Goal: Contribute content: Add original content to the website for others to see

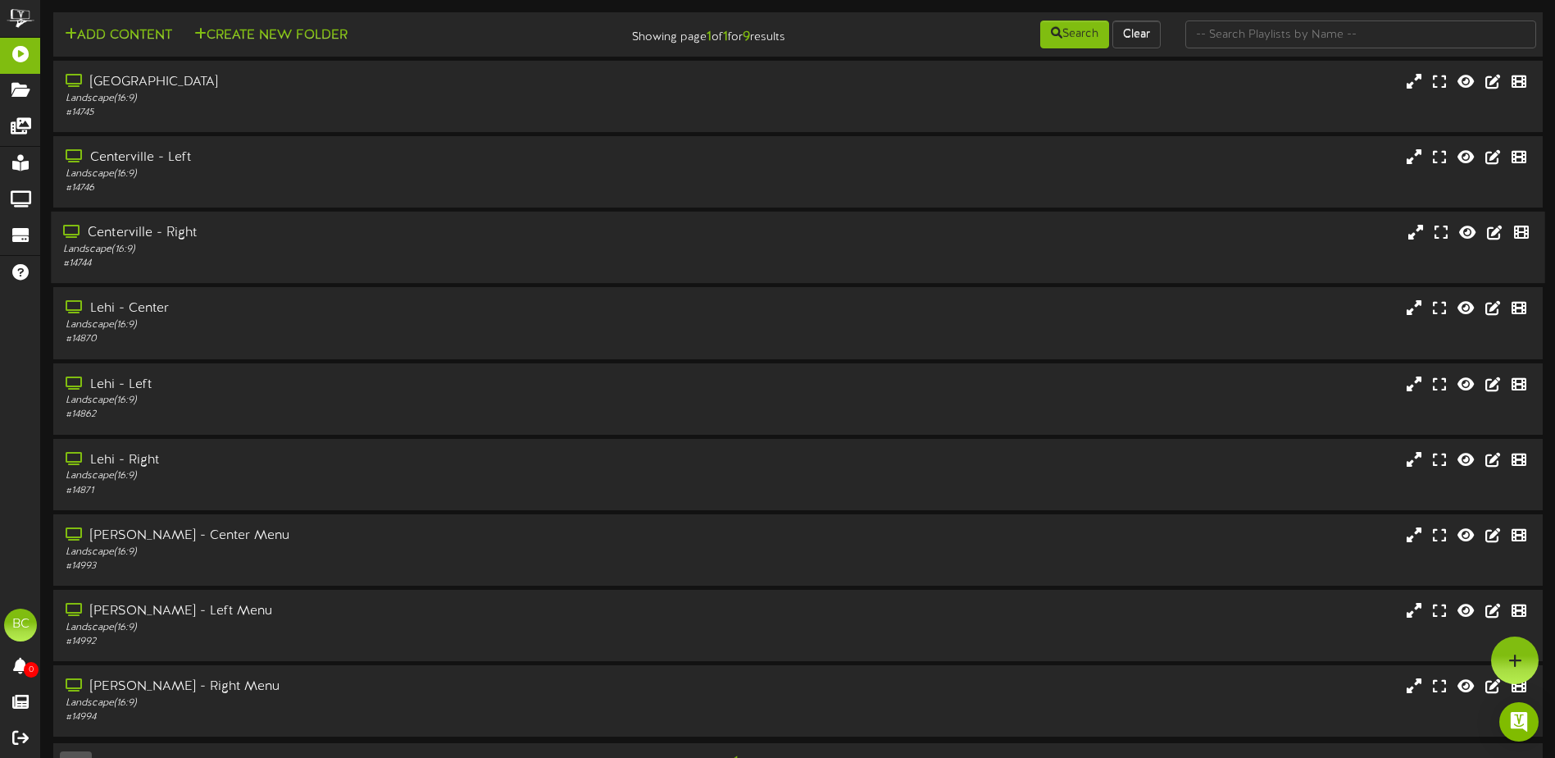
click at [184, 245] on div "Landscape ( 16:9 )" at bounding box center [362, 250] width 598 height 14
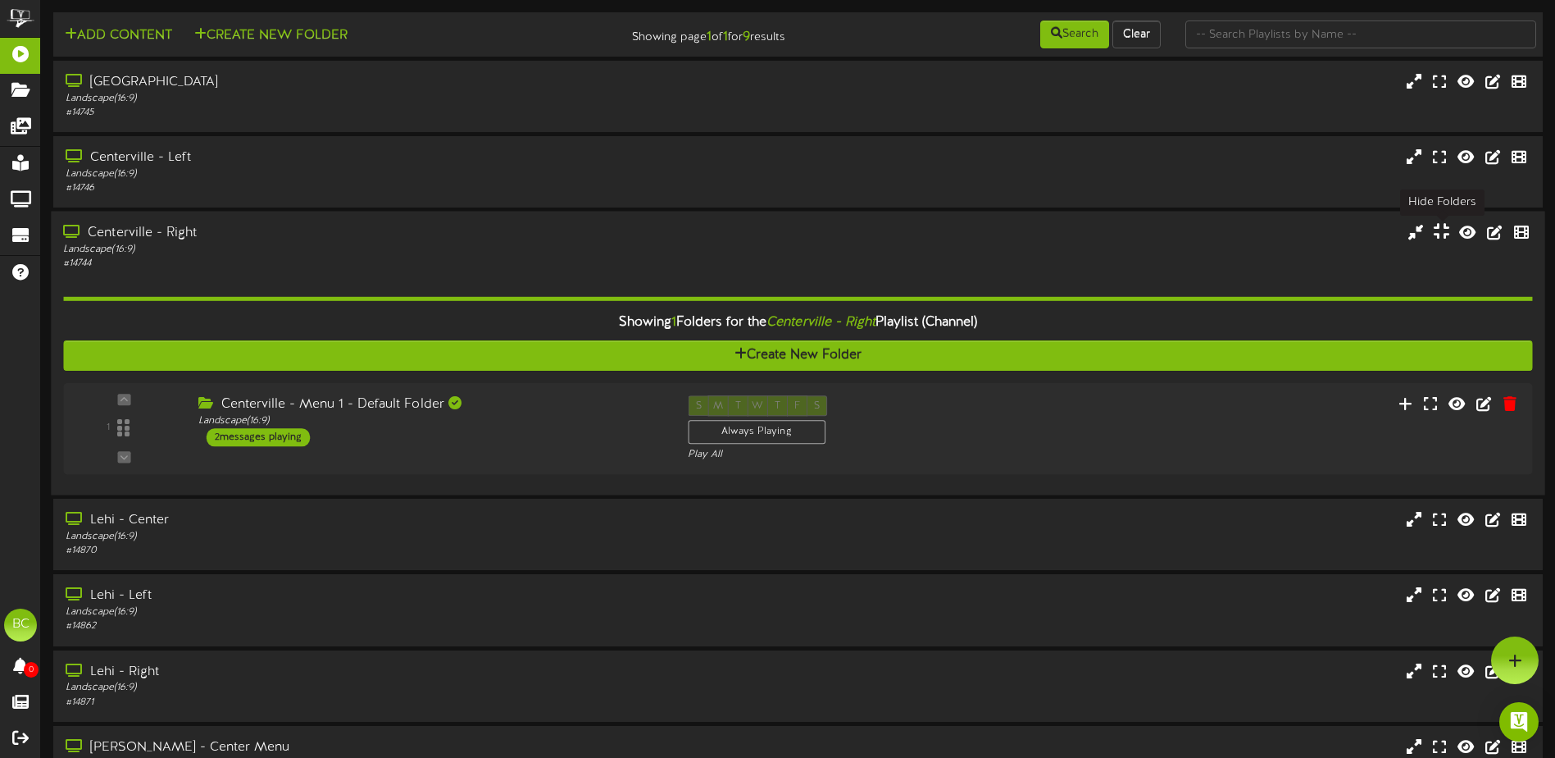
click at [1442, 232] on icon at bounding box center [1442, 231] width 16 height 18
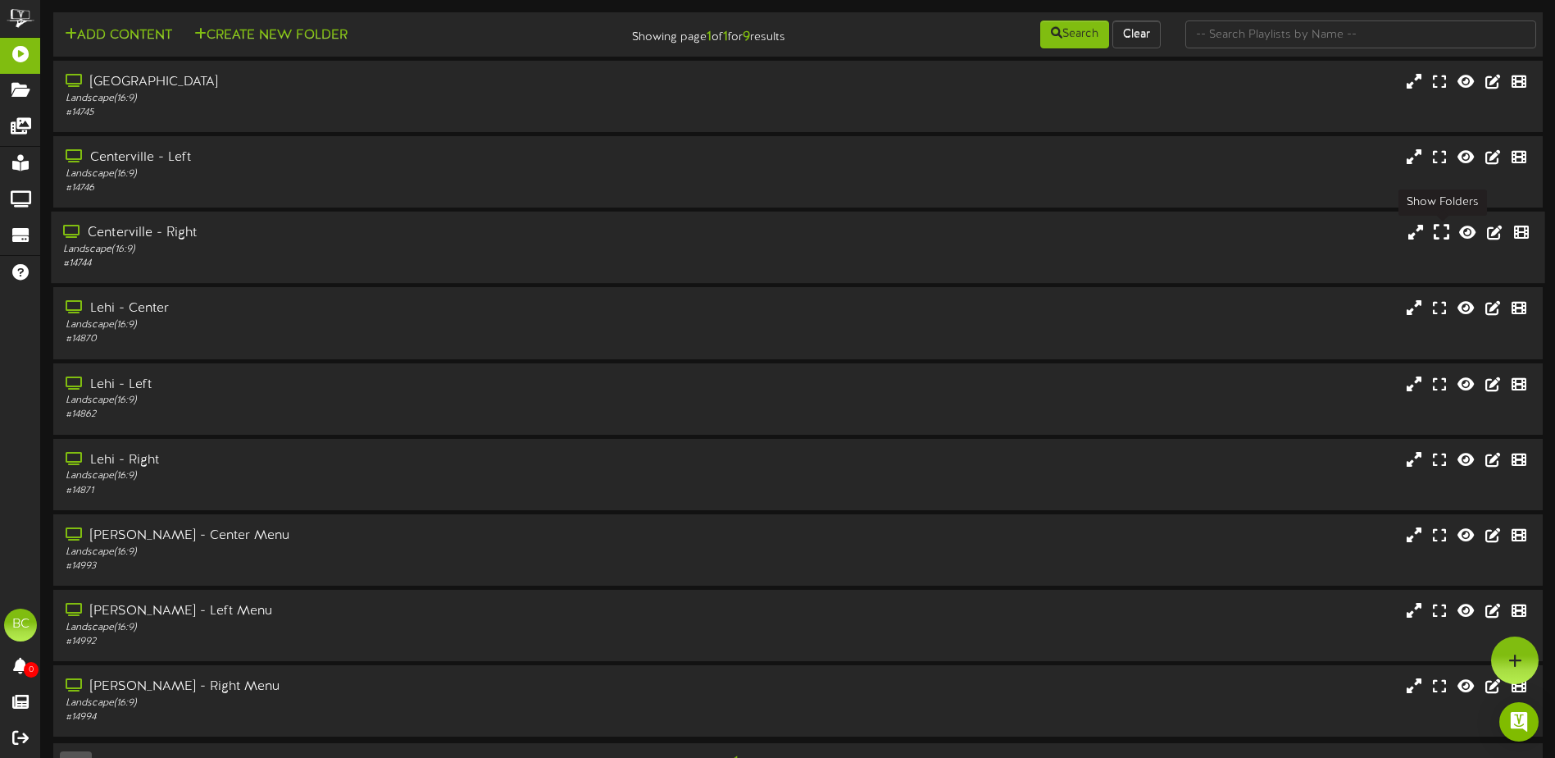
click at [1443, 239] on icon at bounding box center [1442, 232] width 16 height 18
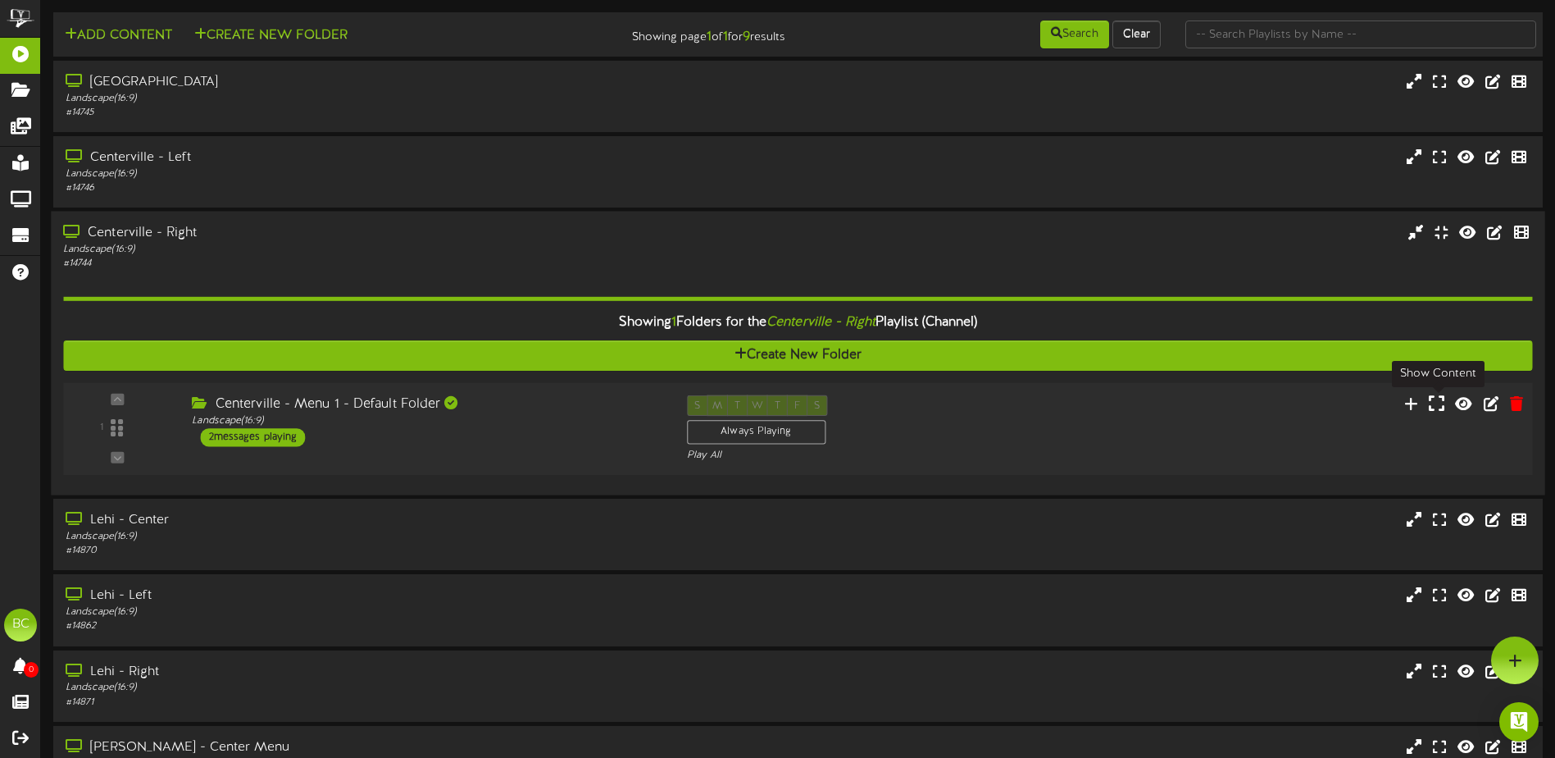
click at [1440, 407] on icon at bounding box center [1437, 403] width 16 height 18
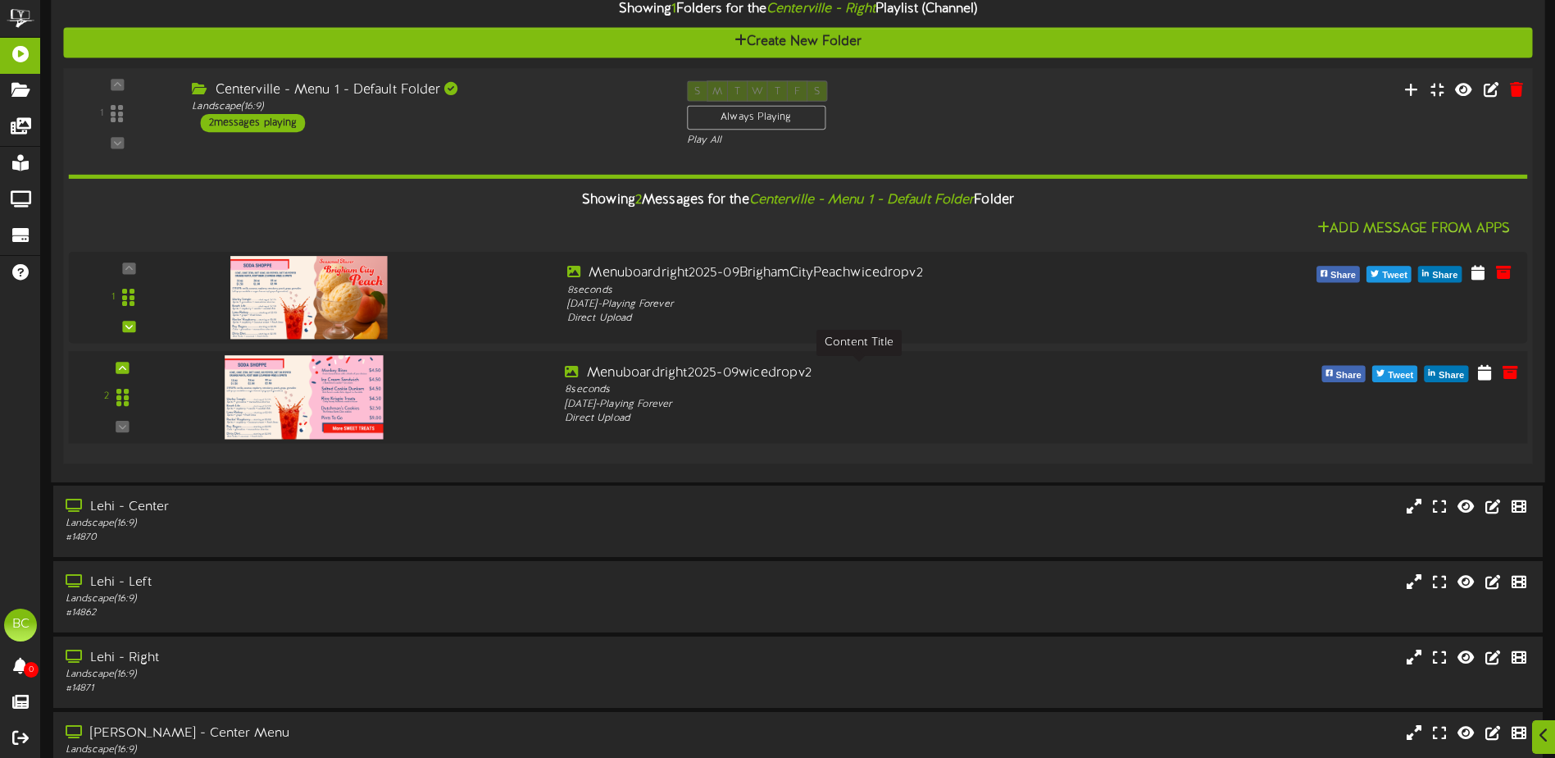
scroll to position [328, 0]
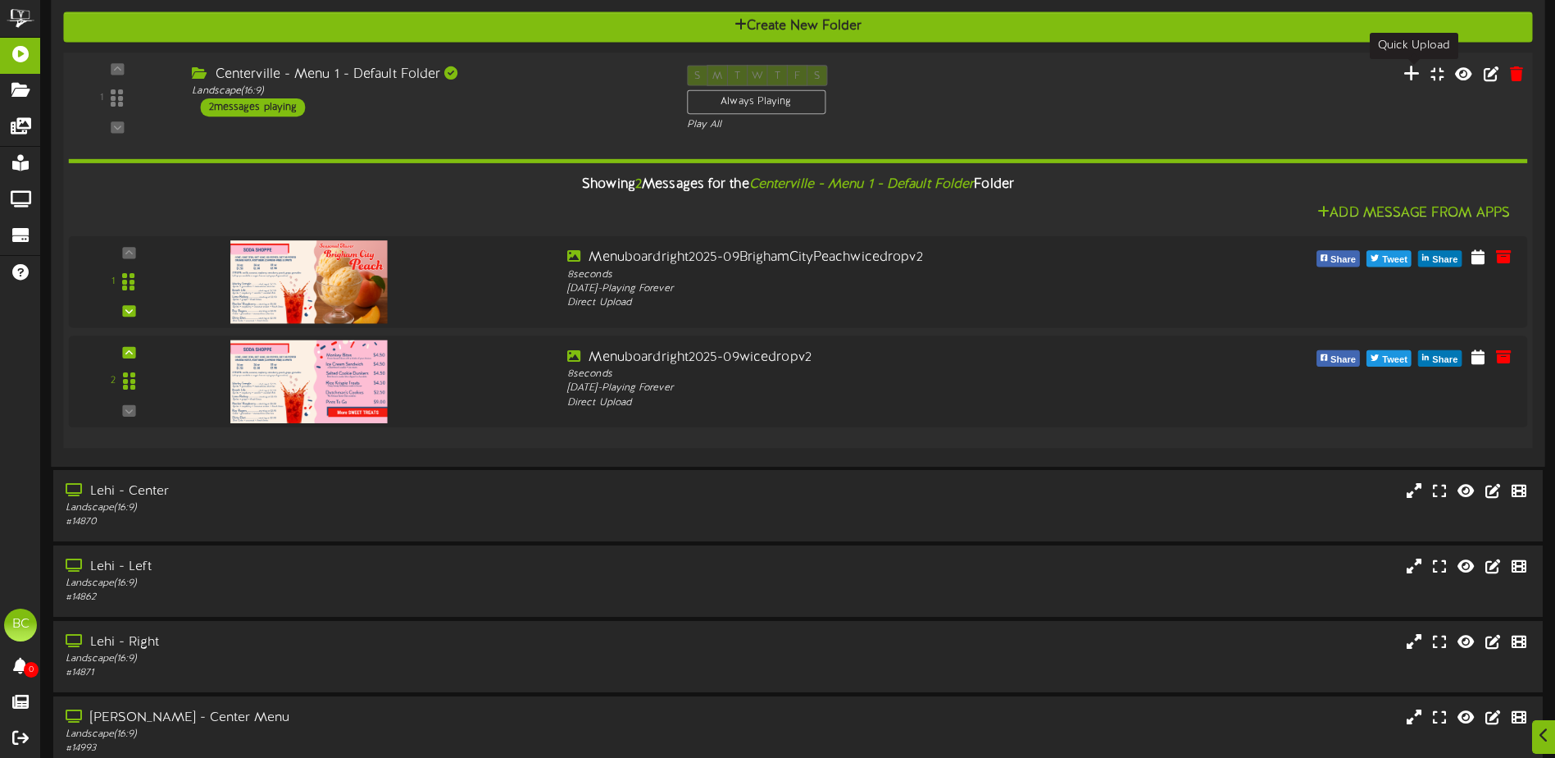
click at [1415, 72] on icon at bounding box center [1412, 73] width 17 height 18
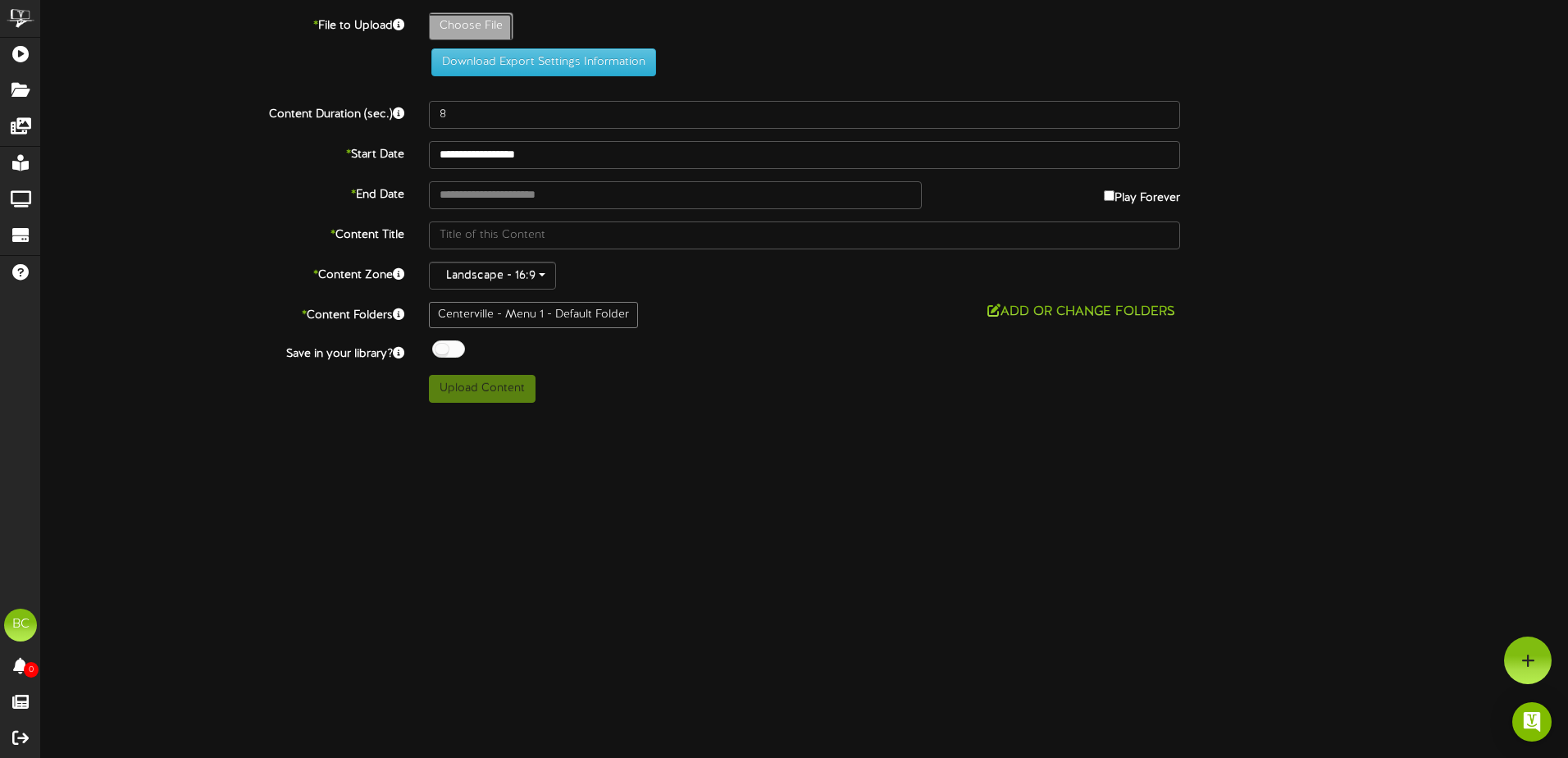
type input "**********"
type input "Menuboardright2025-09PumpkinSpiceWaffleCones"
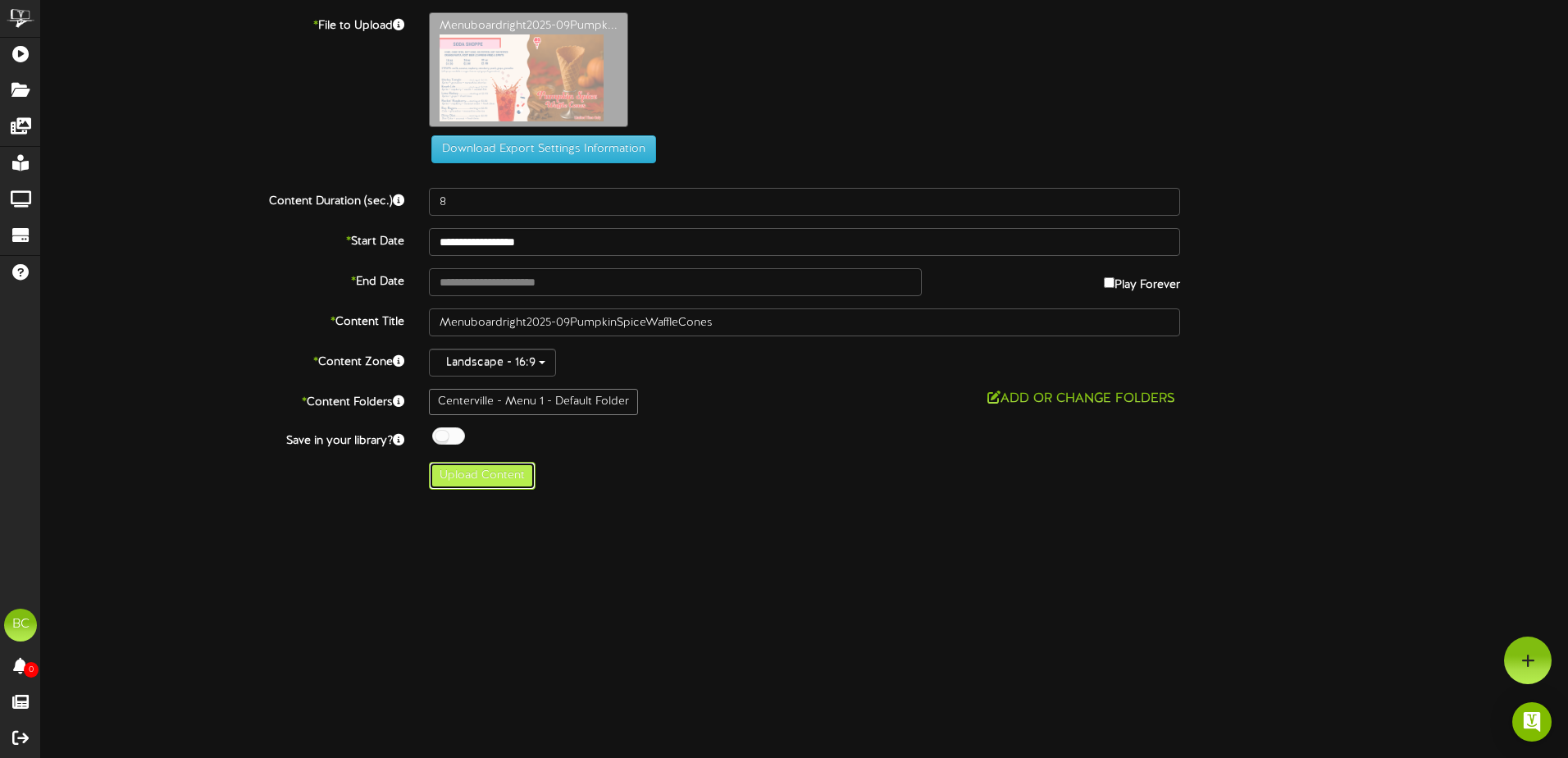
click at [503, 472] on button "Upload Content" at bounding box center [482, 476] width 107 height 28
type input "**********"
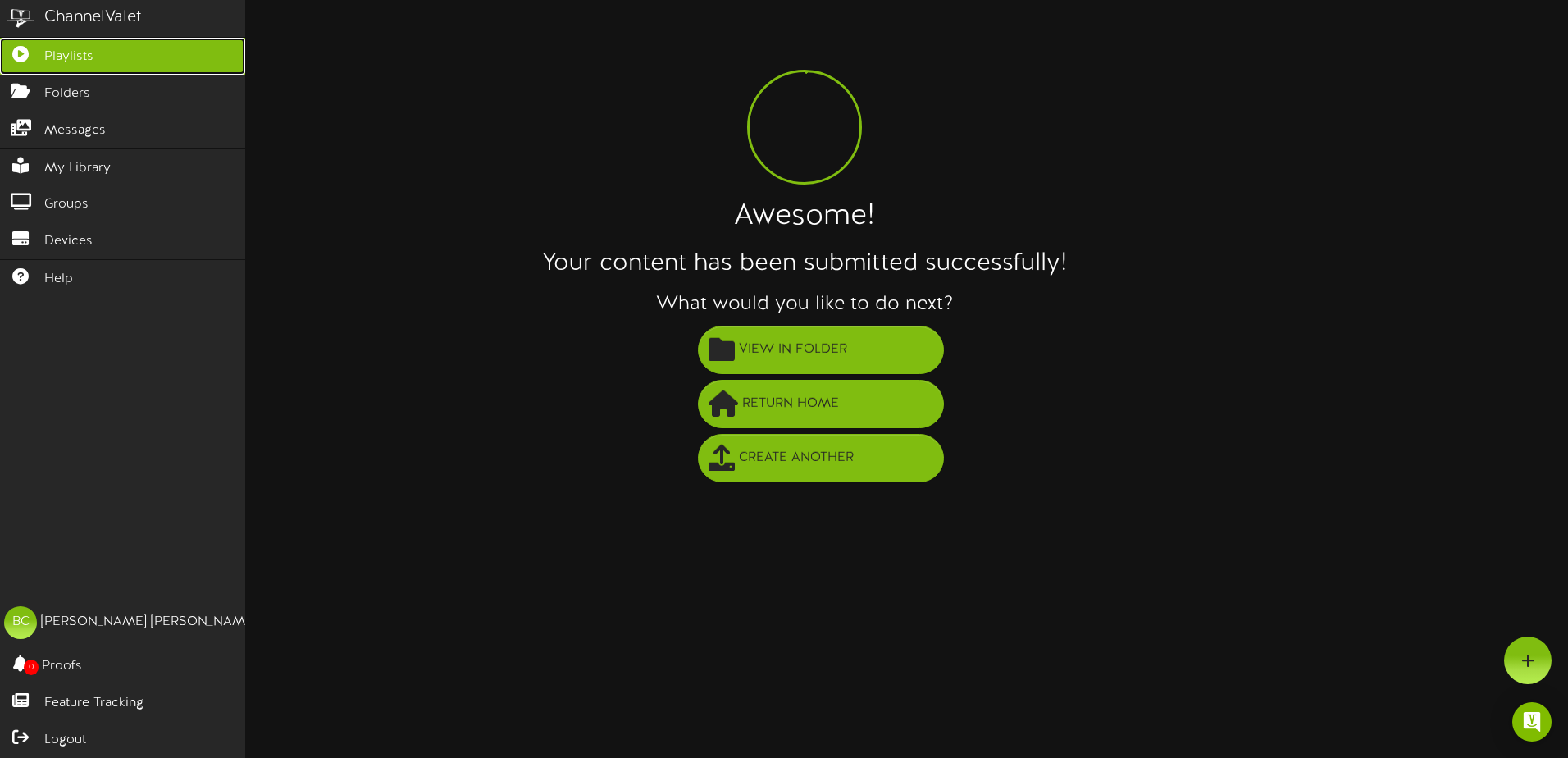
click at [59, 52] on span "Playlists" at bounding box center [68, 57] width 49 height 19
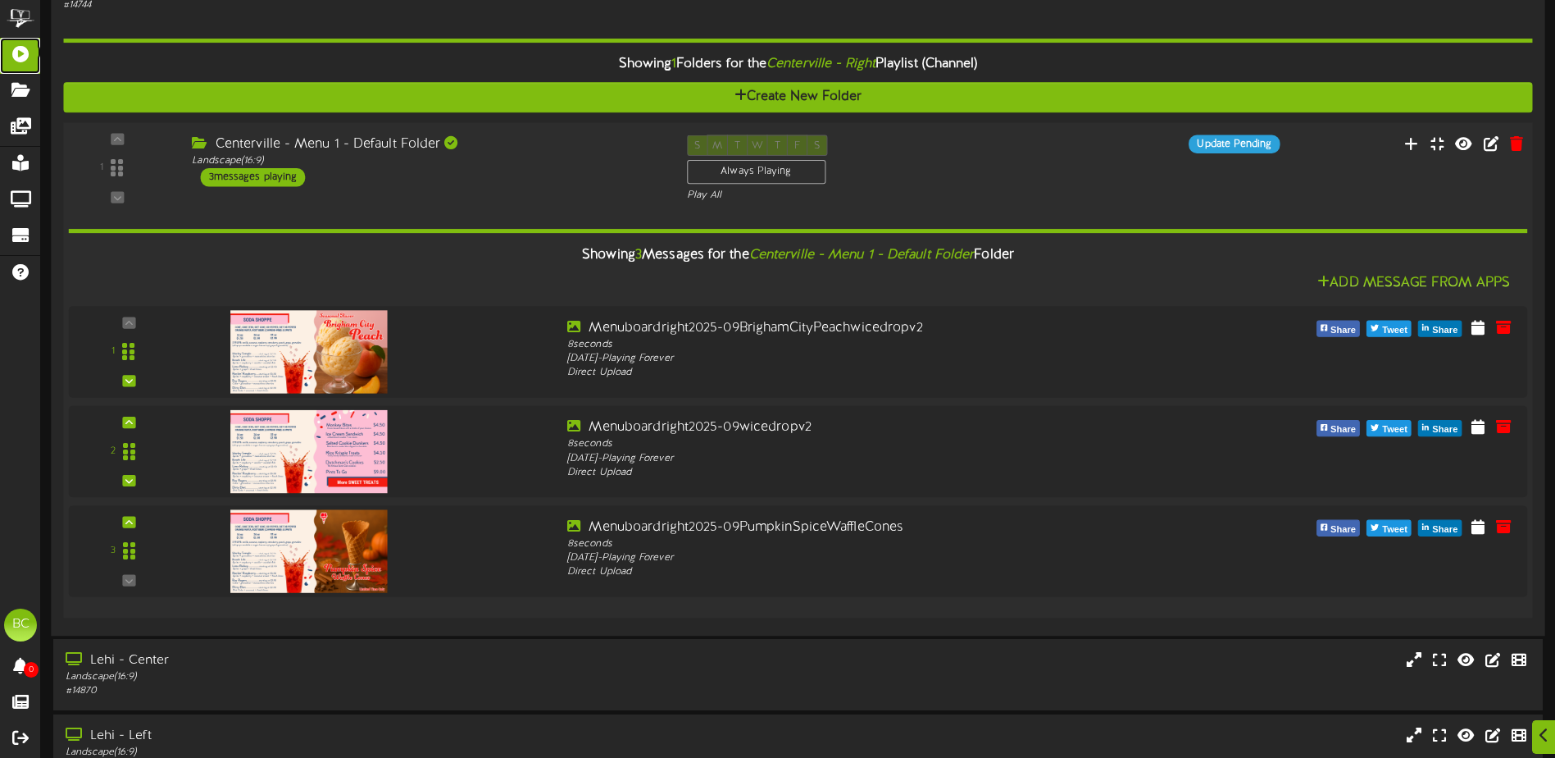
scroll to position [328, 0]
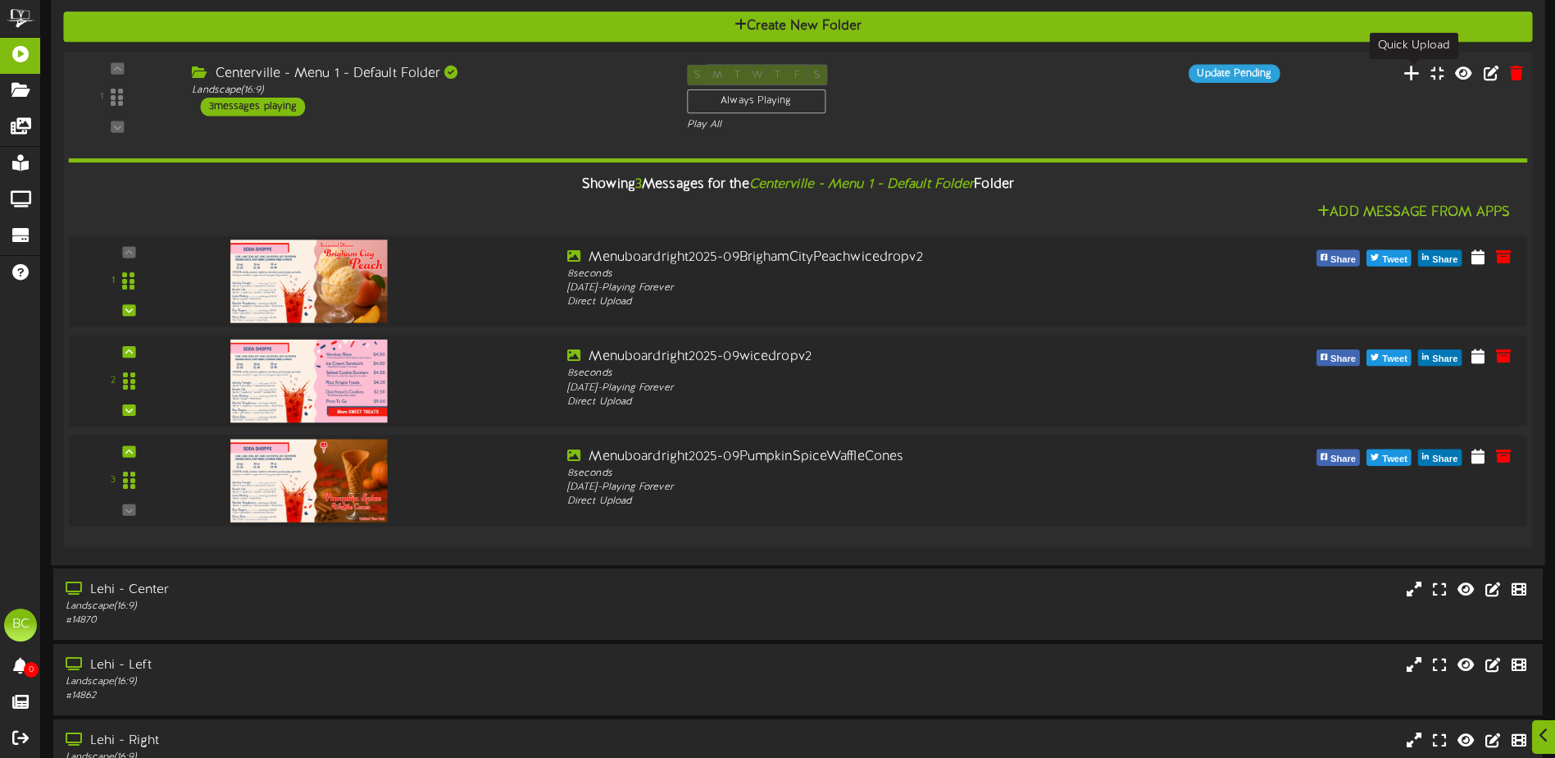
click at [1412, 74] on icon at bounding box center [1412, 72] width 17 height 18
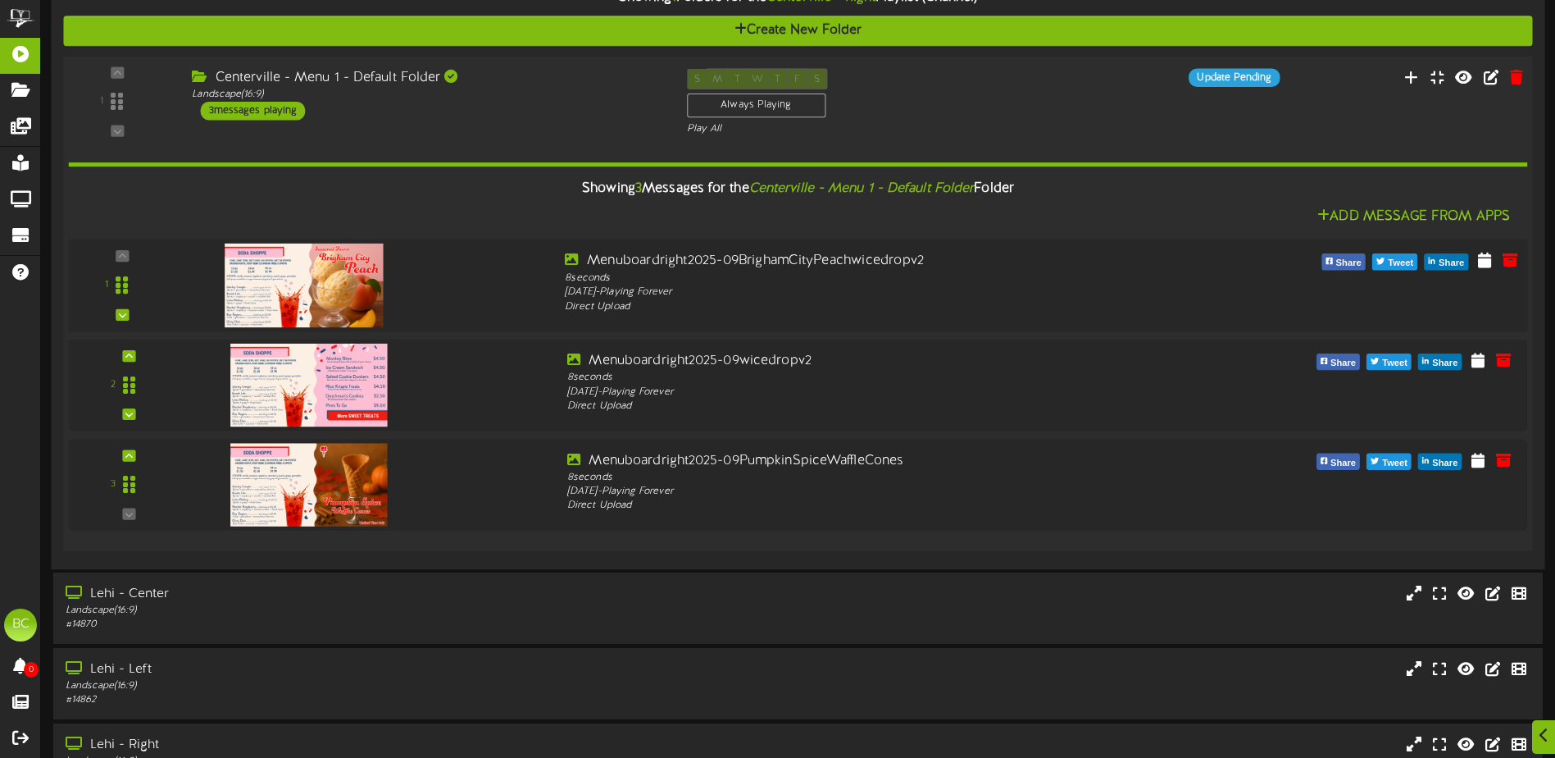
scroll to position [328, 0]
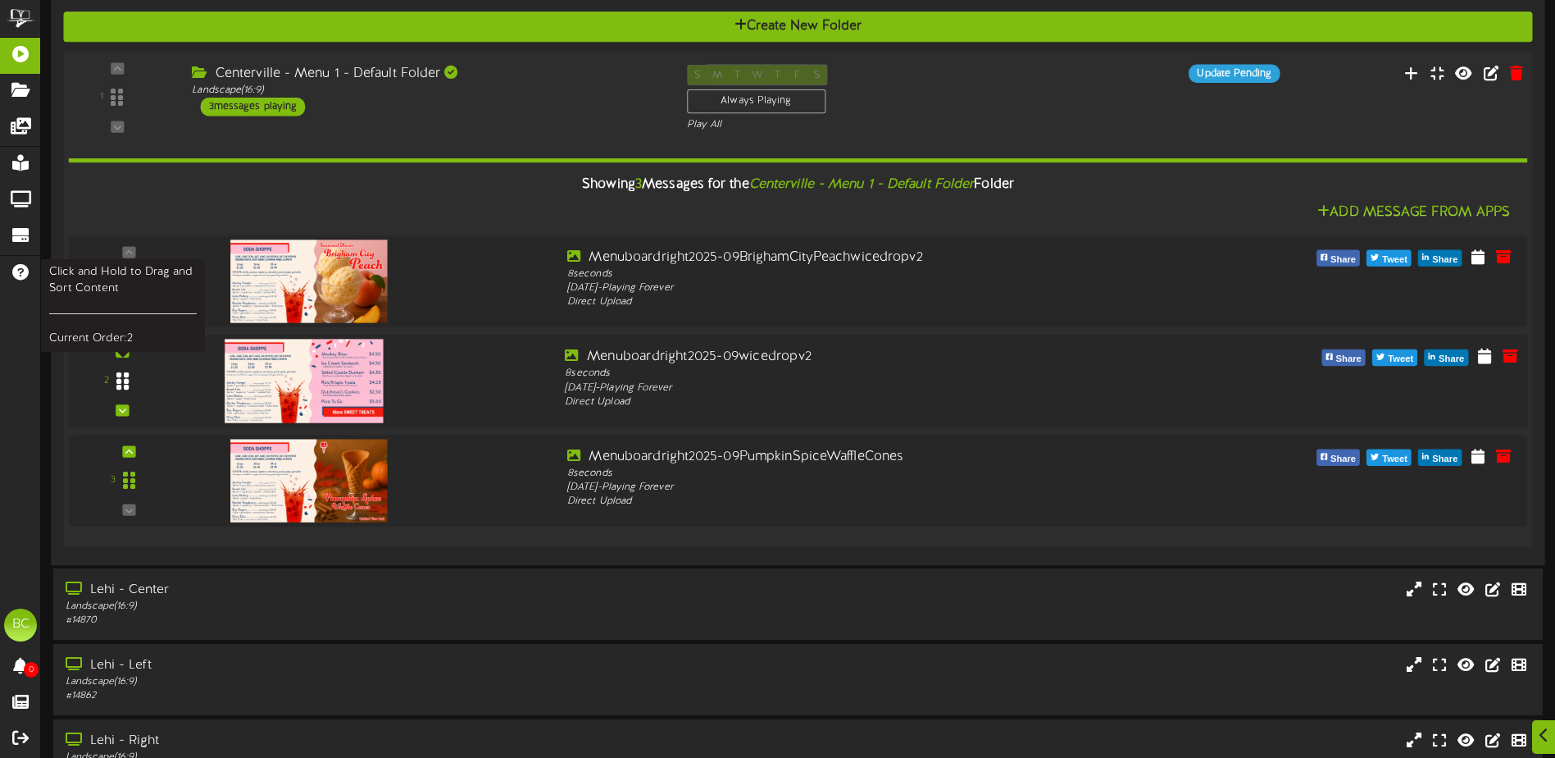
click at [122, 378] on icon at bounding box center [122, 381] width 12 height 20
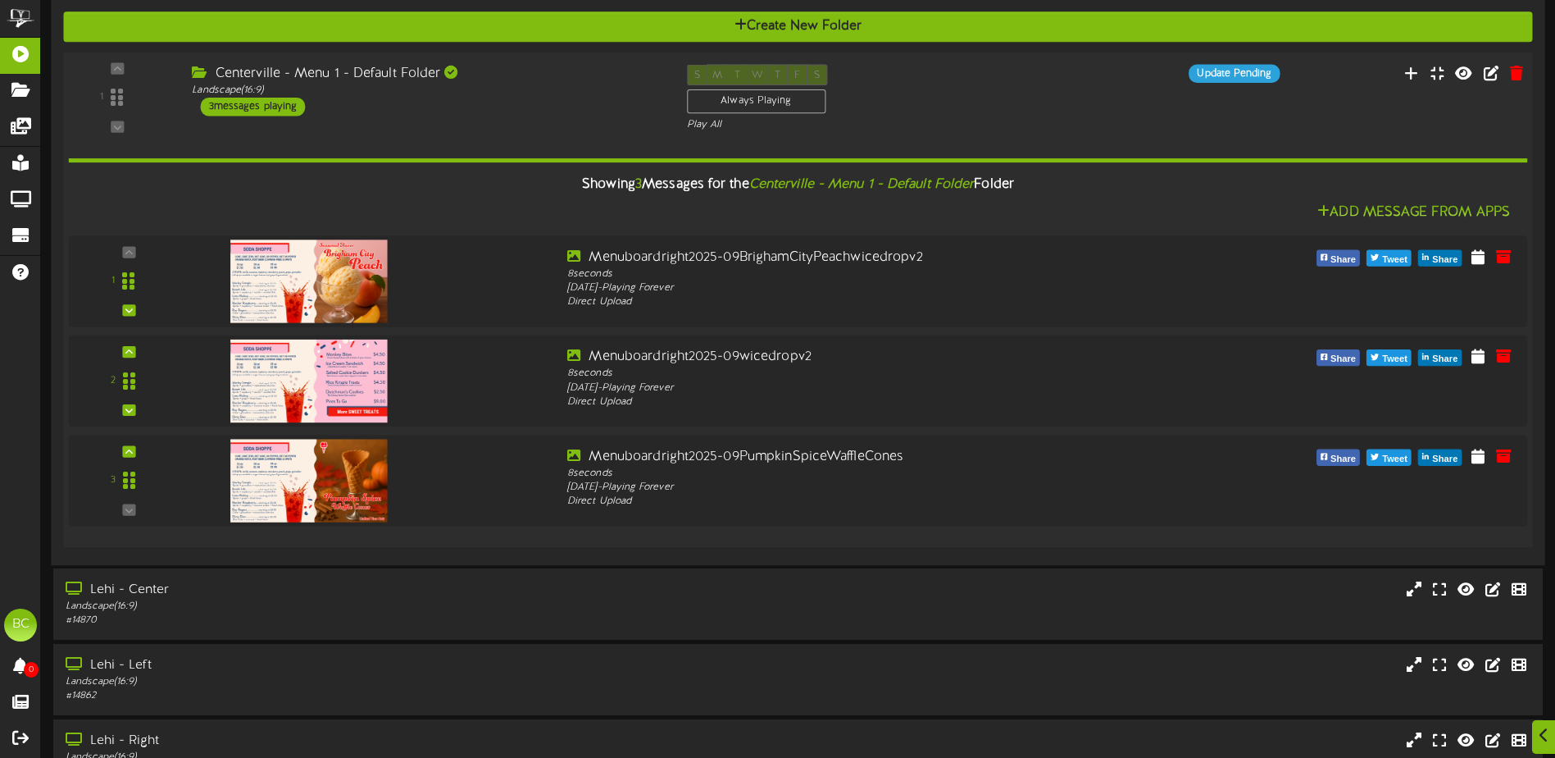
click at [992, 180] on div "Showing 3 Messages for the Centerville - Menu 1 - Default Folder Folder" at bounding box center [798, 184] width 1484 height 35
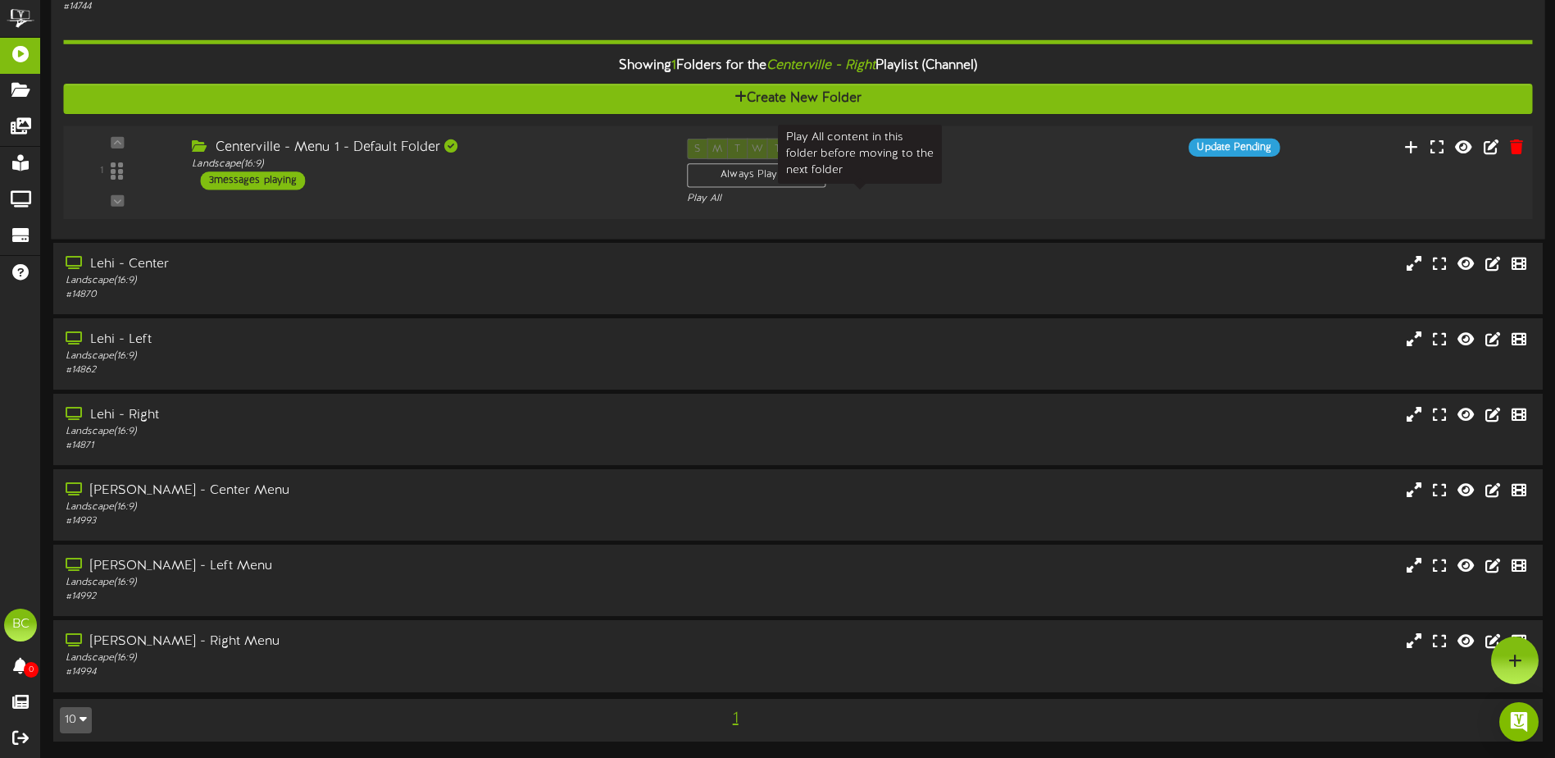
scroll to position [256, 0]
click at [1442, 152] on icon at bounding box center [1437, 147] width 16 height 18
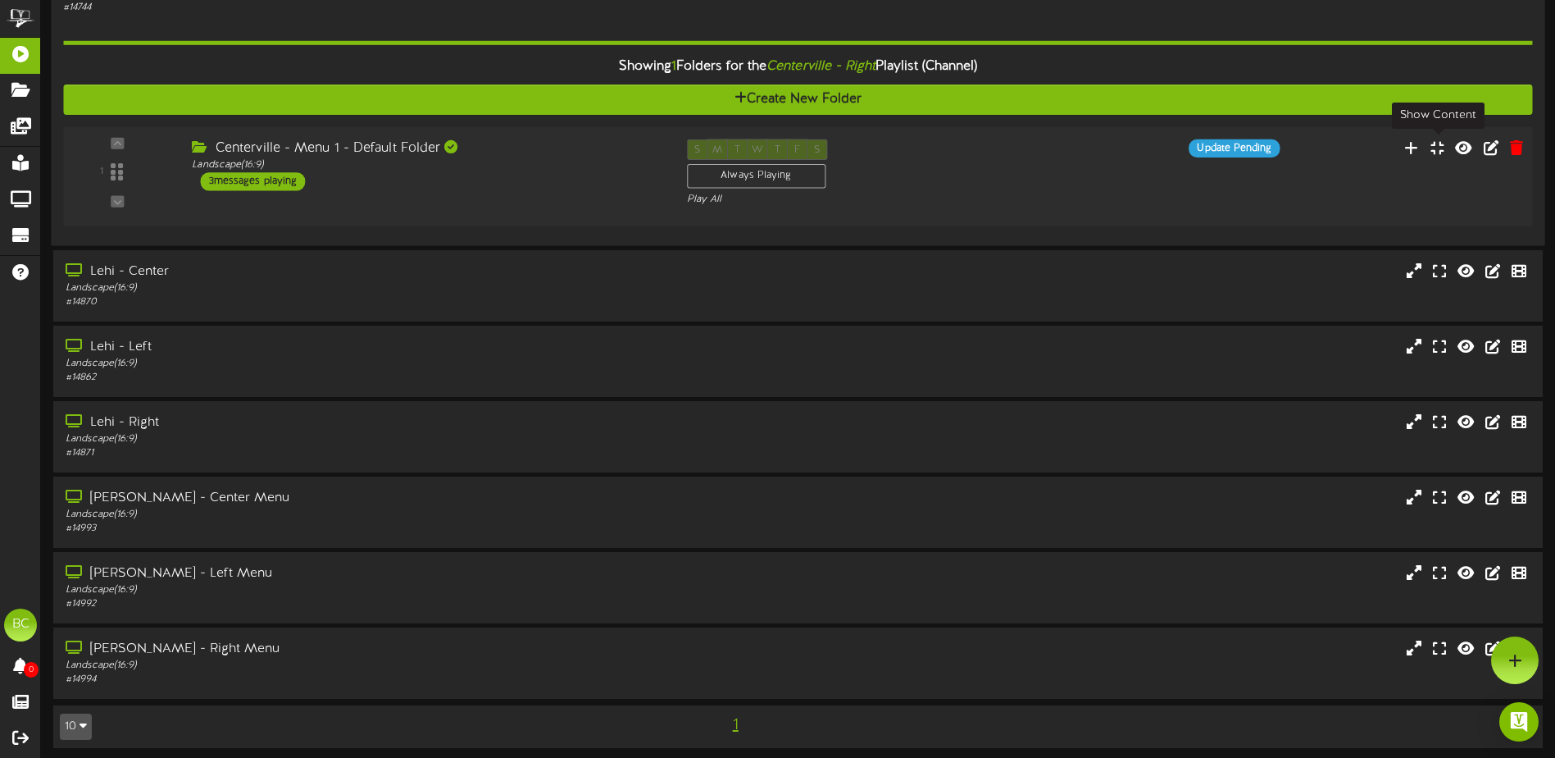
scroll to position [255, 0]
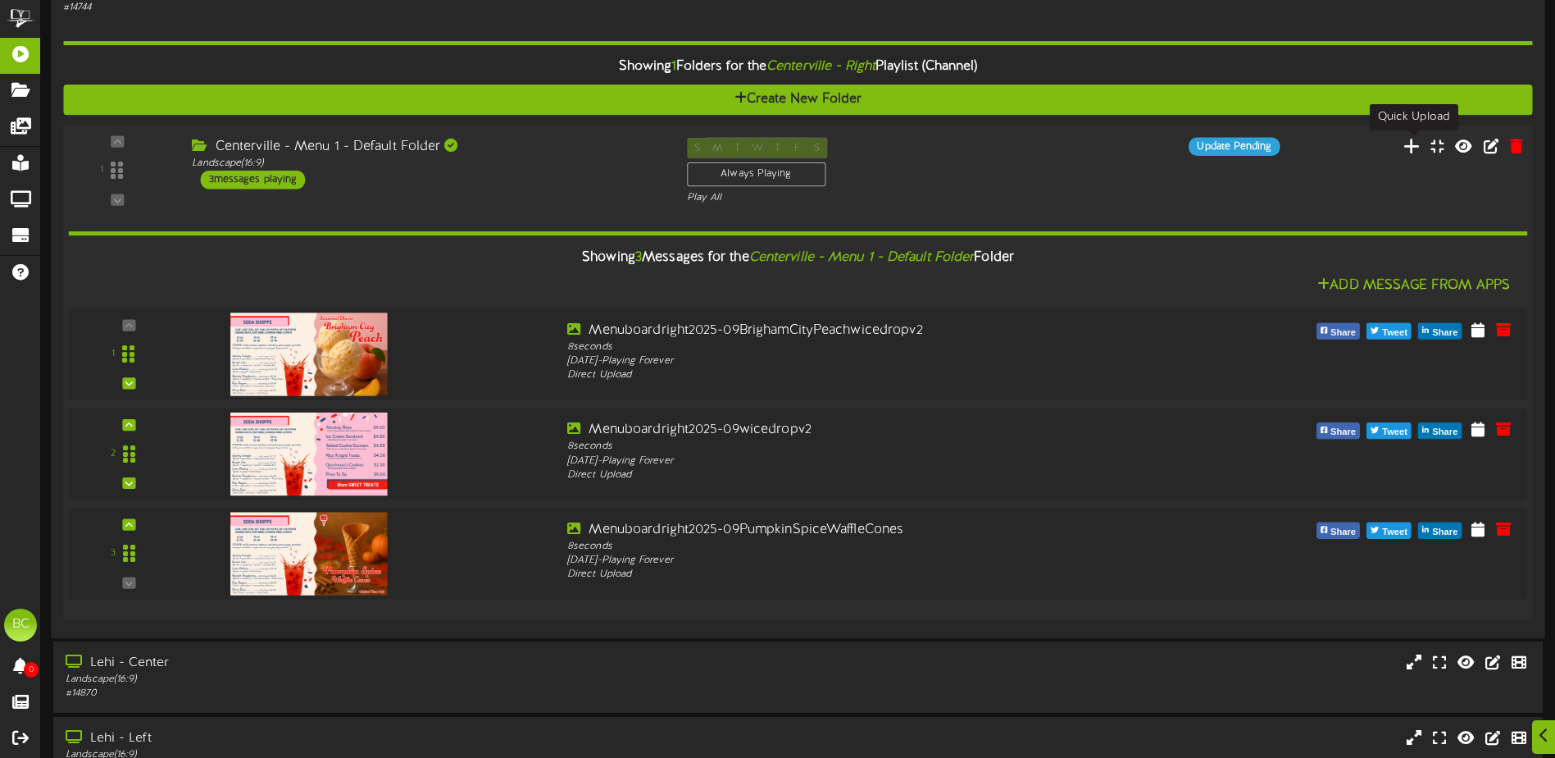
click at [1412, 151] on icon at bounding box center [1412, 145] width 17 height 18
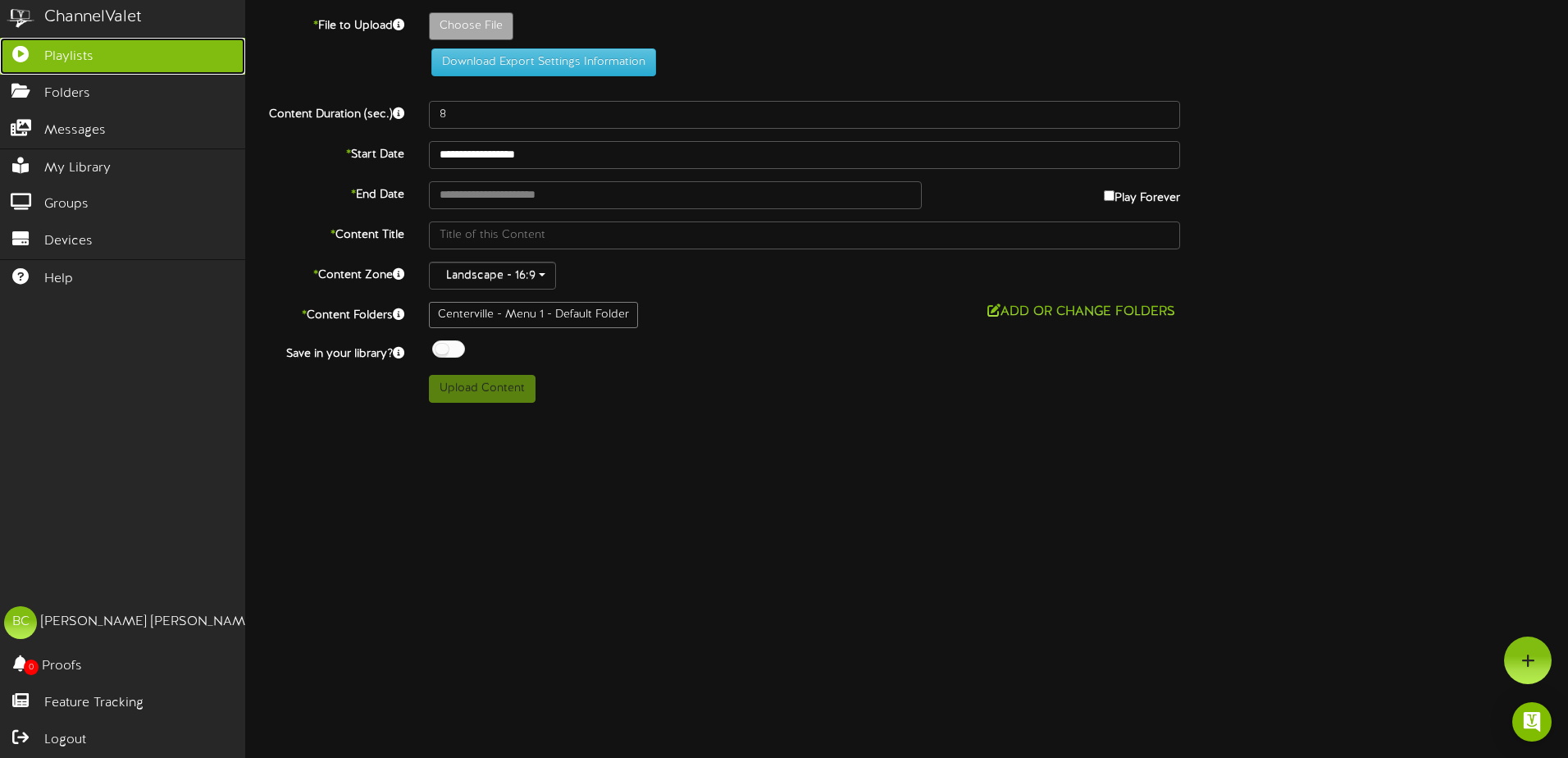
click at [24, 53] on icon at bounding box center [20, 52] width 41 height 12
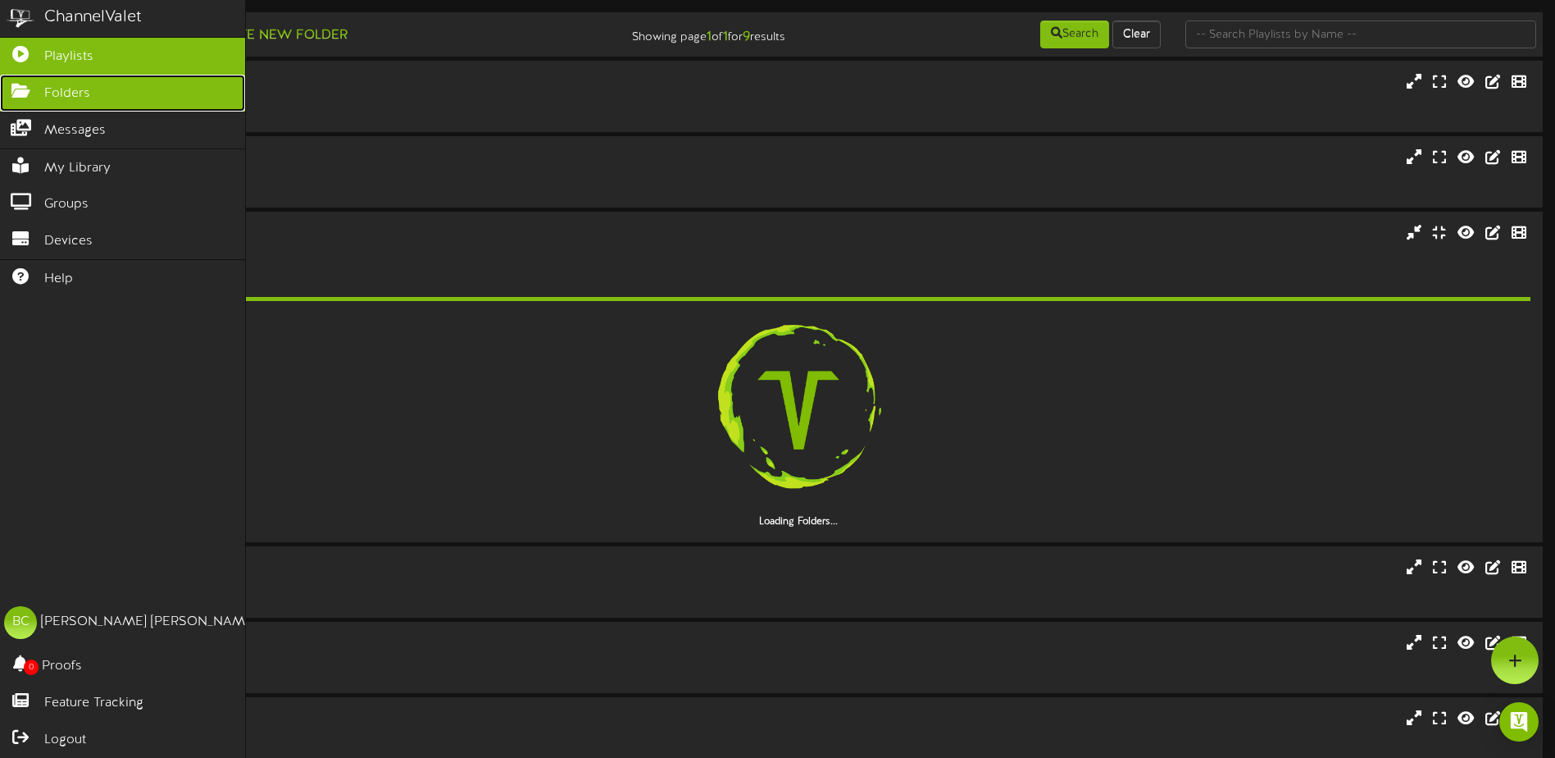
click at [77, 92] on span "Folders" at bounding box center [67, 93] width 46 height 19
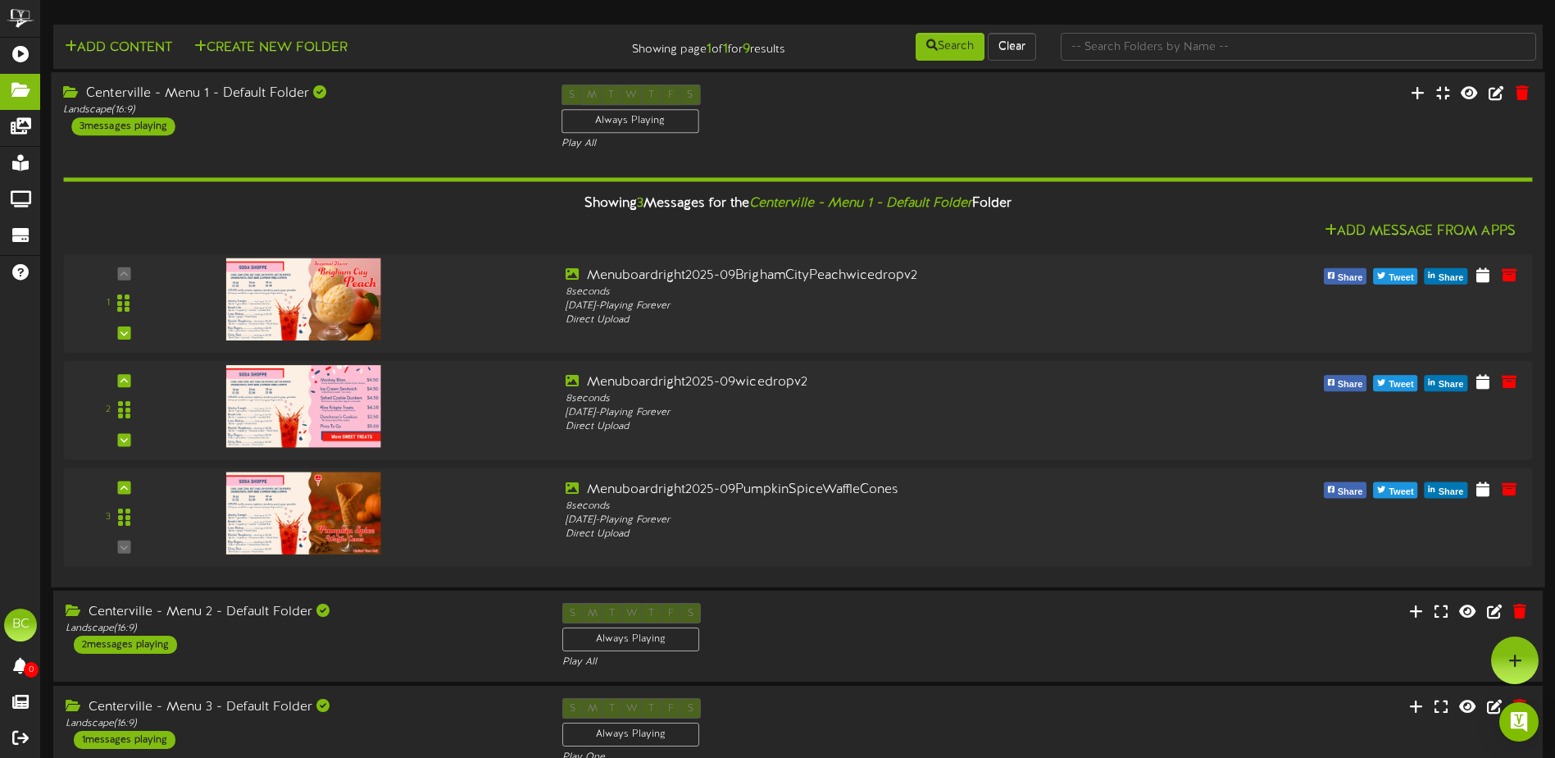
click at [993, 202] on div "Showing 3 Messages for the Centerville - Menu 1 - Default Folder Folder" at bounding box center [798, 203] width 1494 height 35
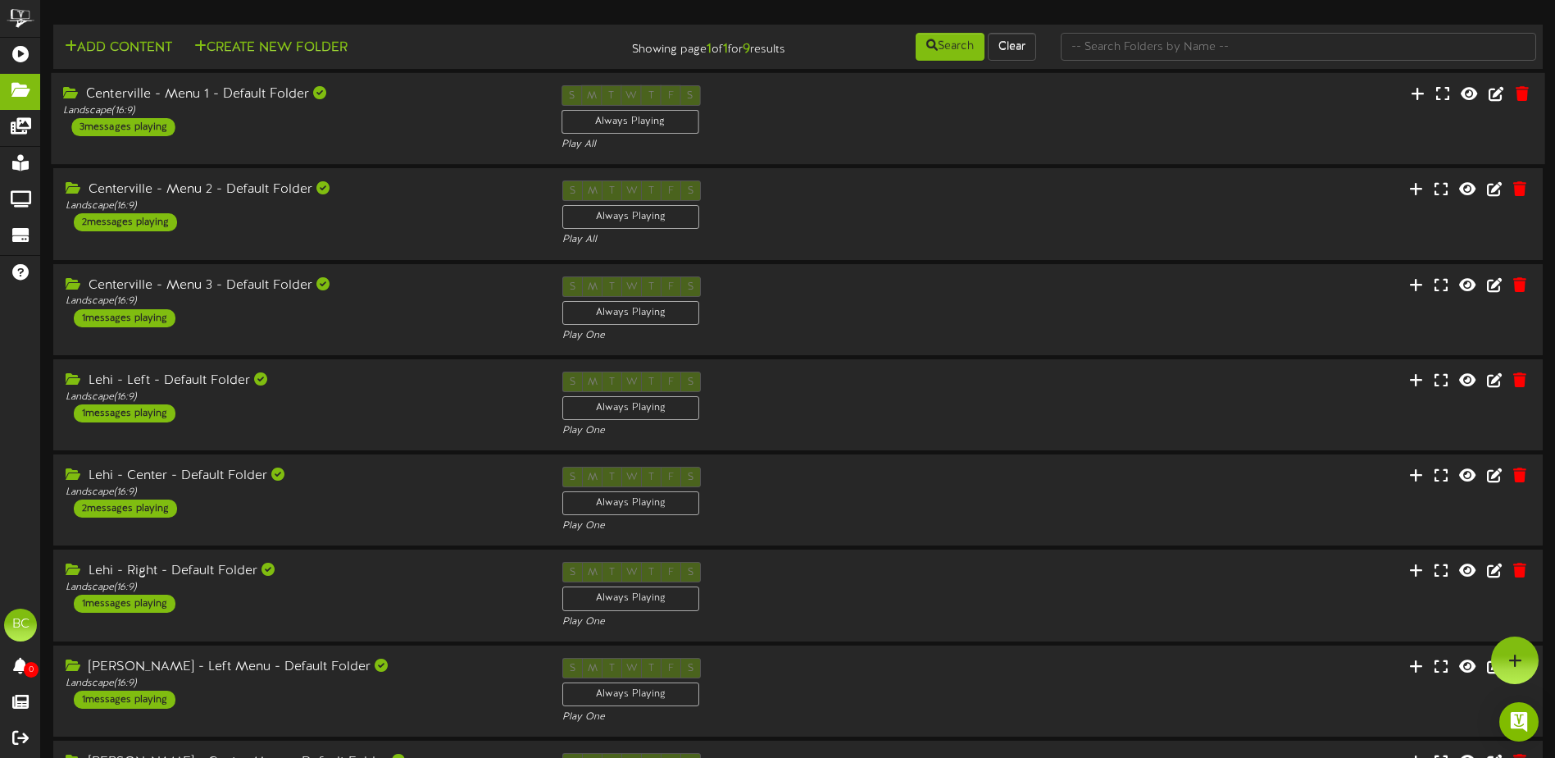
click at [785, 114] on div "S M T W T F S Always Playing Play All" at bounding box center [798, 118] width 498 height 67
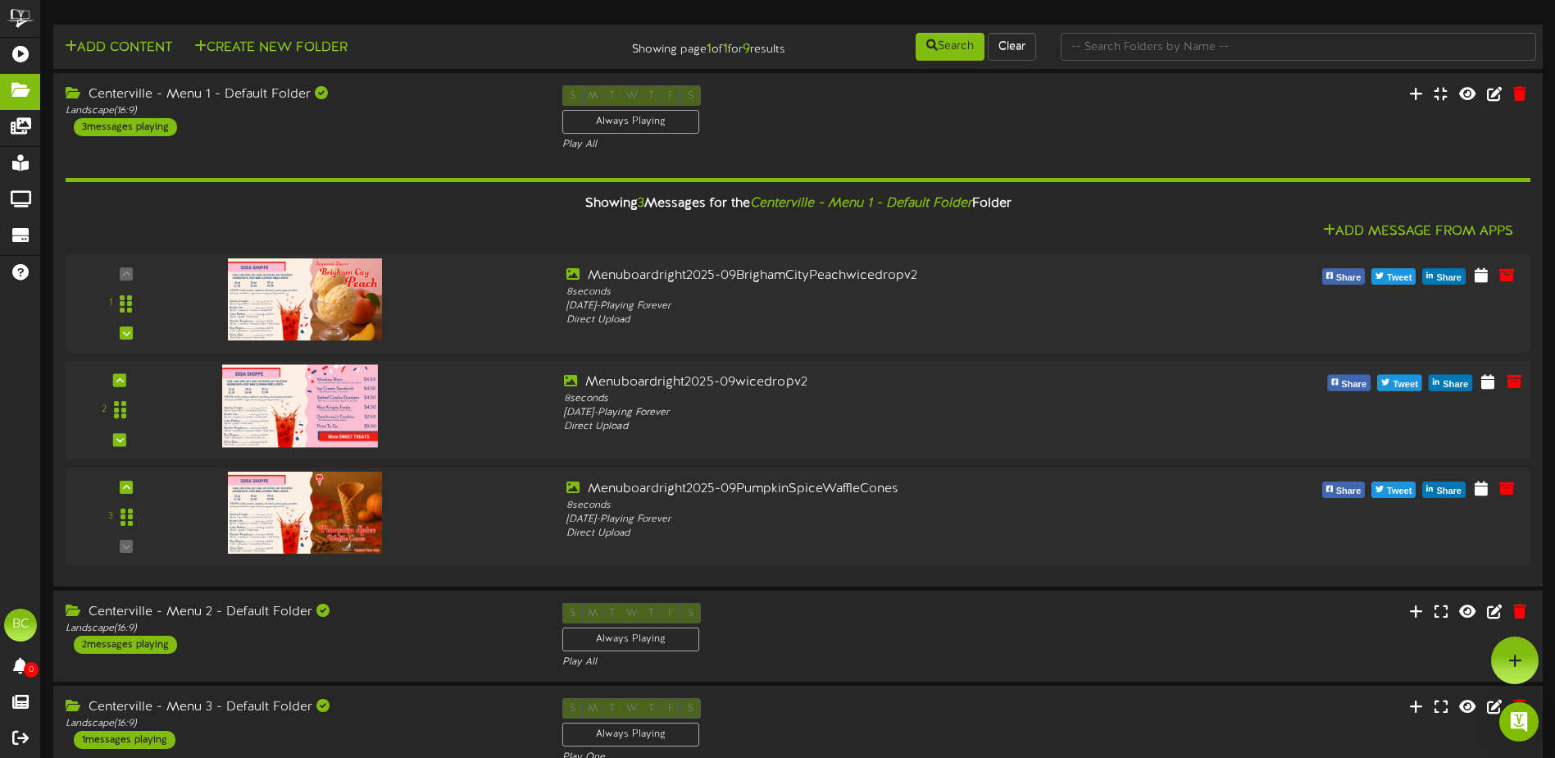
drag, startPoint x: 443, startPoint y: 415, endPoint x: 411, endPoint y: 409, distance: 32.5
click at [411, 409] on div at bounding box center [366, 402] width 370 height 58
click at [1415, 92] on icon at bounding box center [1416, 93] width 16 height 18
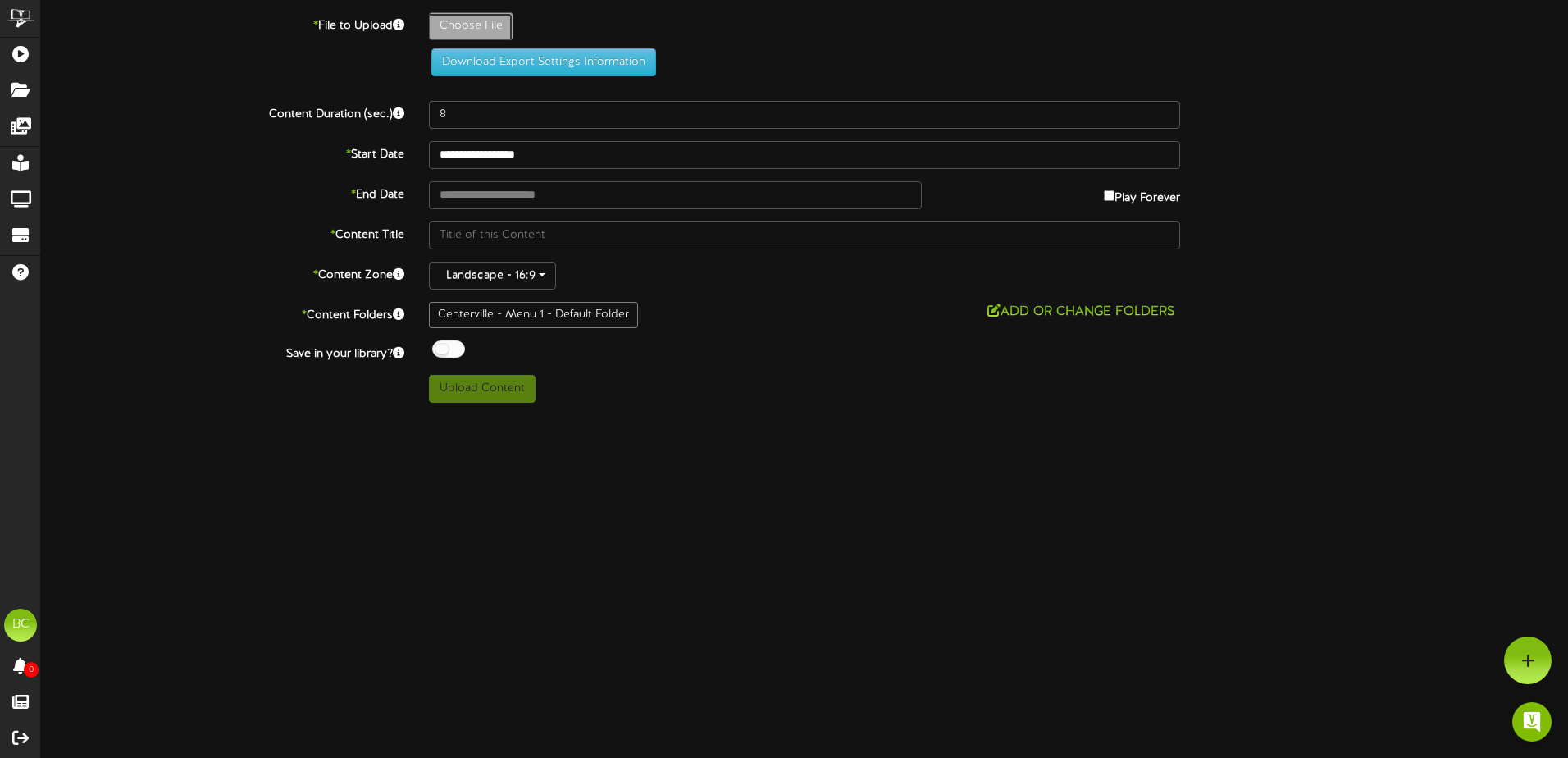
type input "**********"
type input "Menuboardright2025-09wicedropv2"
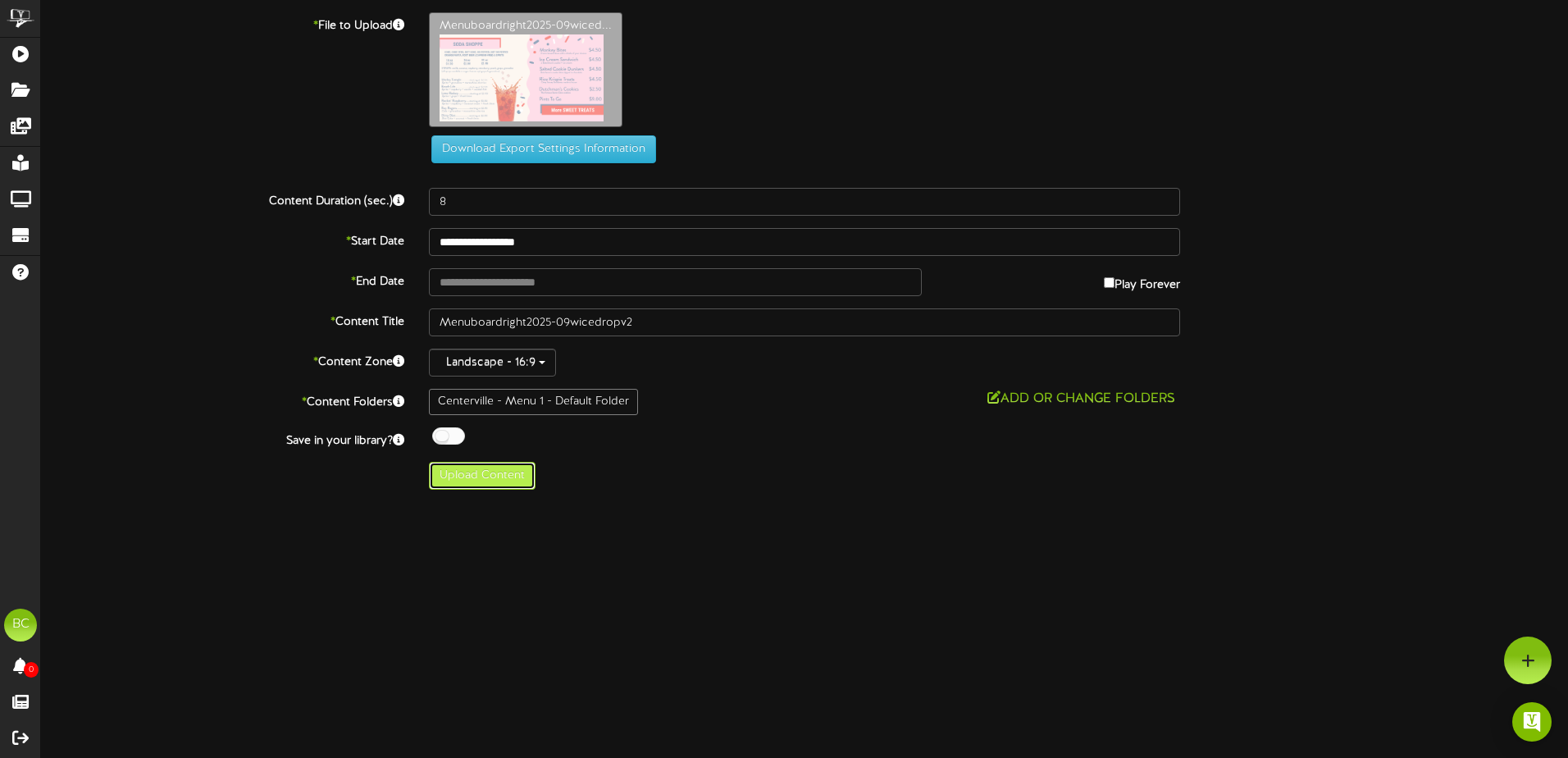
click at [489, 480] on button "Upload Content" at bounding box center [482, 476] width 107 height 28
type input "**********"
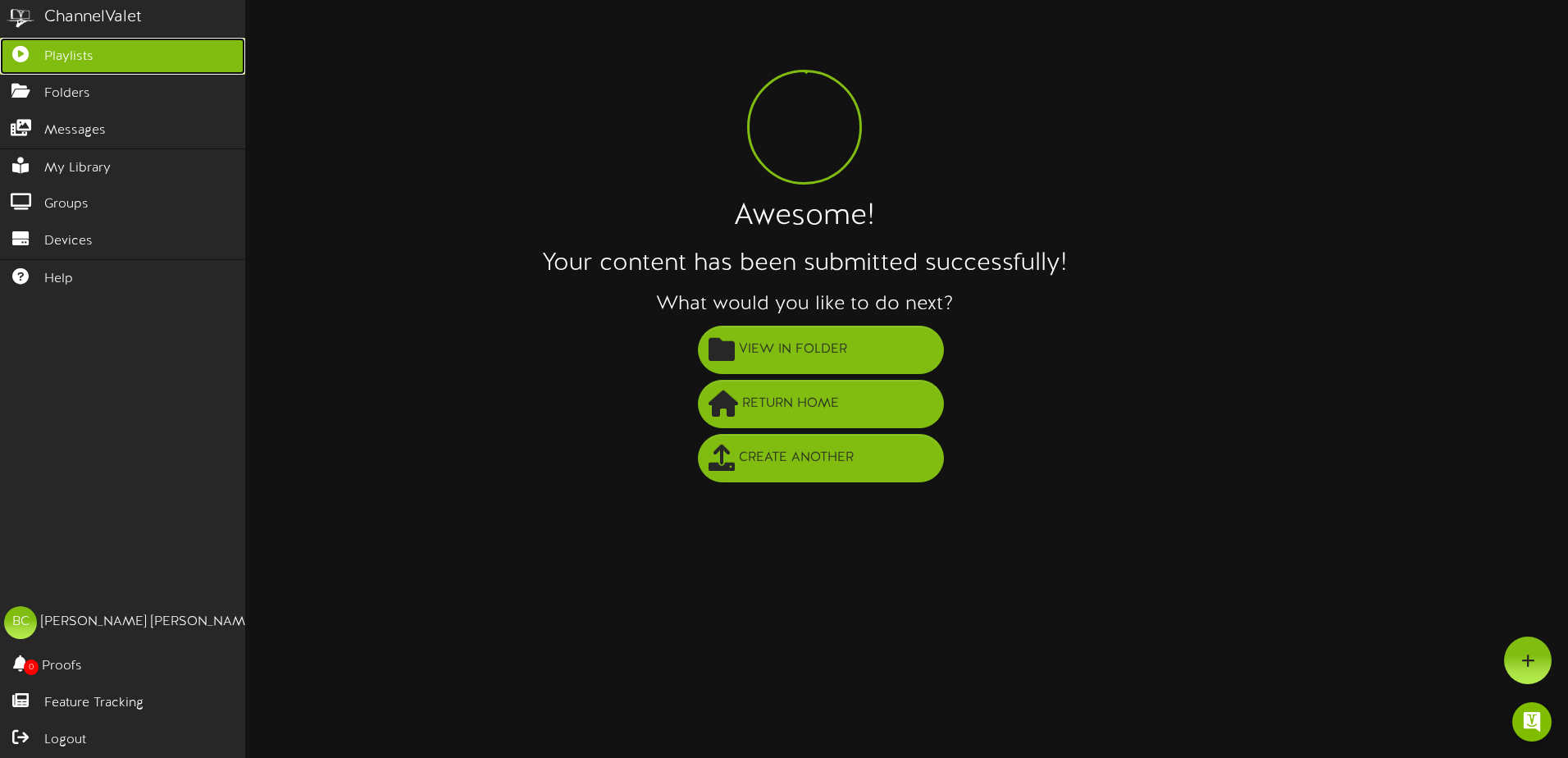
click at [53, 61] on span "Playlists" at bounding box center [68, 57] width 49 height 19
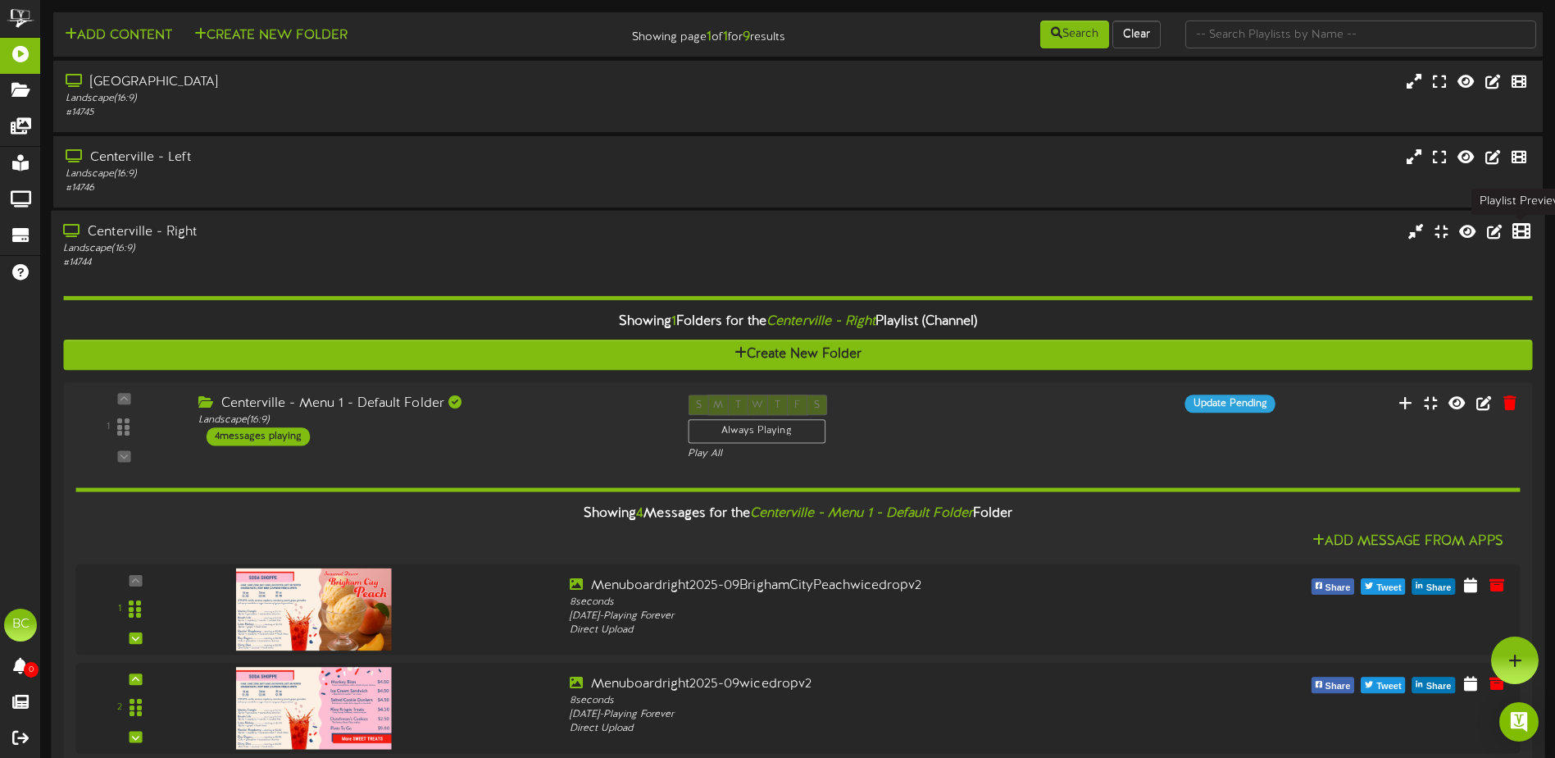
click at [1523, 230] on icon at bounding box center [1522, 230] width 18 height 18
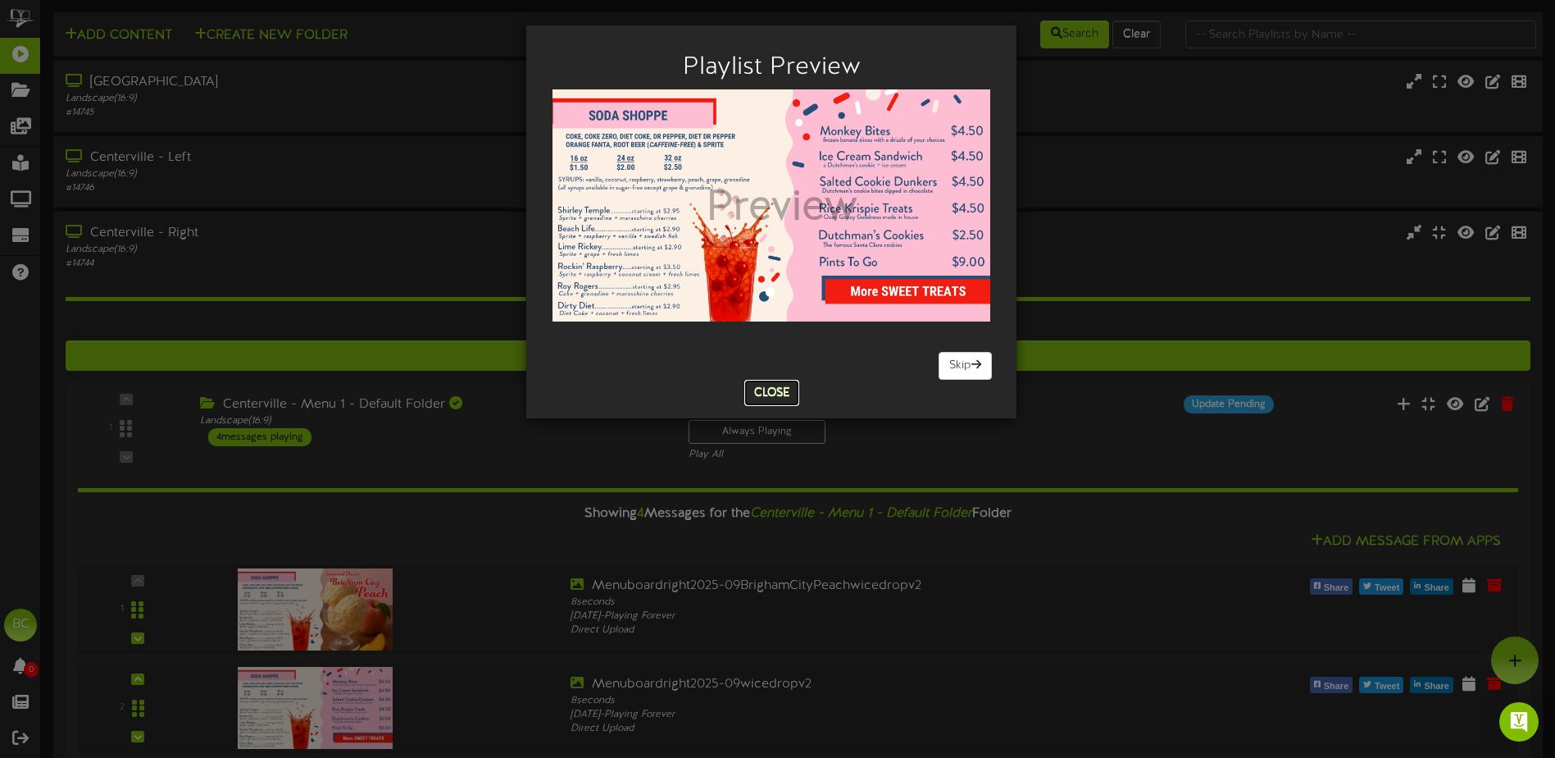
click at [775, 395] on button "Close" at bounding box center [771, 393] width 55 height 26
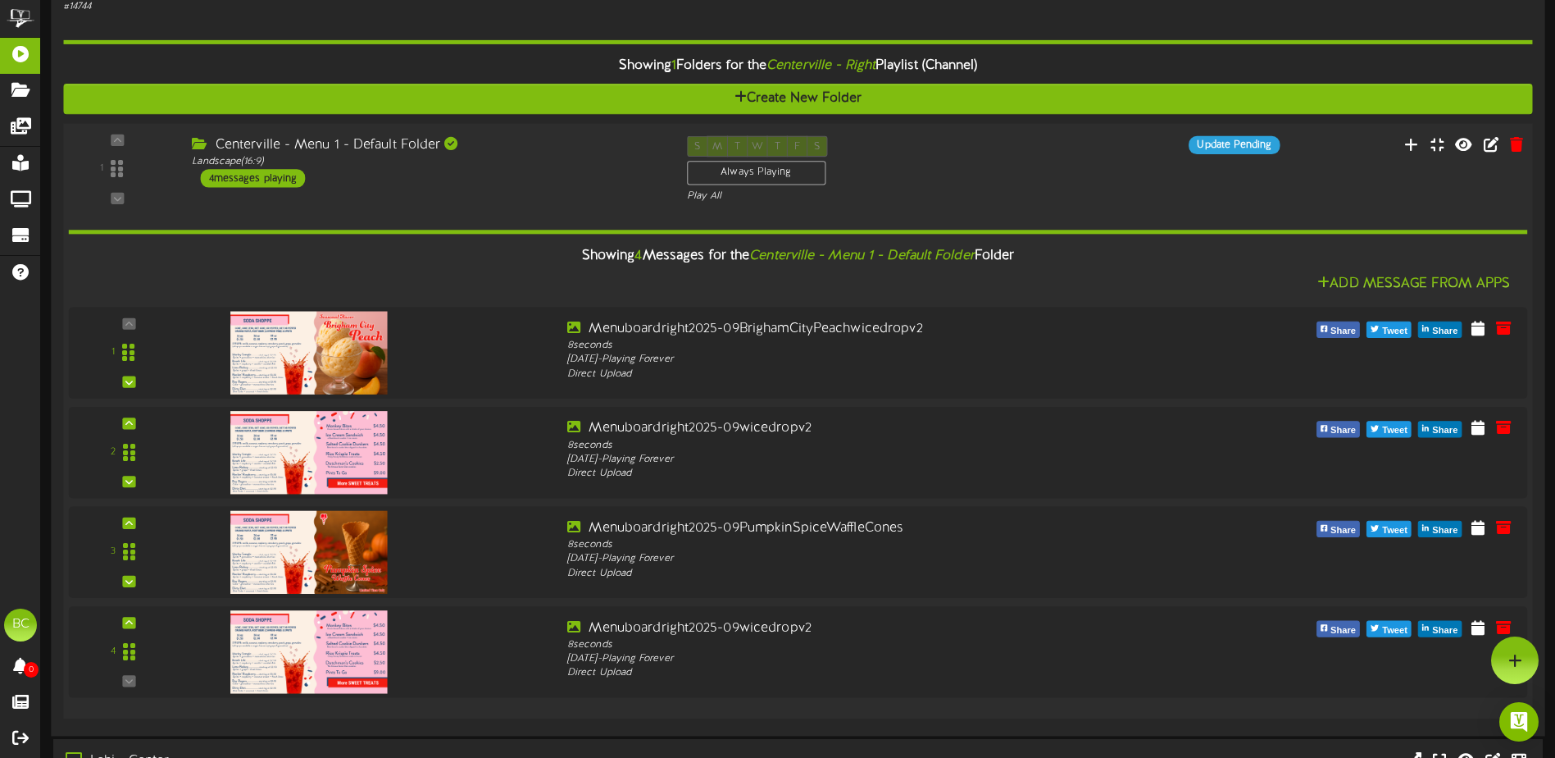
scroll to position [164, 0]
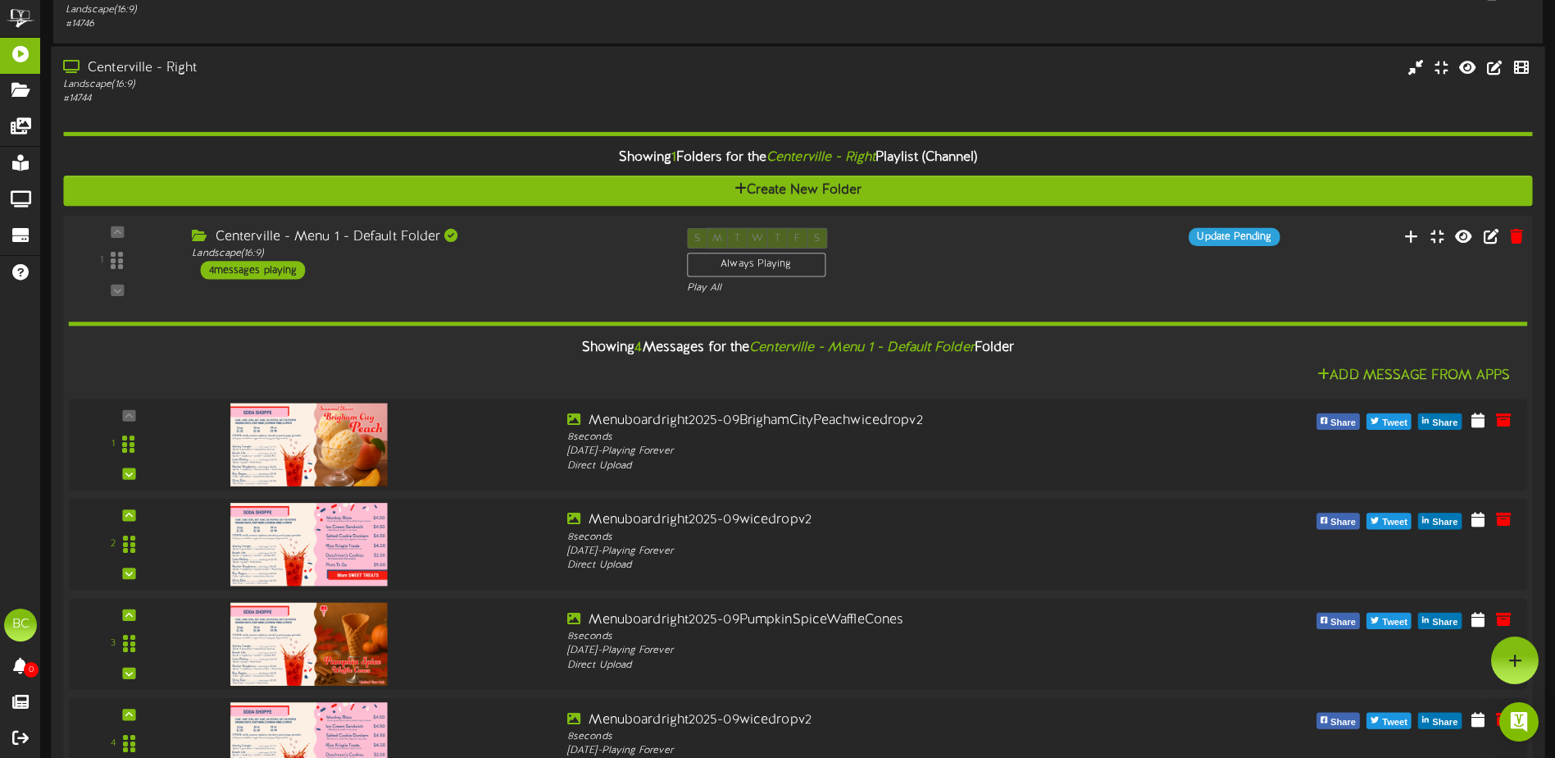
click at [357, 231] on div "Centerville - Menu 1 - Default Folder" at bounding box center [427, 237] width 470 height 19
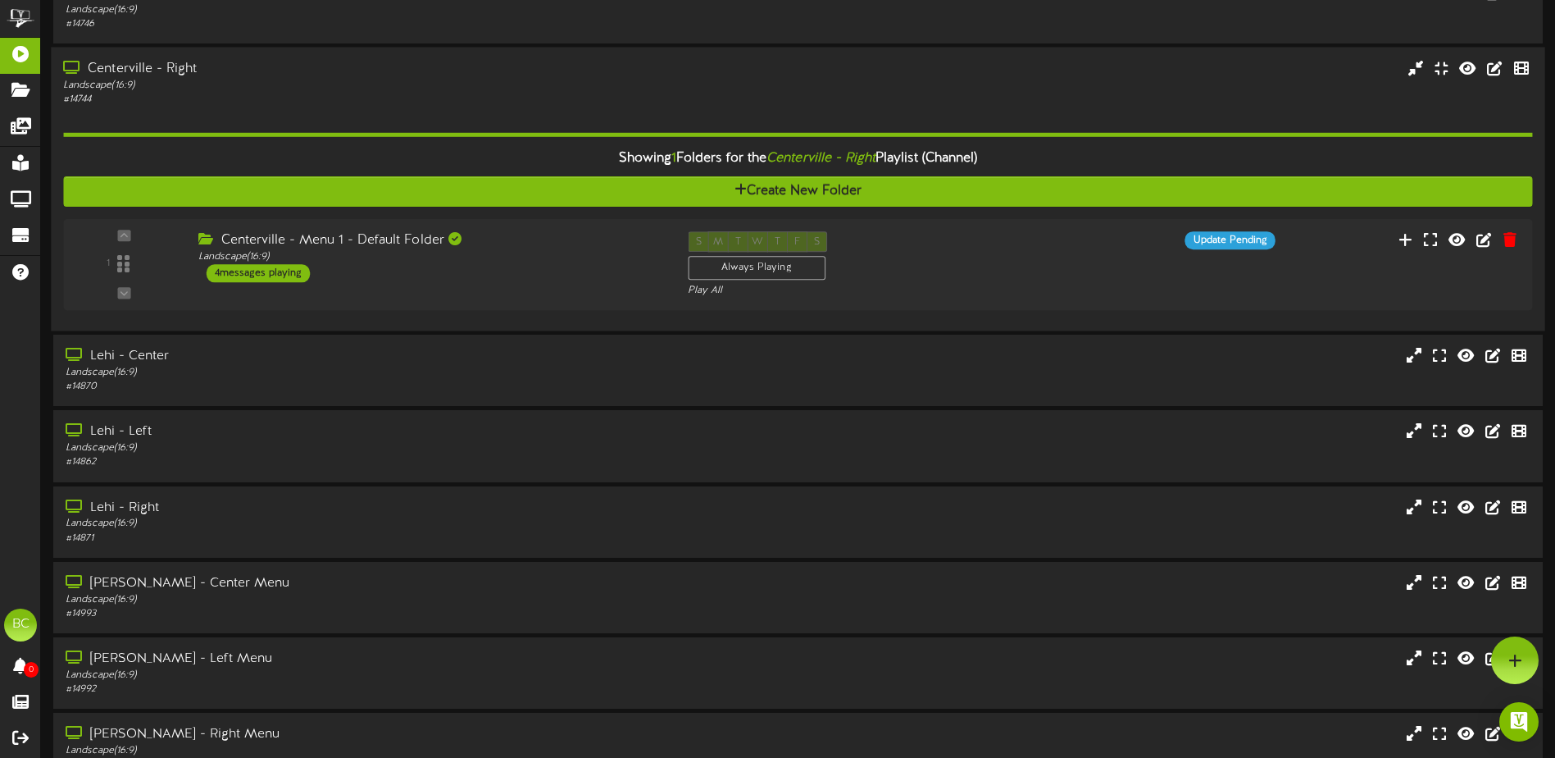
click at [198, 81] on div "Landscape ( 16:9 )" at bounding box center [362, 86] width 598 height 14
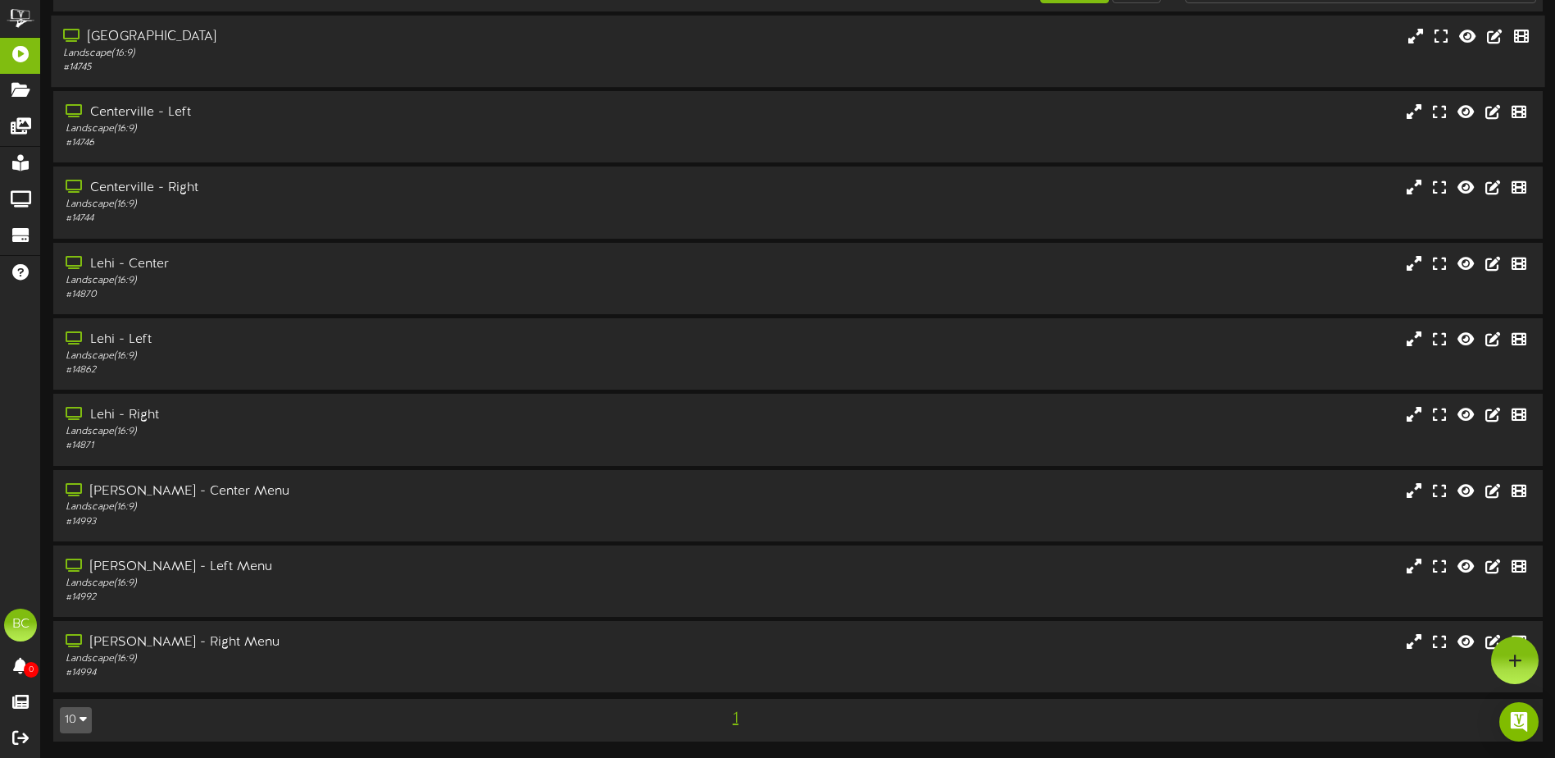
scroll to position [44, 0]
click at [201, 426] on div "Landscape ( 16:9 )" at bounding box center [362, 432] width 598 height 14
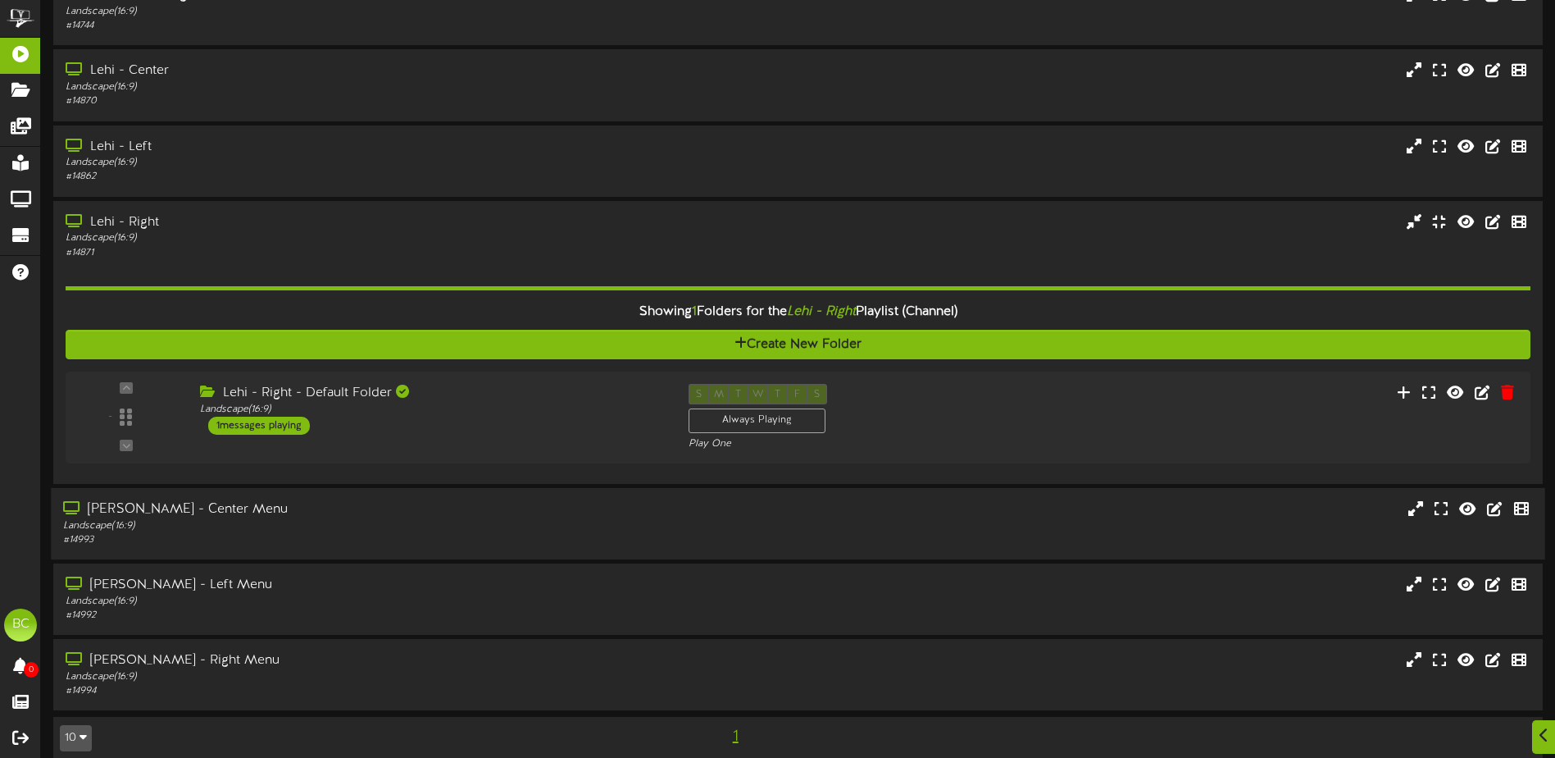
scroll to position [256, 0]
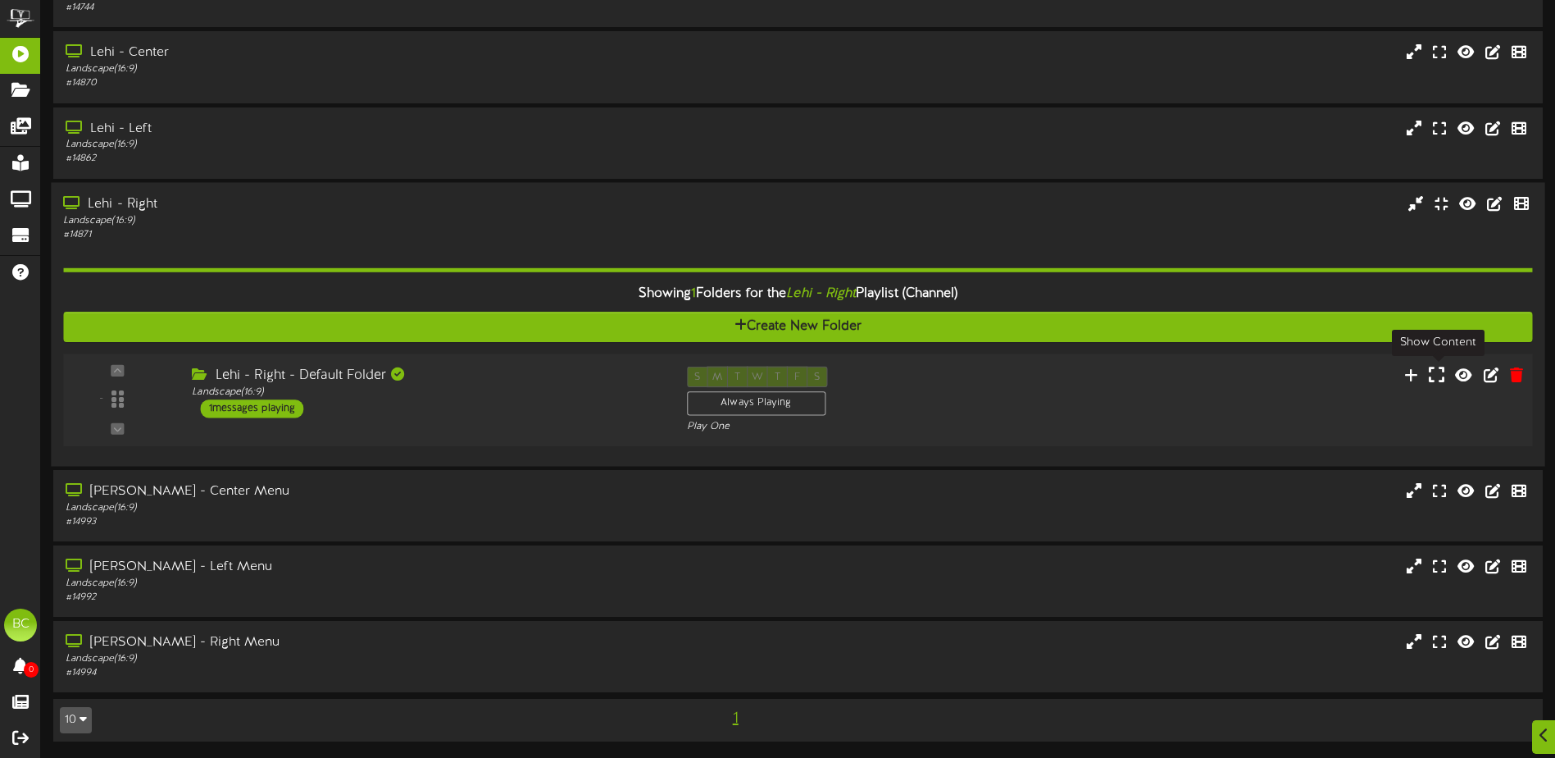
click at [1435, 376] on icon at bounding box center [1437, 374] width 16 height 18
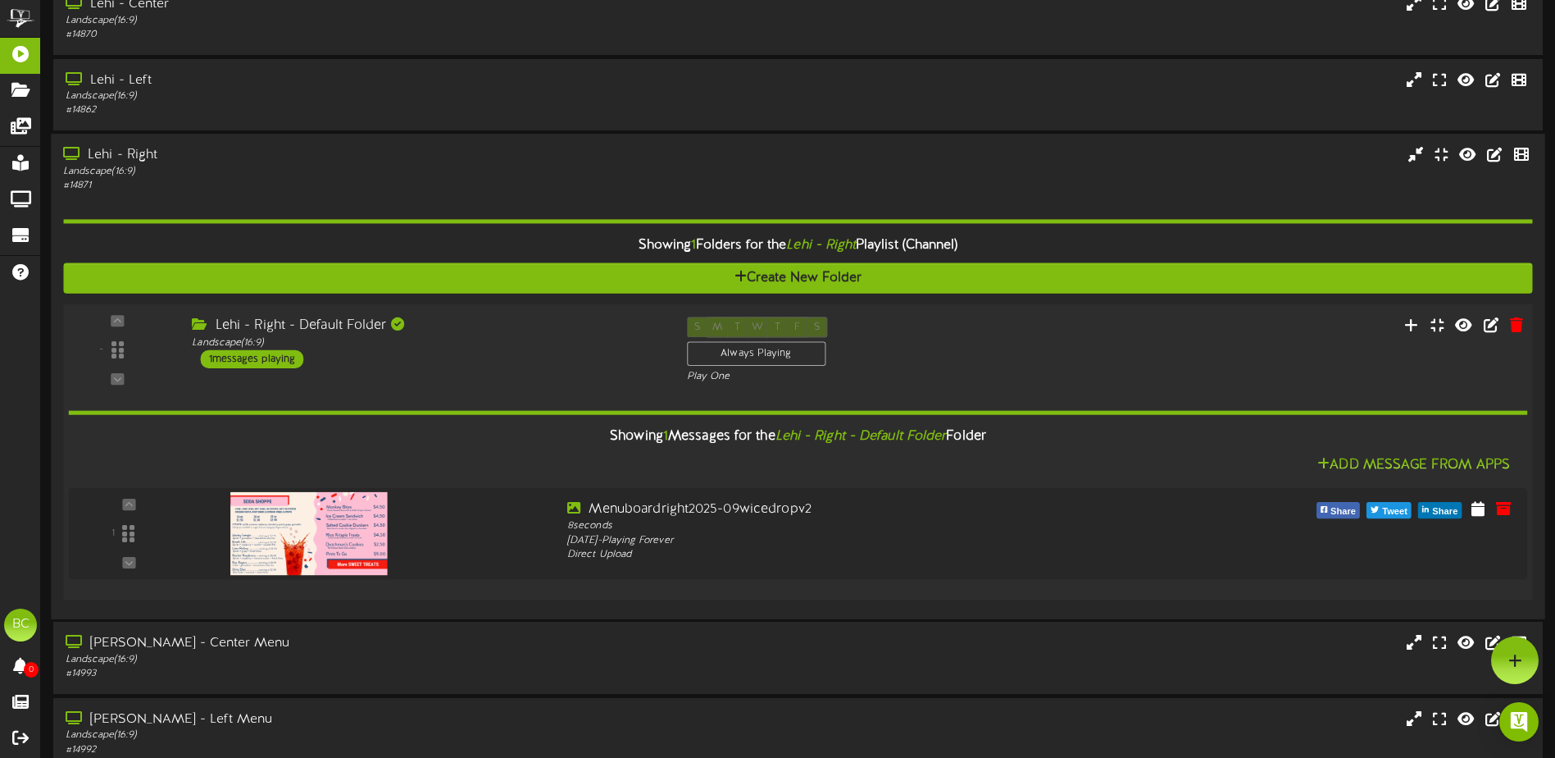
scroll to position [293, 0]
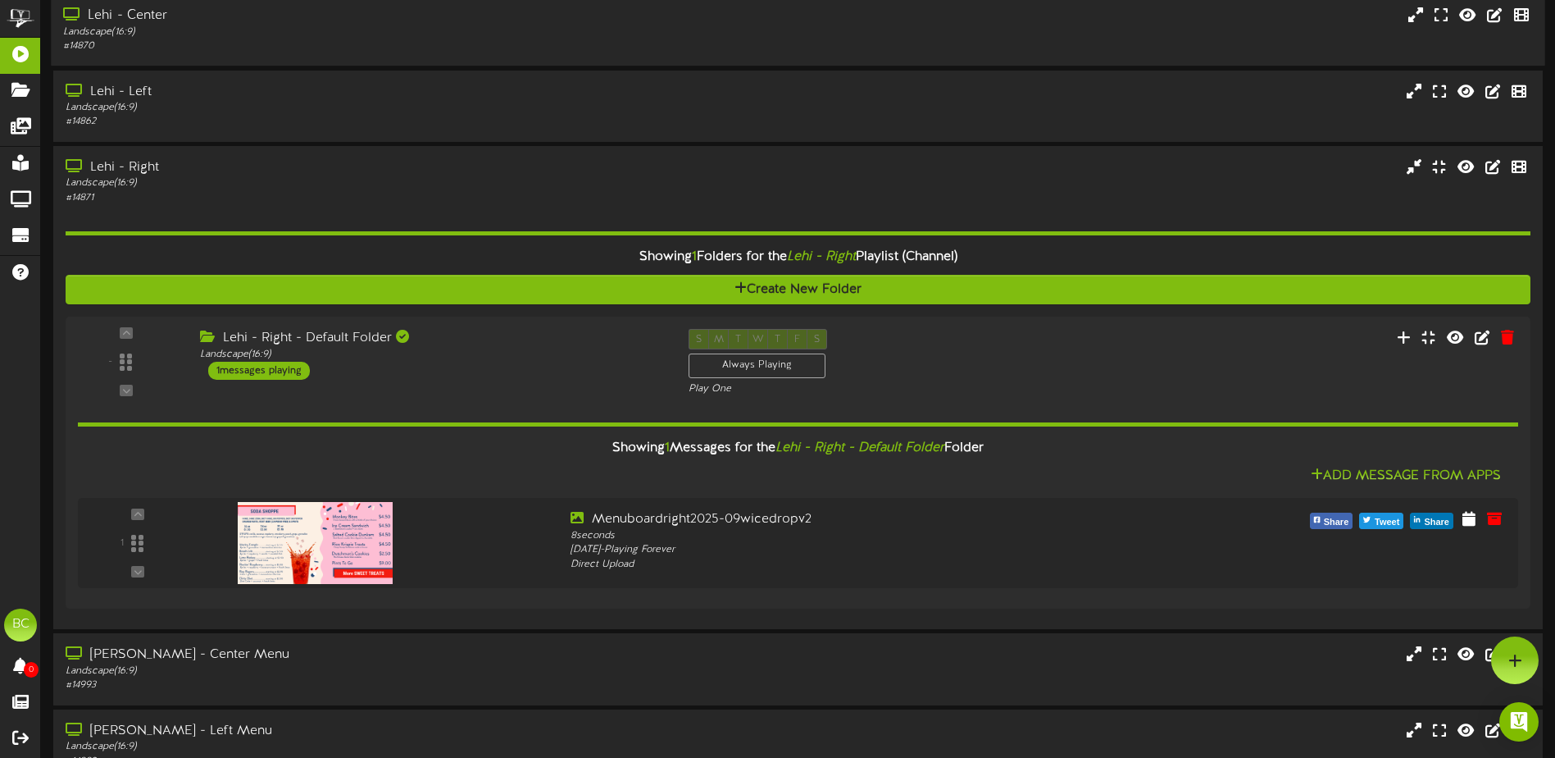
click at [153, 12] on div "Lehi - Center" at bounding box center [362, 16] width 598 height 19
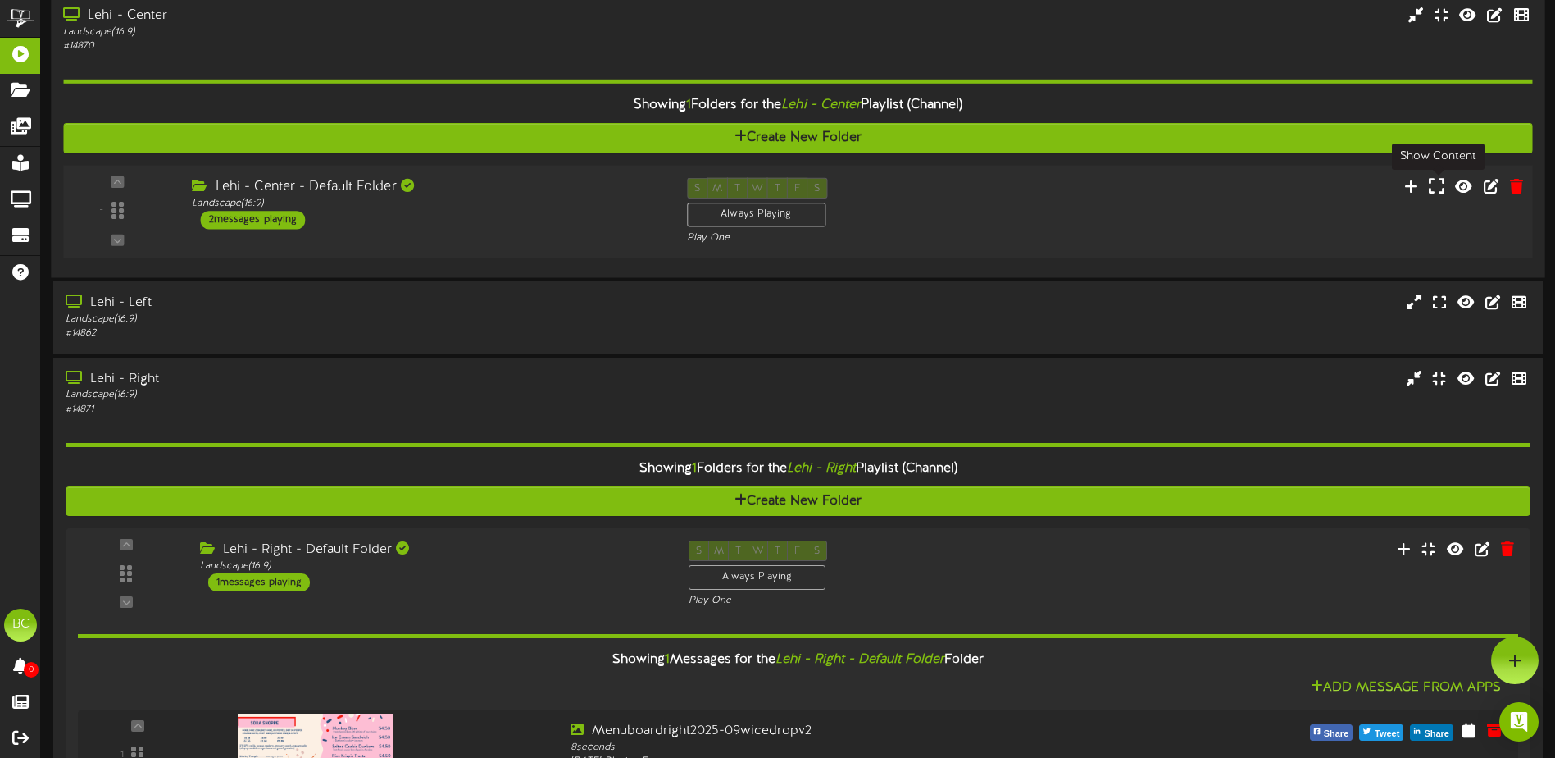
click at [1440, 190] on icon at bounding box center [1437, 186] width 16 height 18
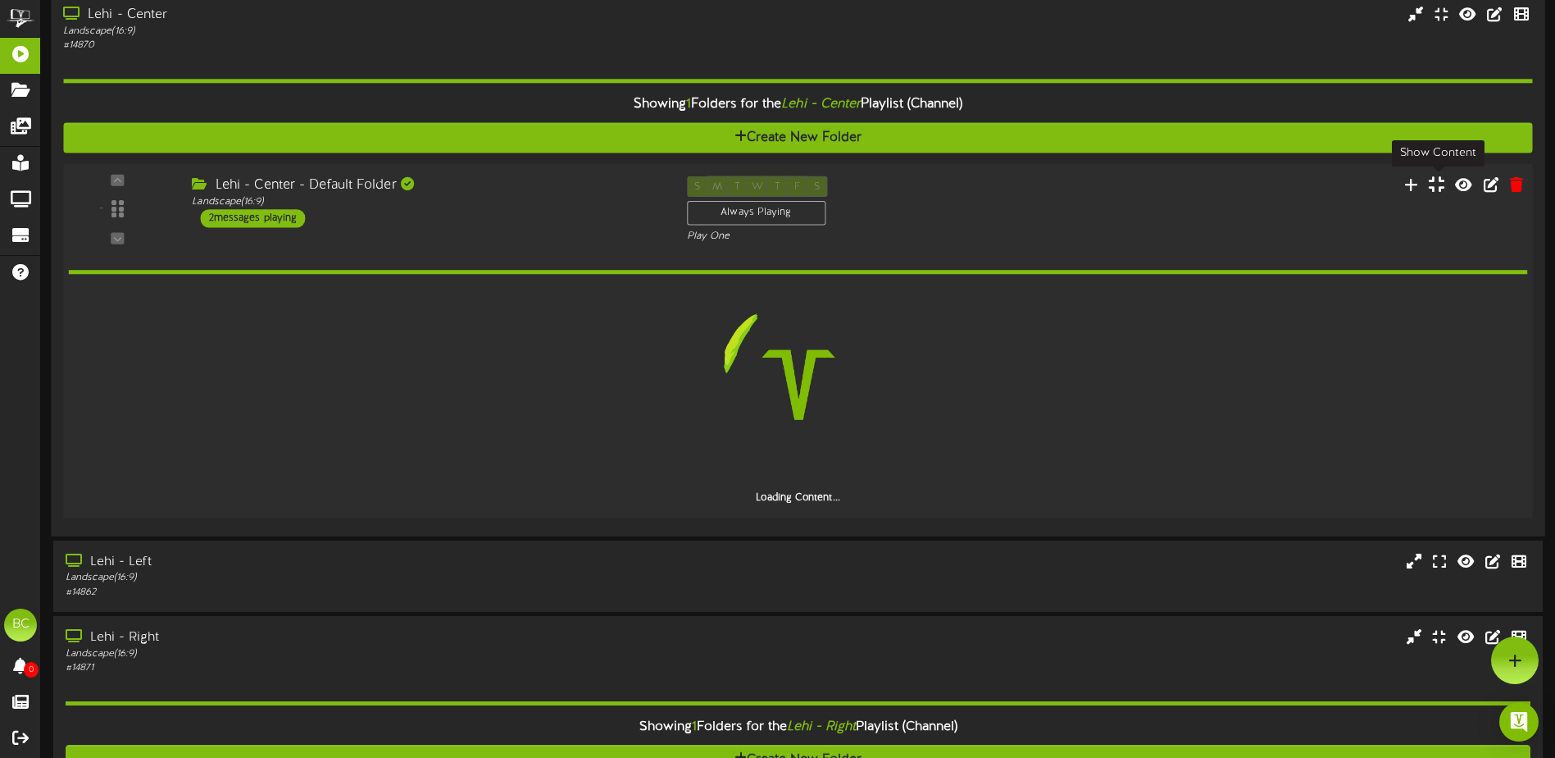
scroll to position [292, 0]
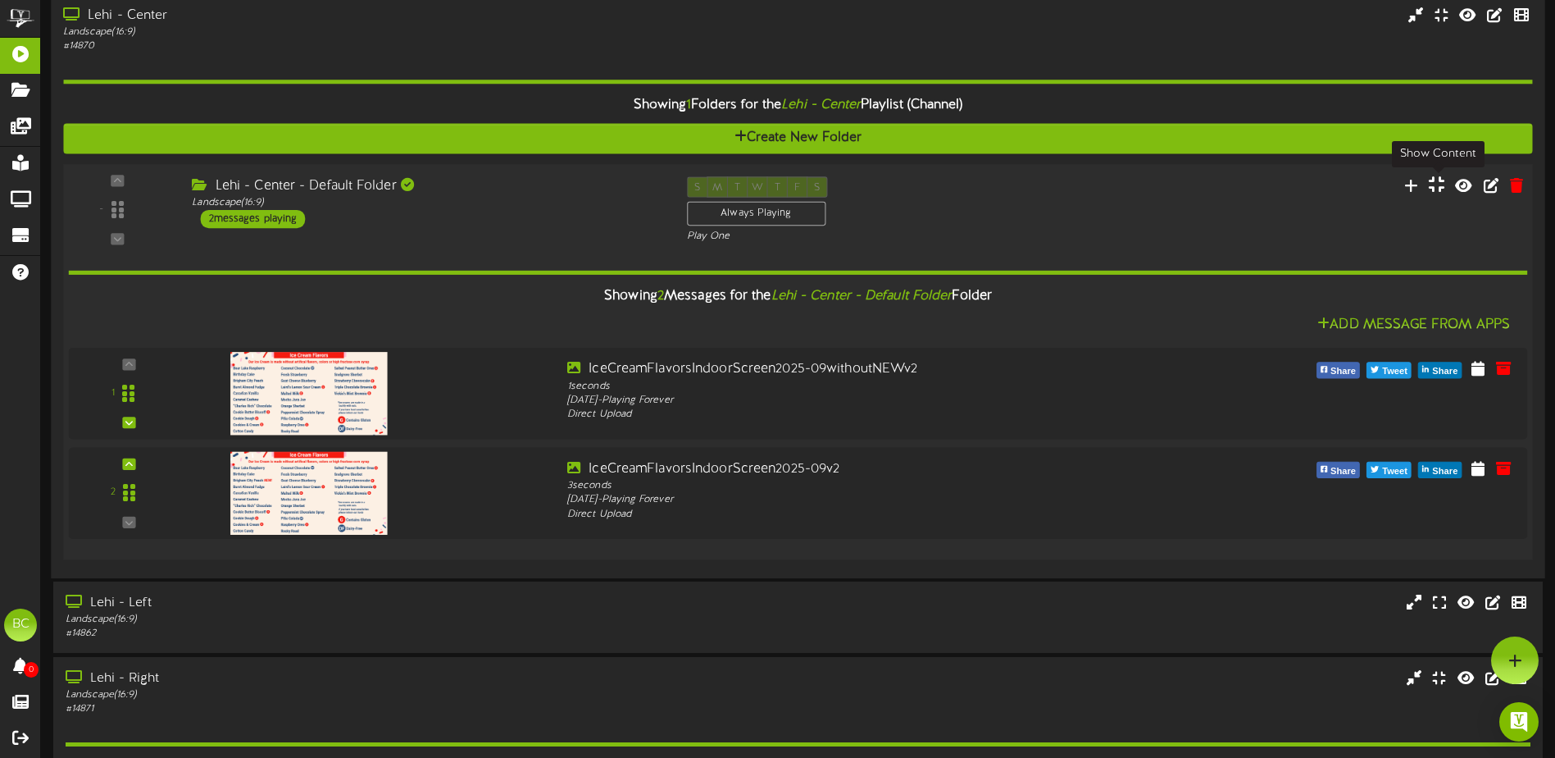
click at [1440, 189] on icon at bounding box center [1437, 184] width 16 height 18
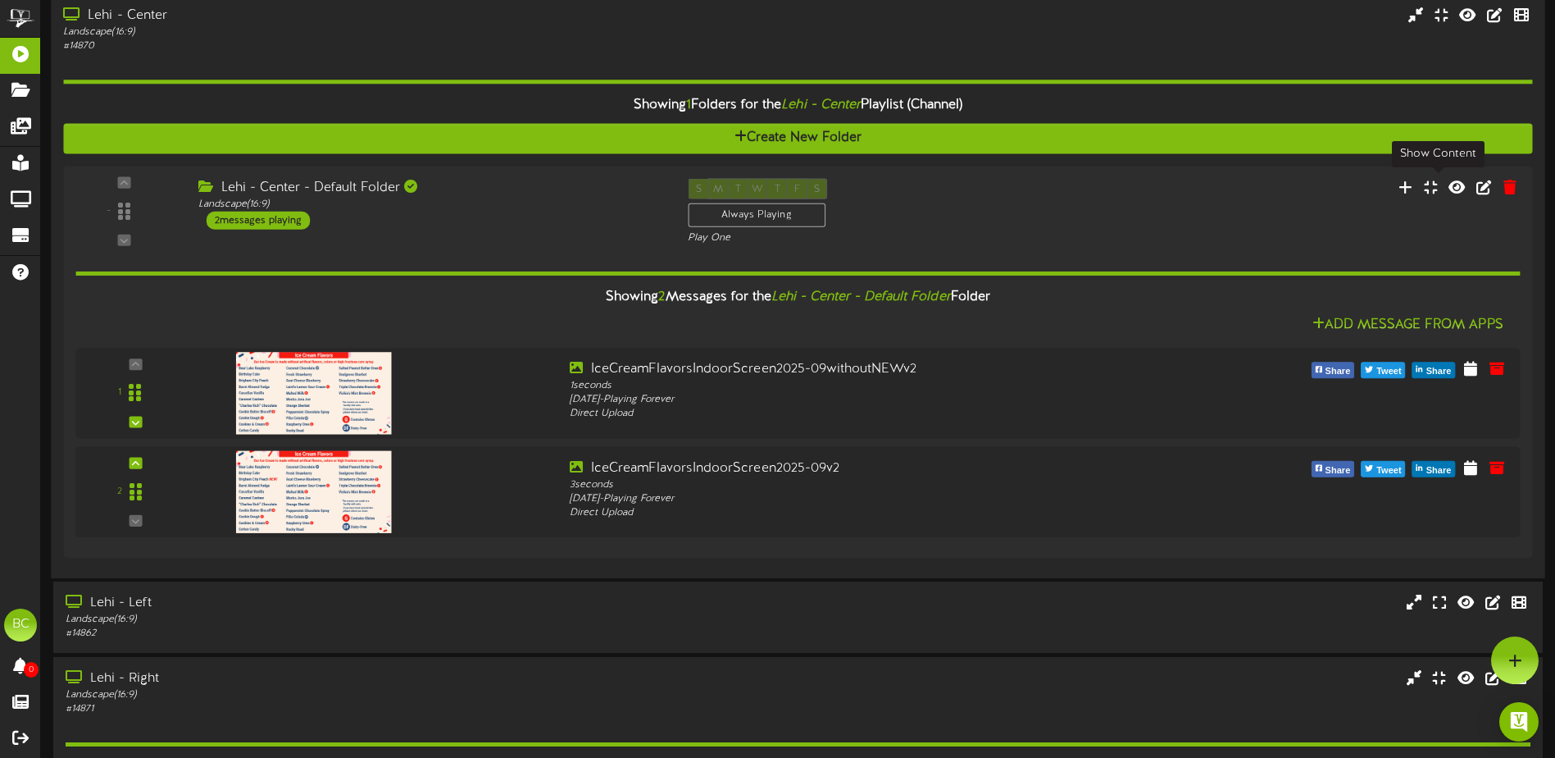
scroll to position [293, 0]
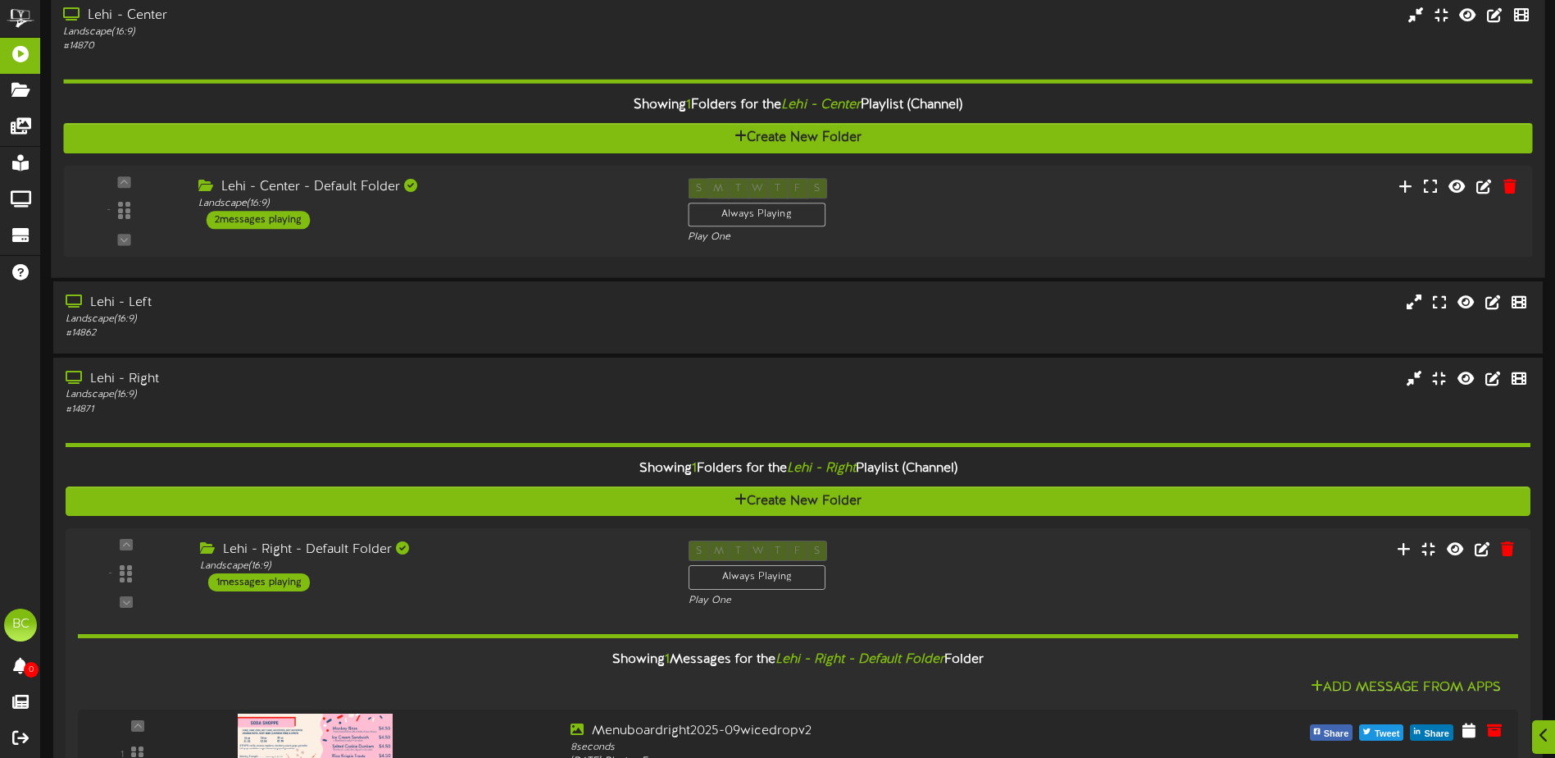
click at [169, 33] on div "Landscape ( 16:9 )" at bounding box center [362, 32] width 598 height 14
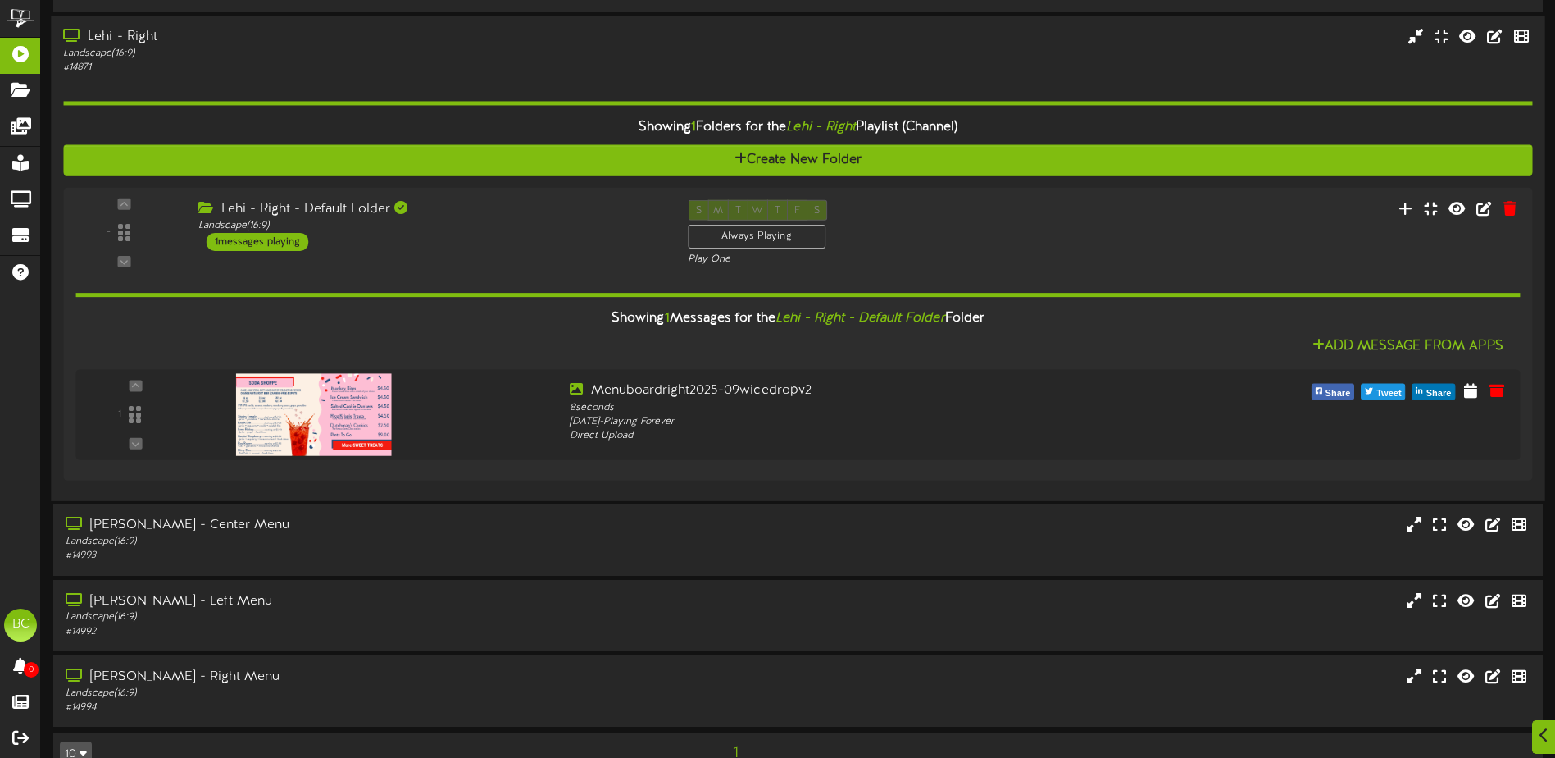
scroll to position [457, 0]
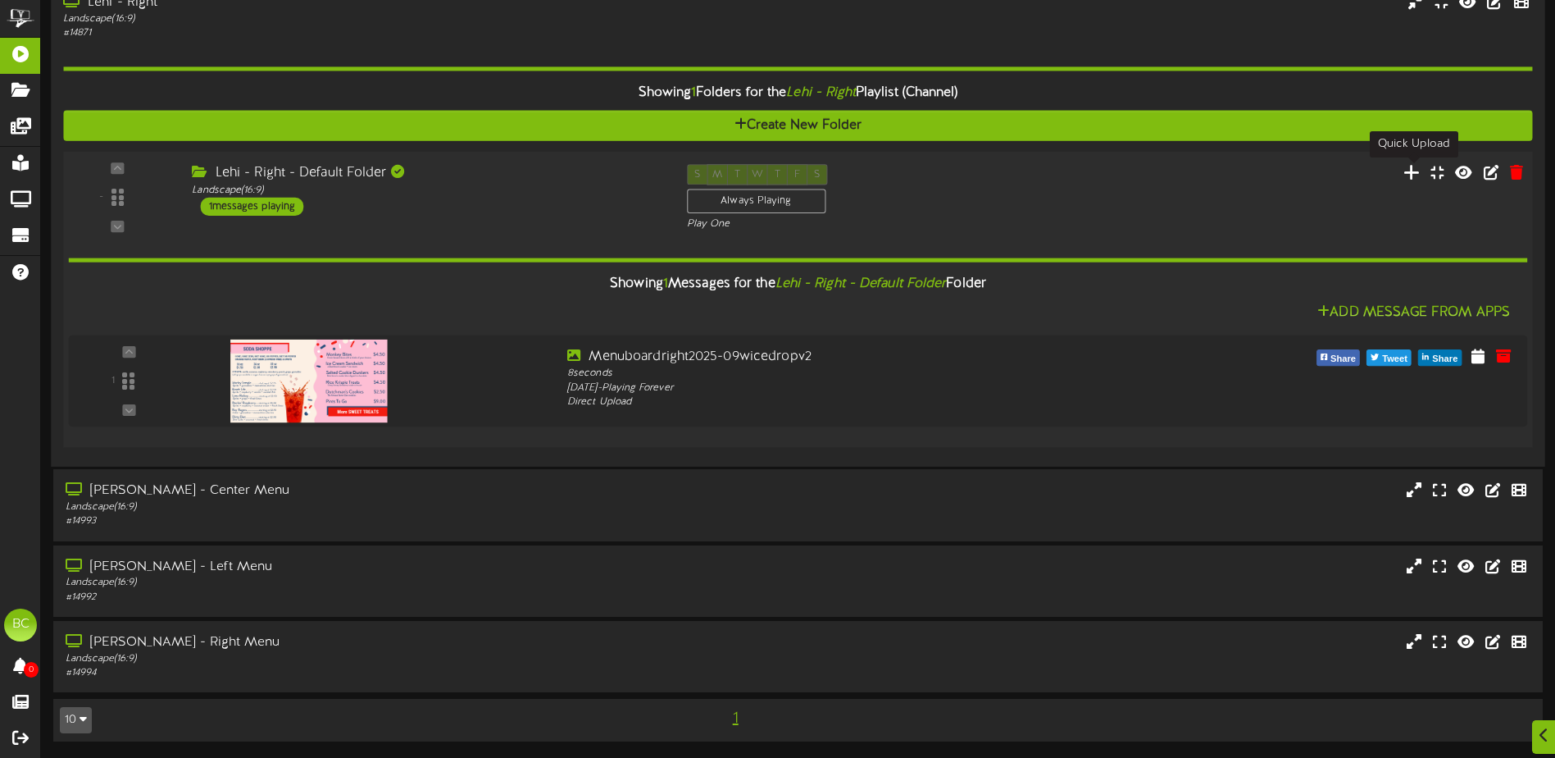
click at [1413, 174] on icon at bounding box center [1412, 171] width 17 height 18
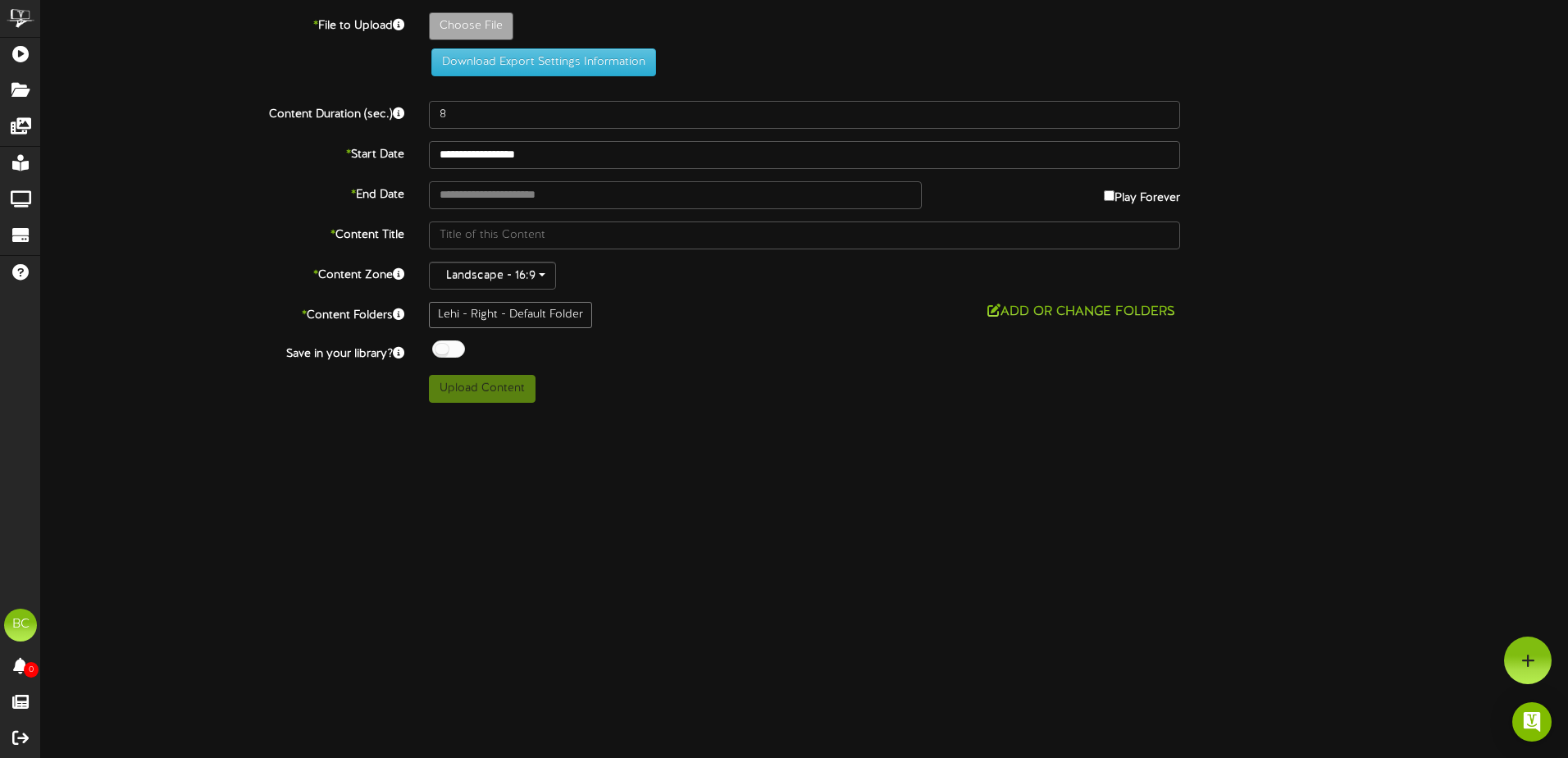
click at [539, 415] on html "ChannelValet Playlists Folders Messages My Library Groups Devices Help [GEOGRAP…" at bounding box center [784, 207] width 1568 height 415
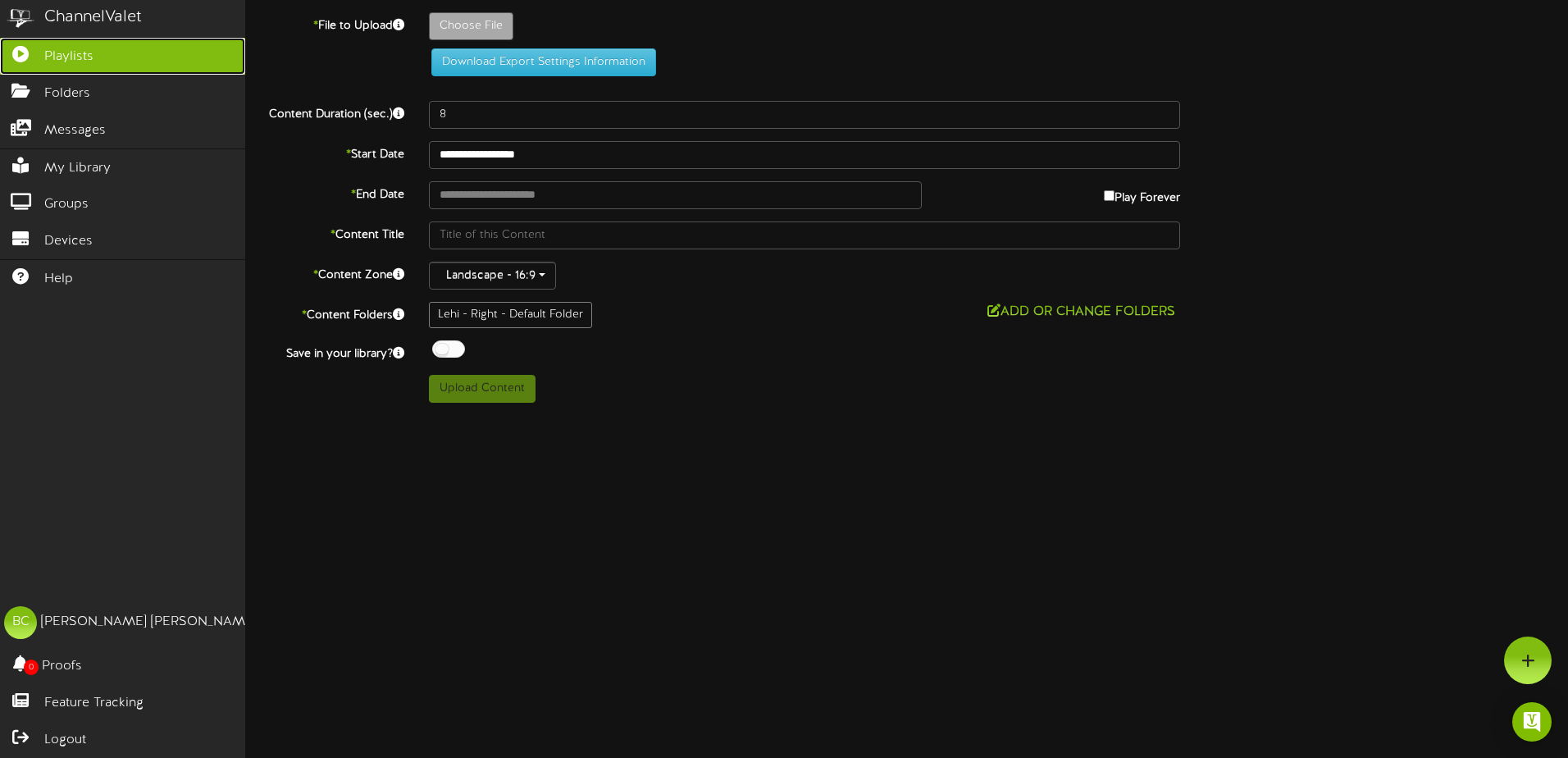
click at [81, 61] on span "Playlists" at bounding box center [68, 57] width 49 height 19
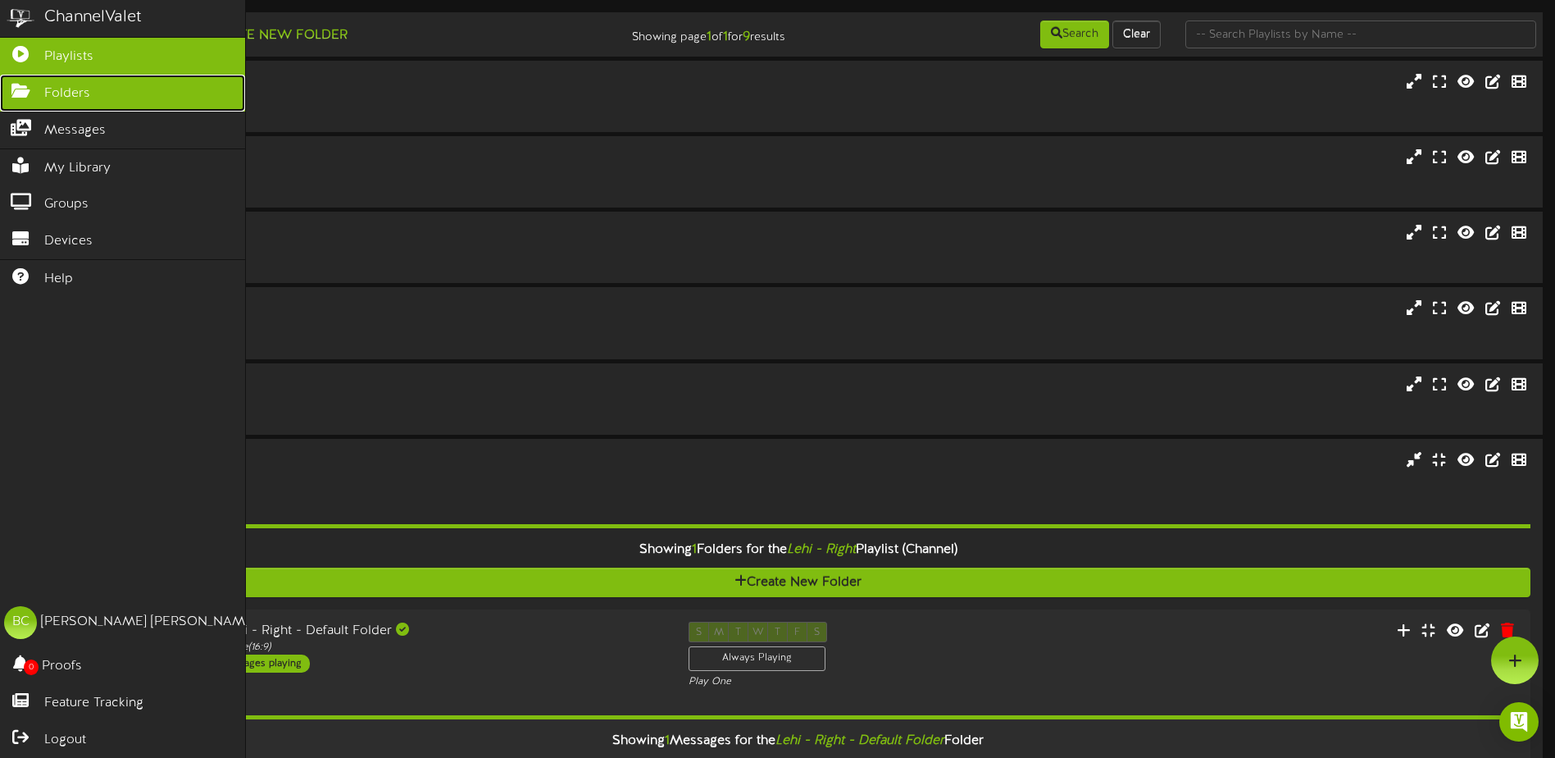
click at [75, 93] on span "Folders" at bounding box center [67, 93] width 46 height 19
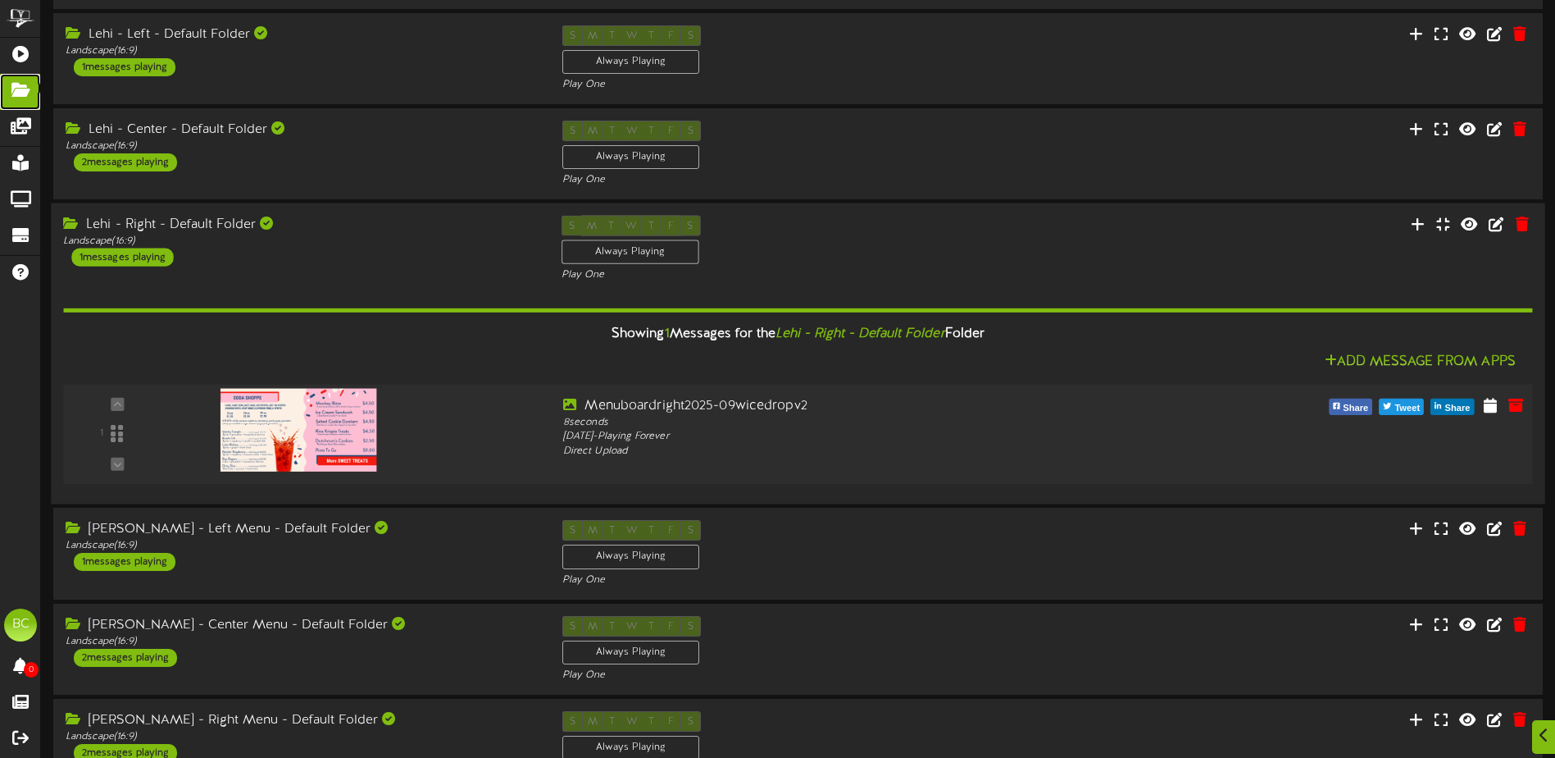
scroll to position [410, 0]
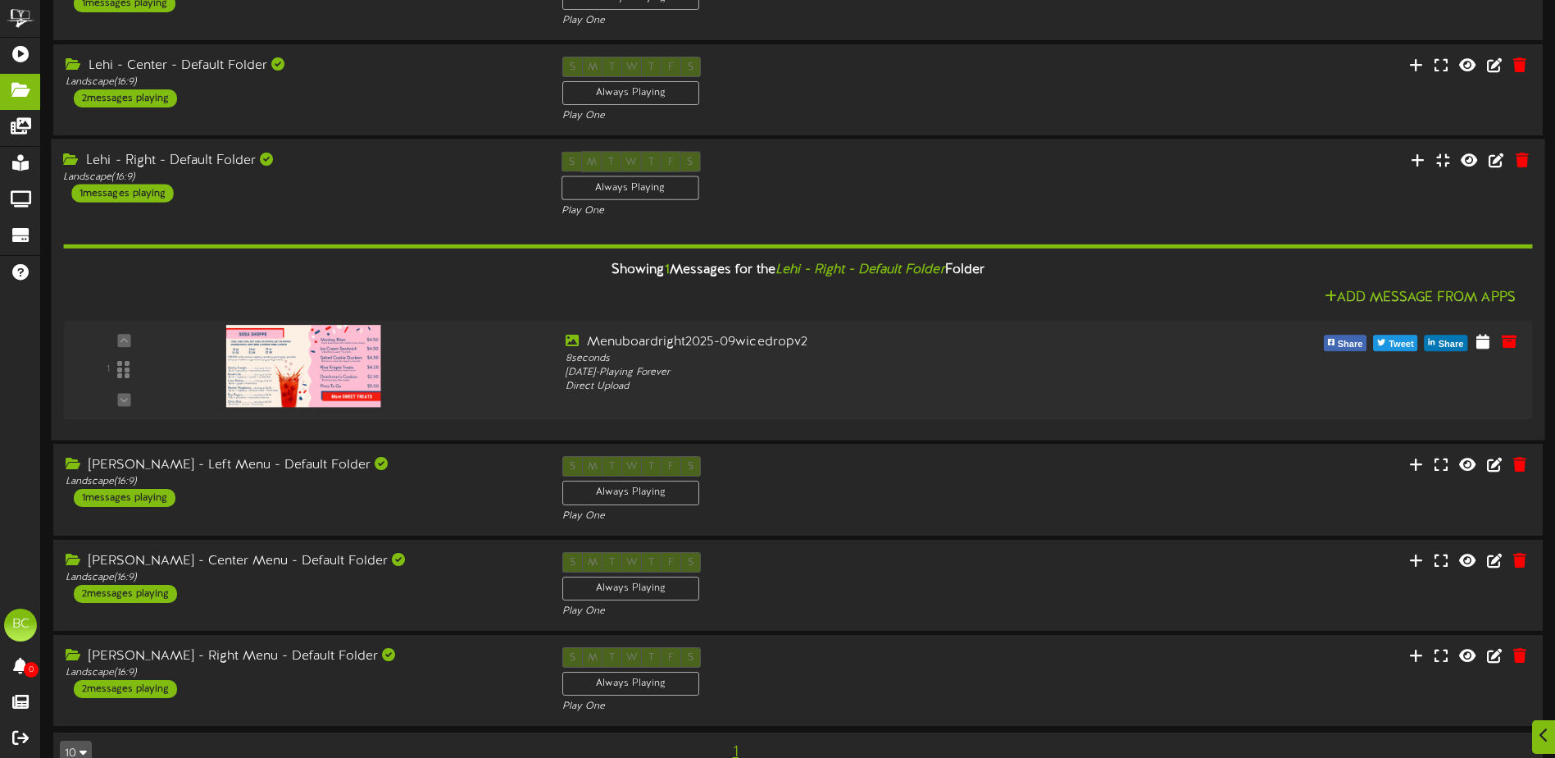
click at [967, 270] on div "Showing 1 Messages for the Lehi - Right - Default Folder Folder" at bounding box center [798, 270] width 1494 height 35
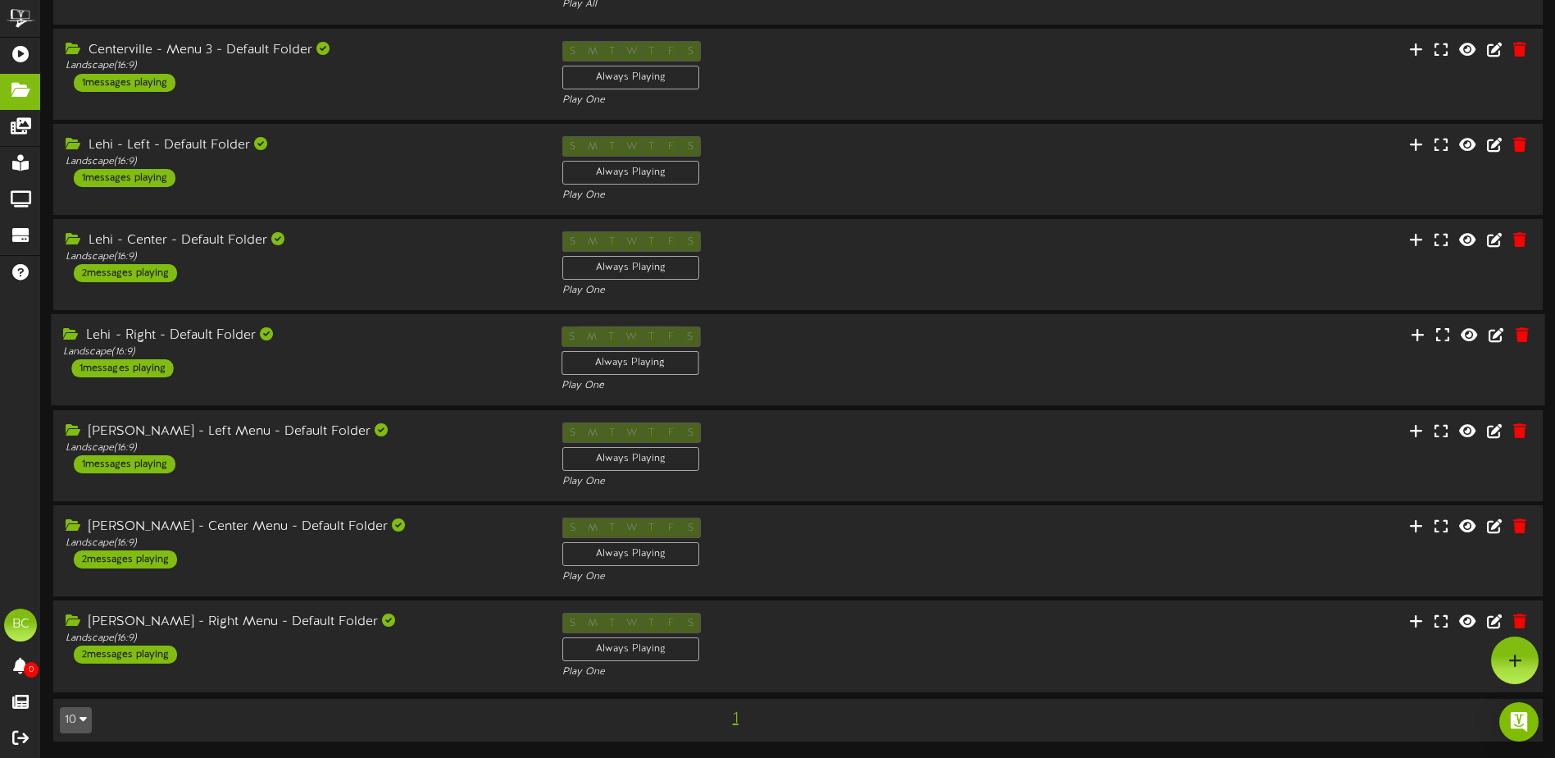
scroll to position [235, 0]
click at [931, 357] on div "S M T W T F S Always Playing Play One" at bounding box center [798, 359] width 498 height 67
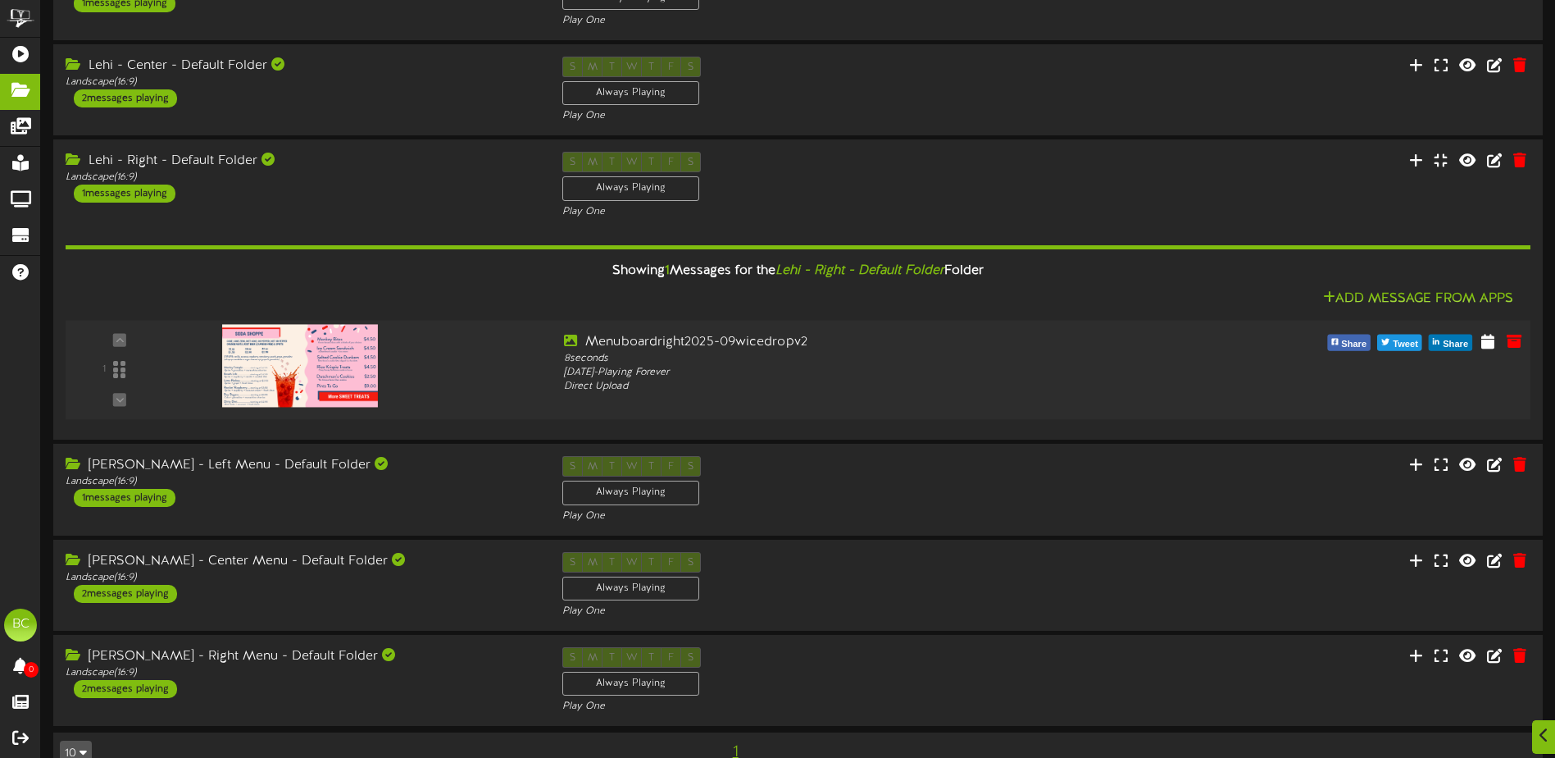
scroll to position [444, 0]
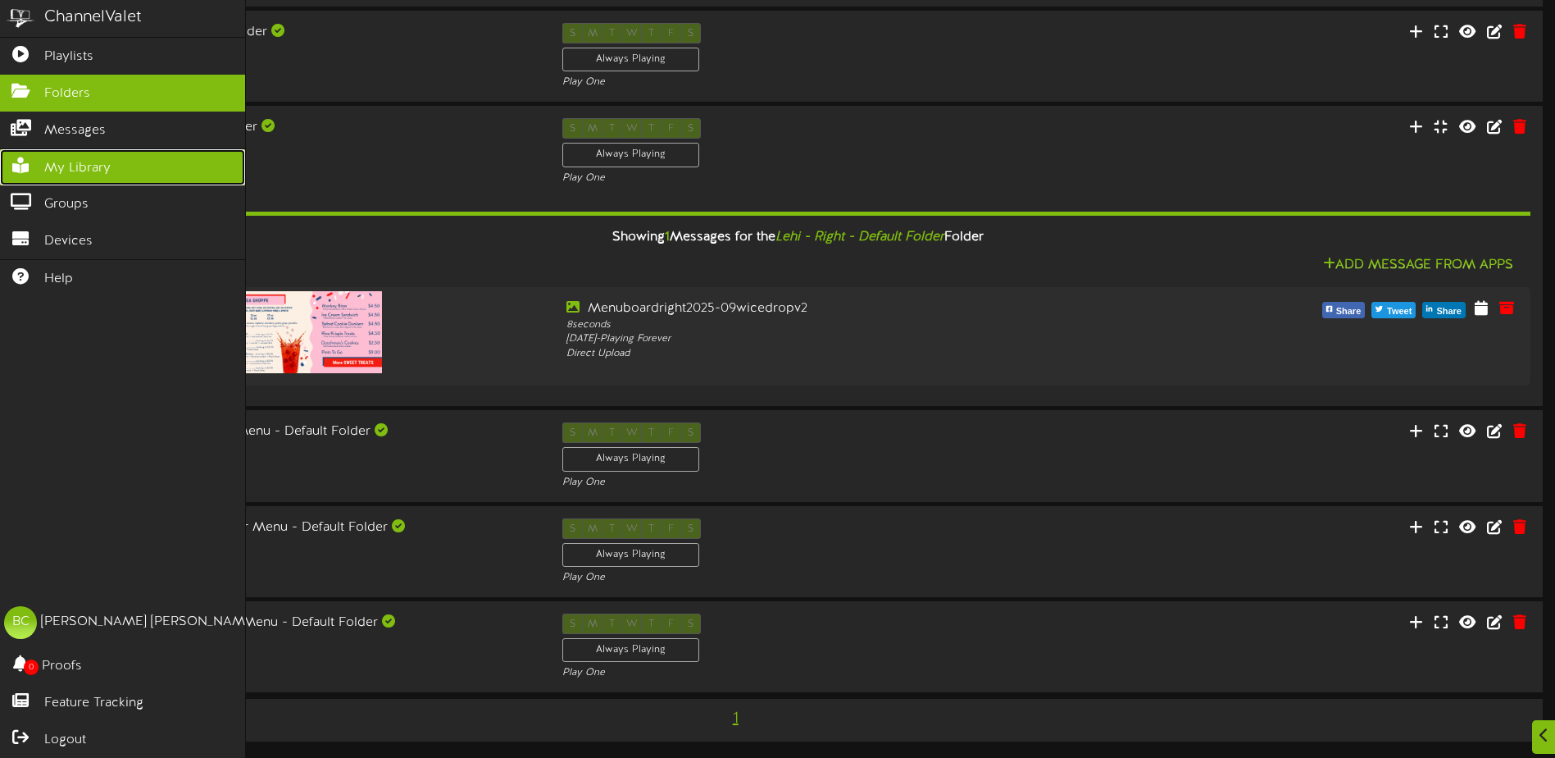
click at [67, 162] on span "My Library" at bounding box center [77, 168] width 66 height 19
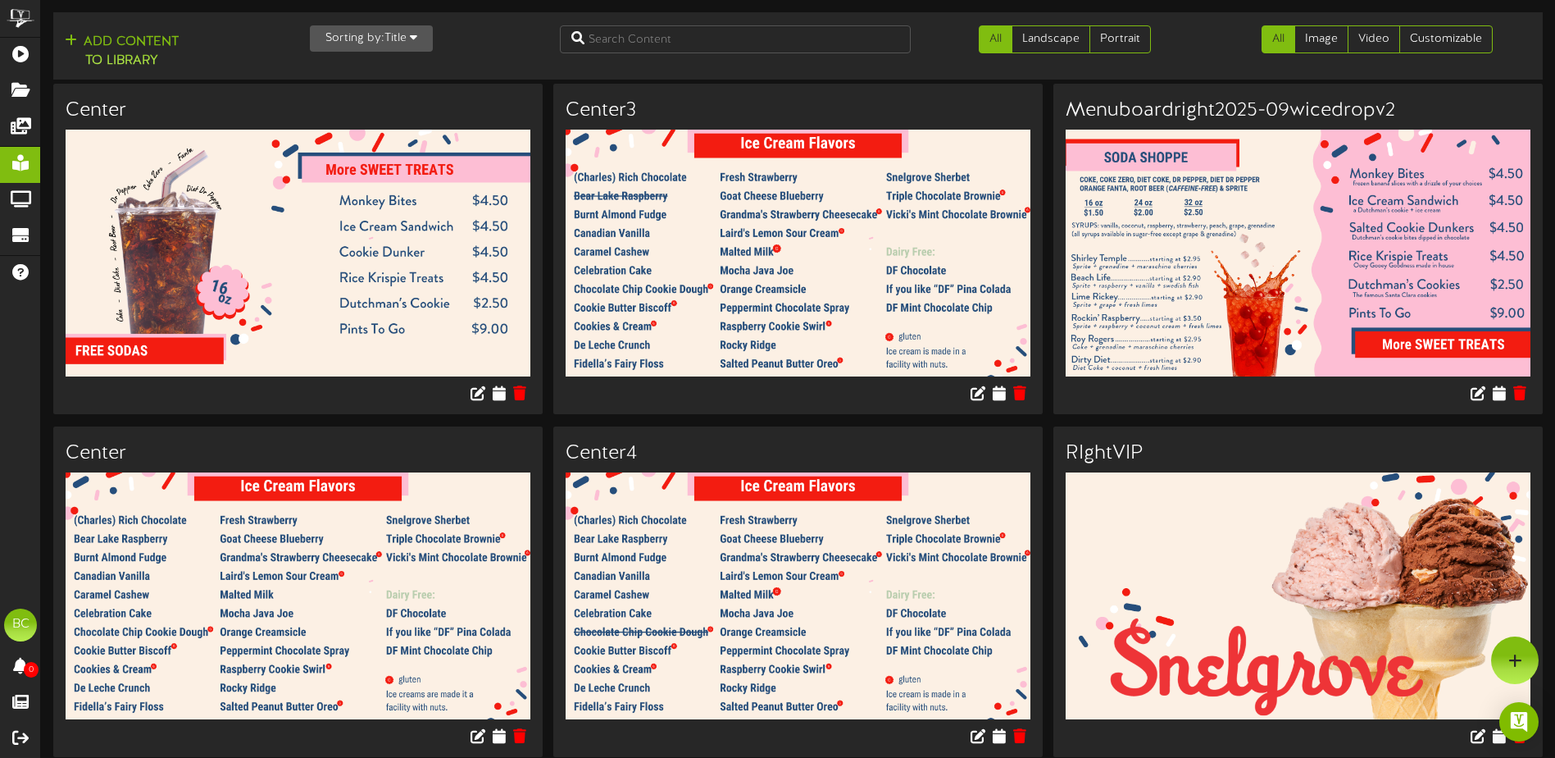
click at [413, 25] on button "Sorting by: Title" at bounding box center [371, 38] width 123 height 26
click at [362, 75] on div "Newest" at bounding box center [376, 70] width 130 height 25
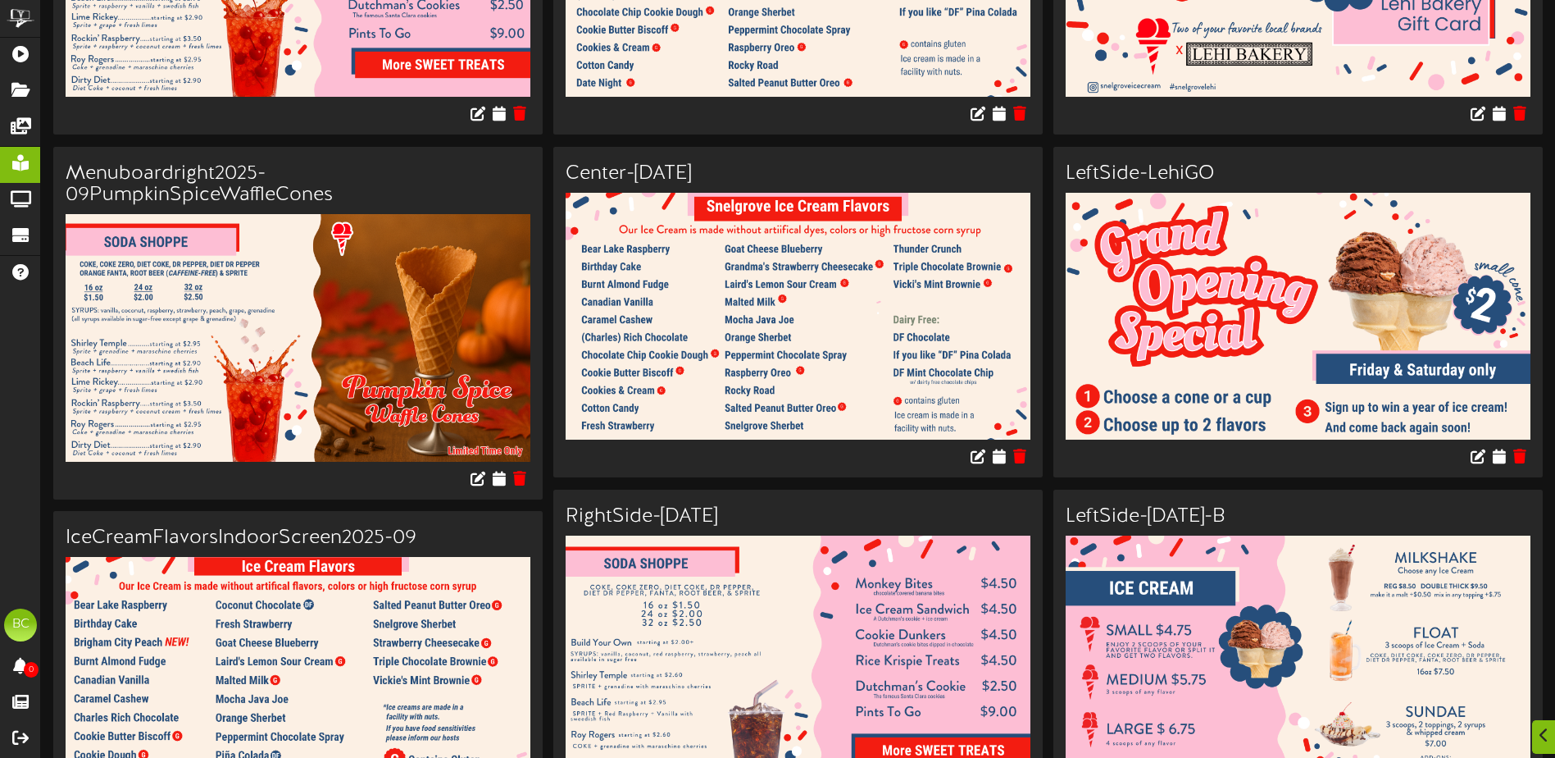
scroll to position [328, 0]
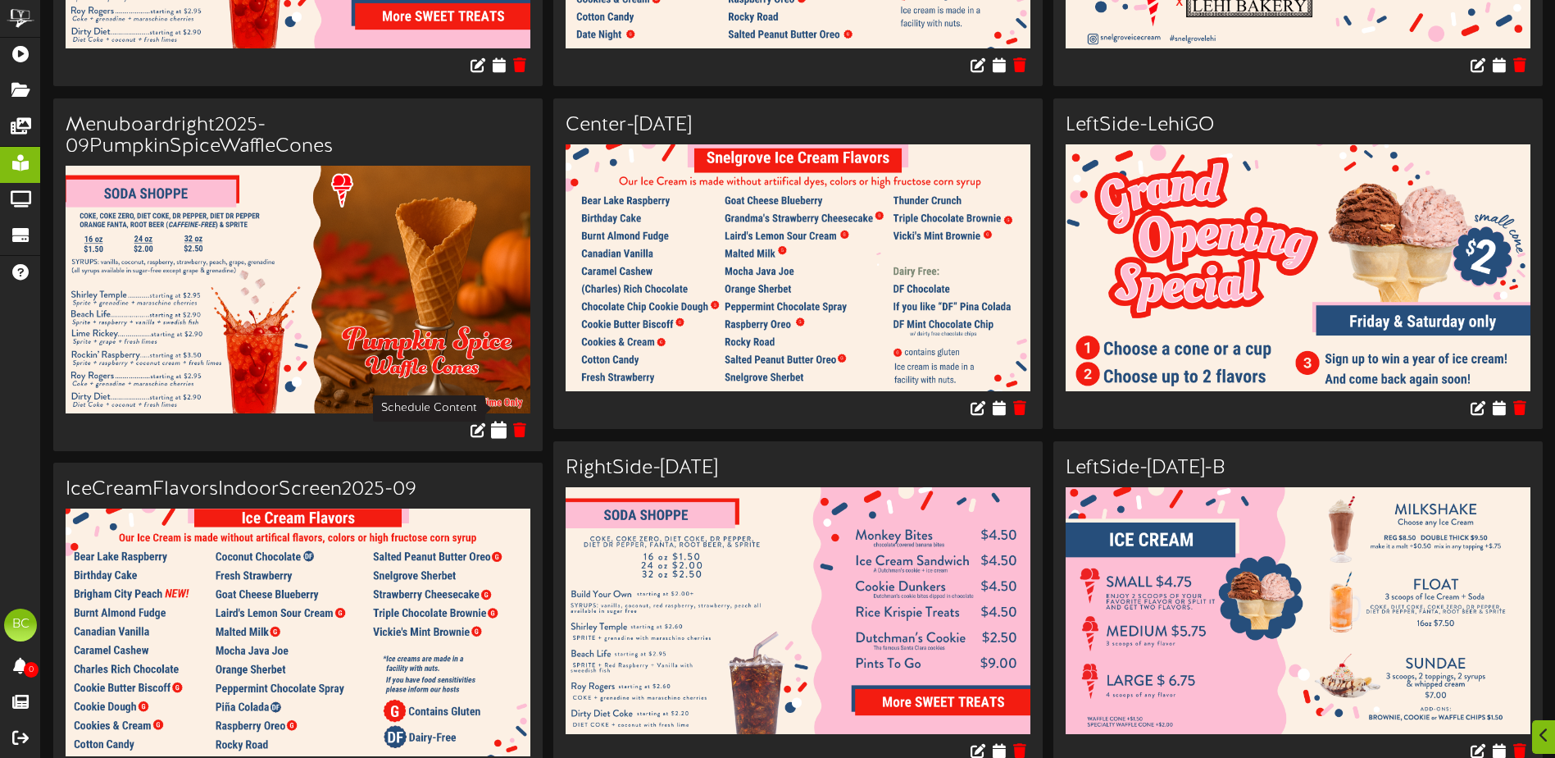
click at [502, 420] on icon at bounding box center [500, 429] width 16 height 18
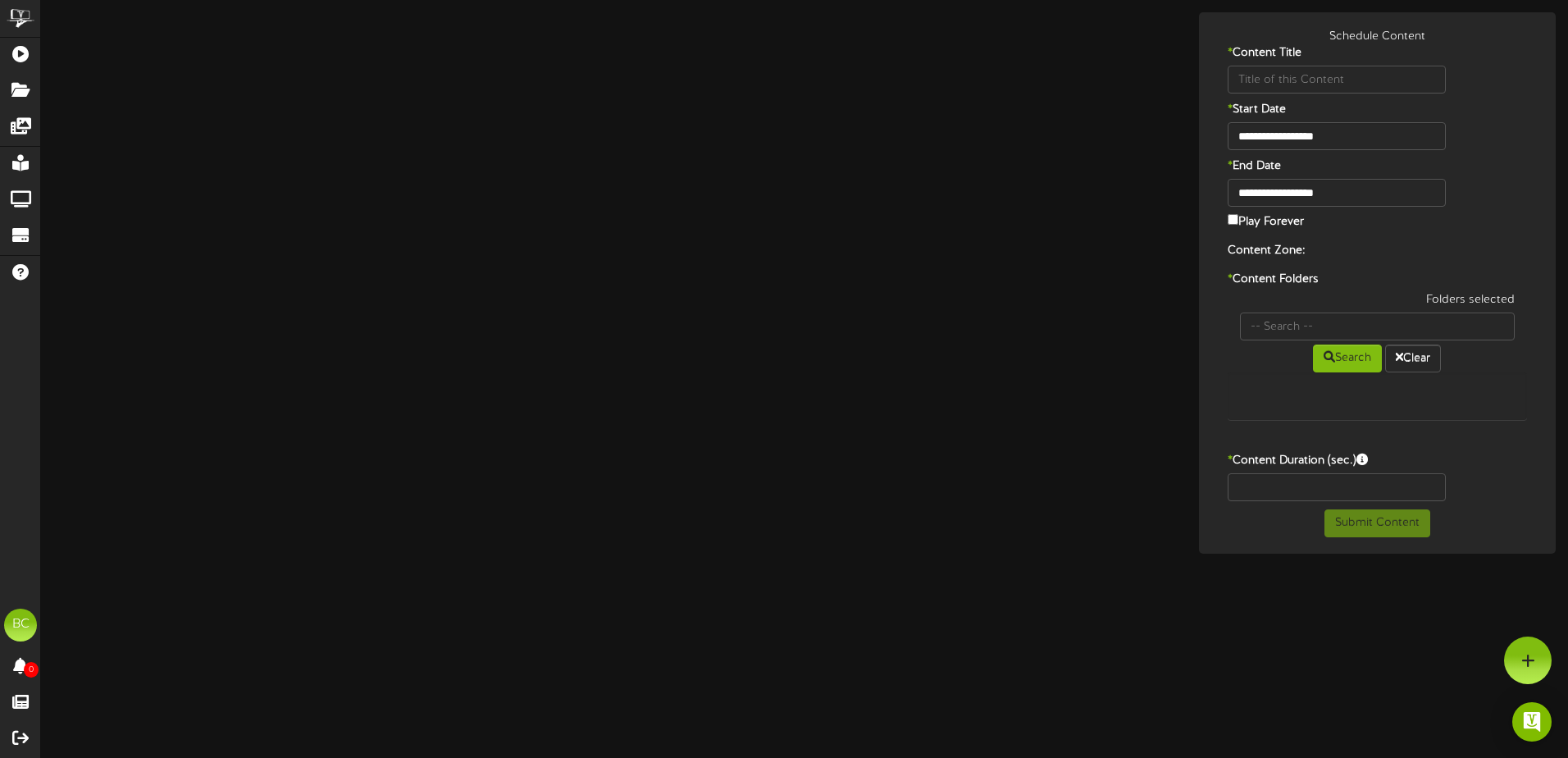
type input "Menuboardright2025-09PumpkinSpiceWaffleCones"
type input "8"
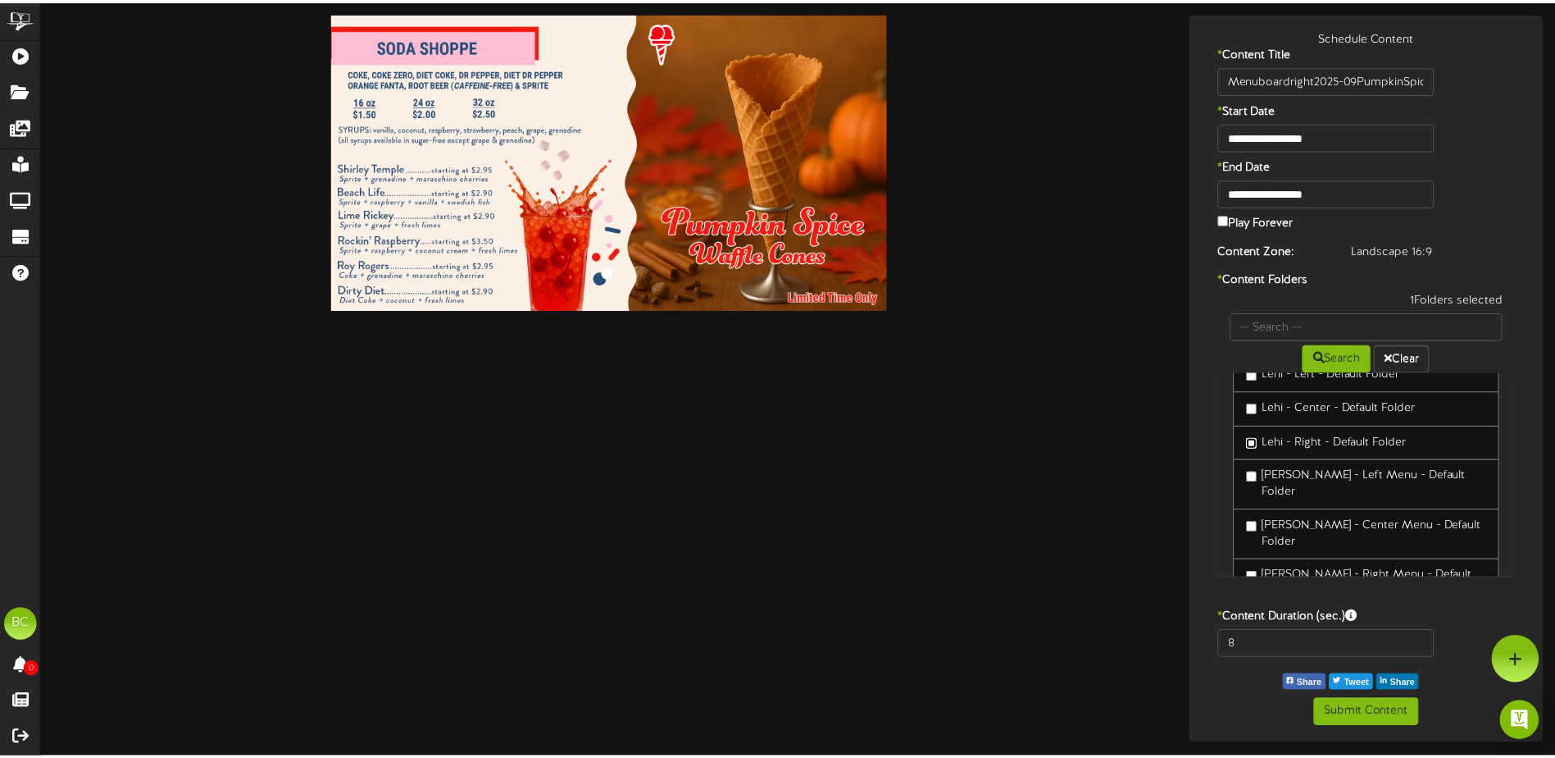
scroll to position [157, 0]
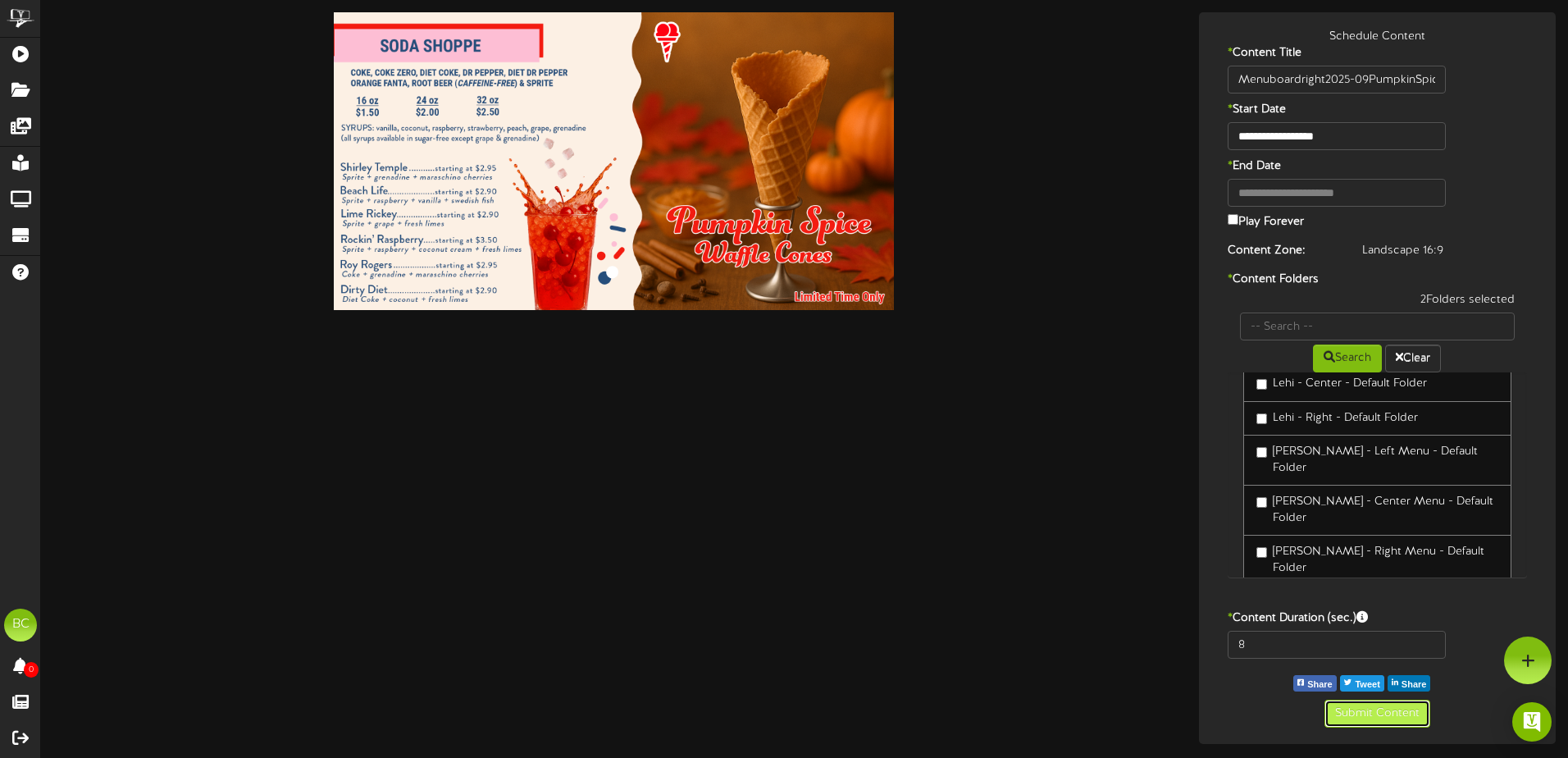
click at [1359, 708] on button "Submit Content" at bounding box center [1377, 713] width 106 height 28
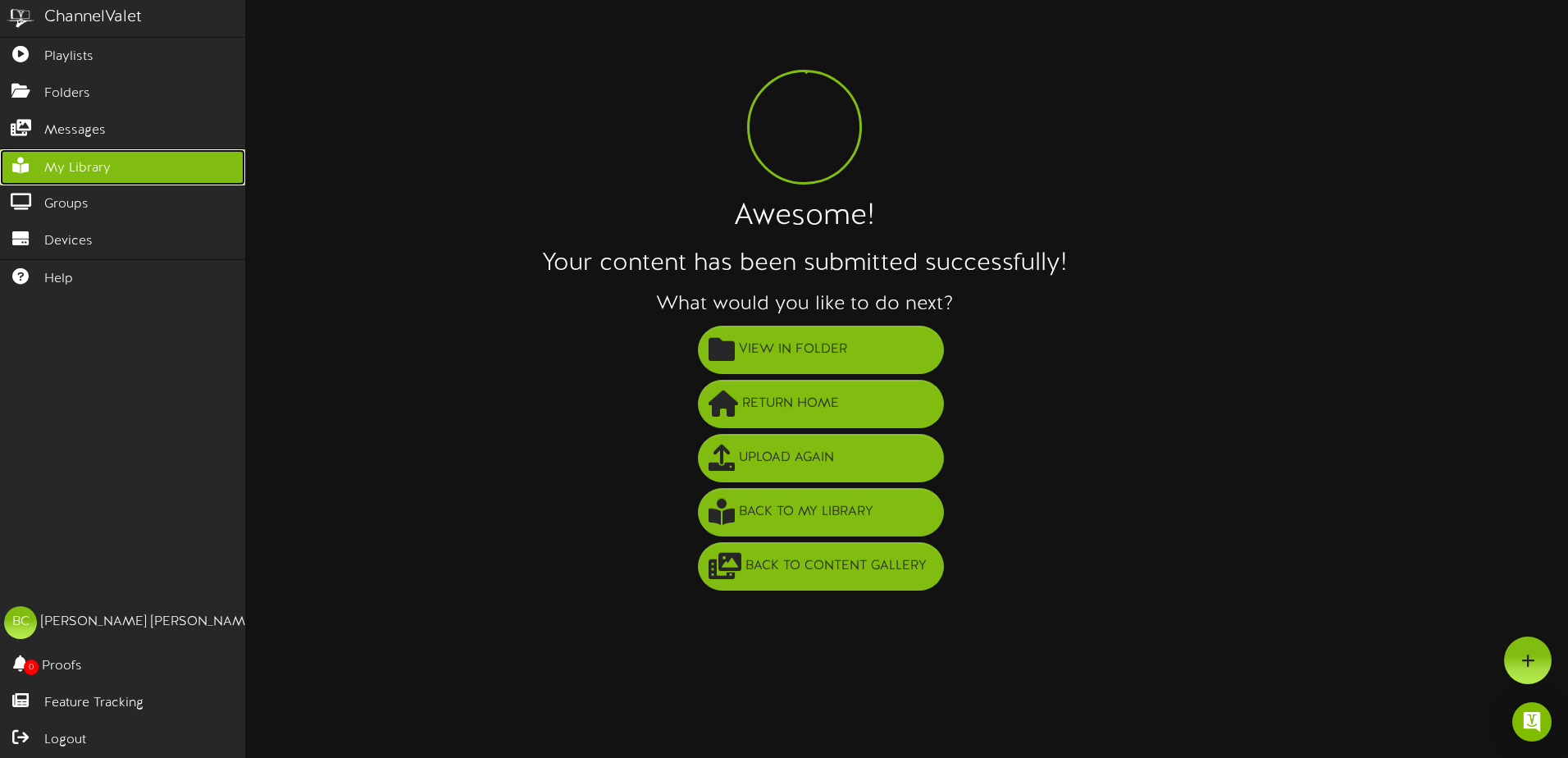
click at [80, 164] on span "My Library" at bounding box center [77, 168] width 66 height 19
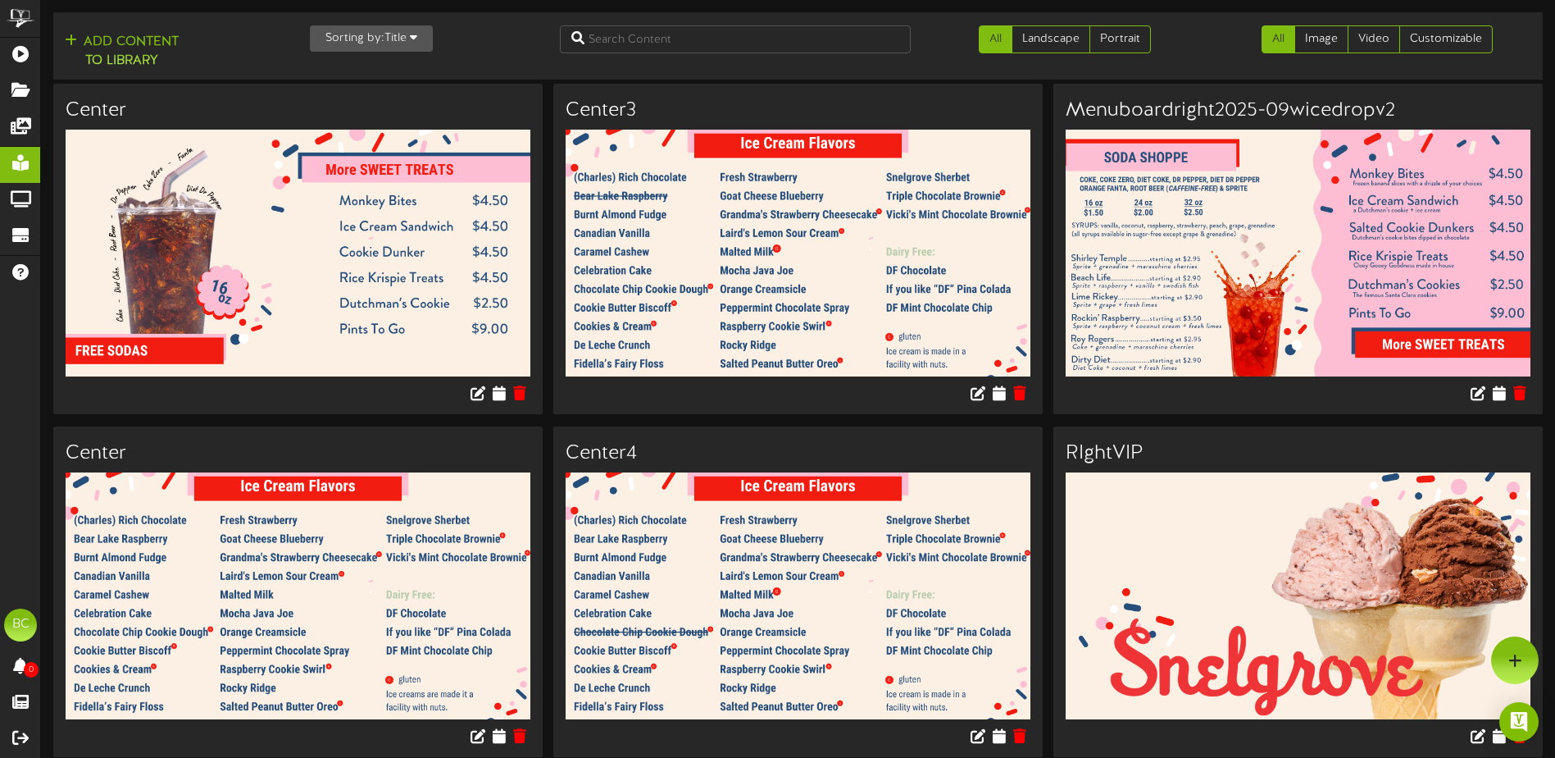
click at [348, 39] on button "Sorting by: Title" at bounding box center [371, 38] width 123 height 26
click at [366, 73] on div "Newest" at bounding box center [376, 70] width 130 height 25
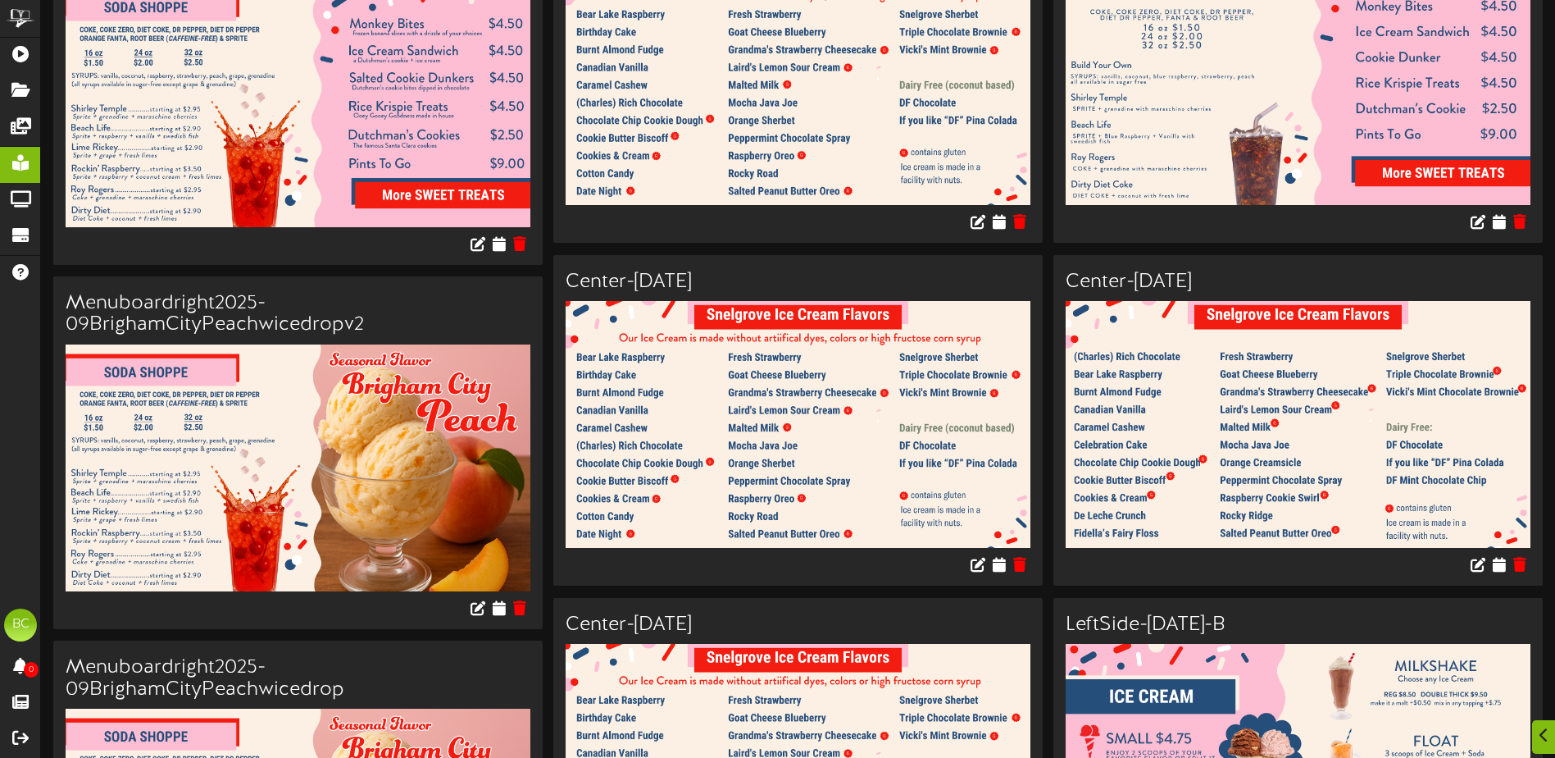
scroll to position [1230, 0]
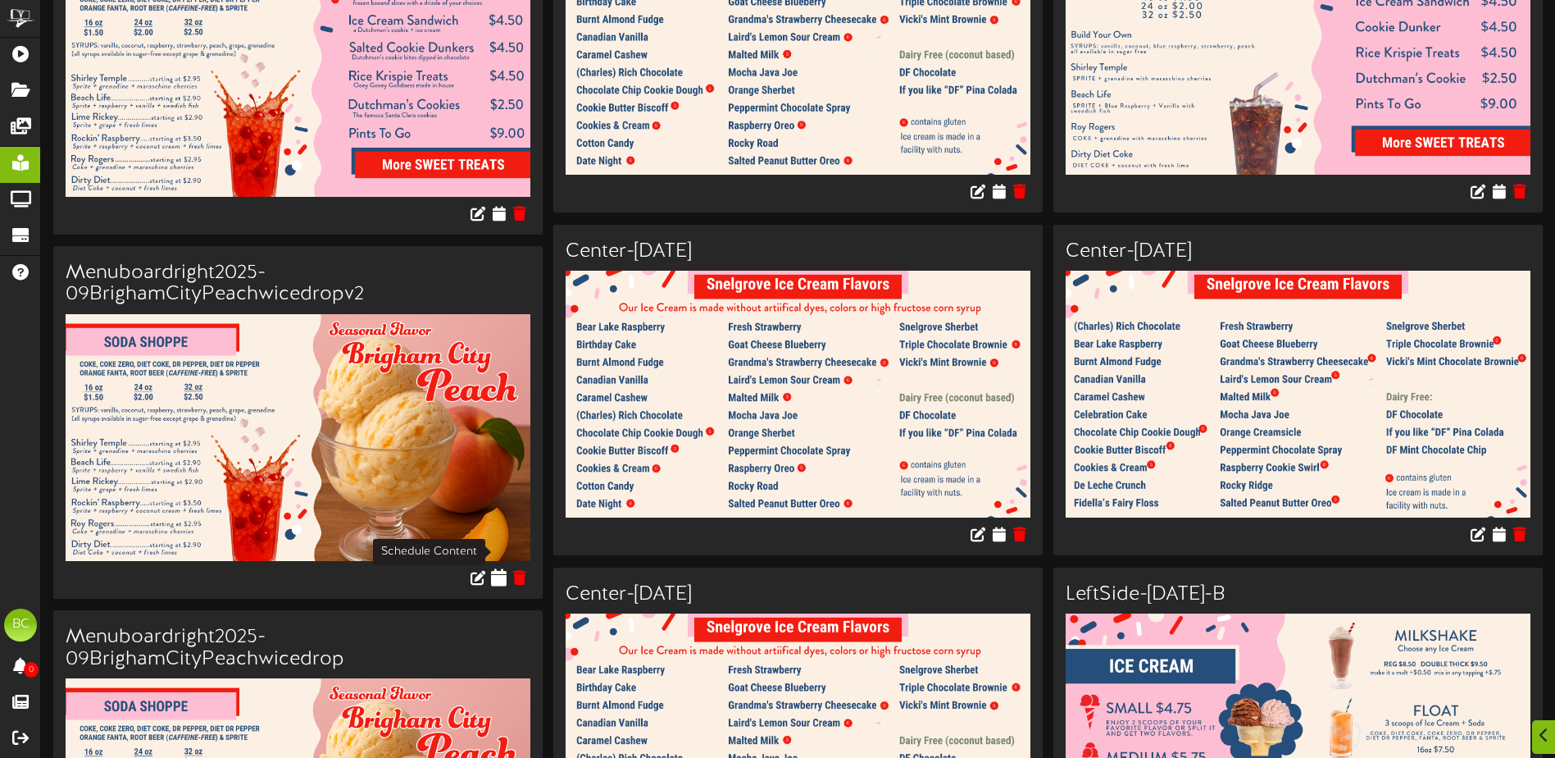
click at [501, 568] on icon at bounding box center [500, 577] width 16 height 18
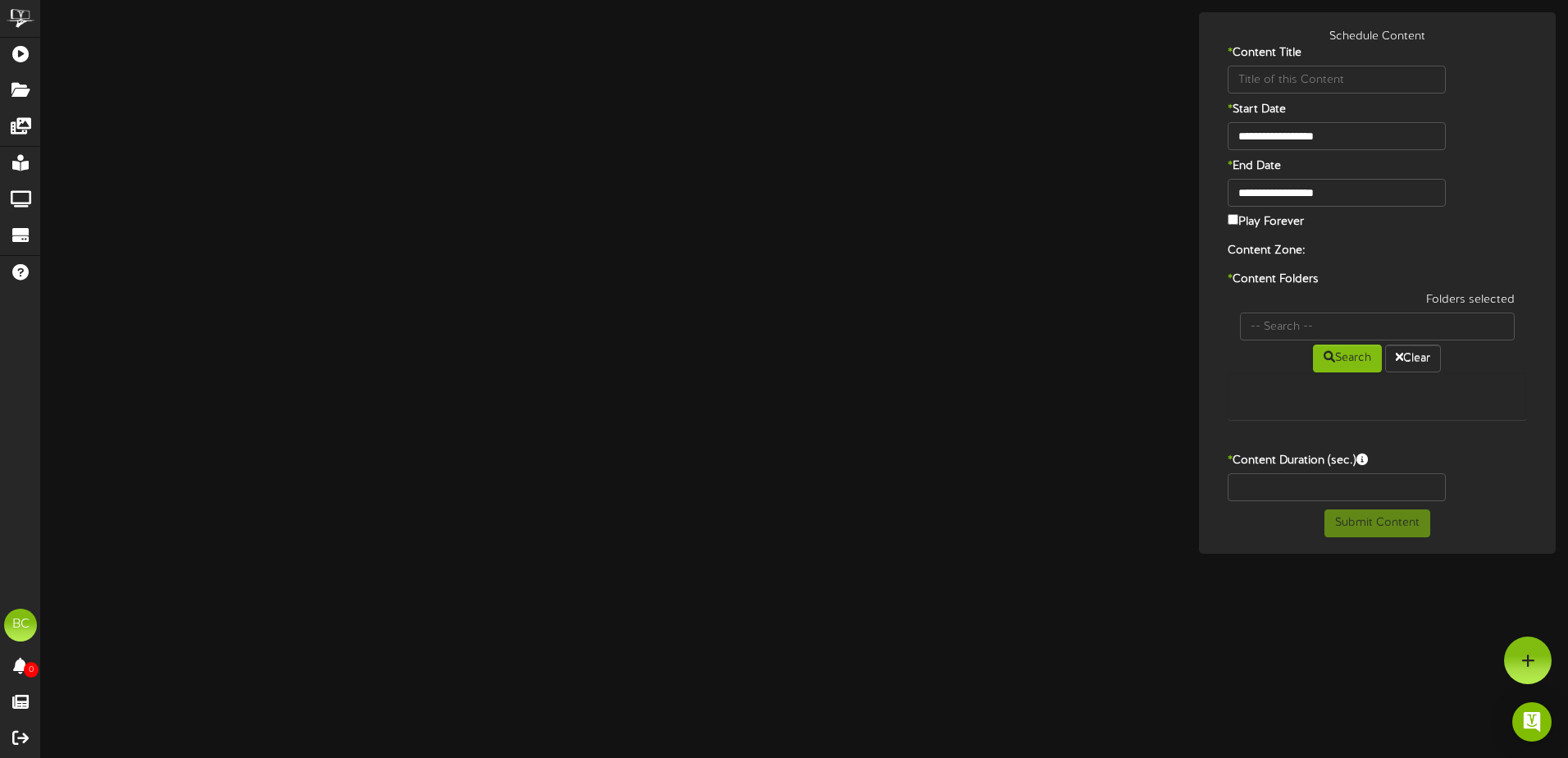
type input "Menuboardright2025-09BrighamCityPeachwicedropv2"
type input "8"
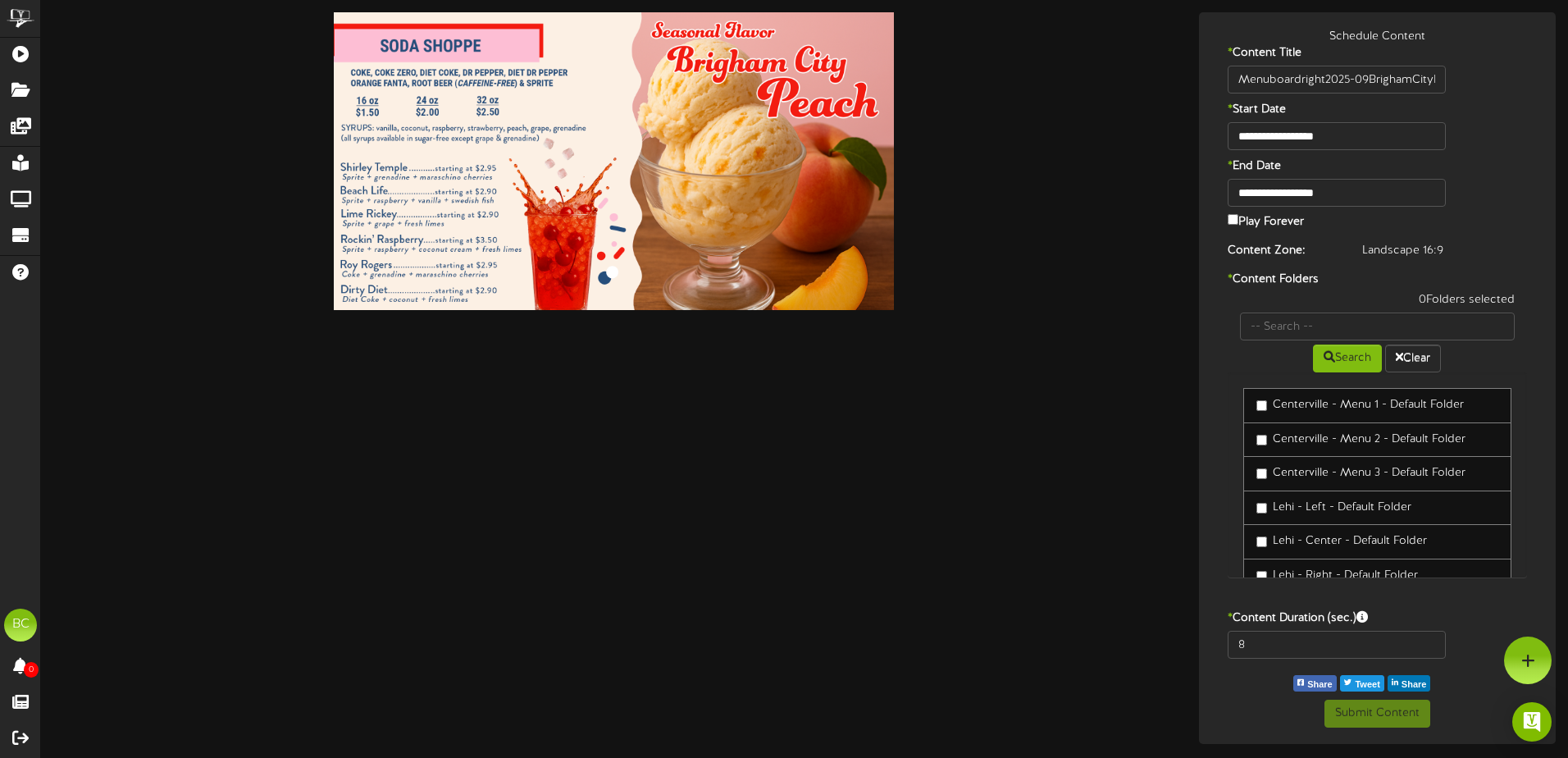
scroll to position [82, 0]
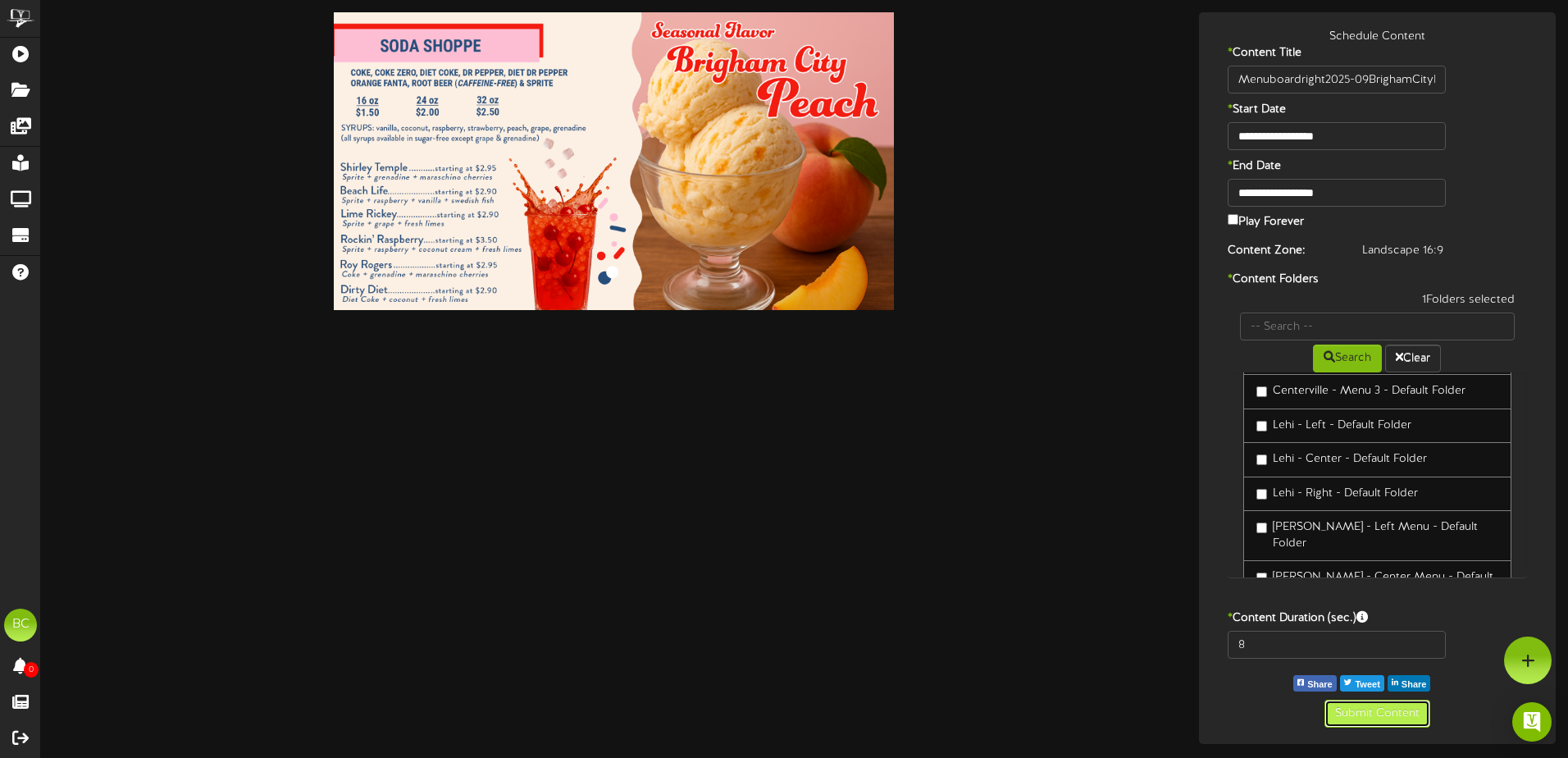
click at [1379, 714] on button "Submit Content" at bounding box center [1377, 713] width 106 height 28
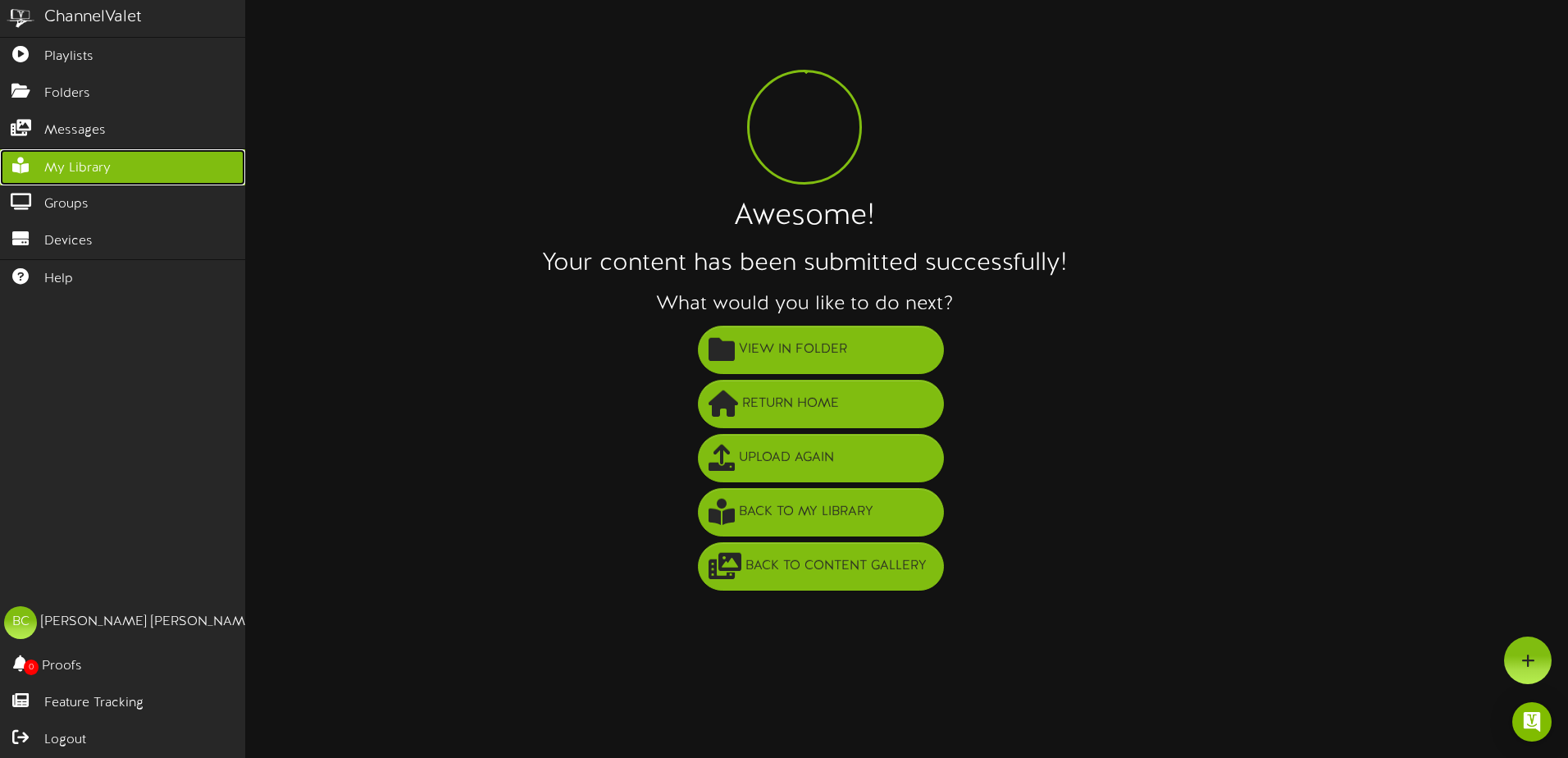
click at [75, 163] on span "My Library" at bounding box center [77, 168] width 66 height 19
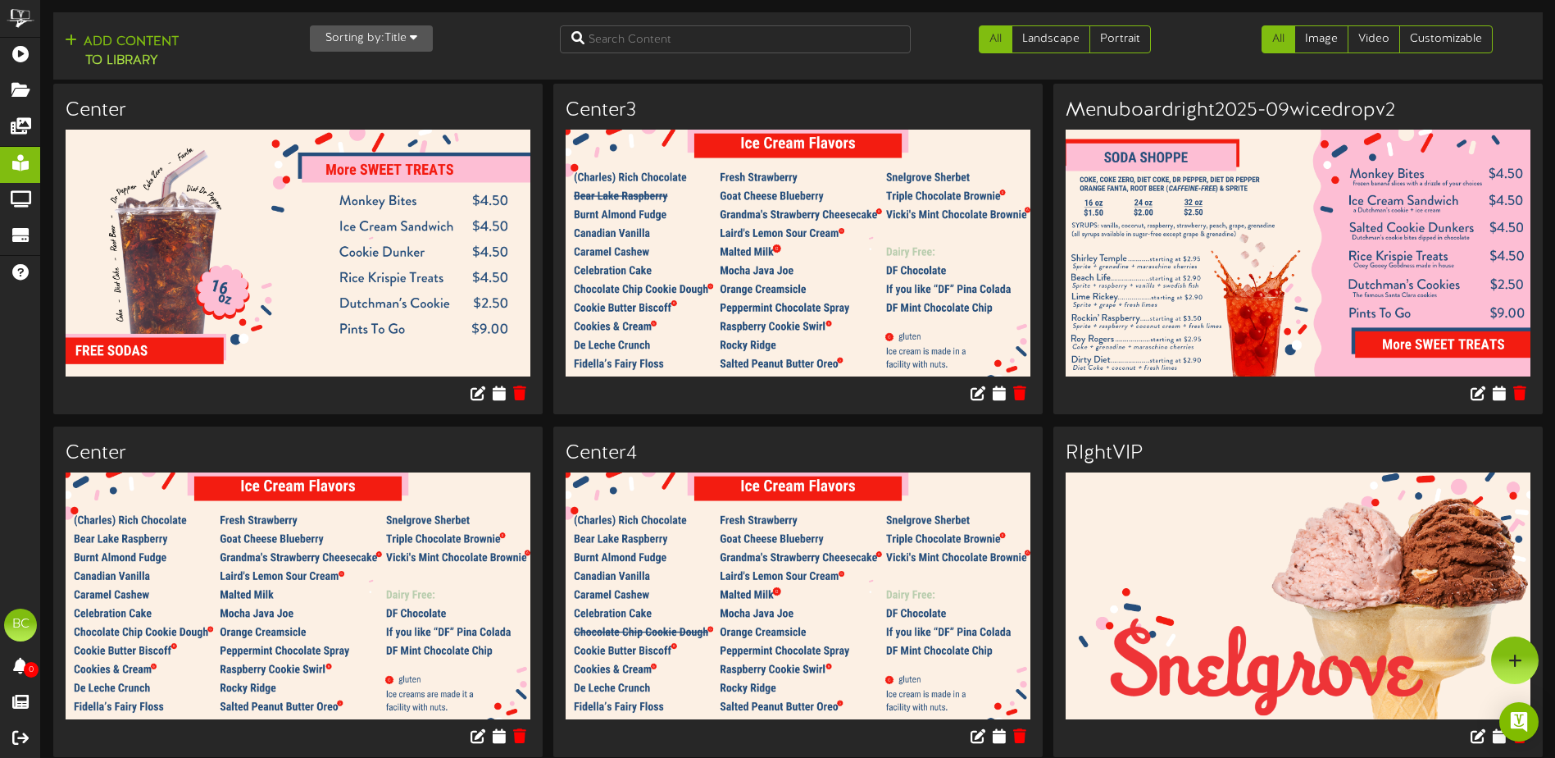
click at [349, 38] on button "Sorting by: Title" at bounding box center [371, 38] width 123 height 26
click at [366, 73] on div "Newest" at bounding box center [376, 70] width 130 height 25
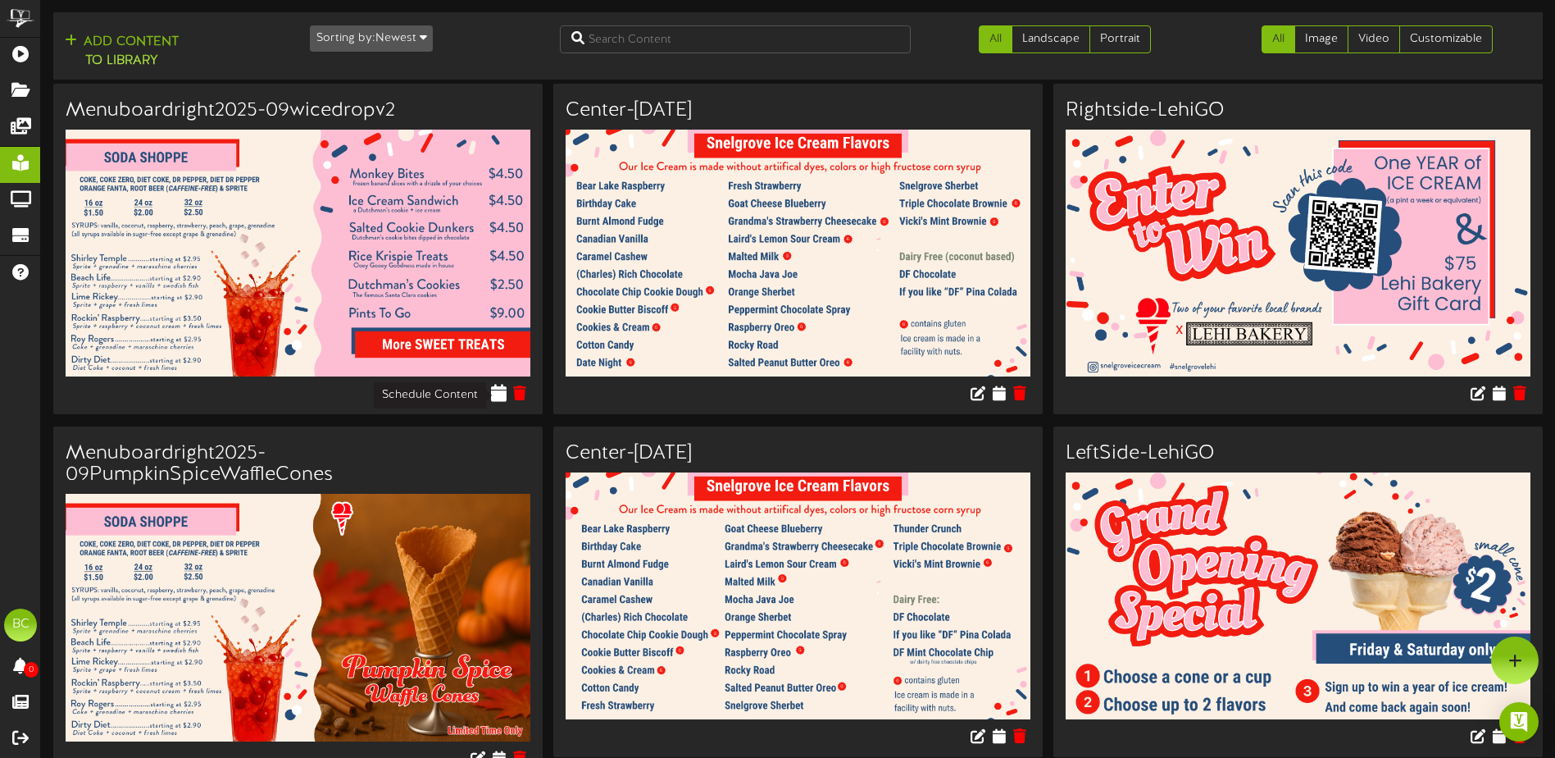
click at [497, 399] on icon at bounding box center [500, 393] width 16 height 18
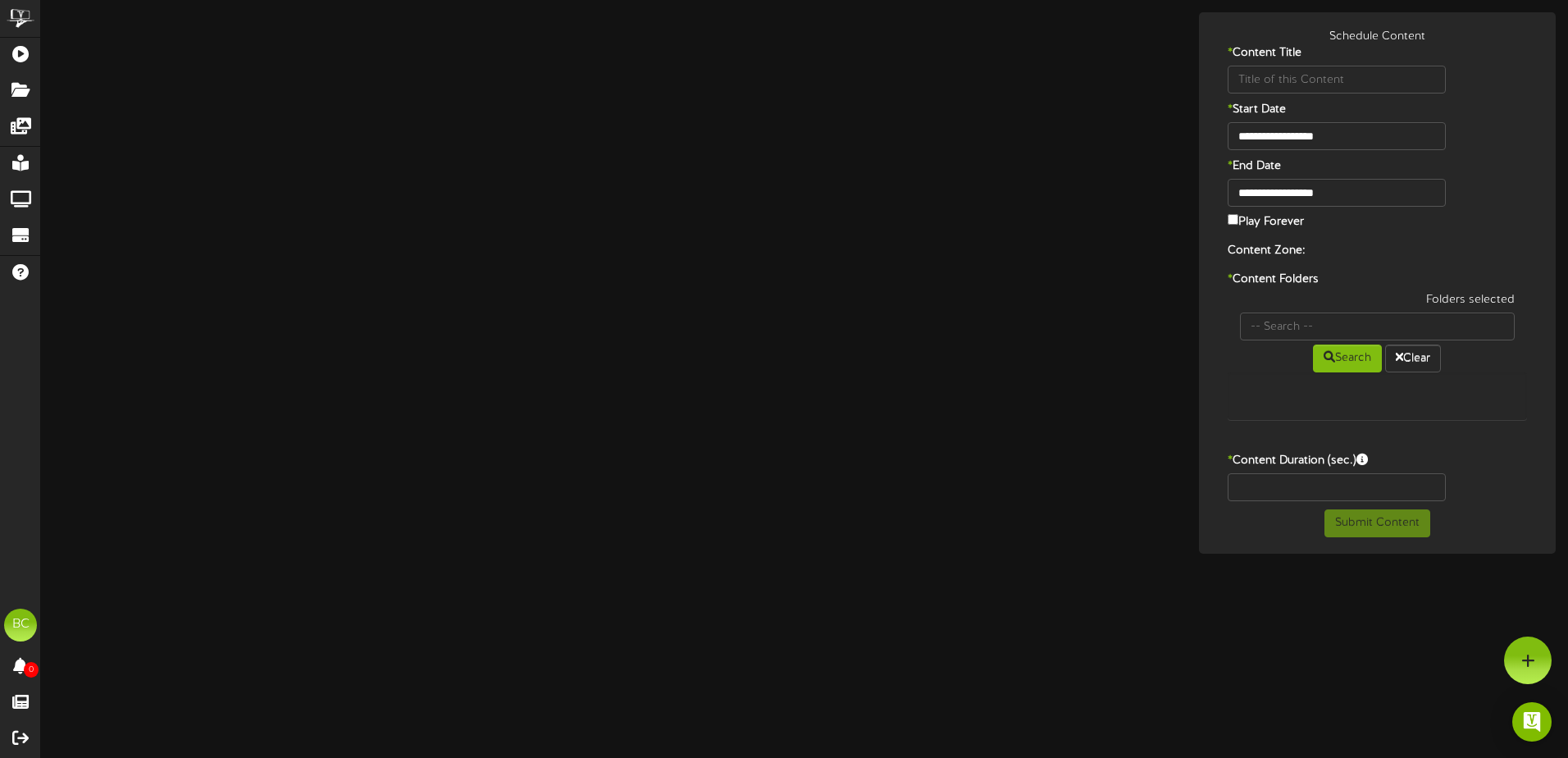
type input "Menuboardright2025-09wicedropv2"
type input "8"
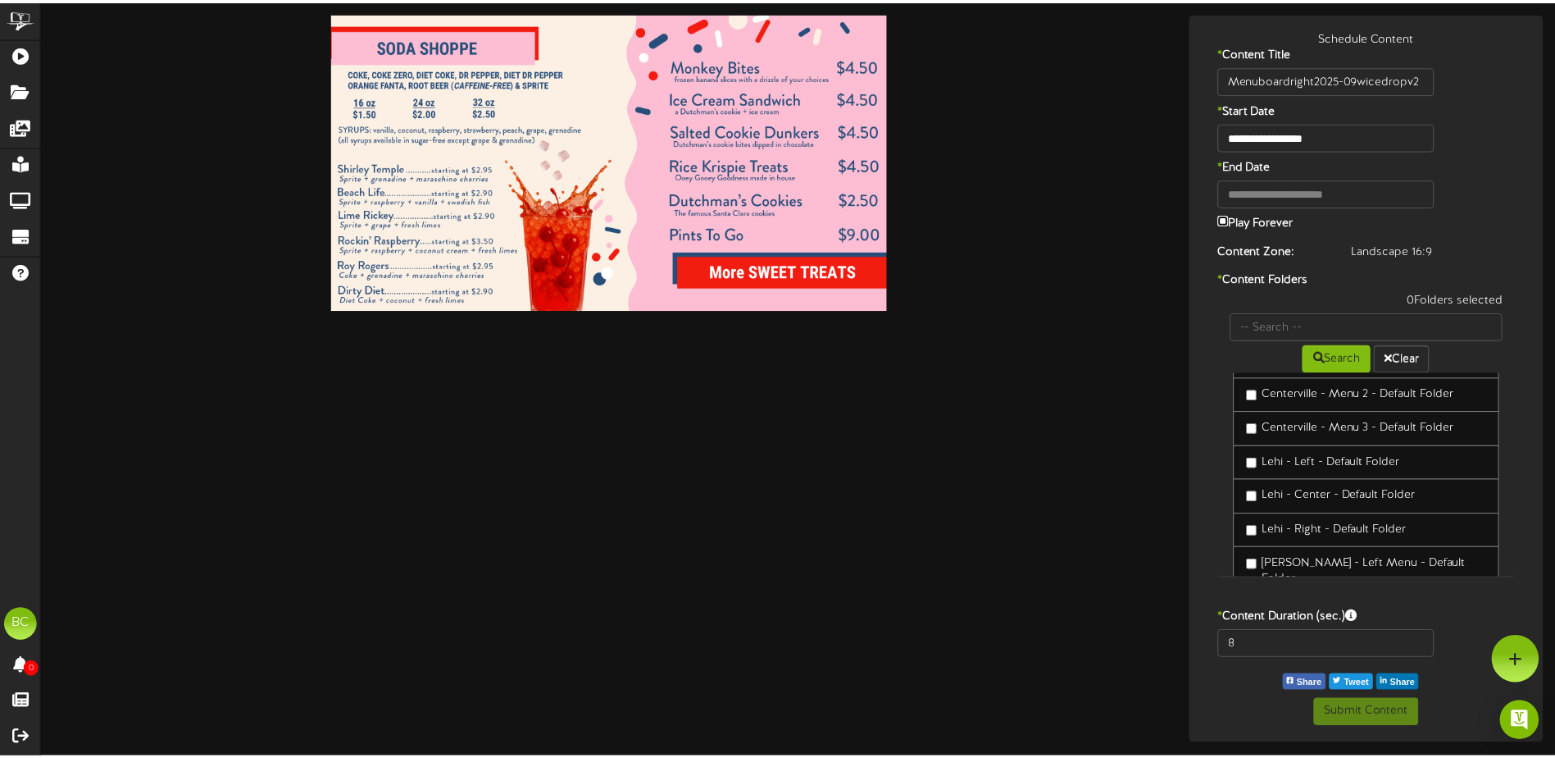
scroll to position [82, 0]
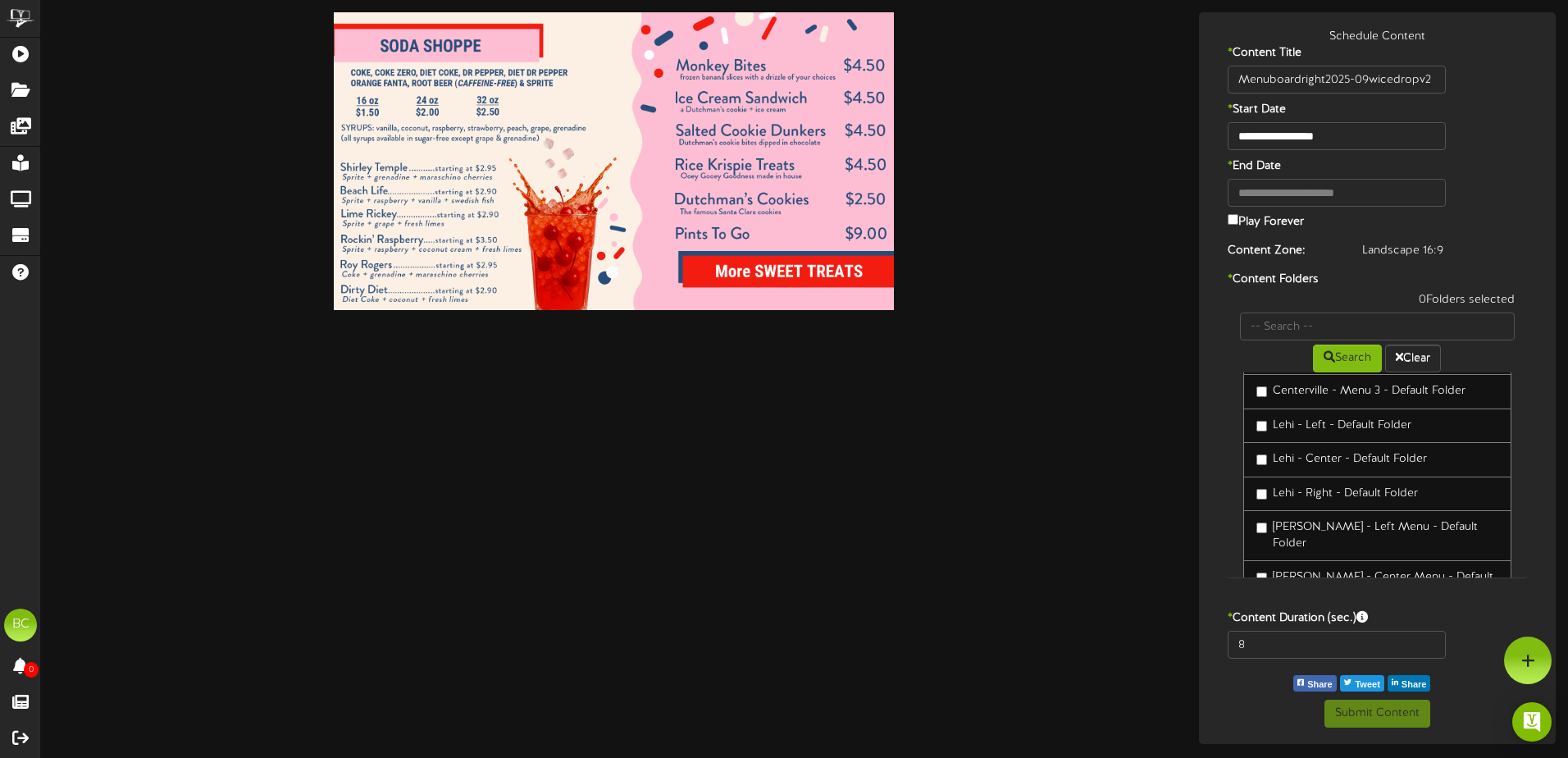
click at [1301, 499] on label "Lehi - Right - Default Folder" at bounding box center [1337, 493] width 162 height 16
click at [1369, 717] on button "Submit Content" at bounding box center [1377, 713] width 106 height 28
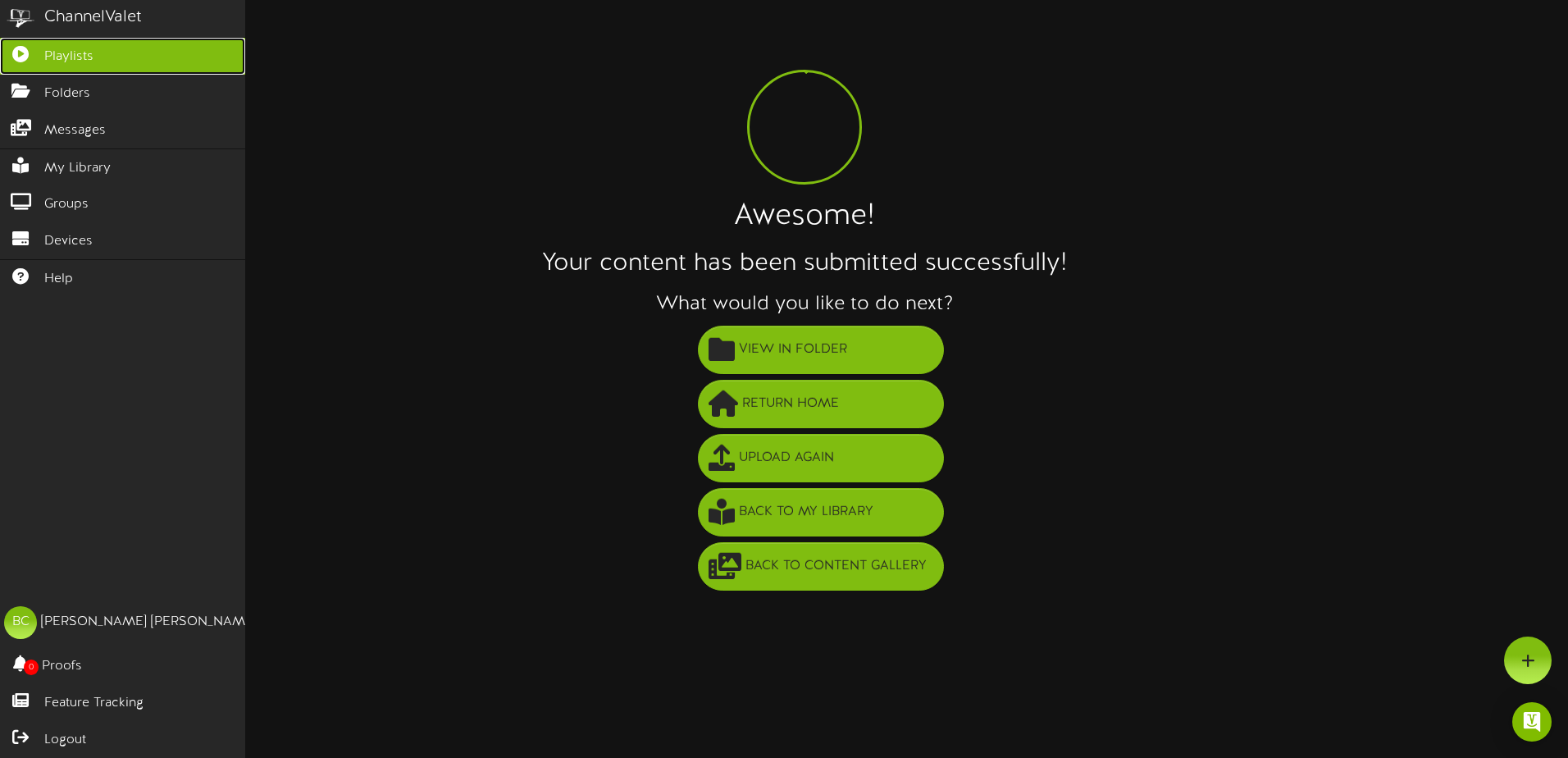
click at [39, 53] on icon at bounding box center [20, 52] width 41 height 12
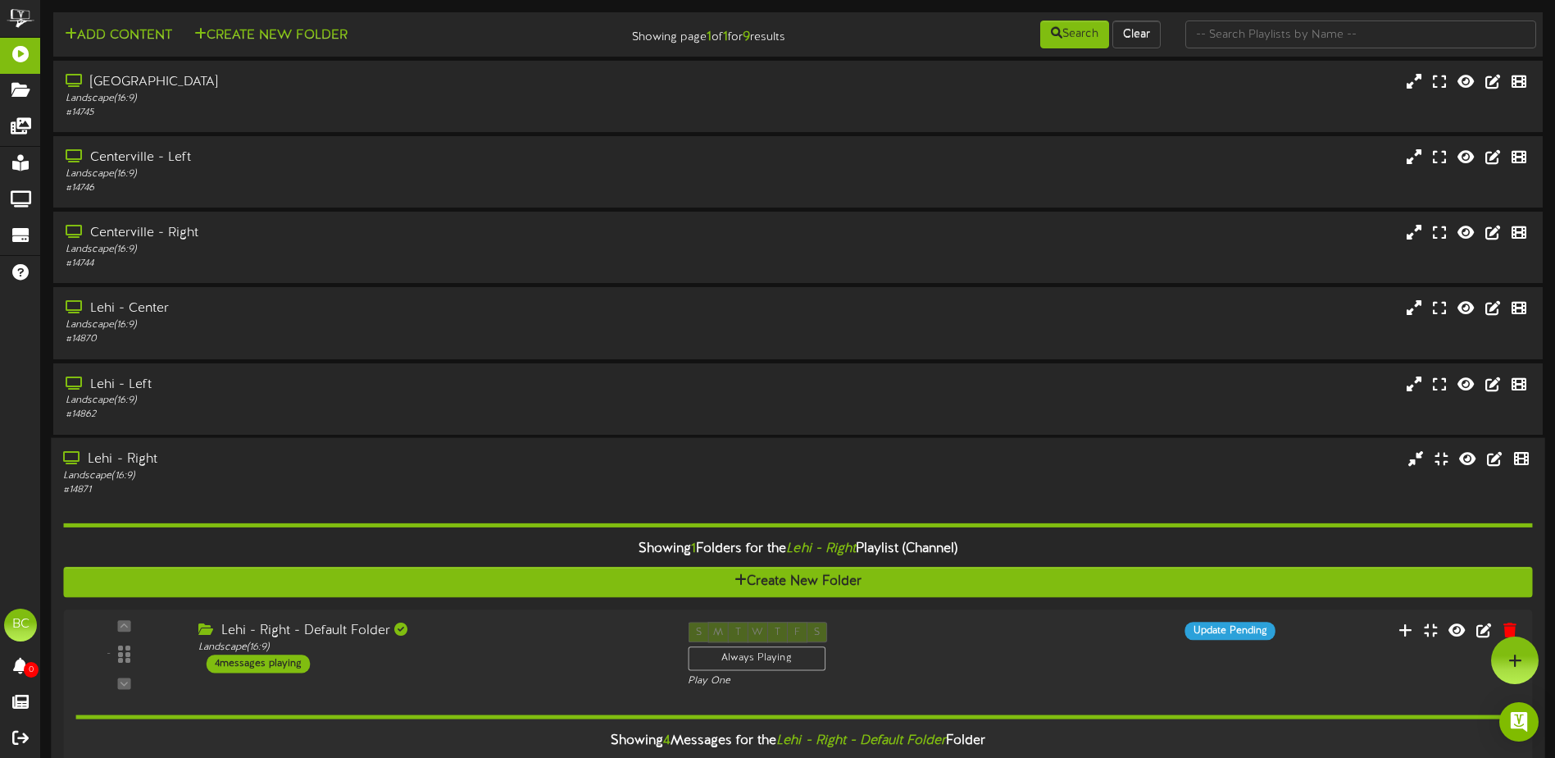
click at [148, 466] on div "Lehi - Right" at bounding box center [362, 458] width 598 height 19
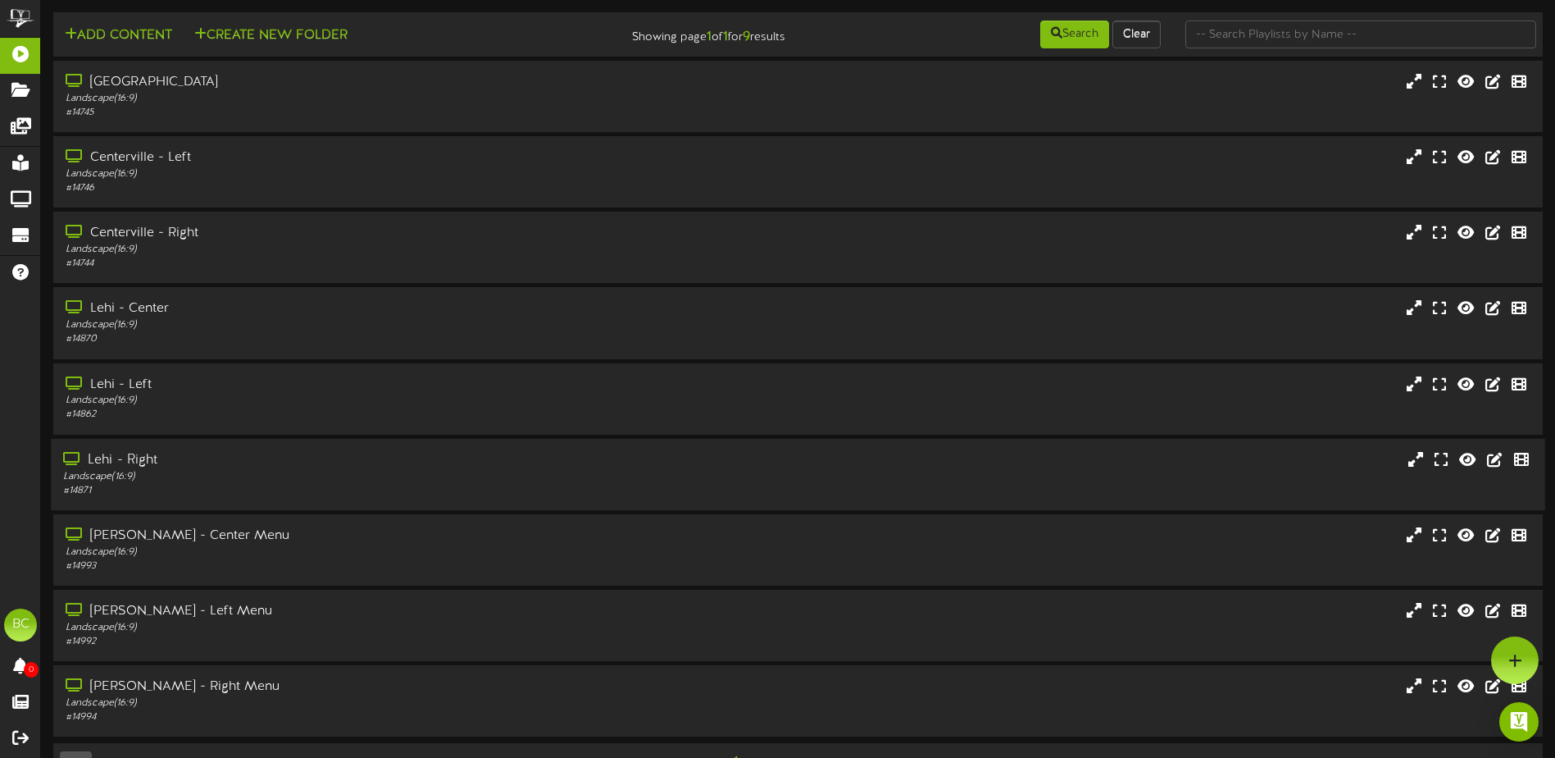
click at [152, 456] on div "Lehi - Right" at bounding box center [362, 460] width 598 height 19
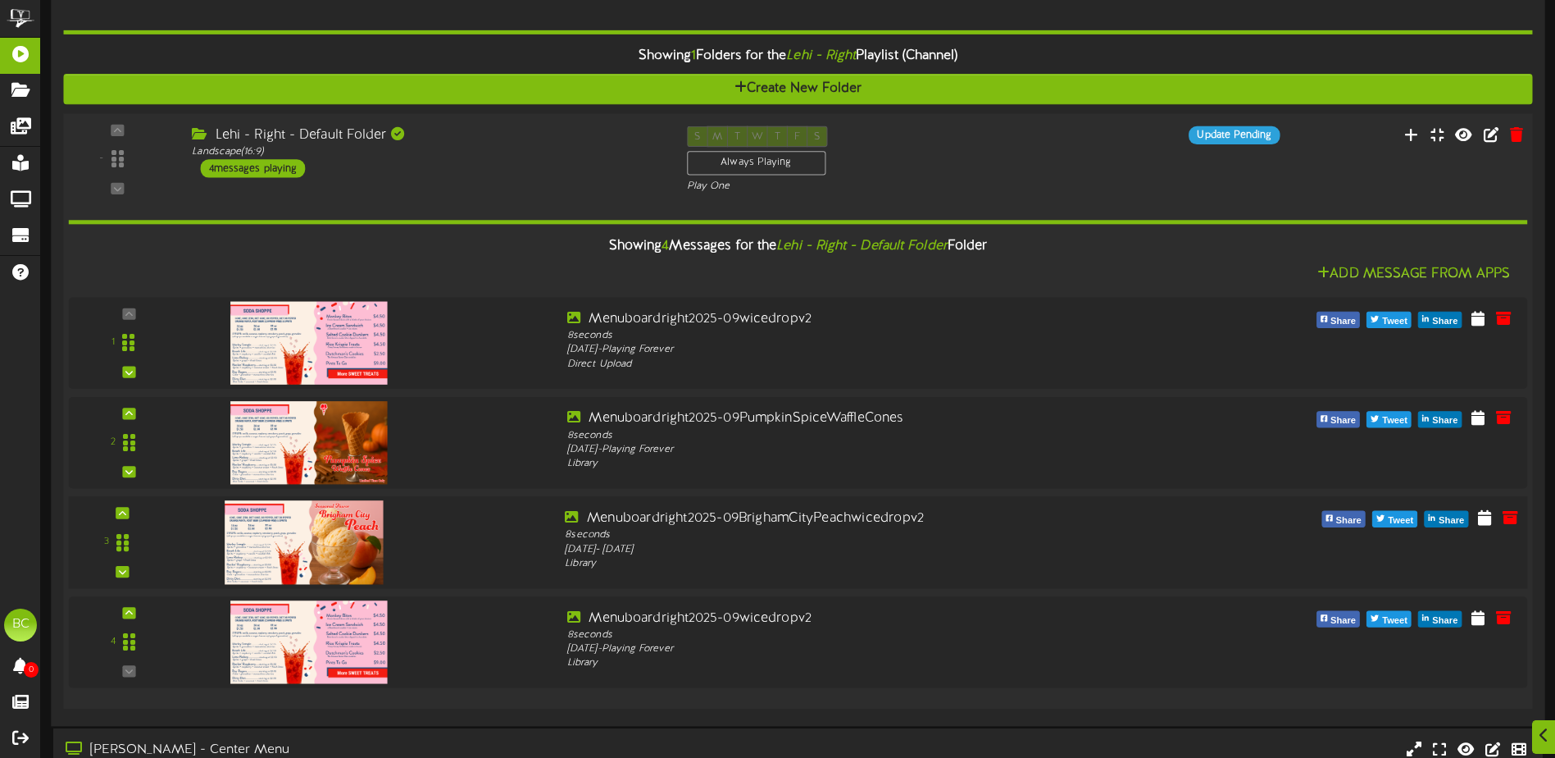
scroll to position [574, 0]
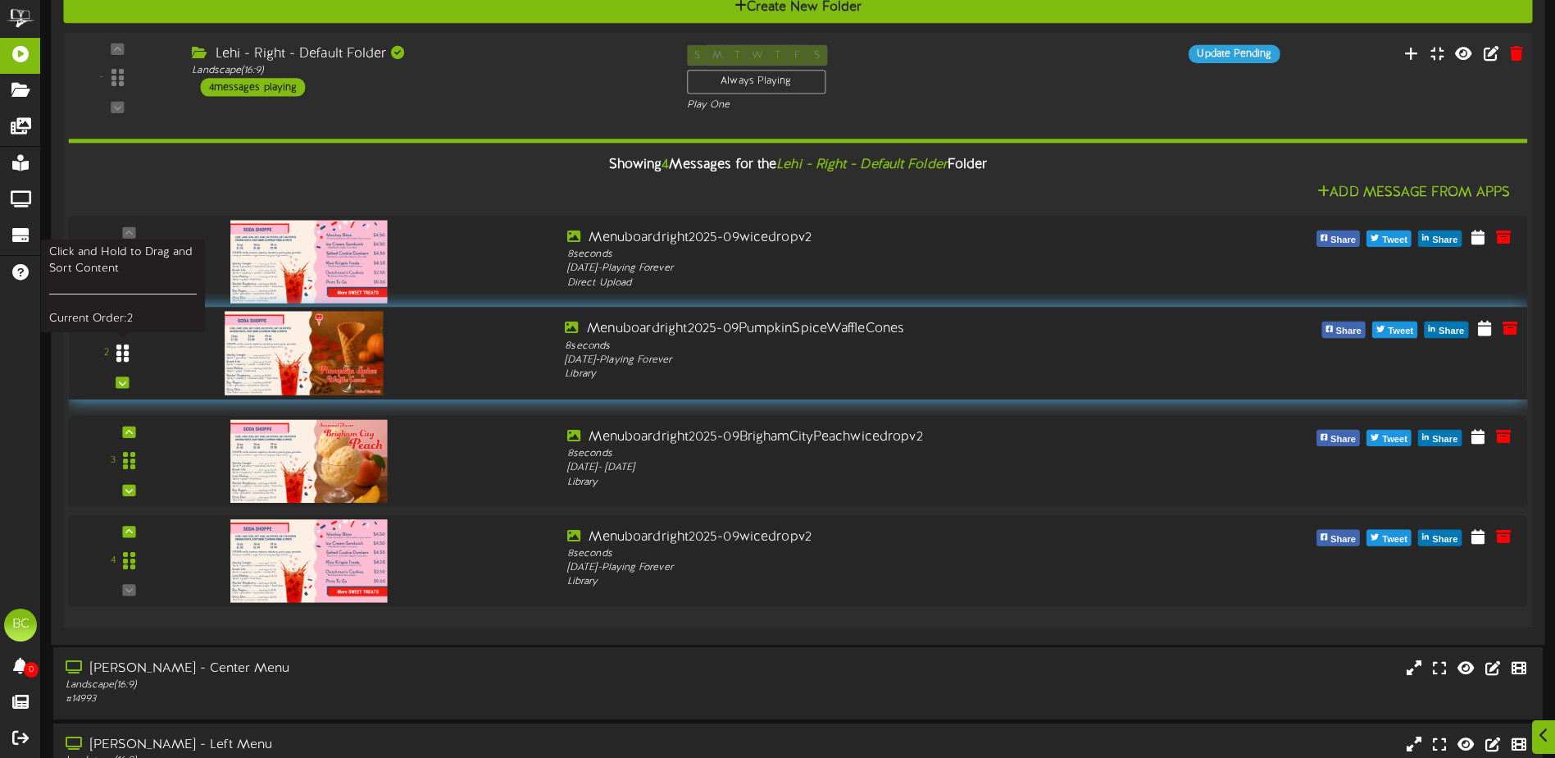
drag, startPoint x: 121, startPoint y: 360, endPoint x: 110, endPoint y: 352, distance: 13.4
click at [110, 352] on div at bounding box center [123, 352] width 38 height 42
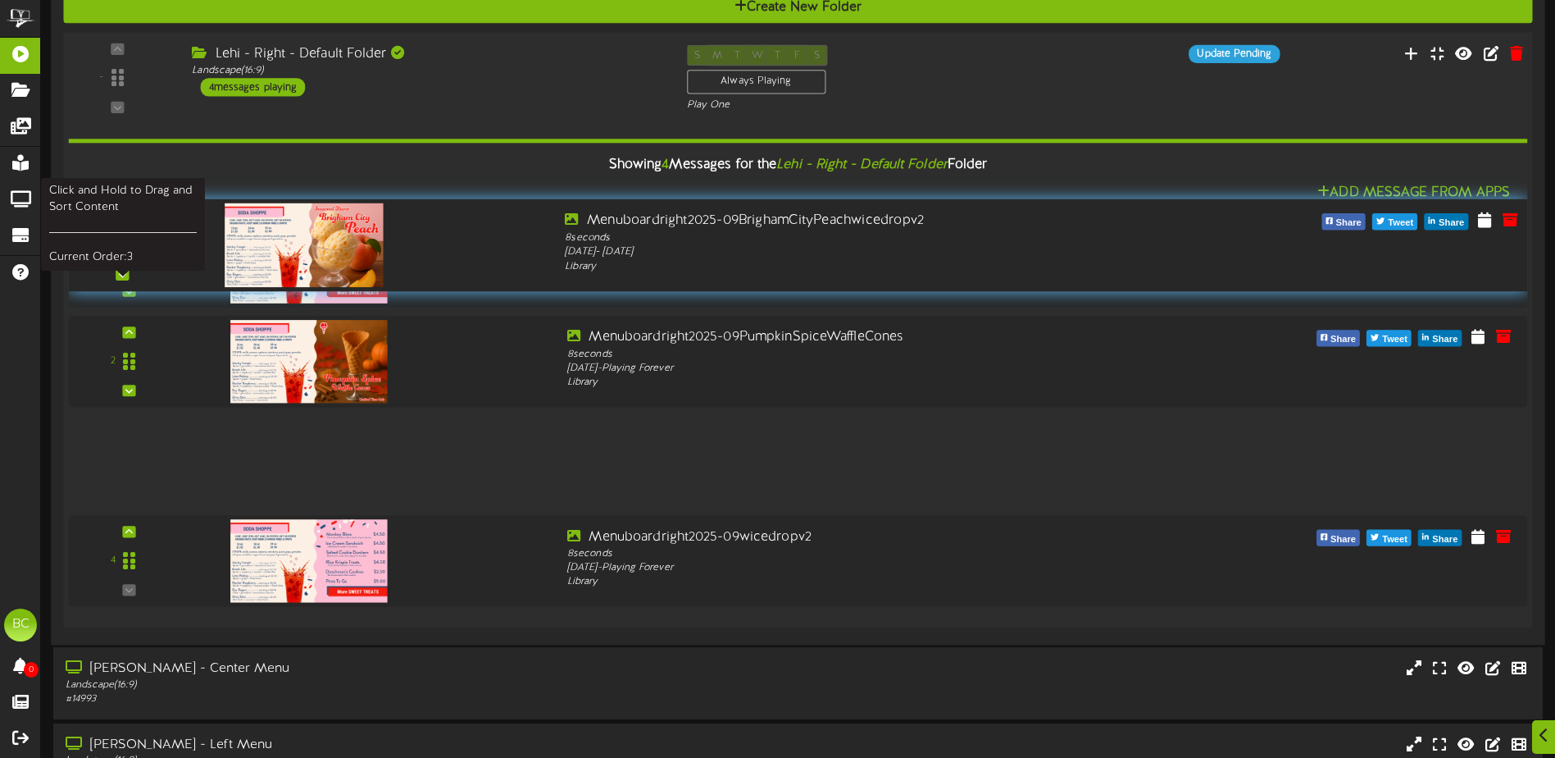
drag, startPoint x: 120, startPoint y: 460, endPoint x: 128, endPoint y: 247, distance: 213.3
click at [128, 247] on icon at bounding box center [122, 244] width 12 height 20
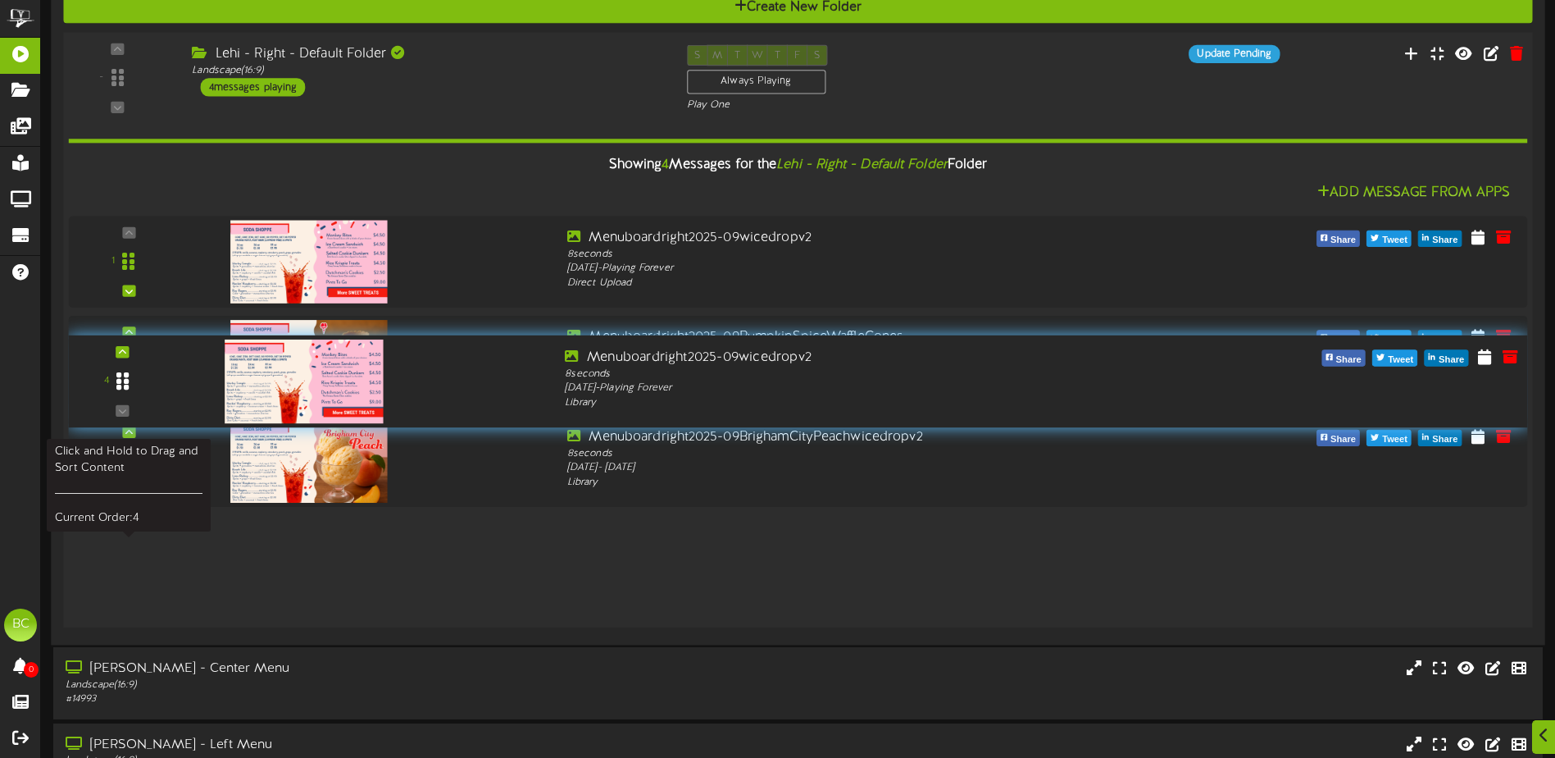
drag, startPoint x: 124, startPoint y: 565, endPoint x: 122, endPoint y: 388, distance: 177.1
click at [122, 388] on icon at bounding box center [122, 381] width 12 height 20
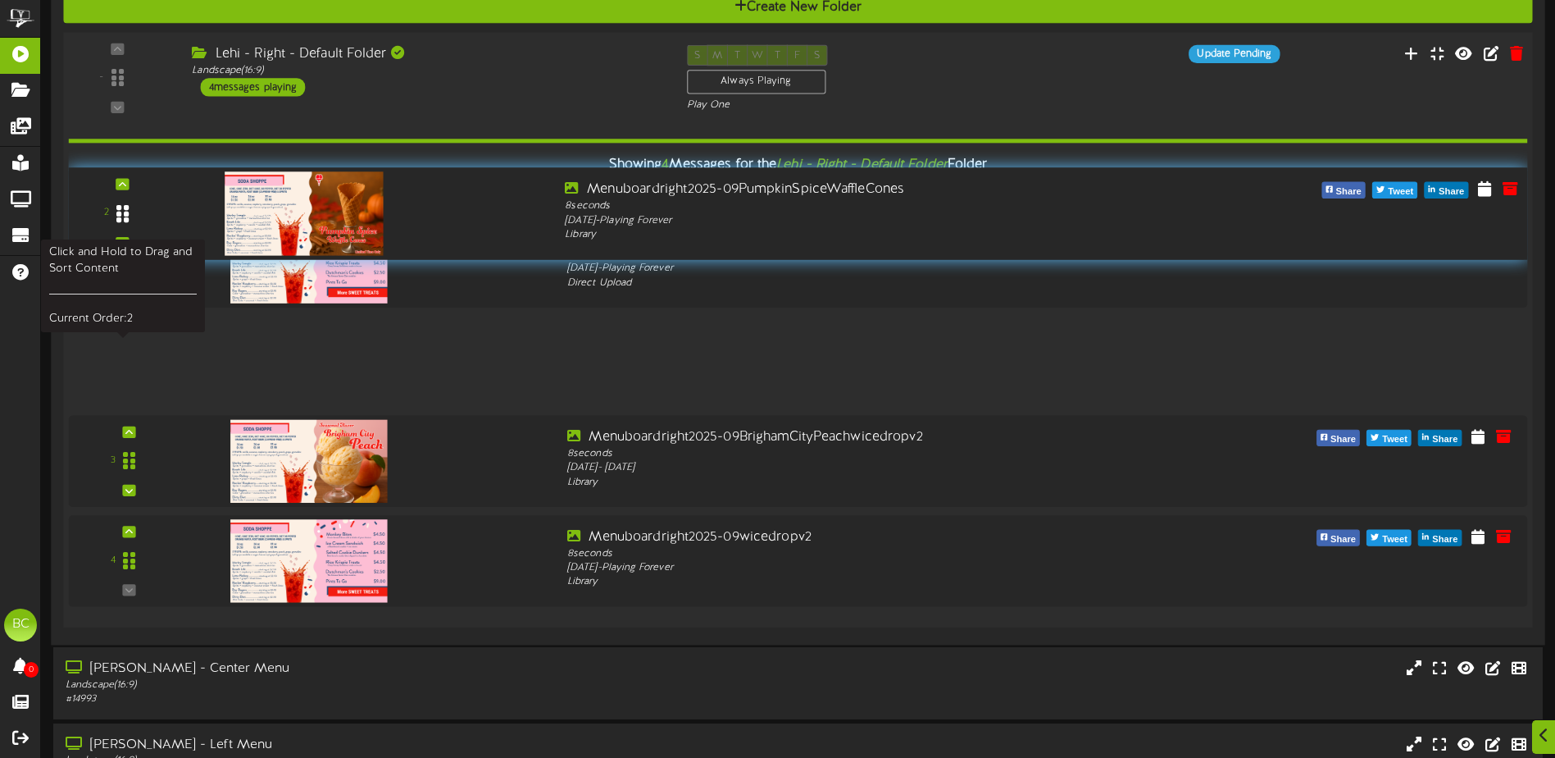
drag, startPoint x: 123, startPoint y: 361, endPoint x: 130, endPoint y: 203, distance: 157.5
click at [130, 204] on div at bounding box center [123, 213] width 38 height 42
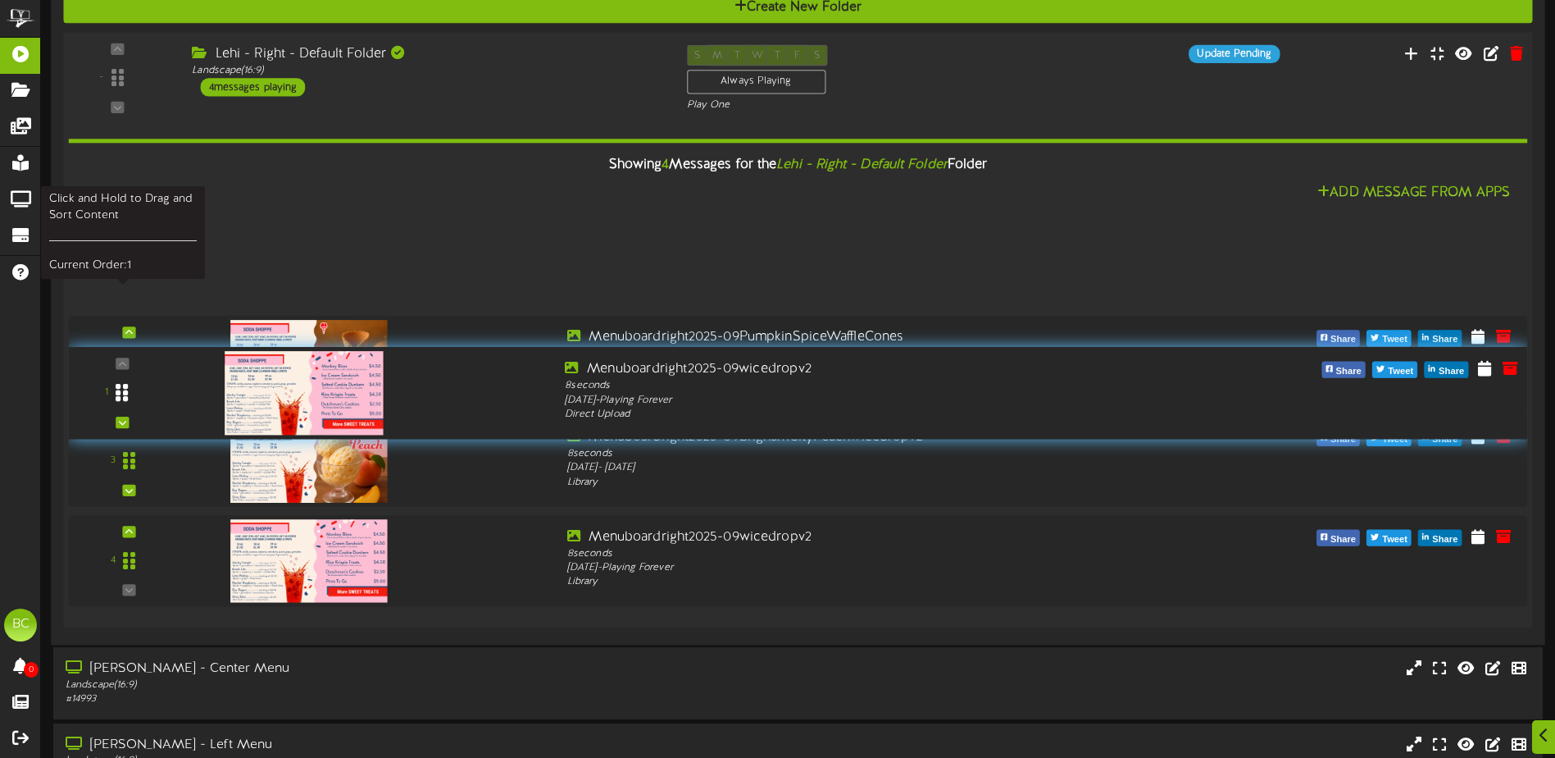
drag, startPoint x: 120, startPoint y: 266, endPoint x: 128, endPoint y: 395, distance: 129.8
click at [128, 395] on icon at bounding box center [122, 392] width 12 height 20
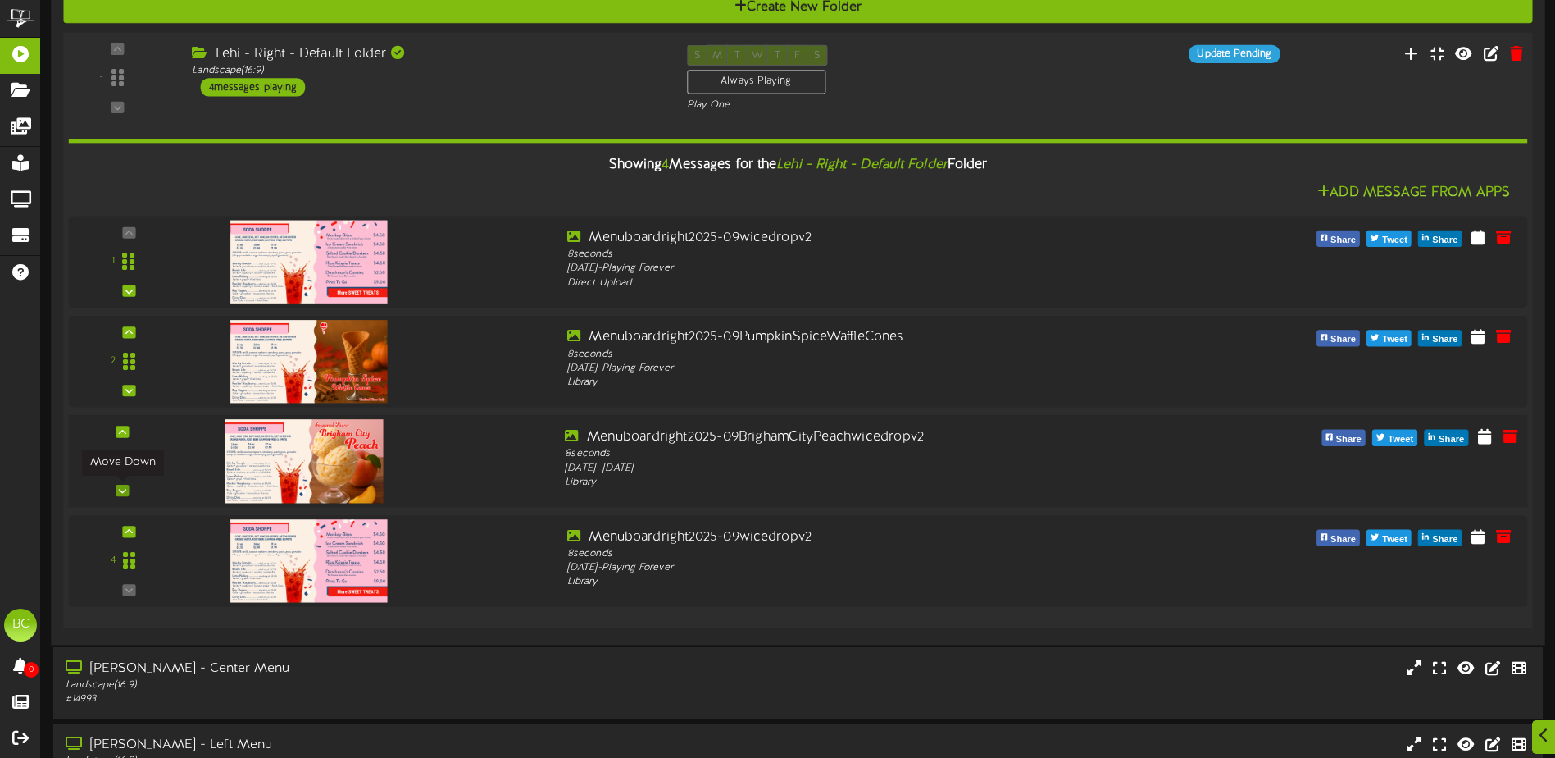
click at [125, 492] on icon at bounding box center [122, 489] width 7 height 8
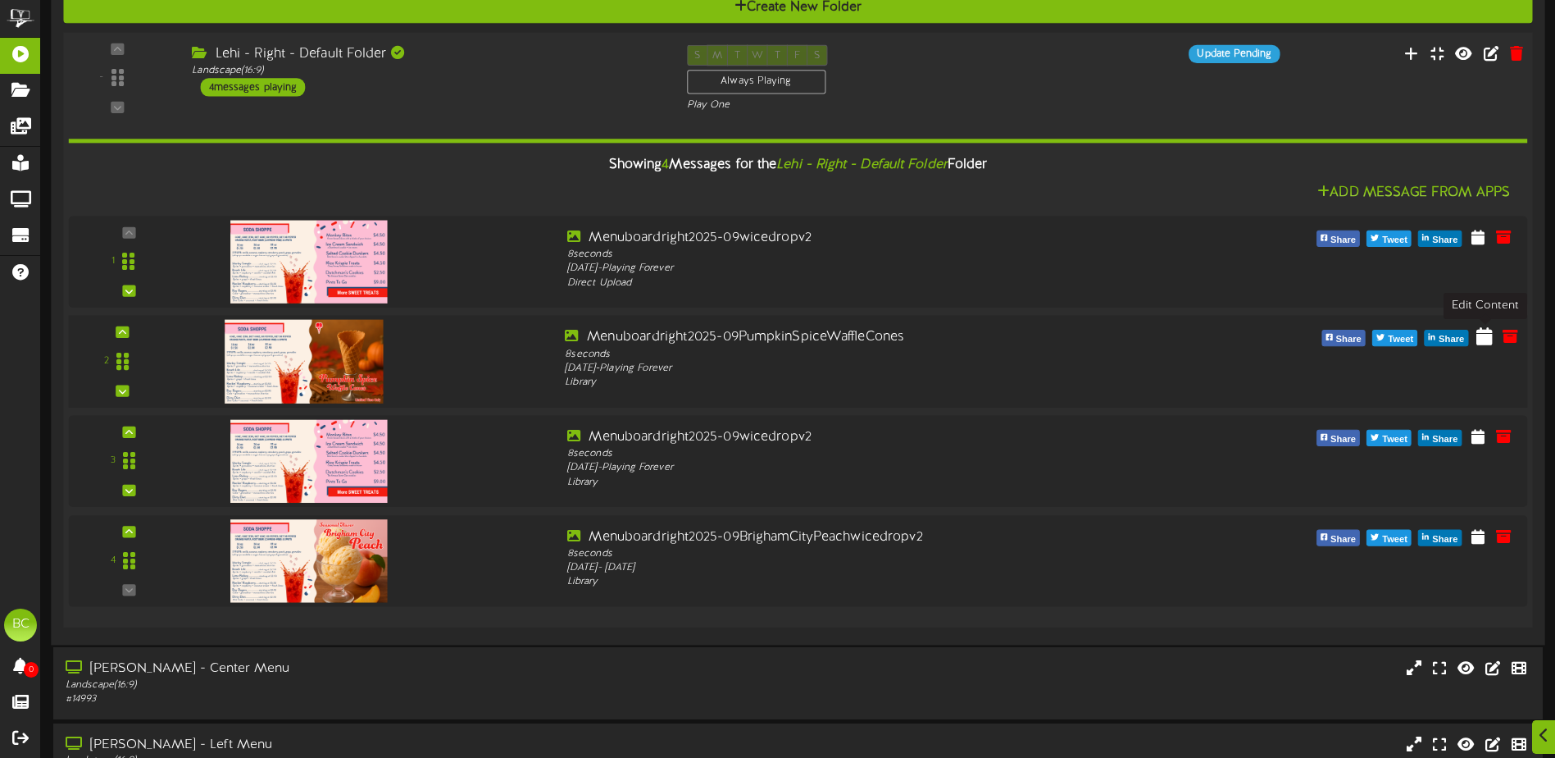
click at [1484, 339] on icon at bounding box center [1485, 335] width 16 height 18
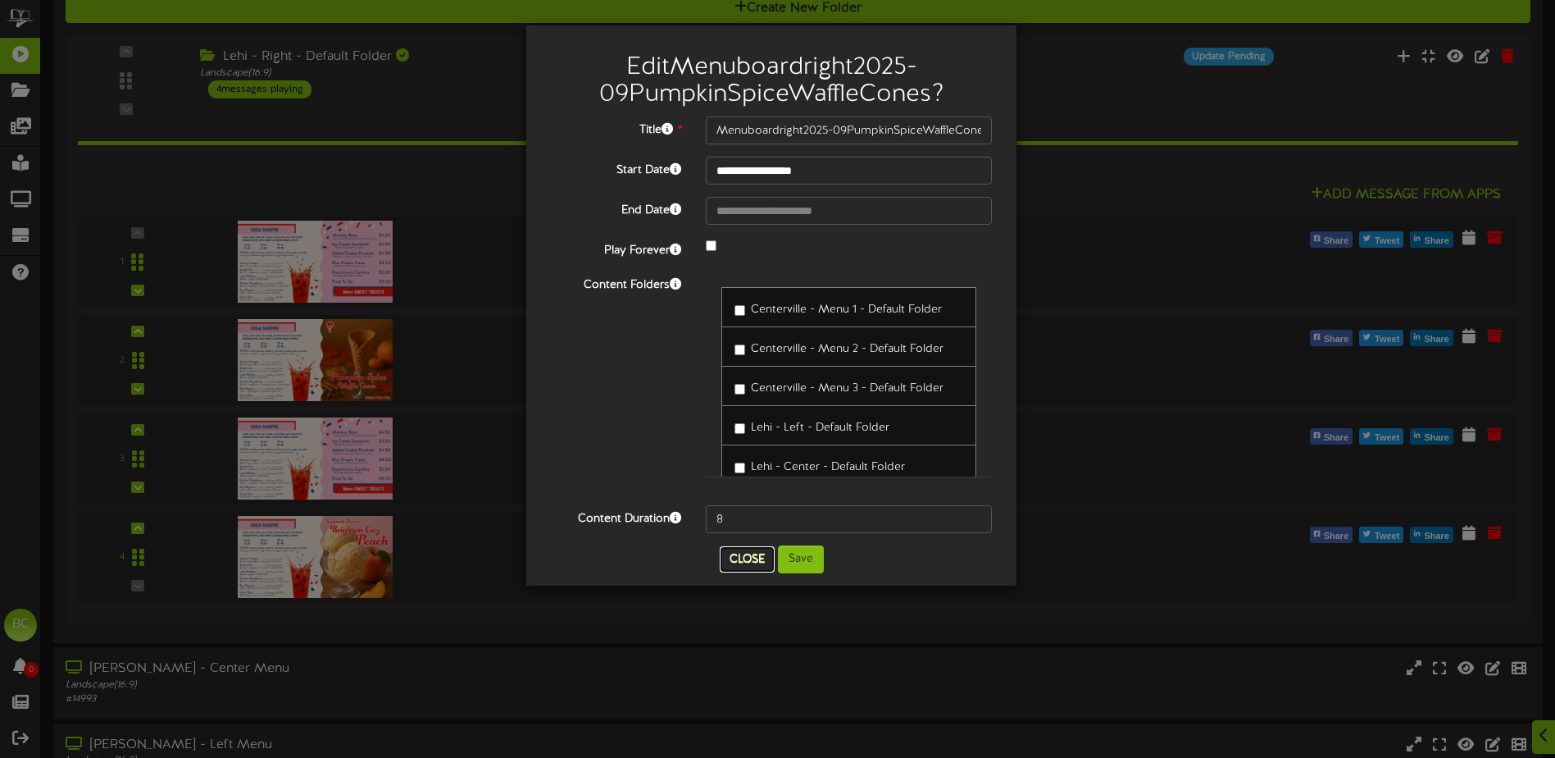
click at [747, 560] on button "Close" at bounding box center [747, 559] width 55 height 26
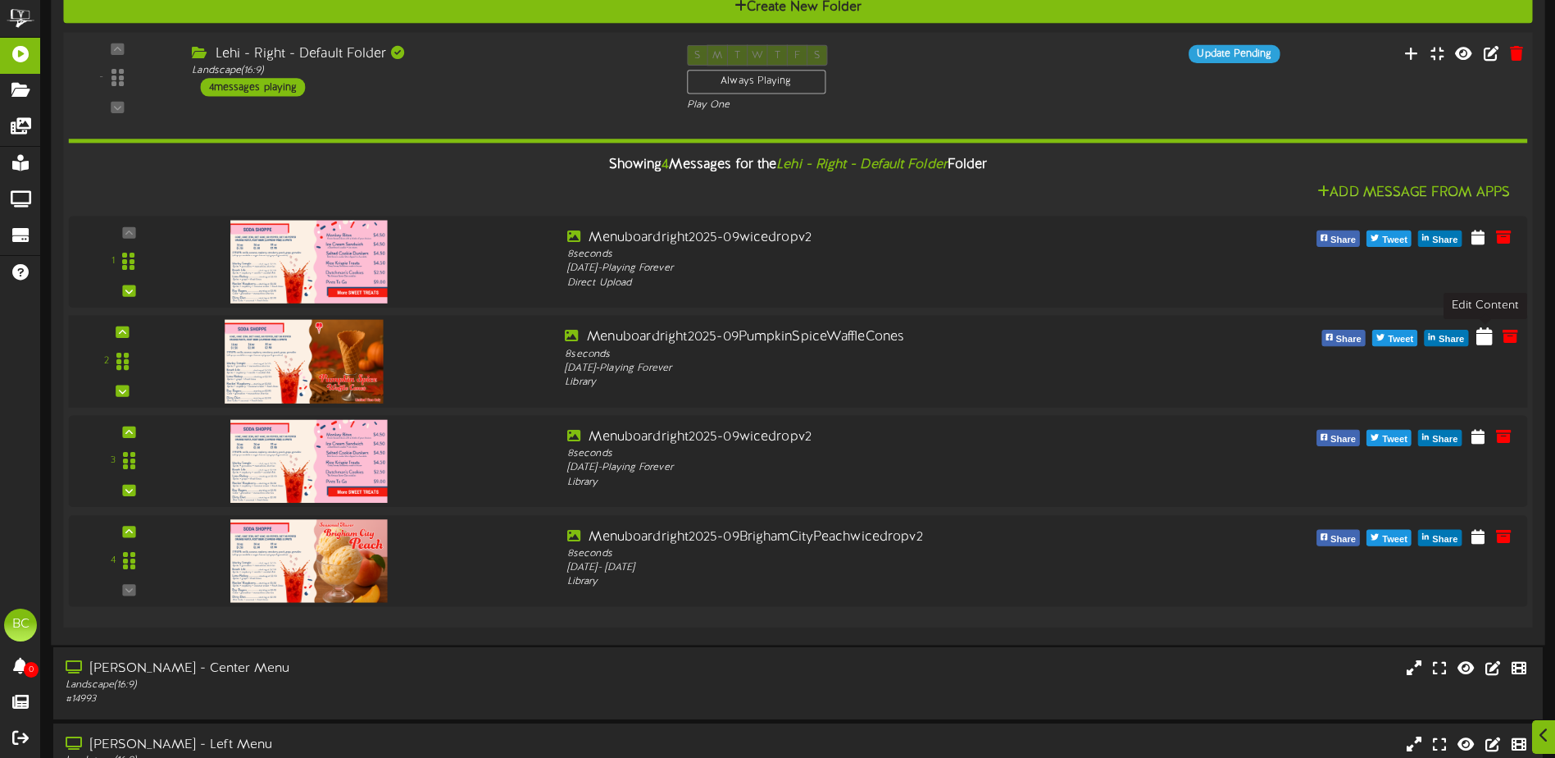
click at [1483, 337] on icon at bounding box center [1485, 335] width 16 height 18
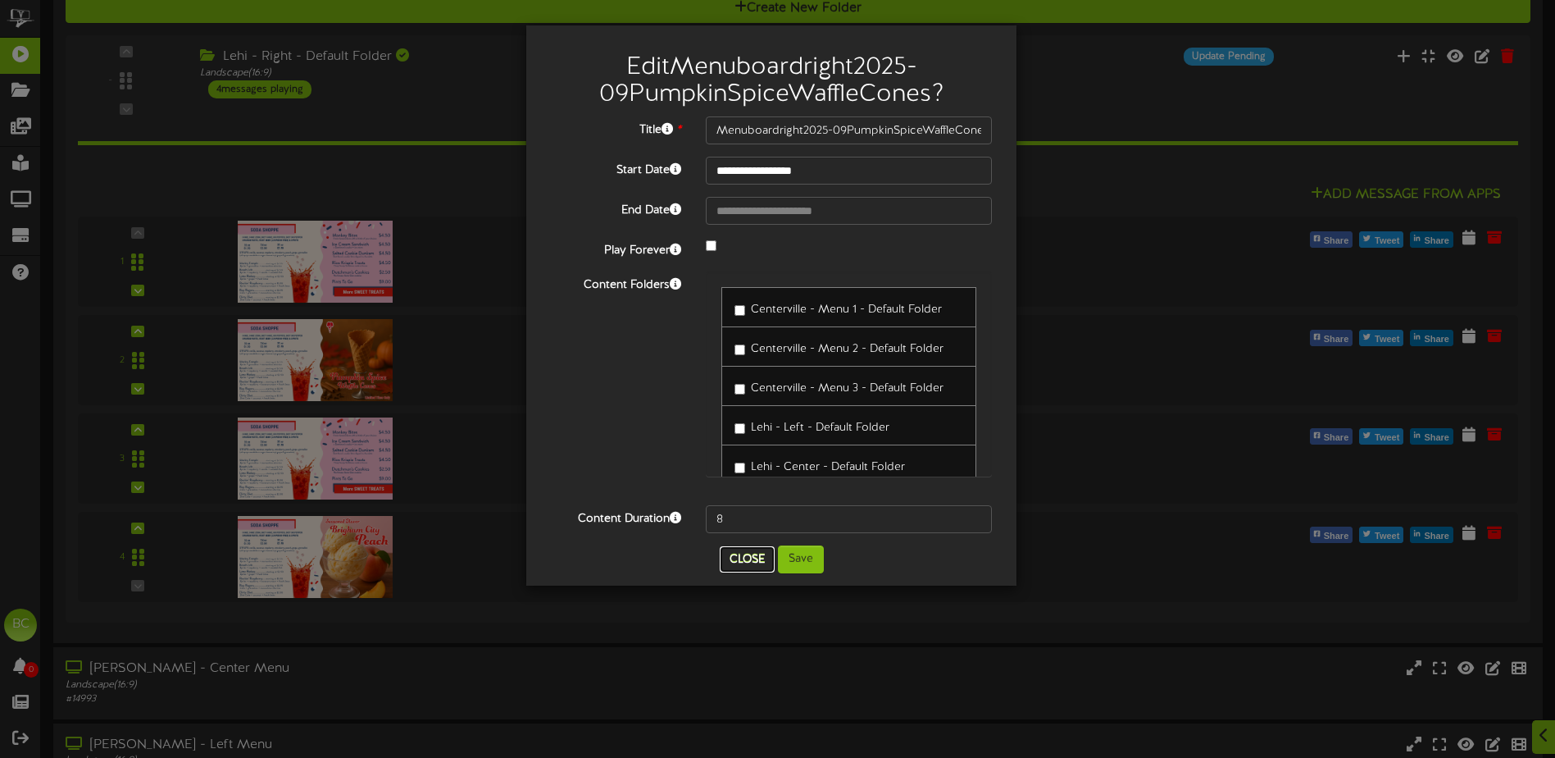
click at [754, 560] on button "Close" at bounding box center [747, 559] width 55 height 26
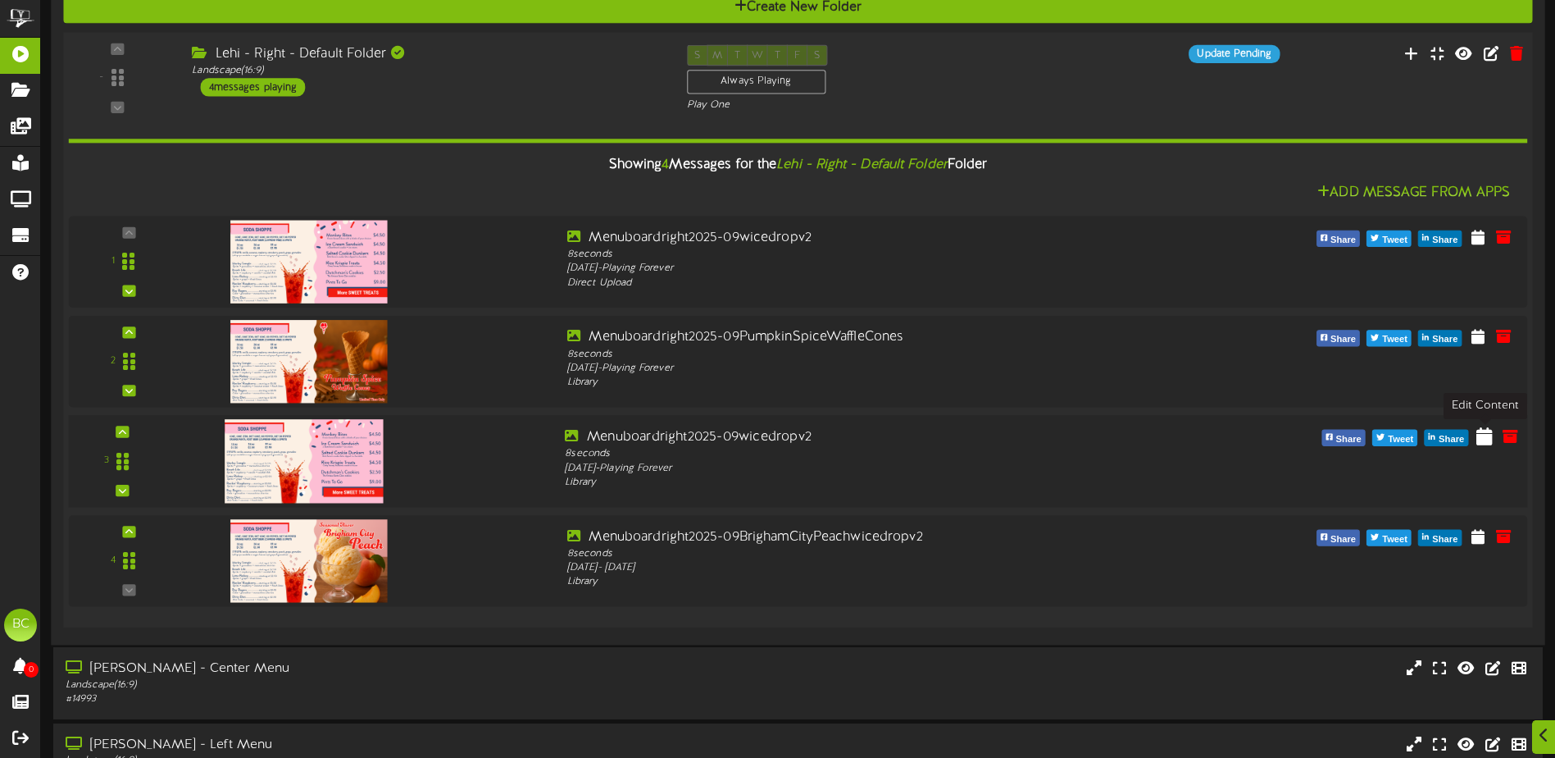
click at [1482, 437] on icon at bounding box center [1485, 435] width 16 height 18
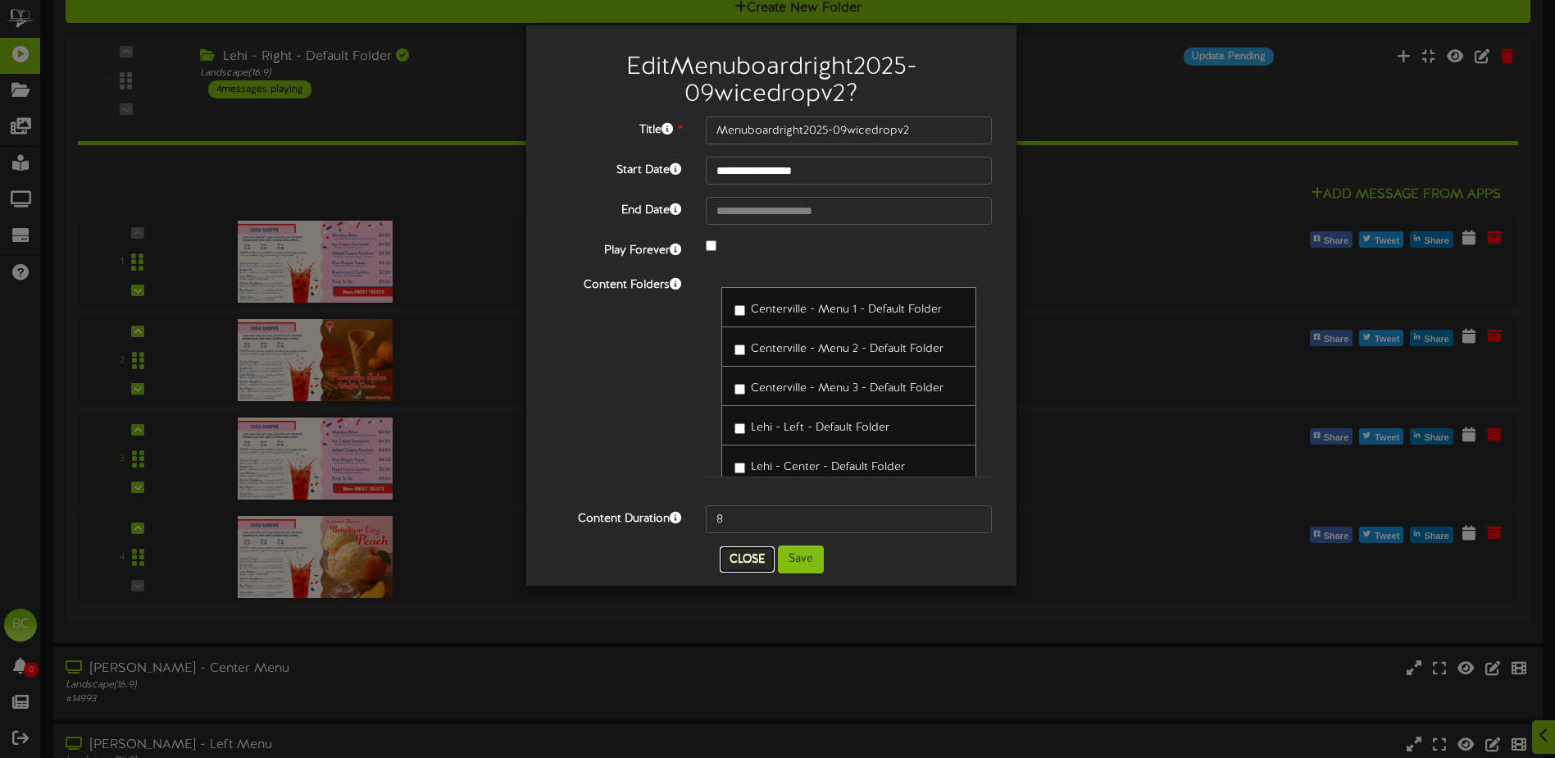
click at [746, 567] on button "Close" at bounding box center [747, 559] width 55 height 26
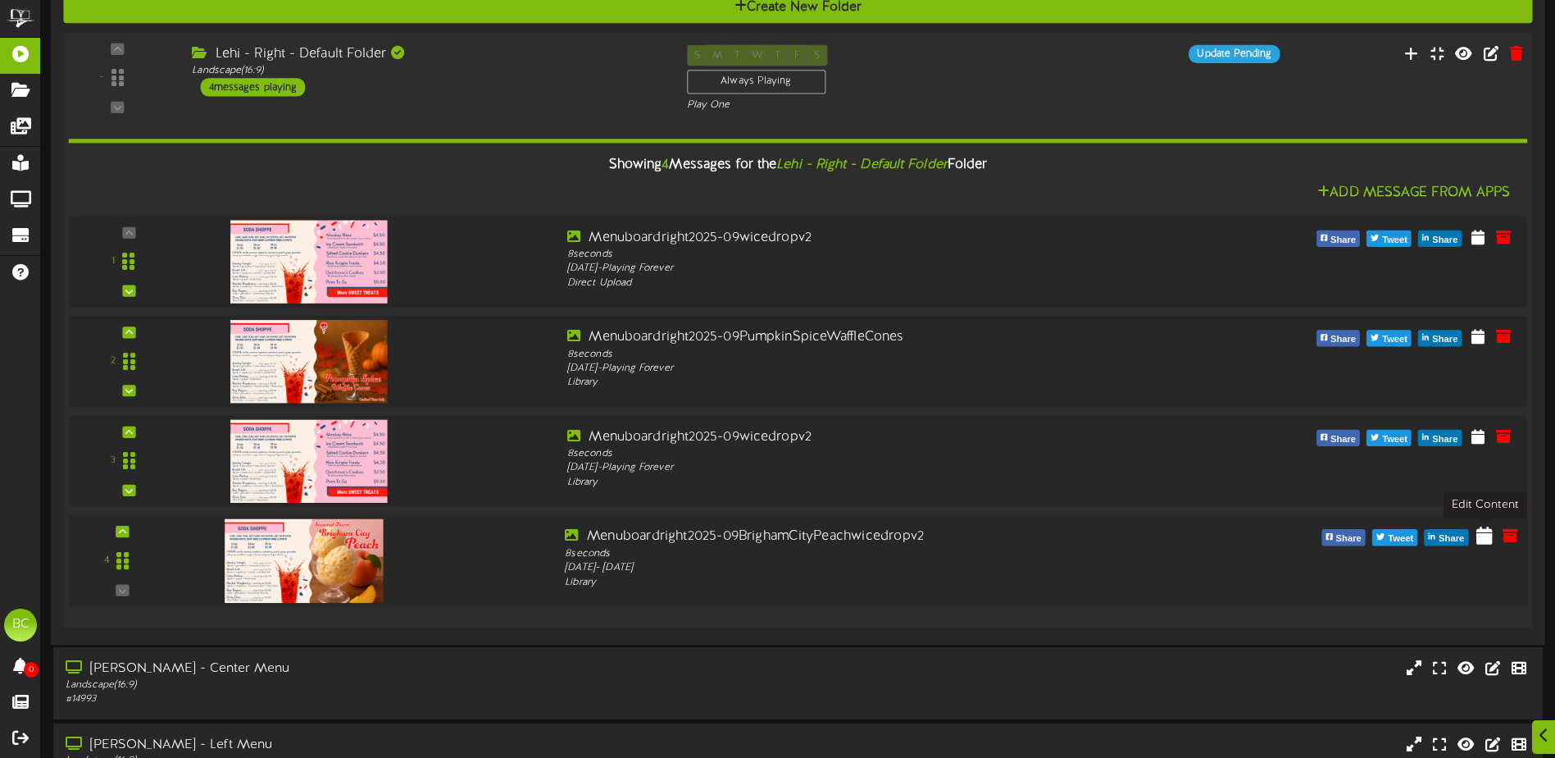
click at [1482, 536] on icon at bounding box center [1485, 535] width 16 height 18
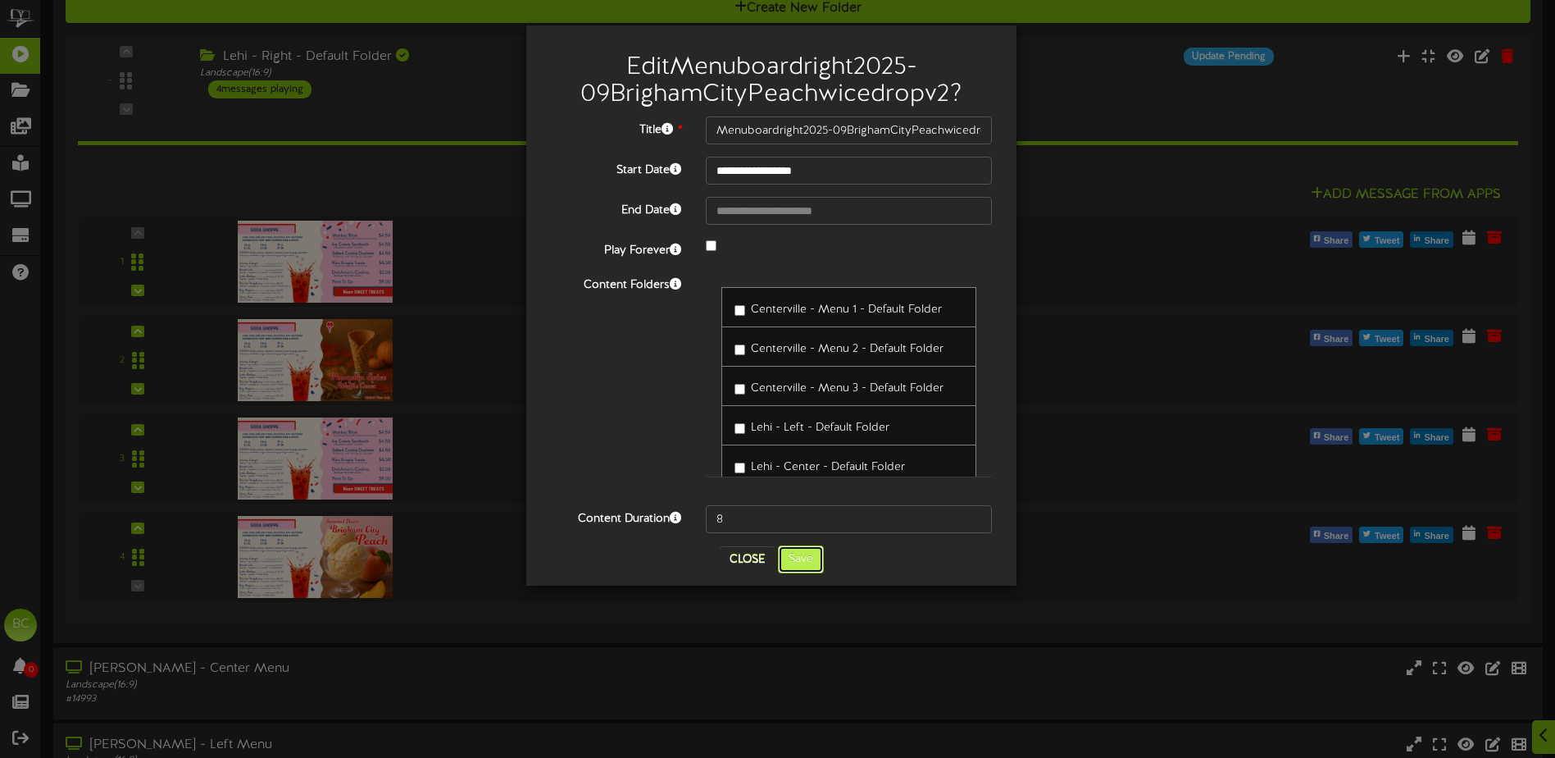
click at [814, 562] on button "Save" at bounding box center [801, 559] width 46 height 28
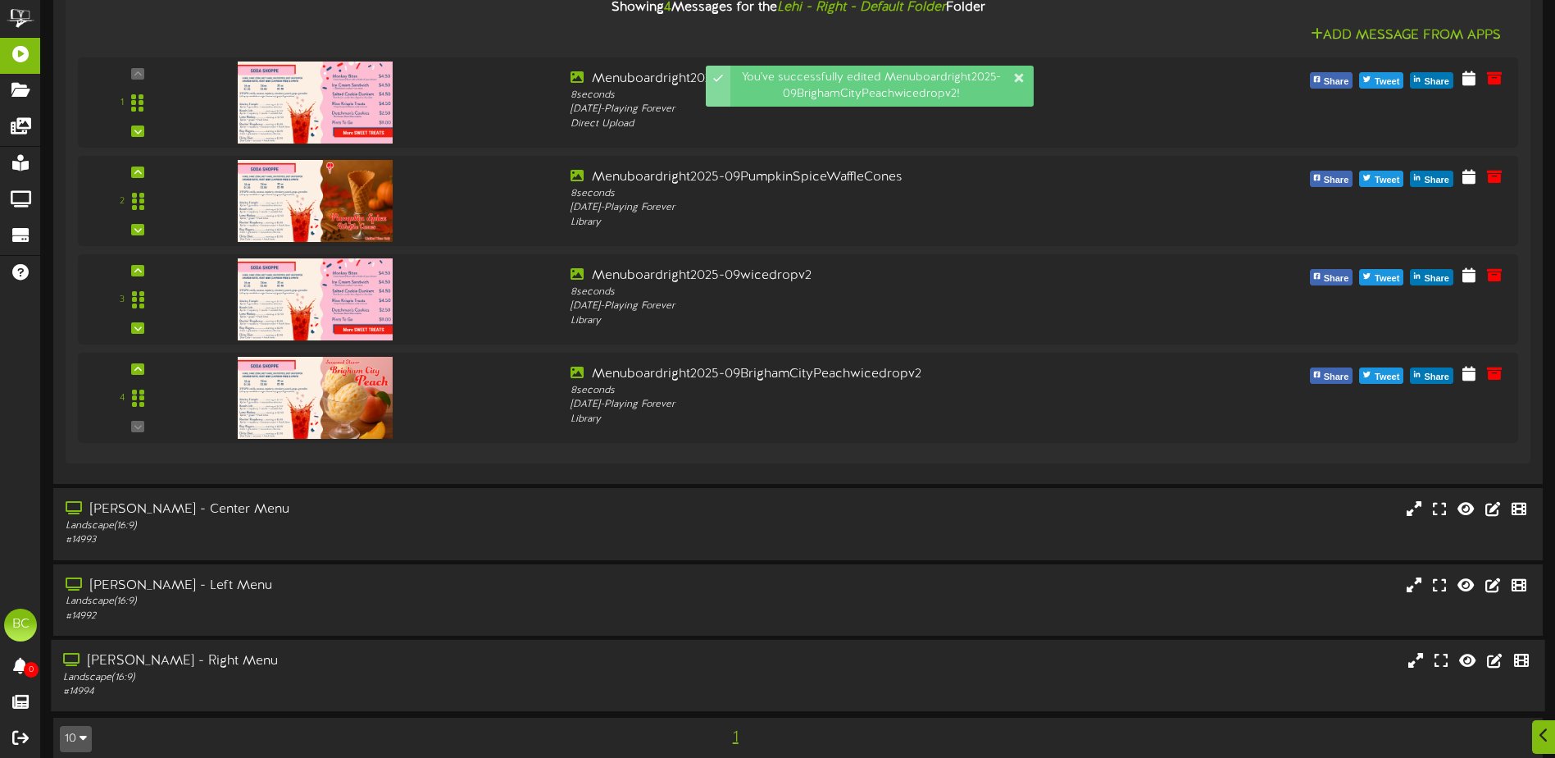
scroll to position [752, 0]
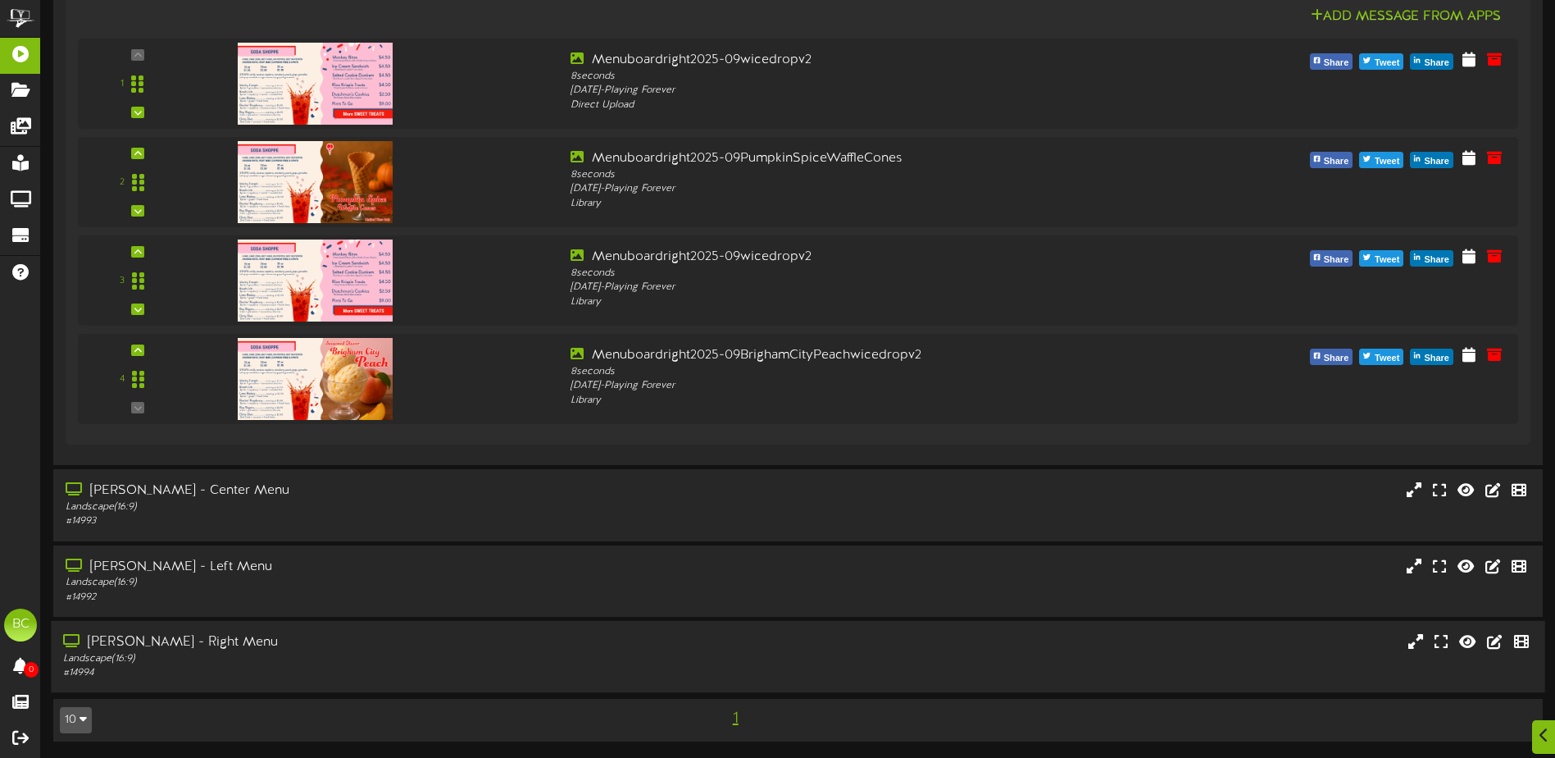
click at [260, 652] on div "Landscape ( 16:9 )" at bounding box center [362, 658] width 598 height 14
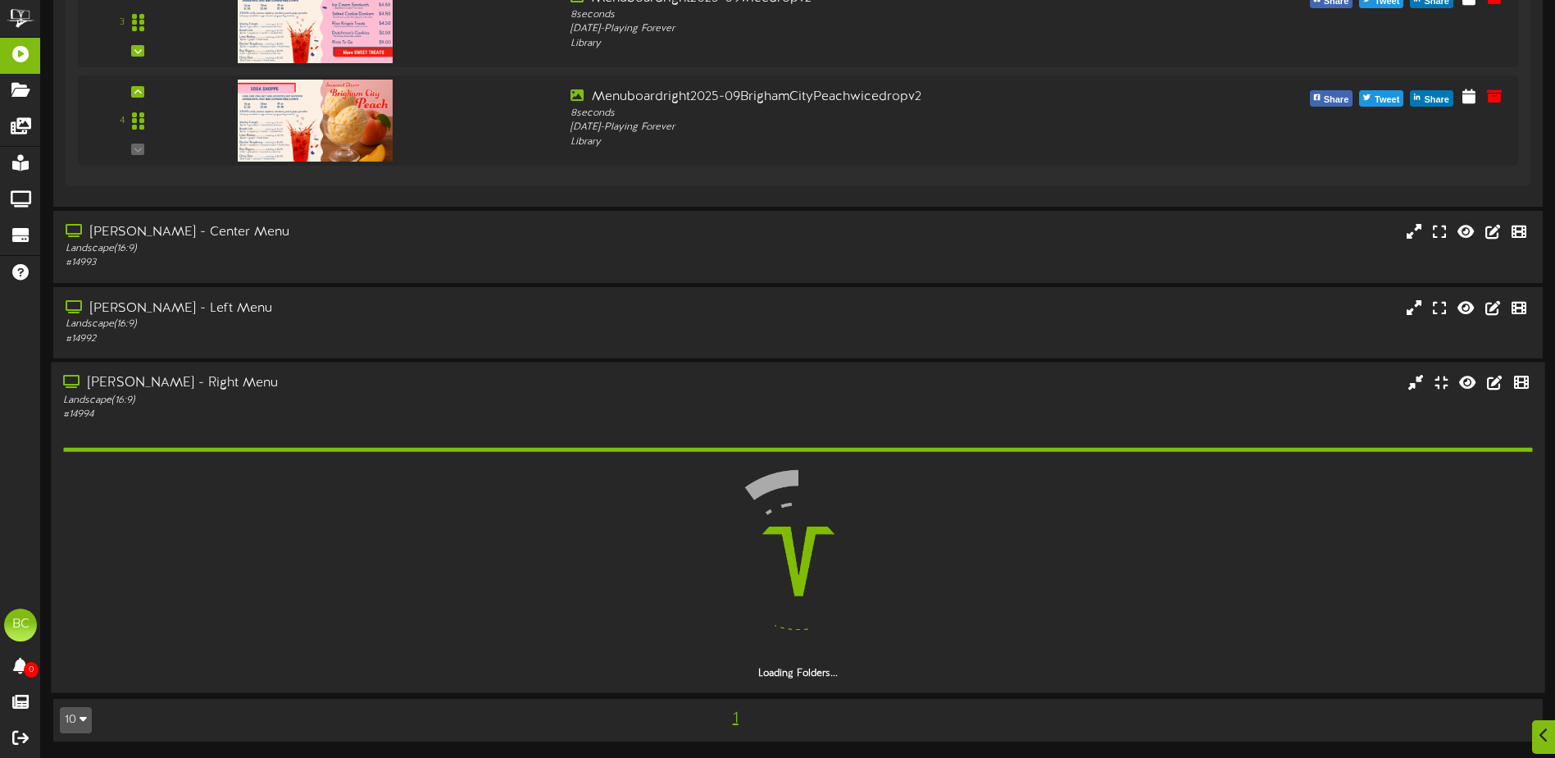
scroll to position [963, 0]
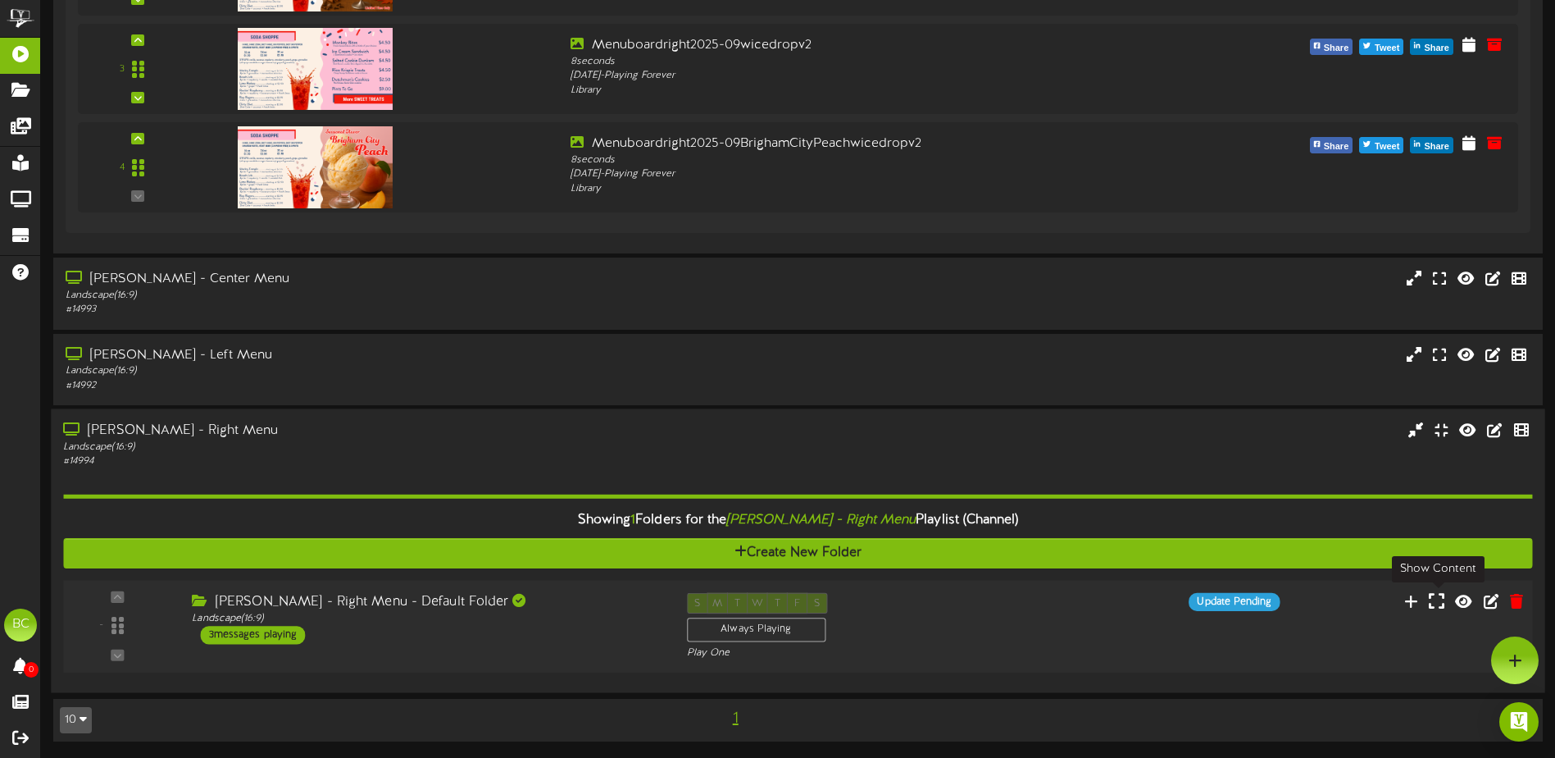
click at [1434, 603] on icon at bounding box center [1437, 600] width 16 height 18
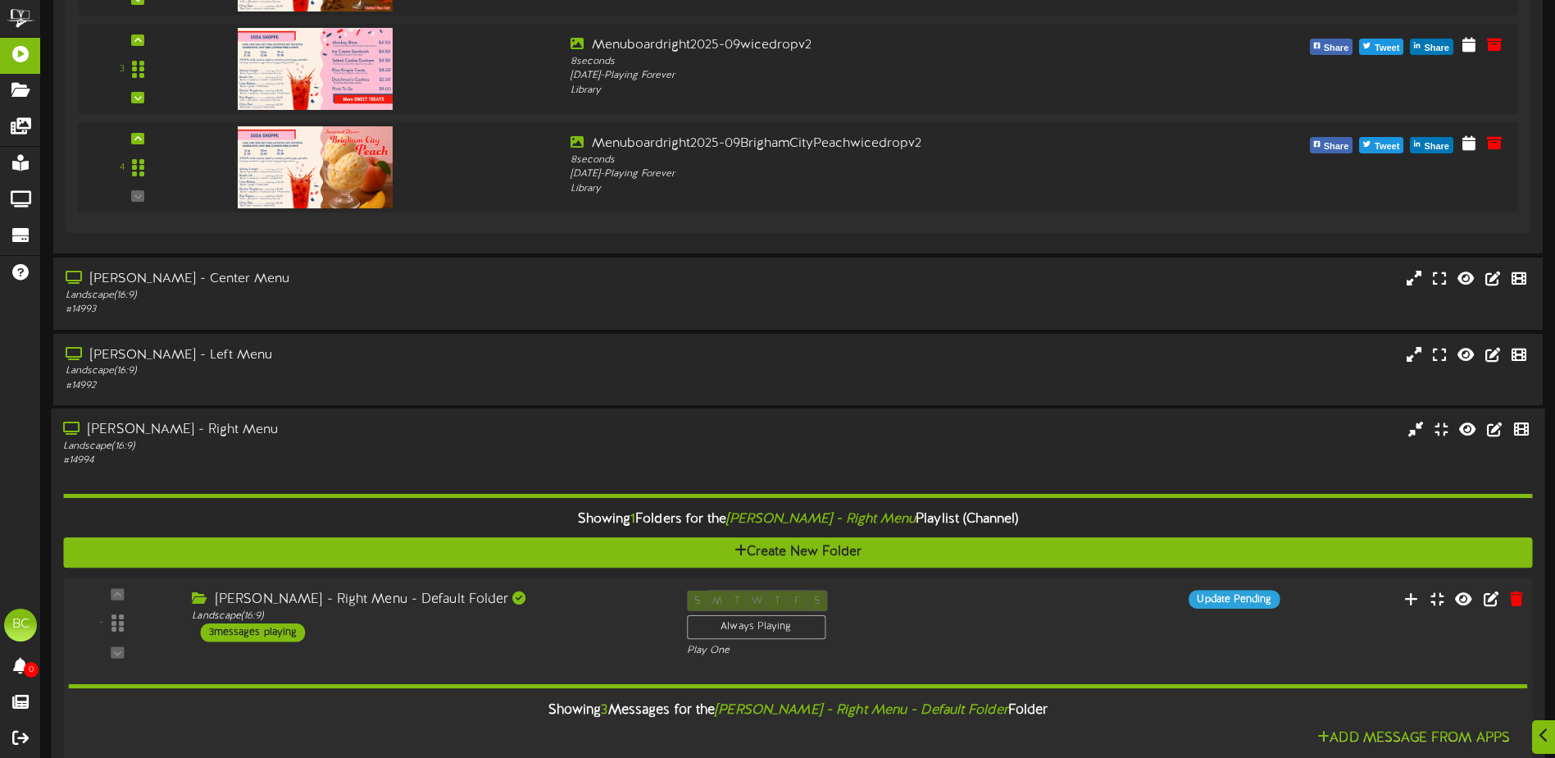
scroll to position [1360, 0]
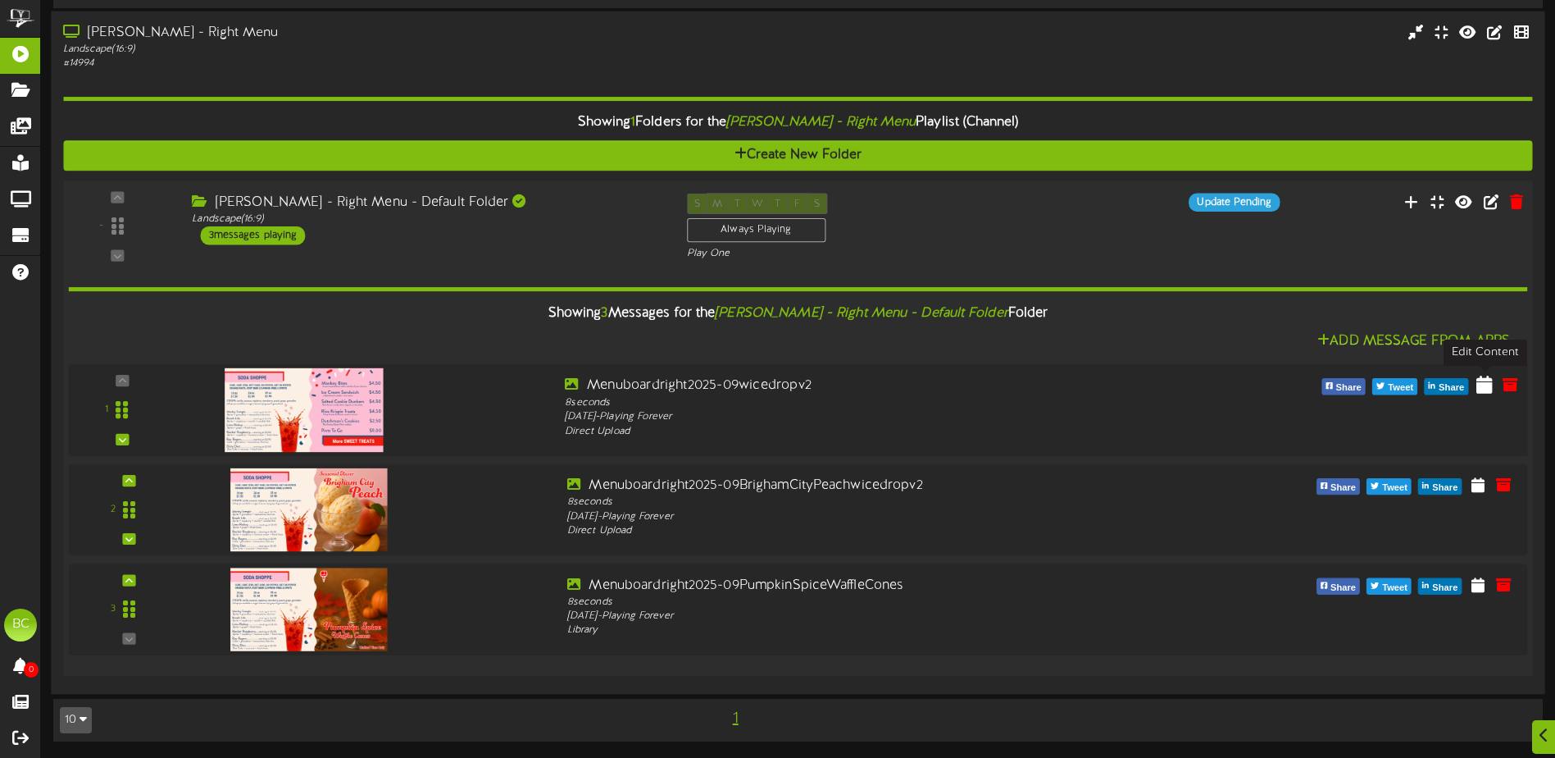
click at [1484, 382] on icon at bounding box center [1485, 384] width 16 height 18
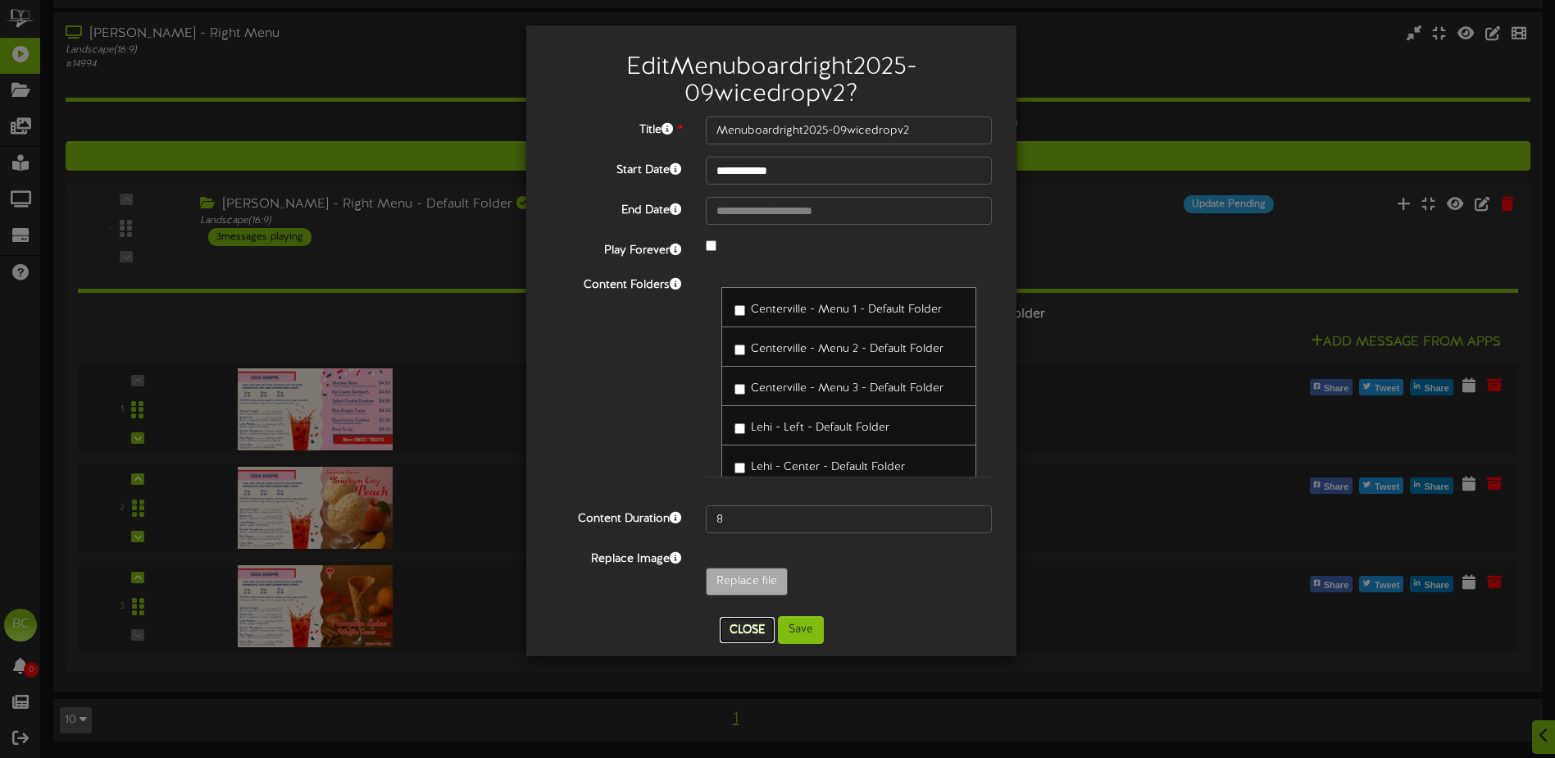
click at [748, 629] on button "Close" at bounding box center [747, 630] width 55 height 26
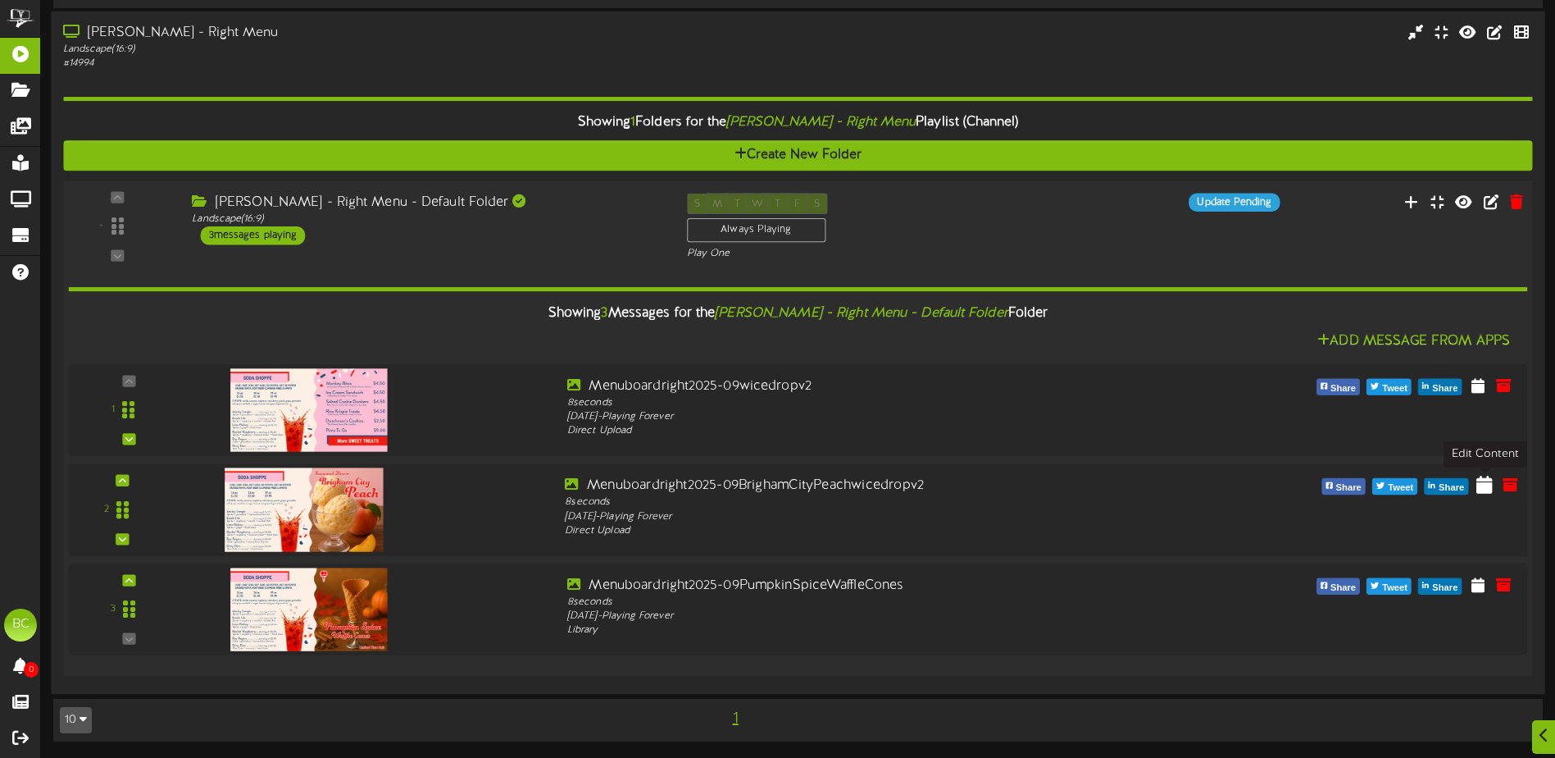
click at [1489, 491] on icon at bounding box center [1485, 484] width 16 height 18
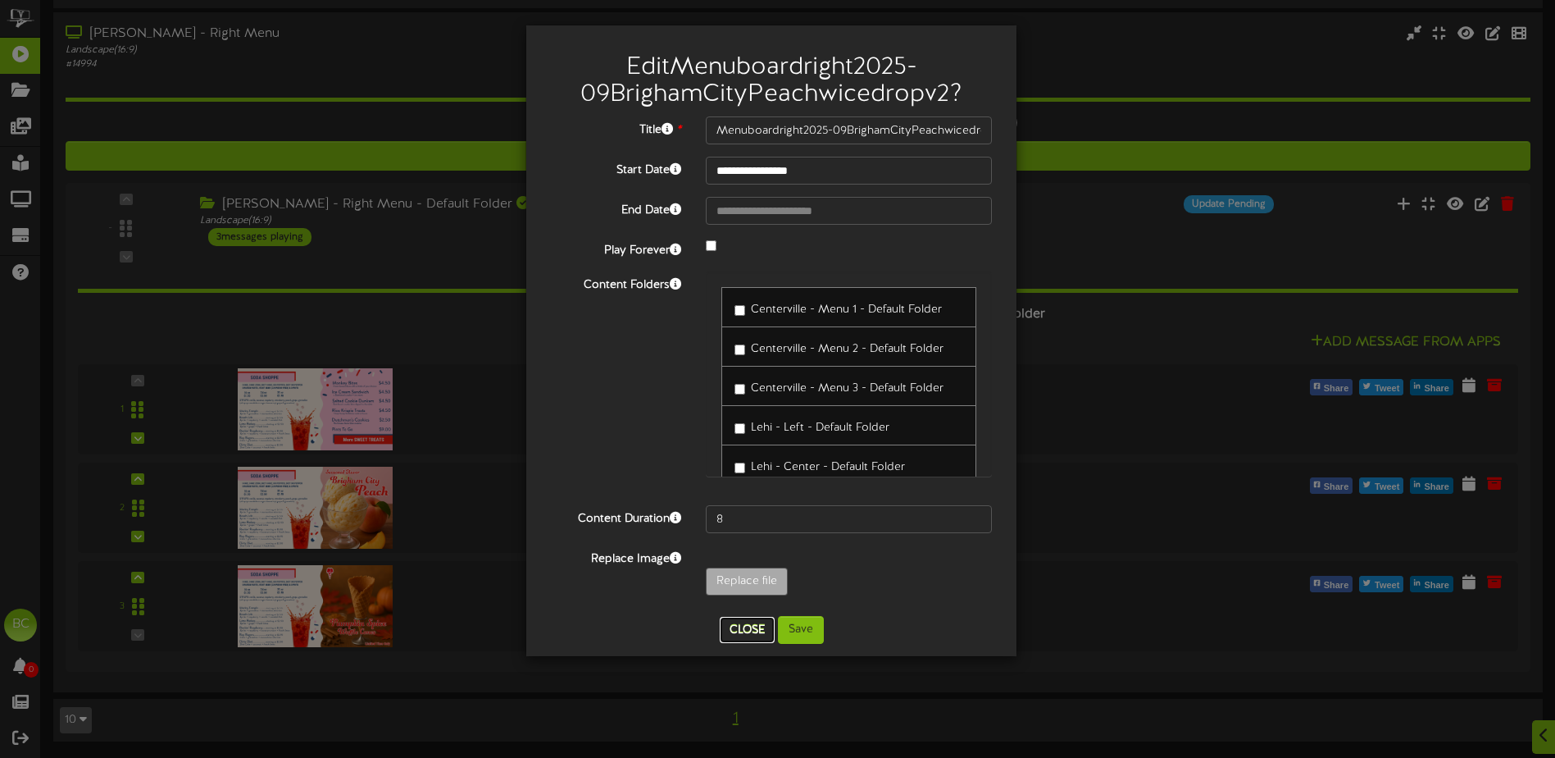
click at [740, 621] on button "Close" at bounding box center [747, 630] width 55 height 26
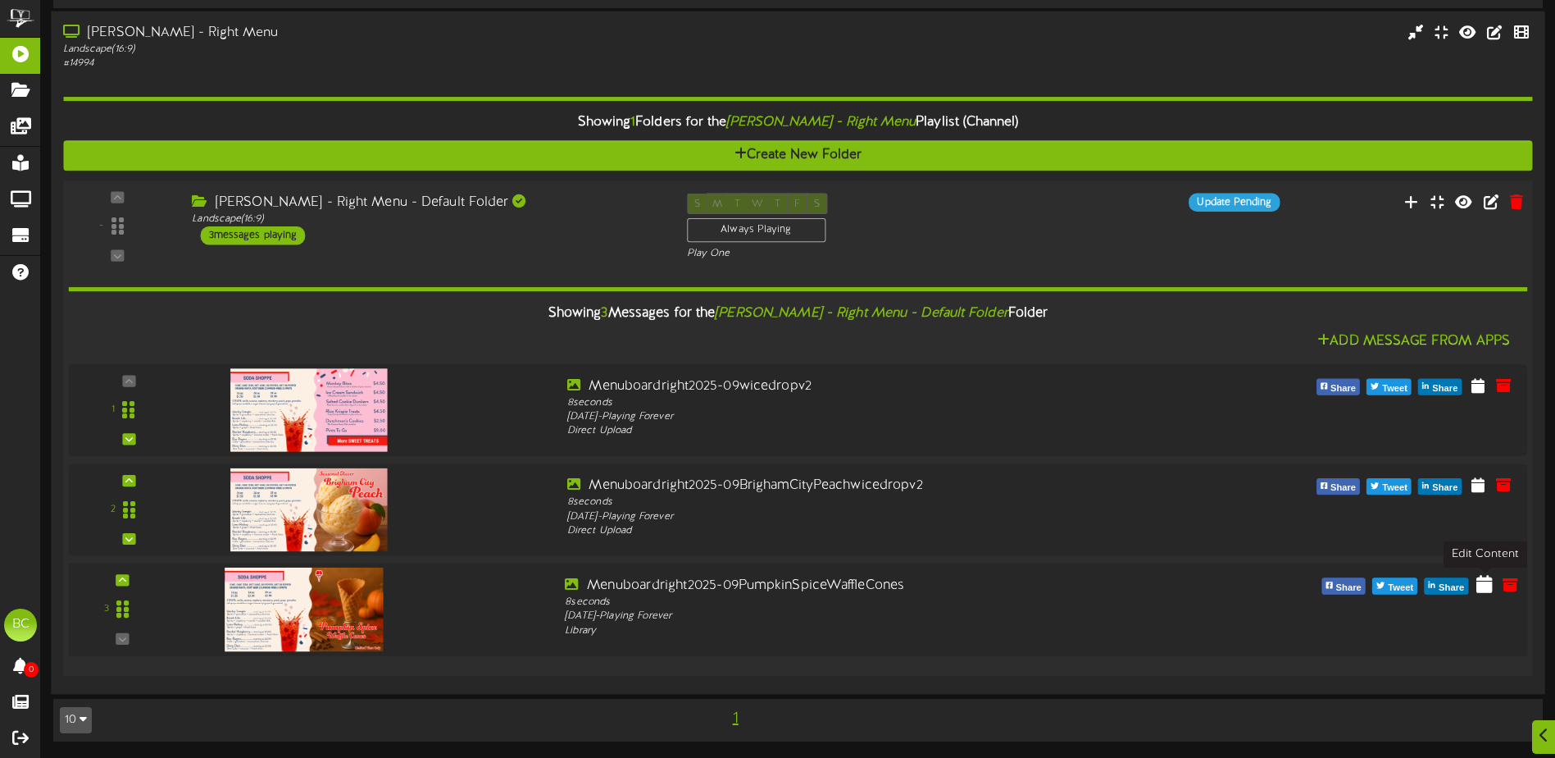
click at [1481, 590] on icon at bounding box center [1485, 583] width 16 height 18
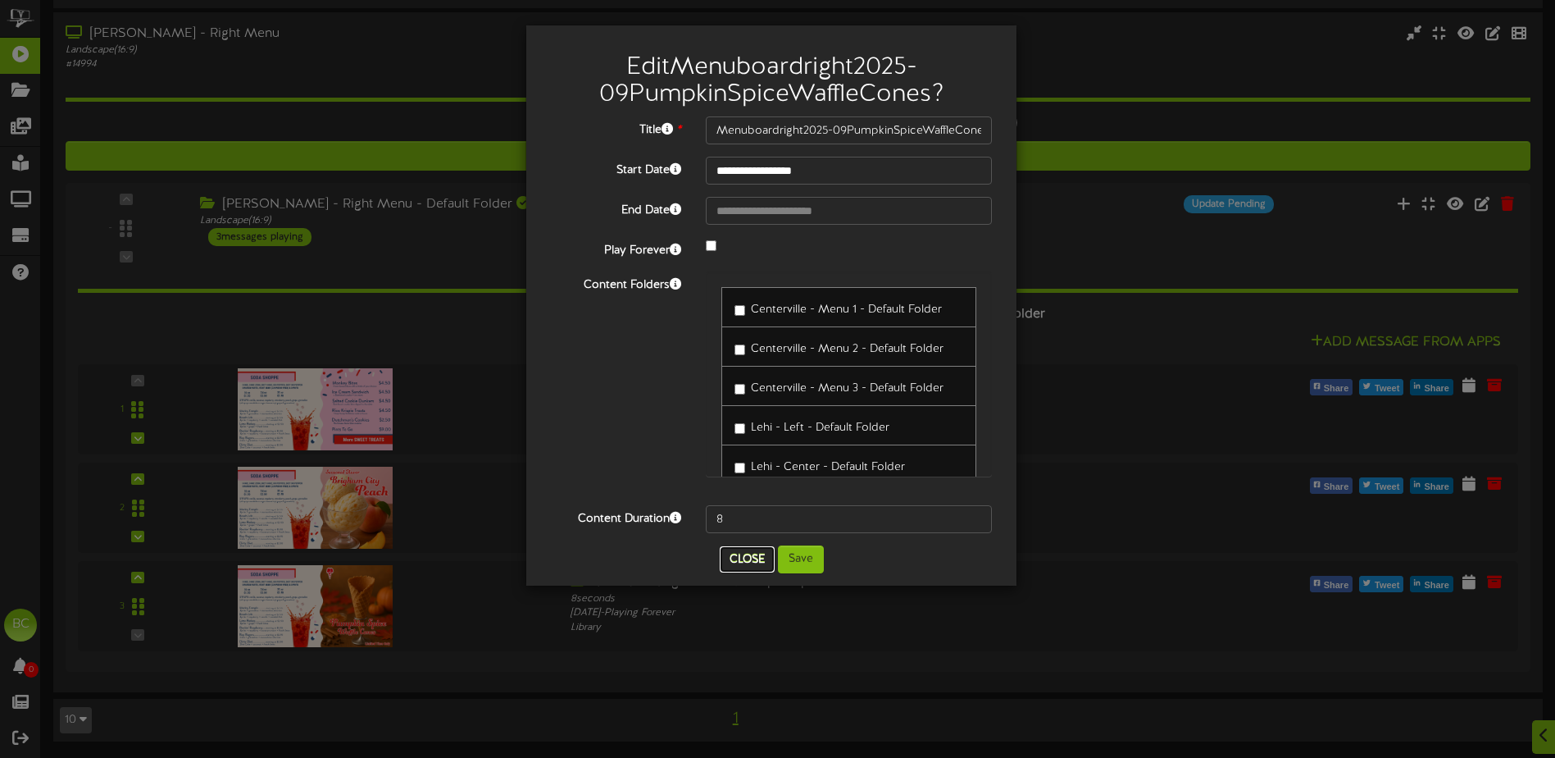
click at [740, 558] on button "Close" at bounding box center [747, 559] width 55 height 26
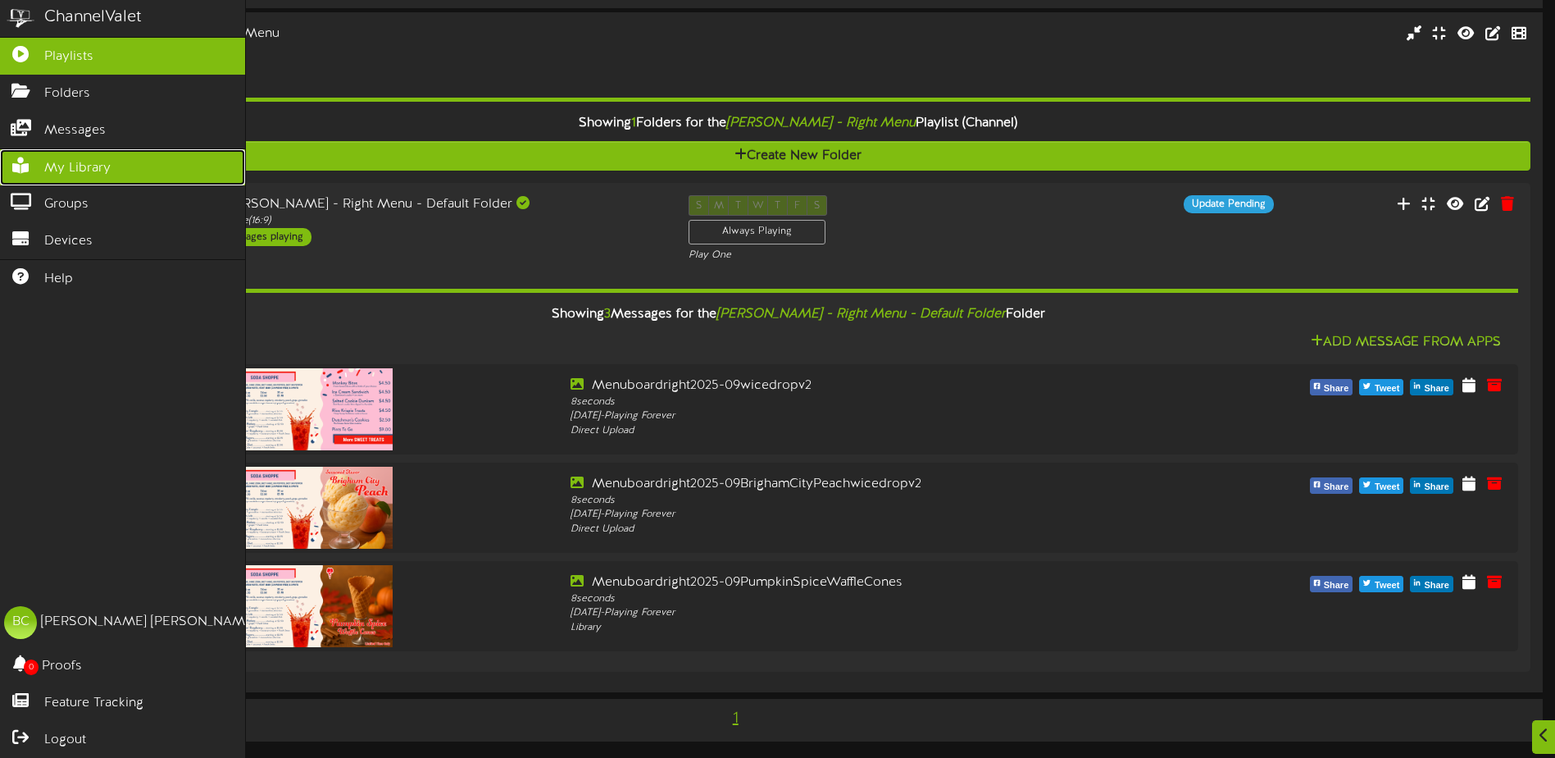
click at [20, 166] on icon at bounding box center [20, 163] width 41 height 12
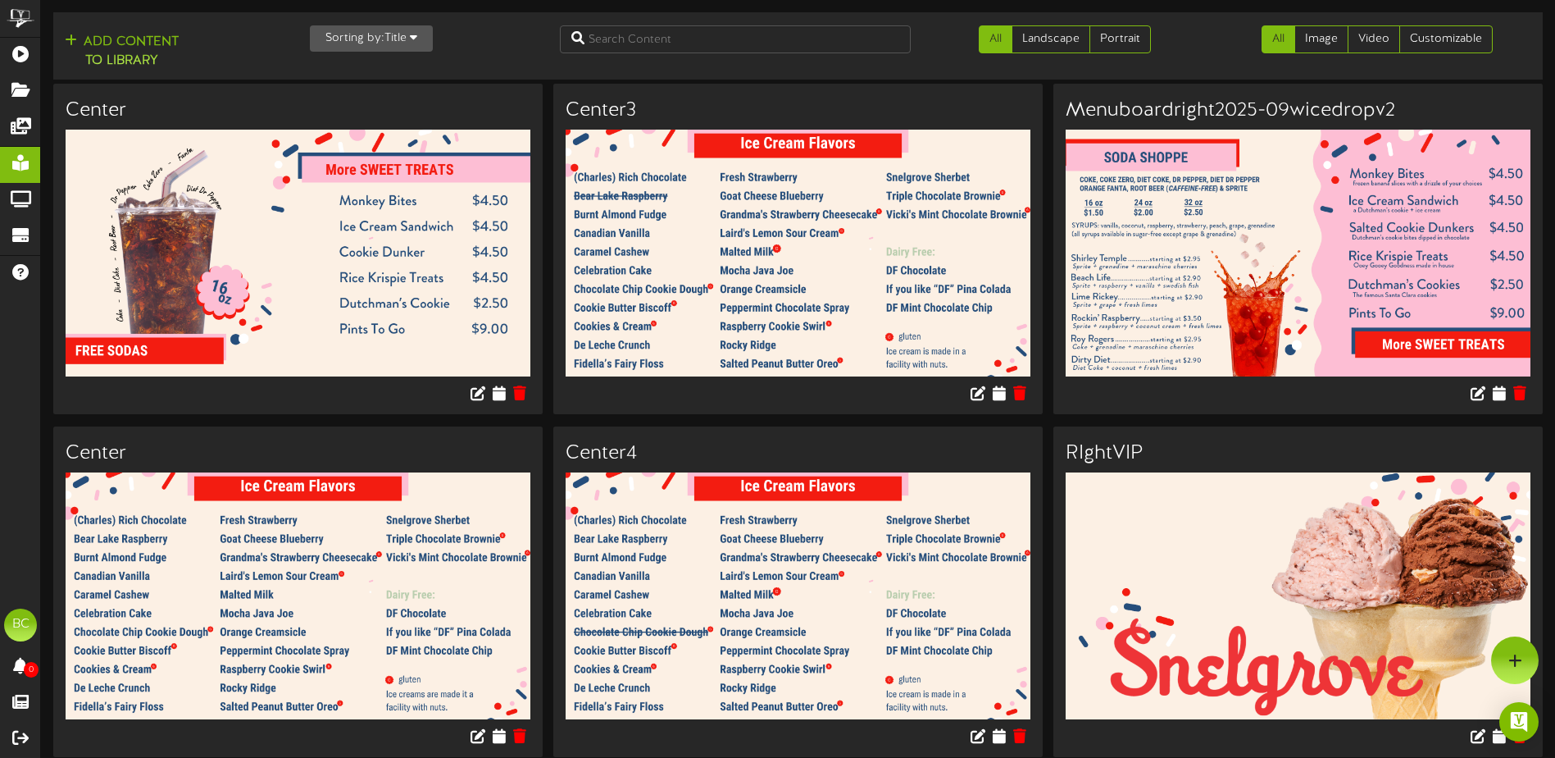
click at [417, 43] on icon "button" at bounding box center [413, 36] width 7 height 11
click at [393, 71] on div "Newest" at bounding box center [376, 70] width 130 height 25
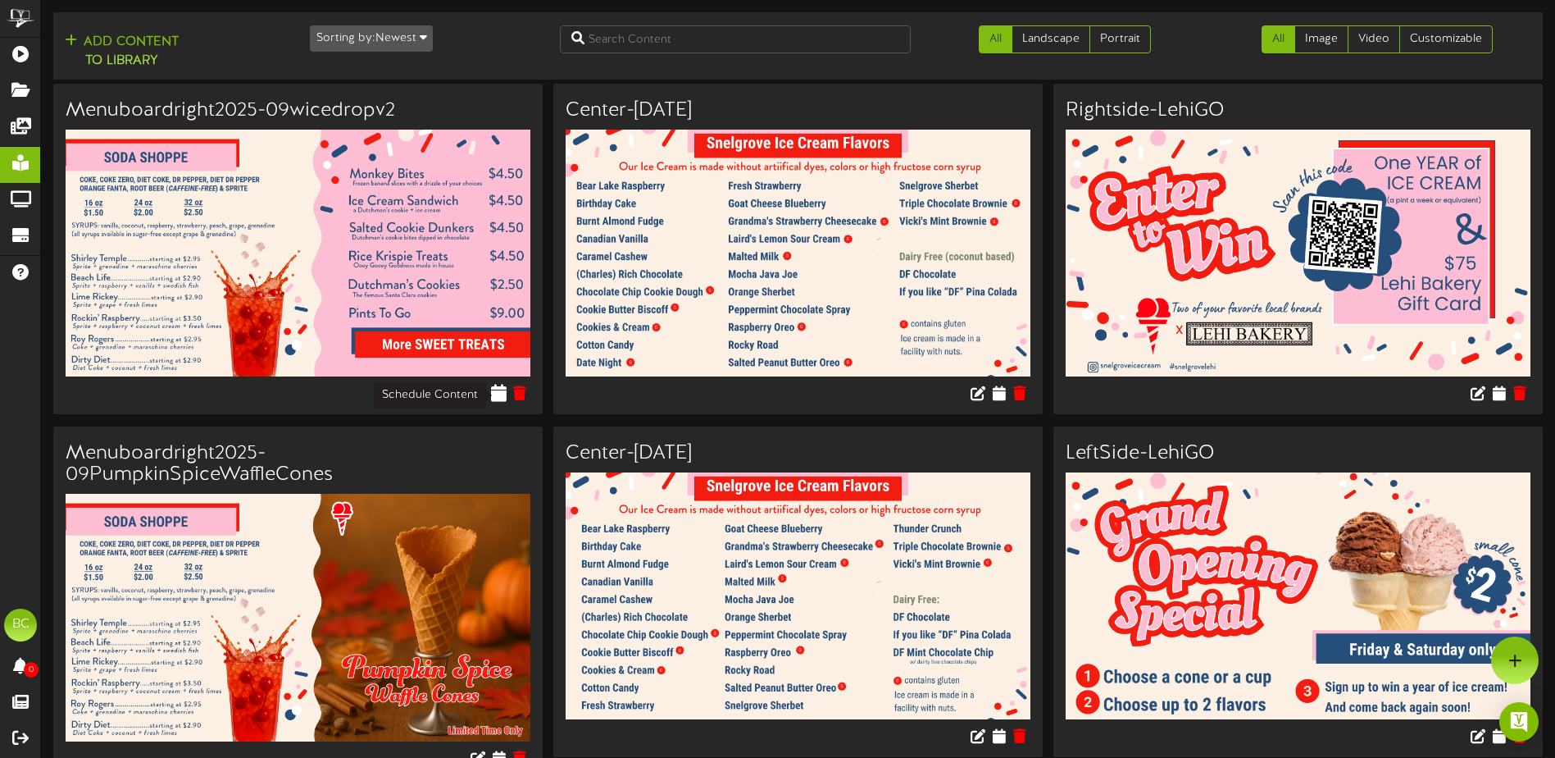
click at [498, 394] on icon at bounding box center [500, 393] width 16 height 18
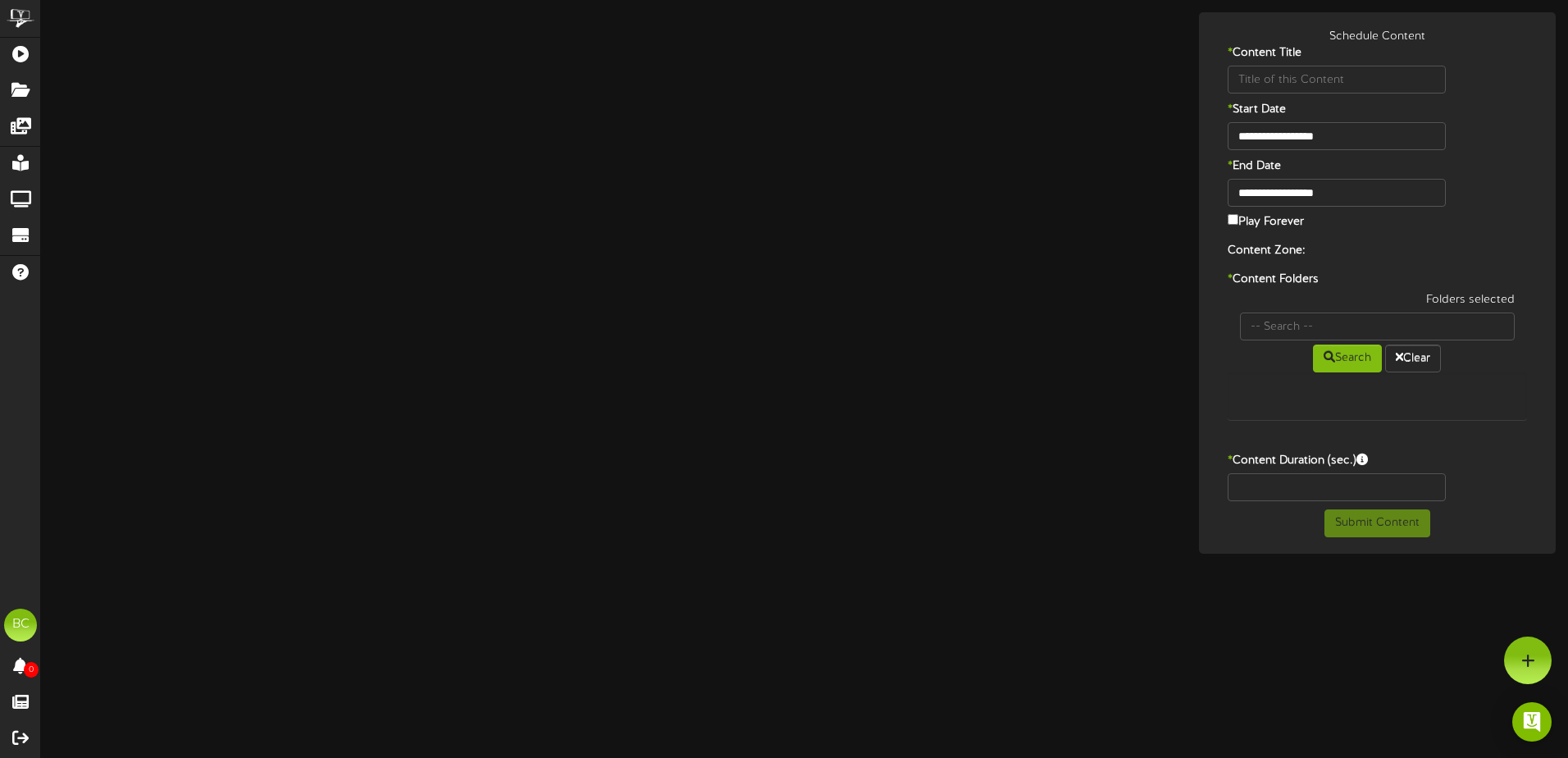
type input "Menuboardright2025-09wicedropv2"
type input "8"
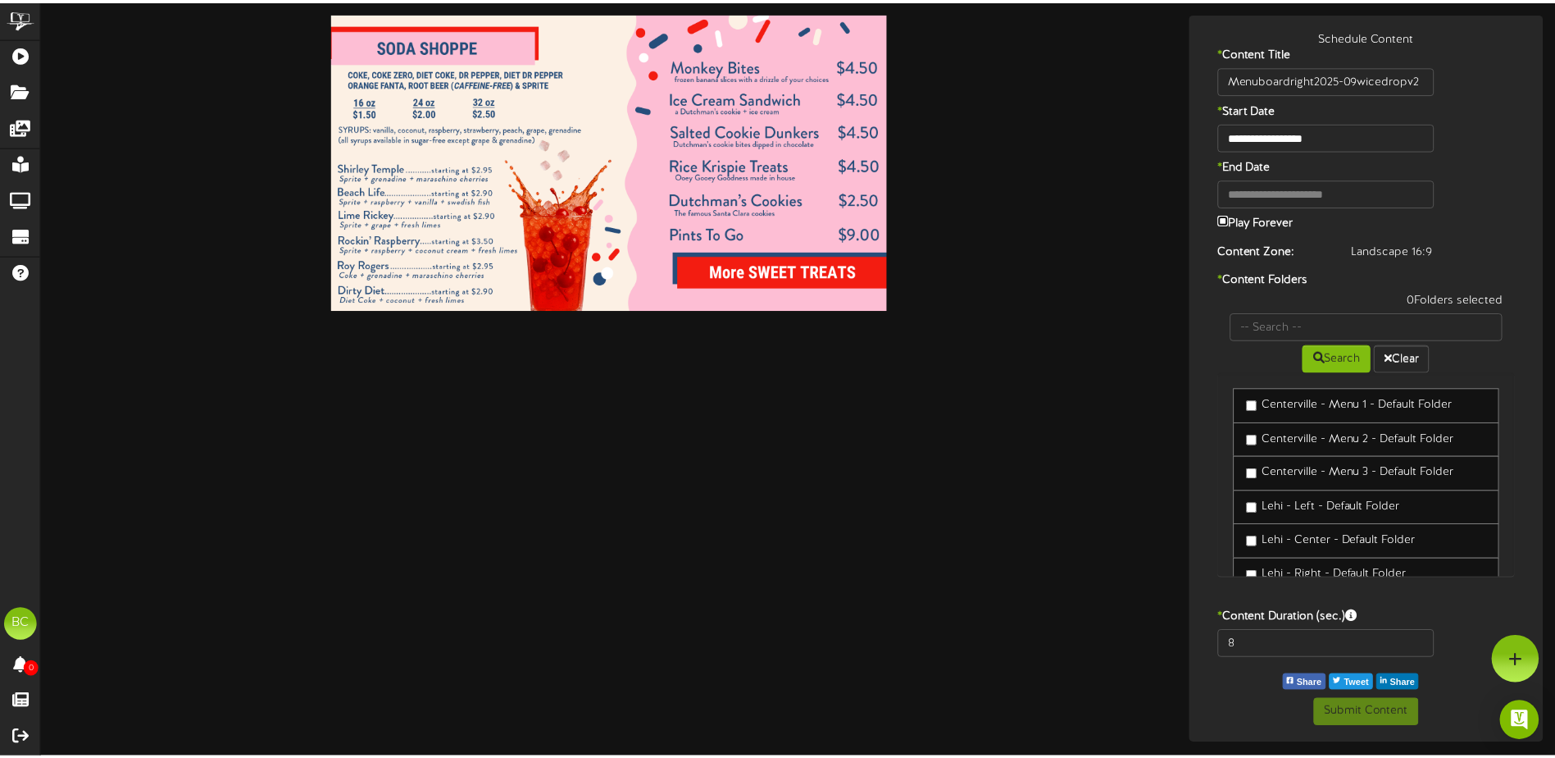
scroll to position [157, 0]
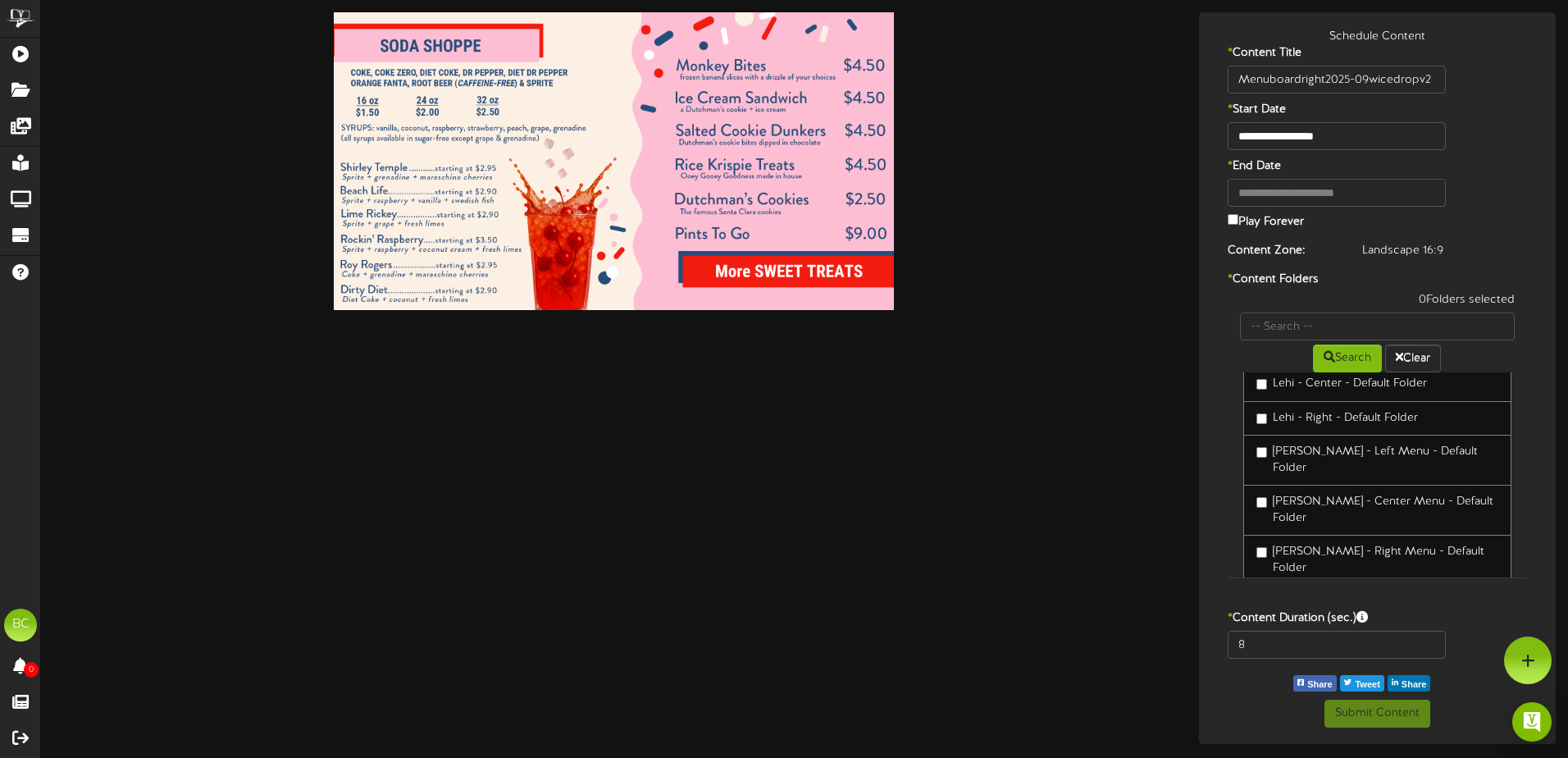
click at [1323, 544] on label "[PERSON_NAME] - Right Menu - Default Folder" at bounding box center [1377, 560] width 243 height 33
click at [1390, 714] on button "Submit Content" at bounding box center [1377, 713] width 106 height 28
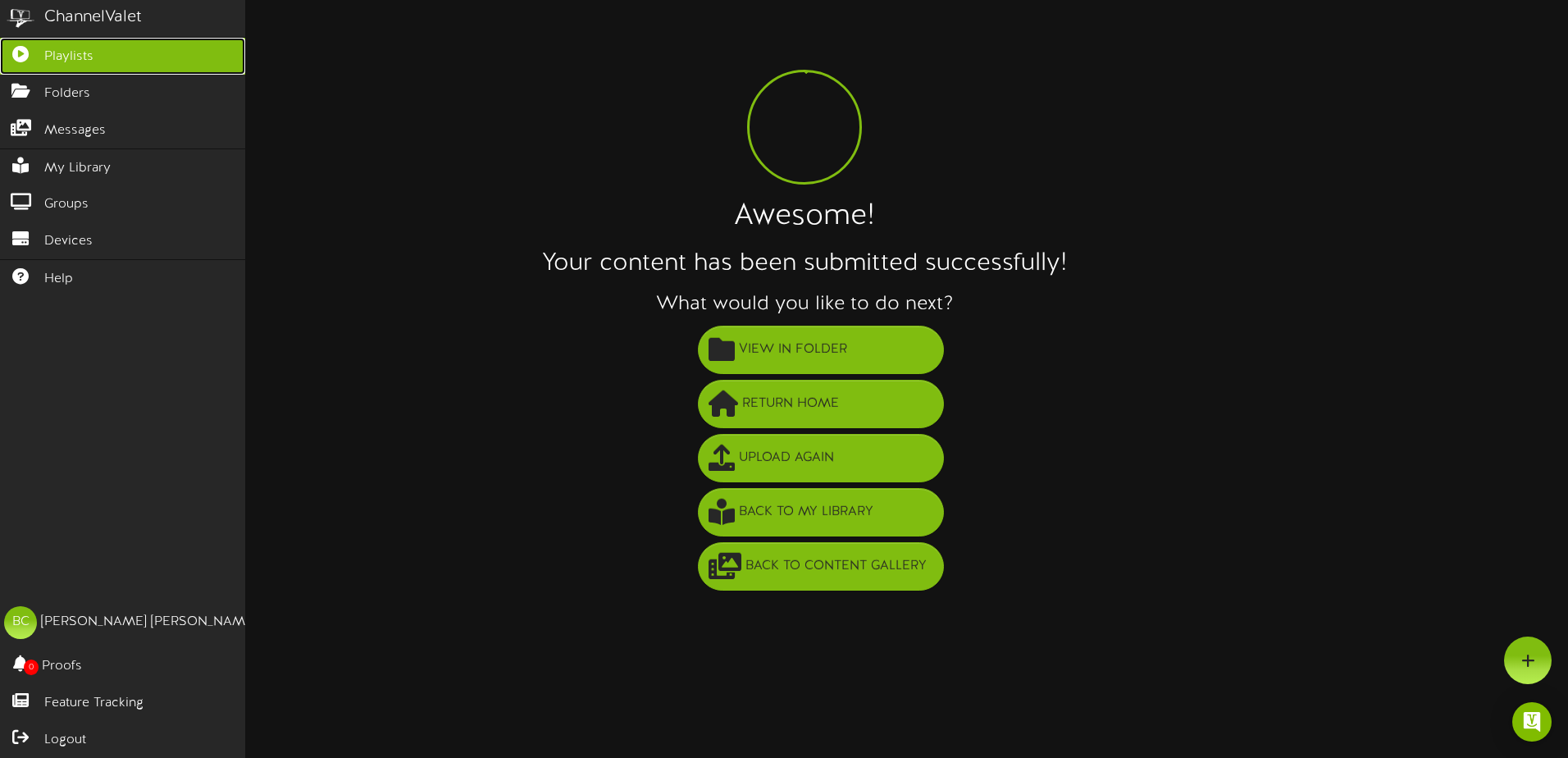
click at [34, 60] on link "Playlists" at bounding box center [122, 56] width 245 height 37
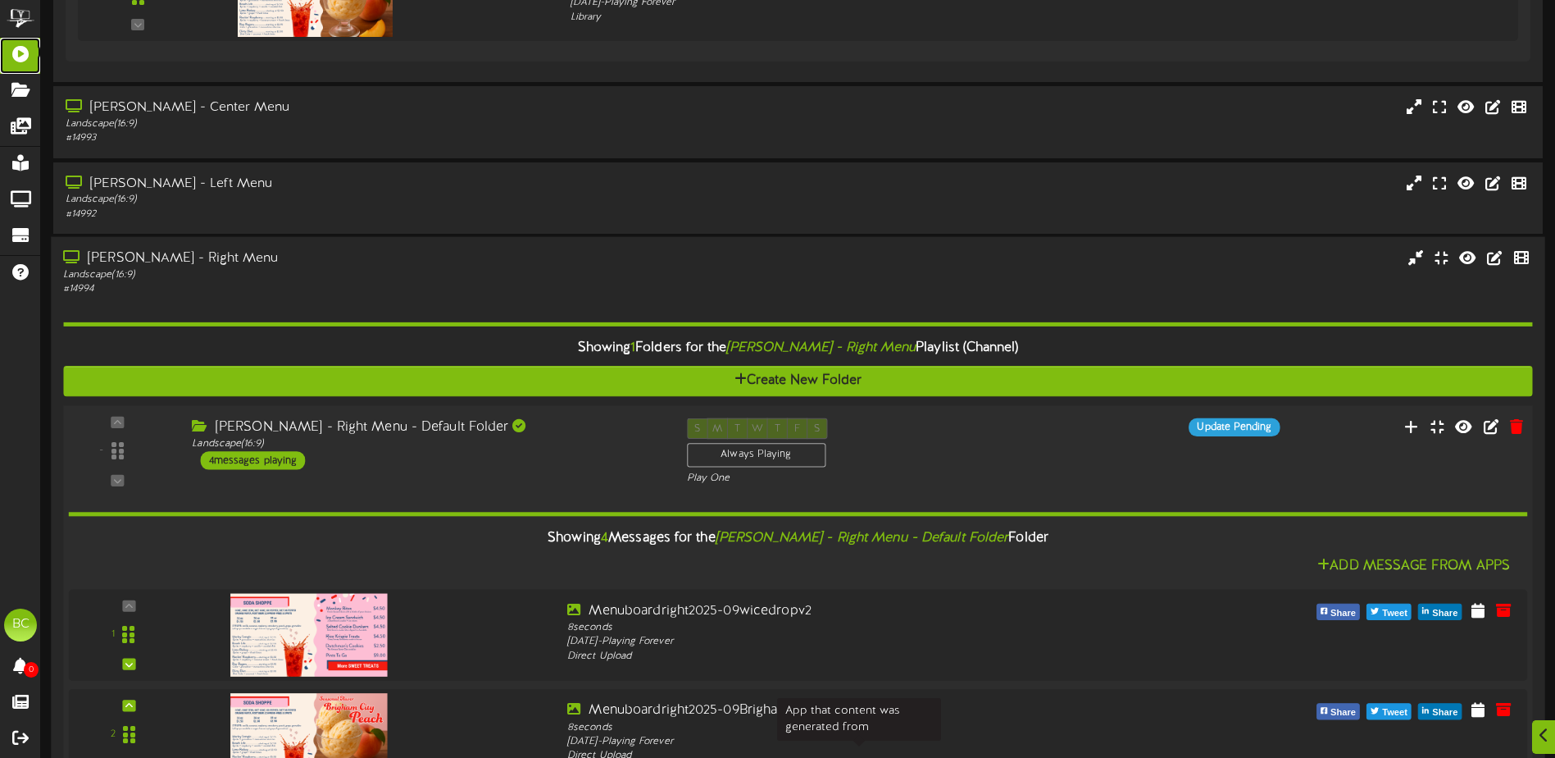
scroll to position [1459, 0]
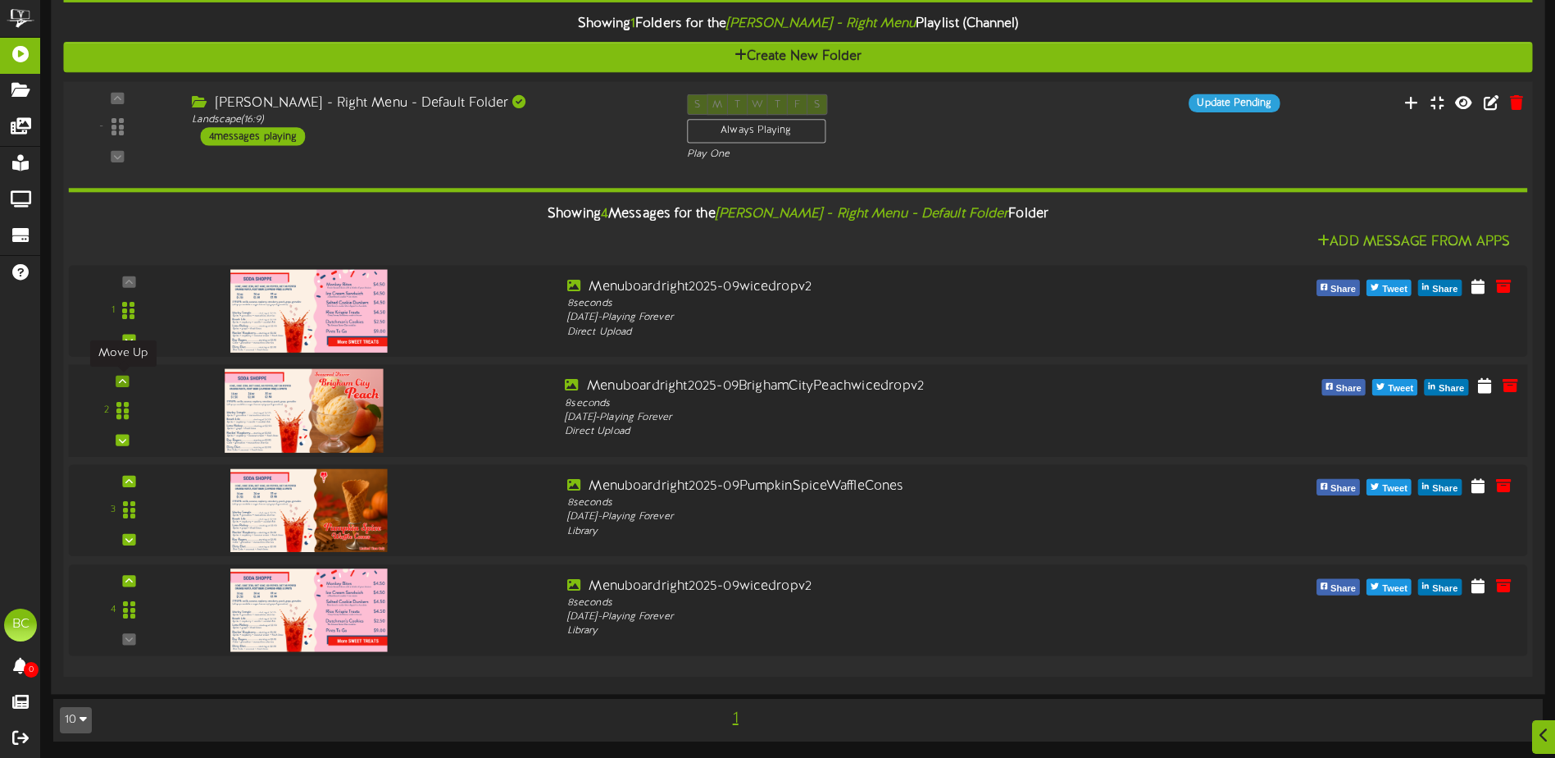
click at [125, 375] on div at bounding box center [122, 380] width 13 height 11
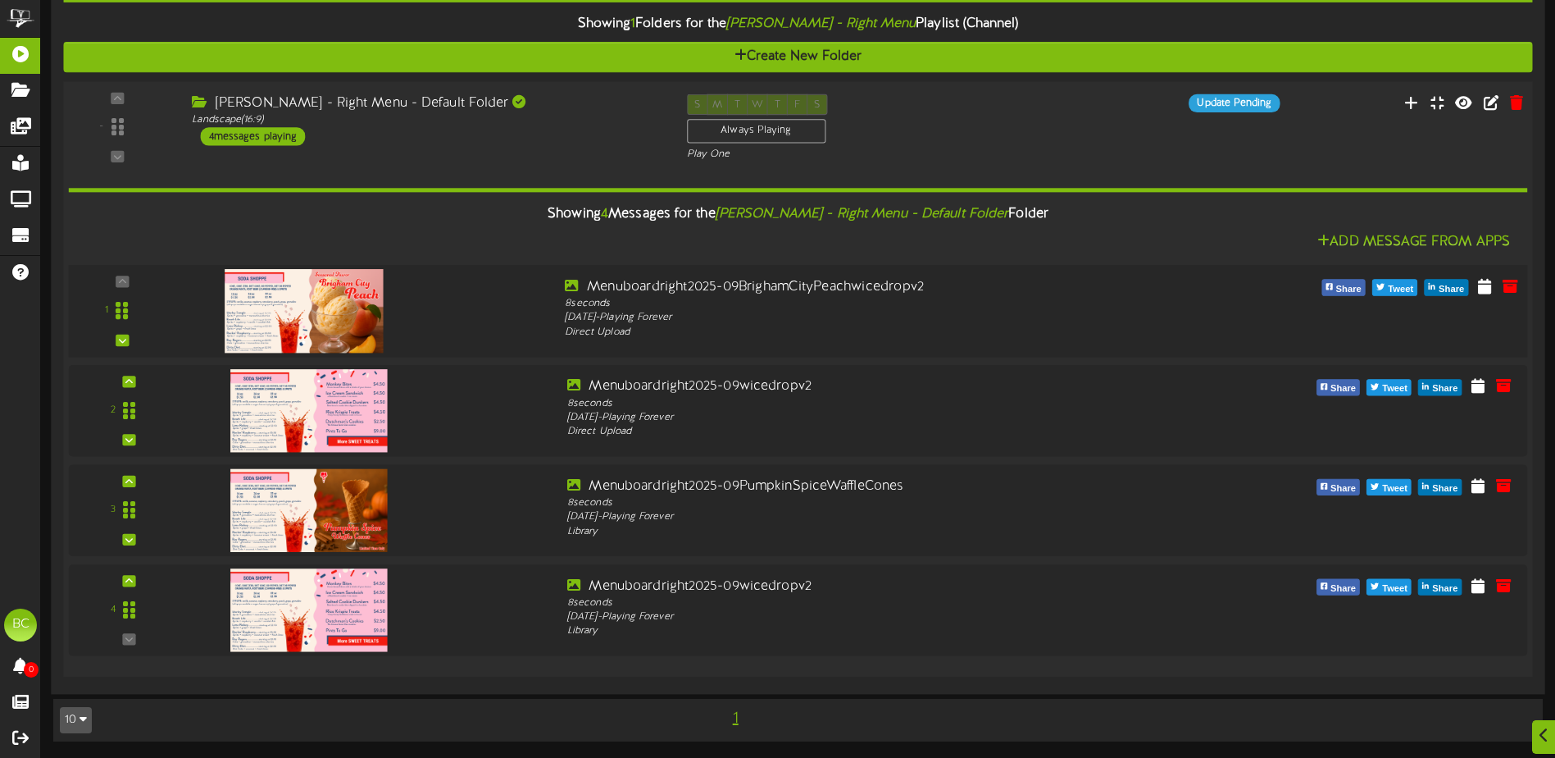
click at [1157, 302] on div "Menuboardright2025-09BrighamCityPeachwicedropv2 8 seconds [DATE] - Playing Fore…" at bounding box center [860, 308] width 614 height 62
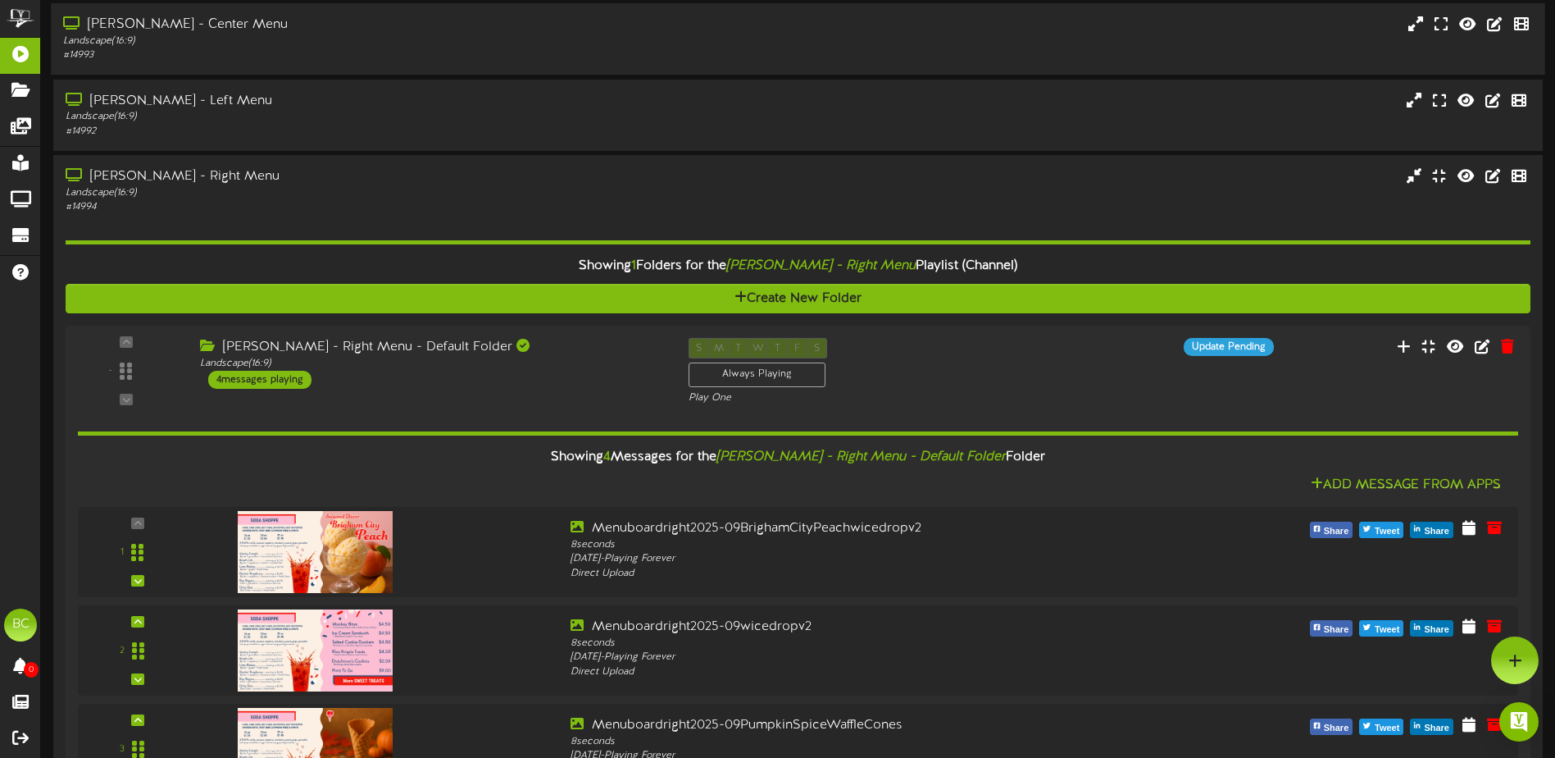
scroll to position [1131, 0]
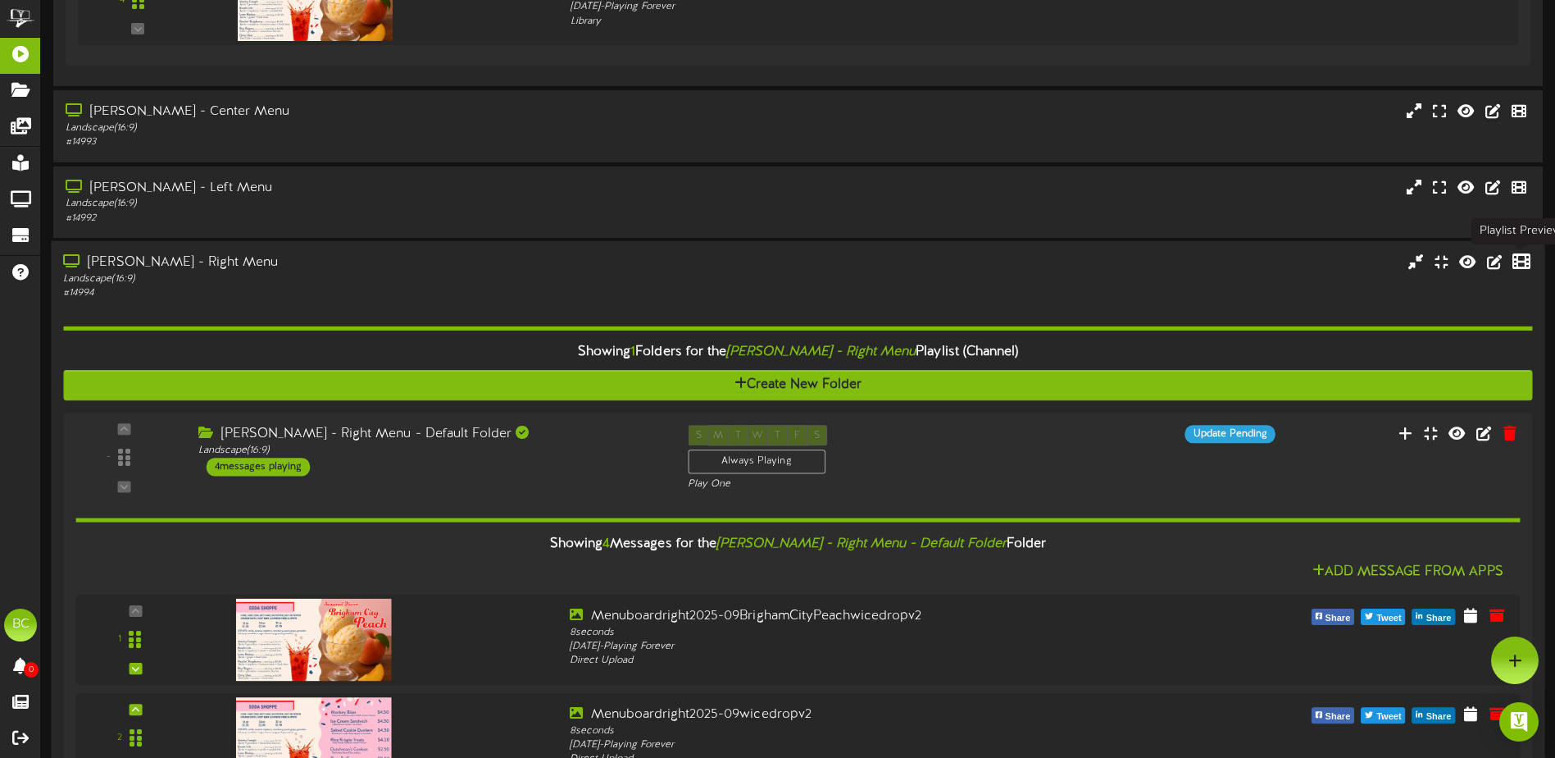
click at [1520, 265] on icon at bounding box center [1522, 261] width 18 height 18
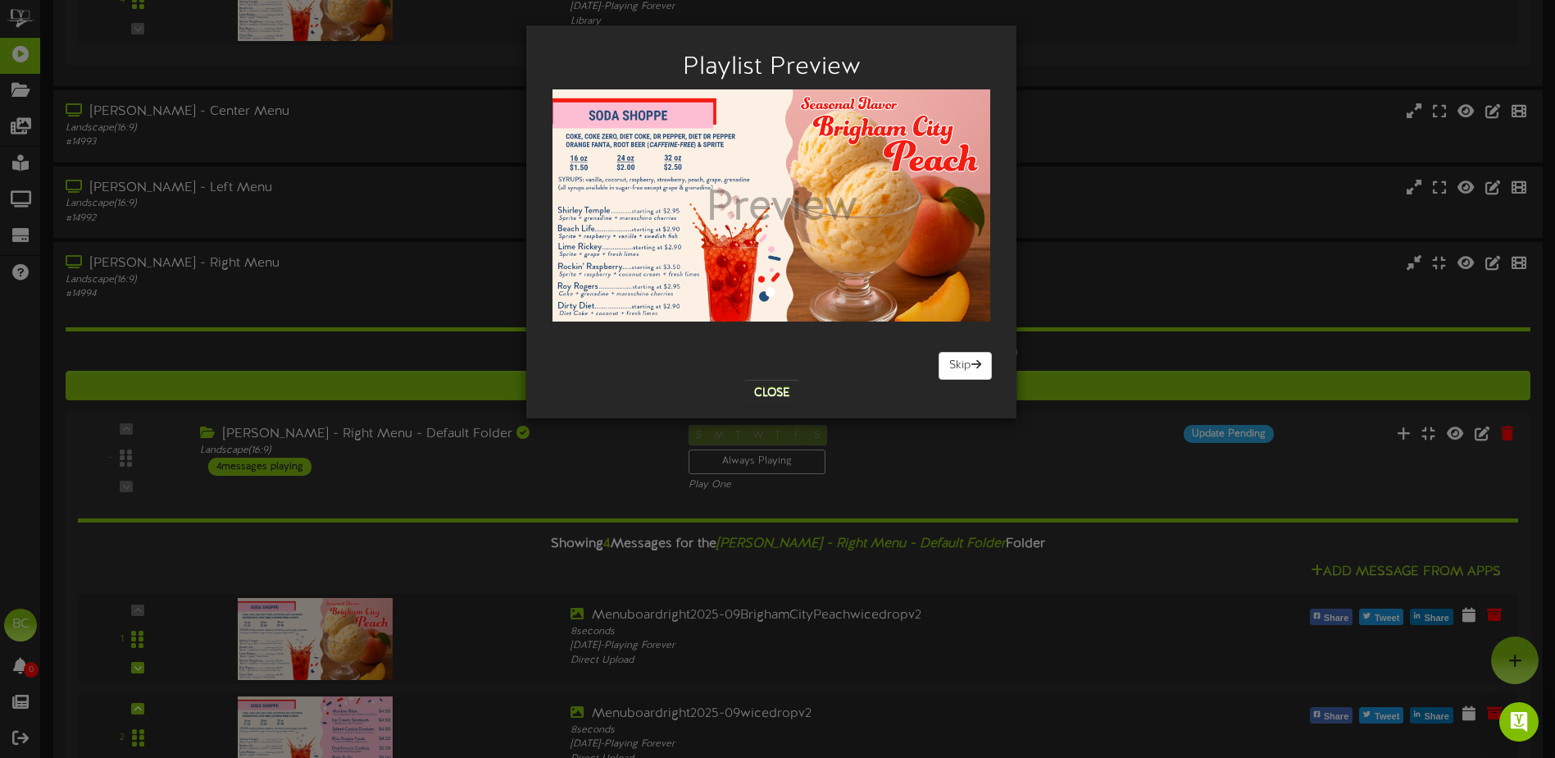
click at [1213, 266] on div "Playlist Preview [GEOGRAPHIC_DATA] Skip Close" at bounding box center [777, 379] width 1555 height 758
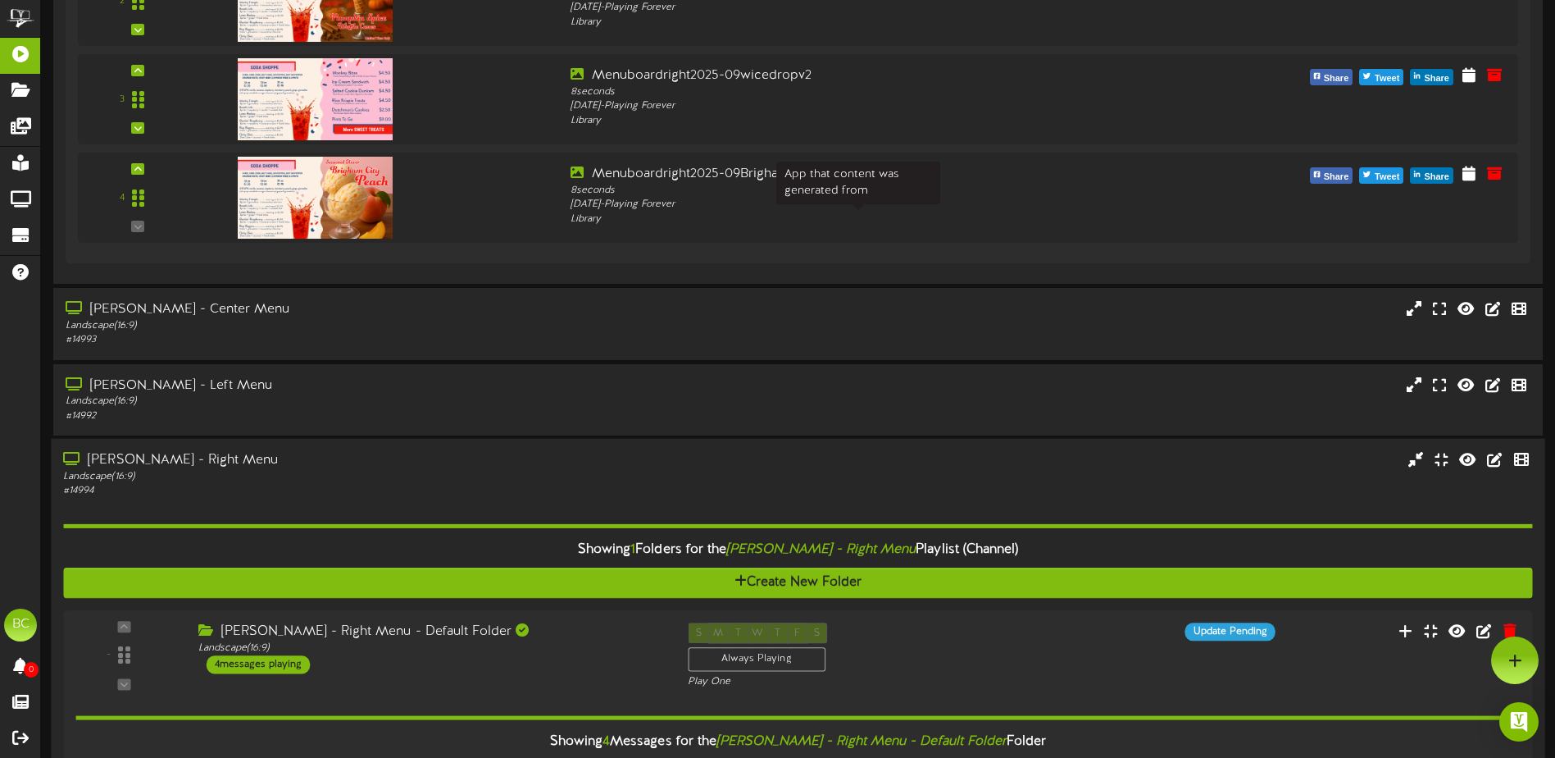
scroll to position [803, 0]
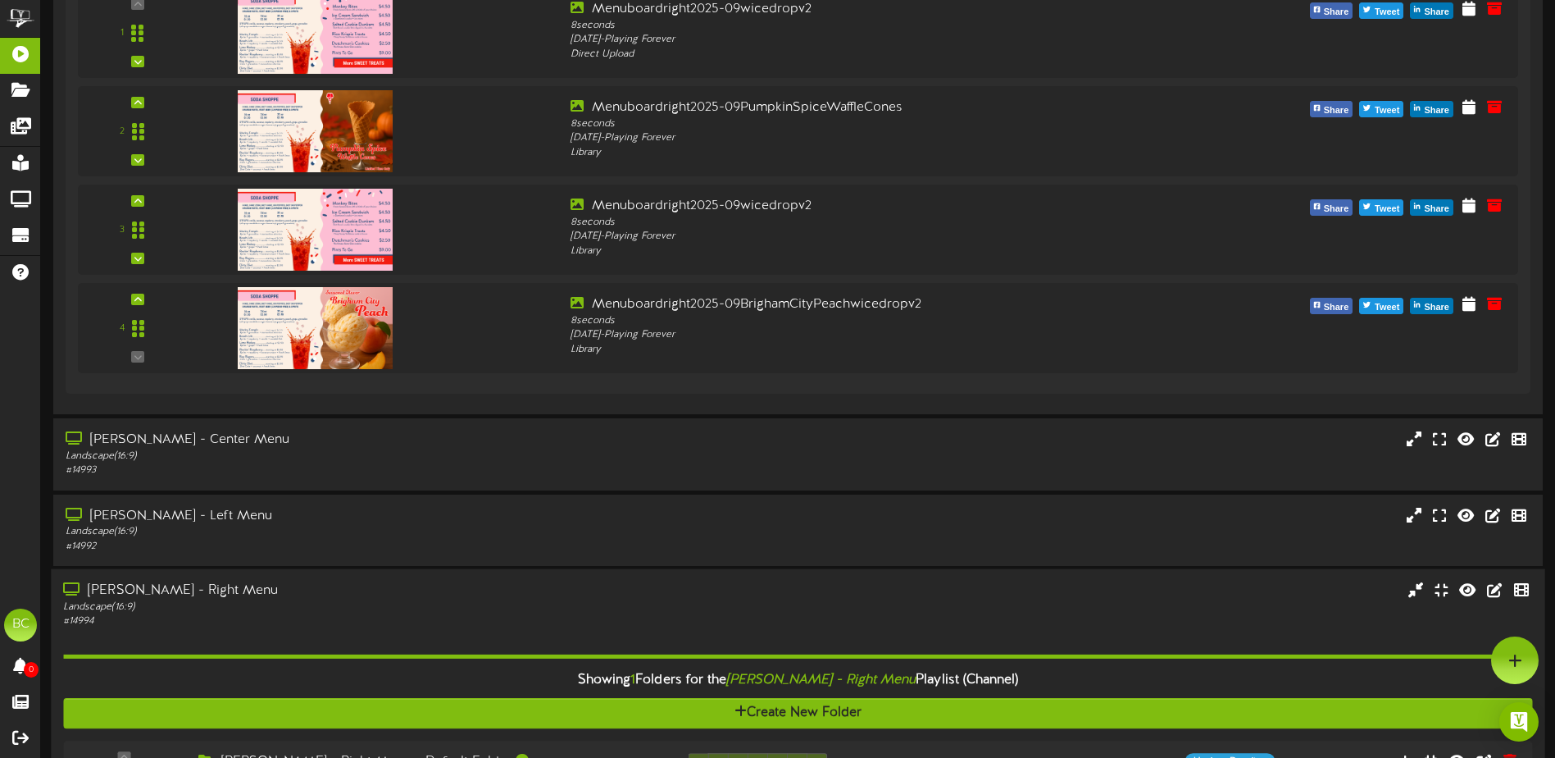
click at [91, 603] on div "Landscape ( 16:9 )" at bounding box center [362, 606] width 598 height 14
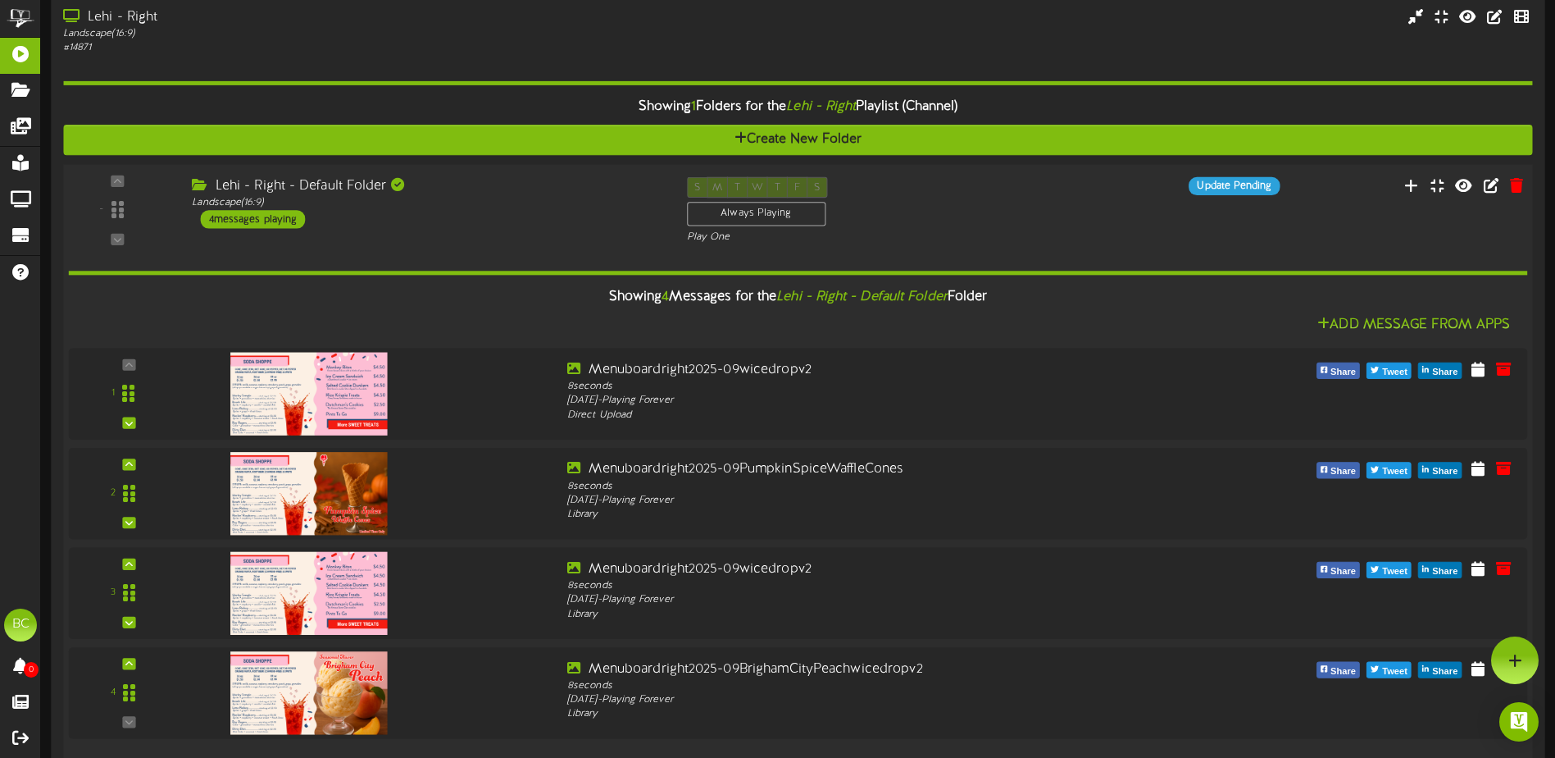
scroll to position [260, 0]
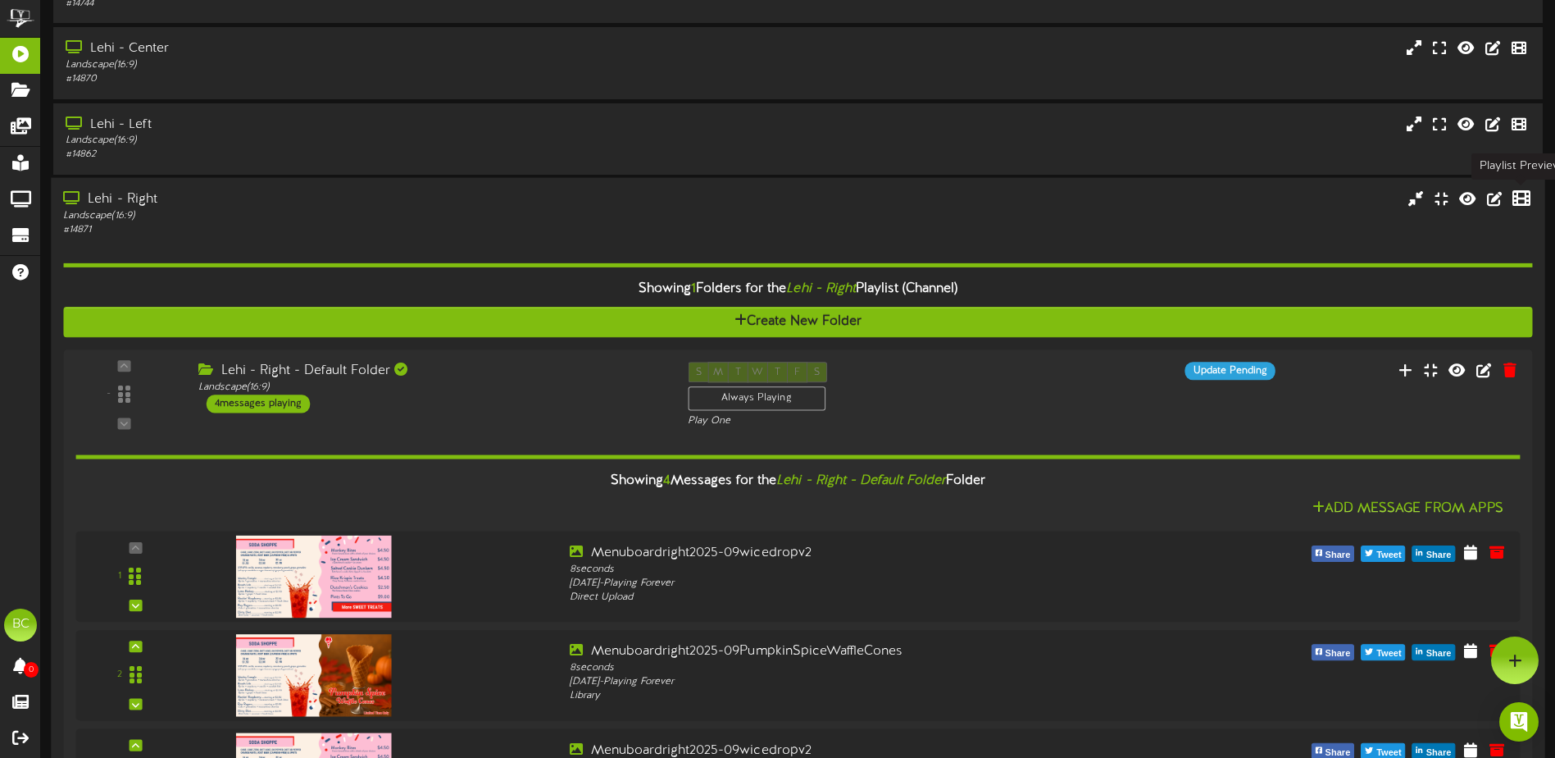
click at [1520, 199] on icon at bounding box center [1522, 198] width 18 height 18
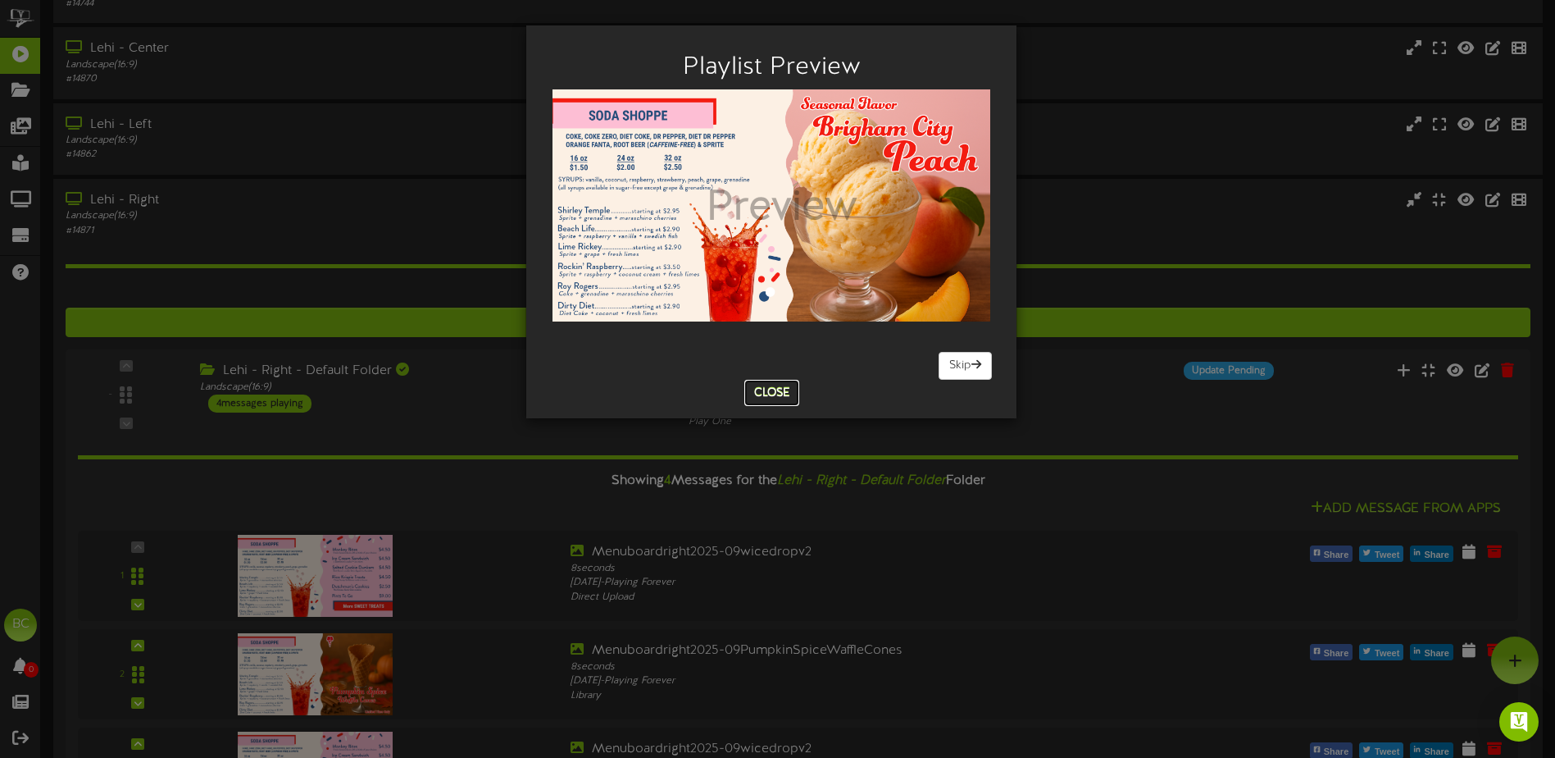
click at [765, 395] on button "Close" at bounding box center [771, 393] width 55 height 26
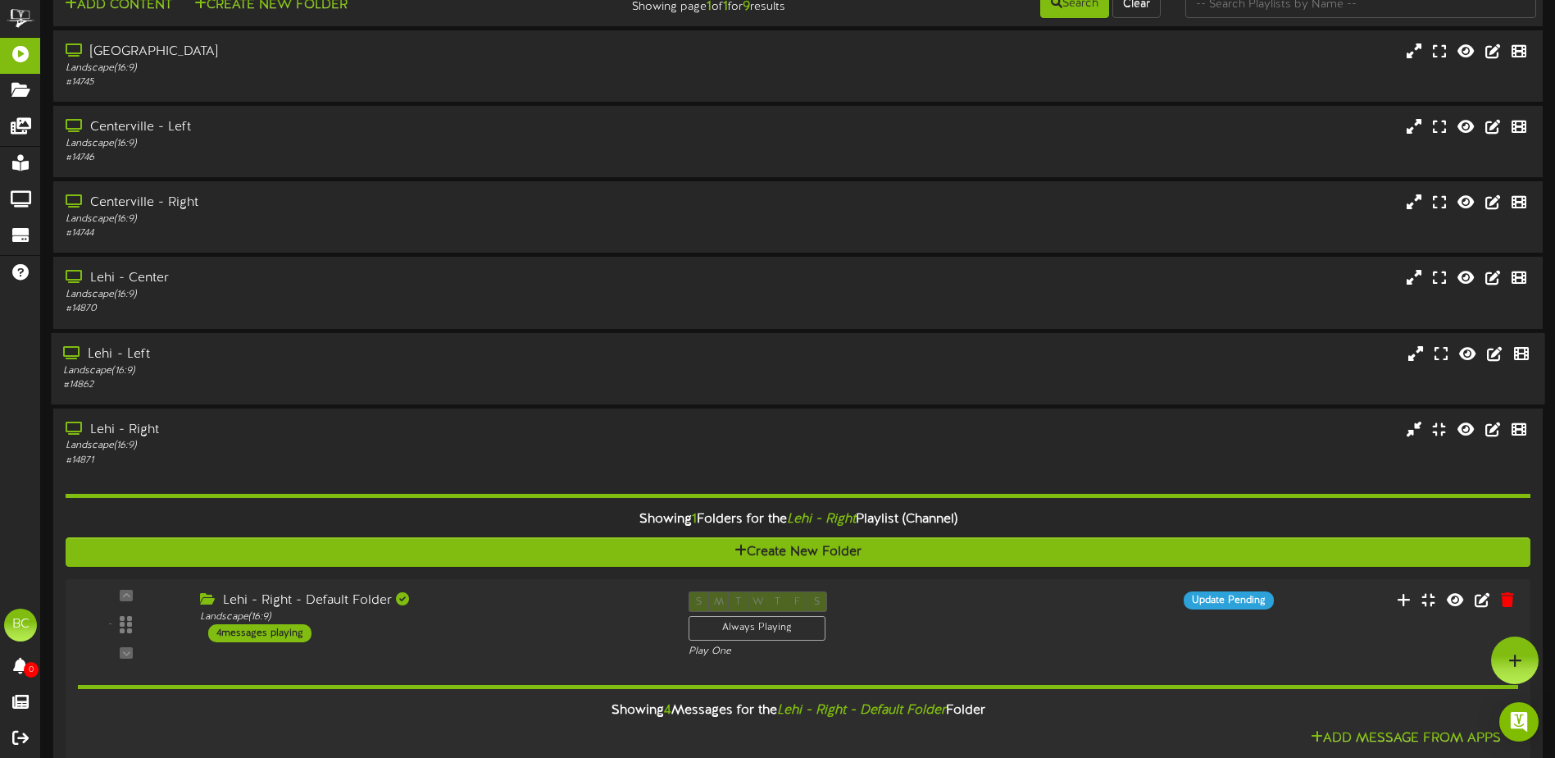
scroll to position [0, 0]
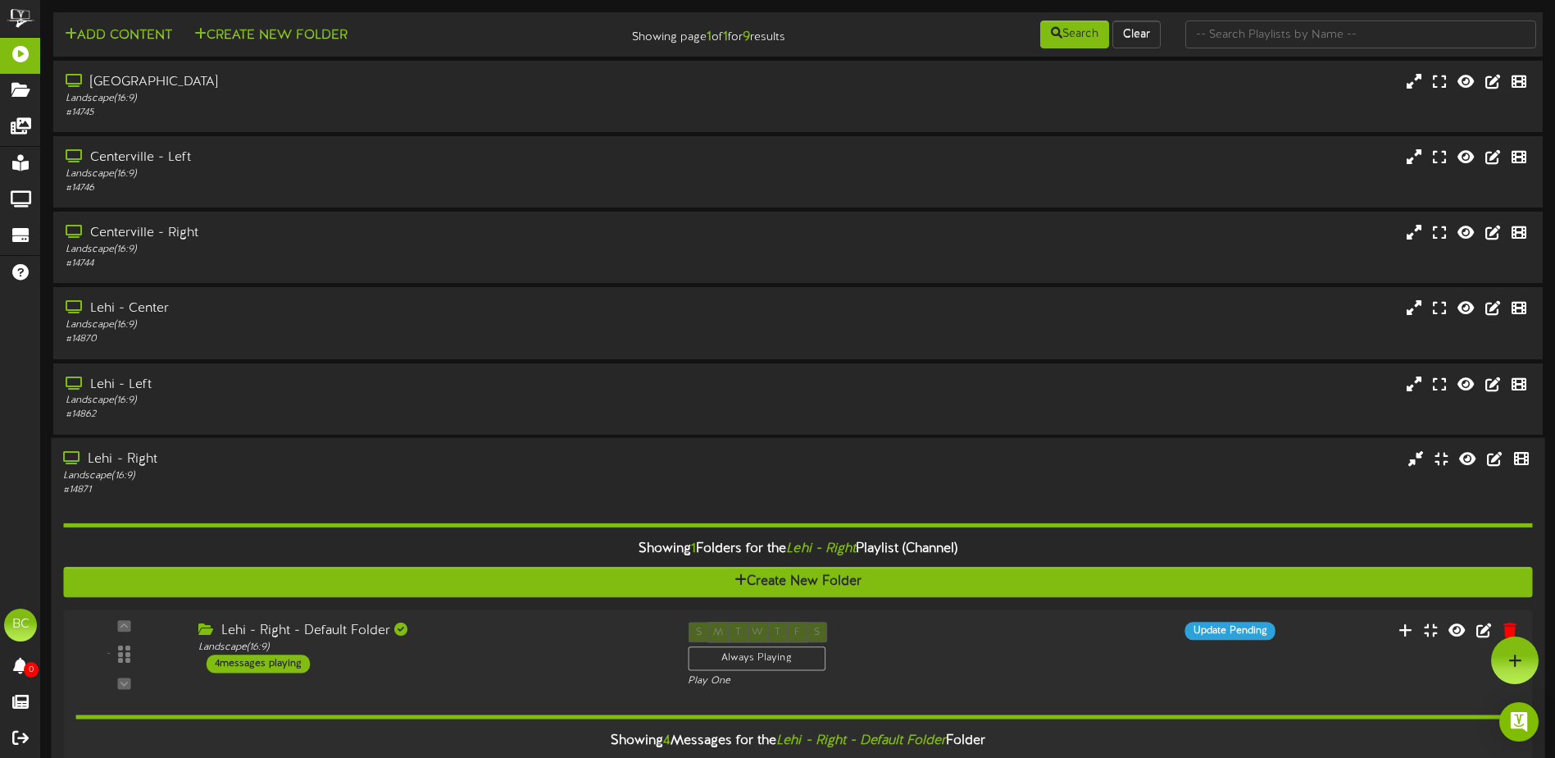
click at [143, 457] on div "Lehi - Right" at bounding box center [362, 458] width 598 height 19
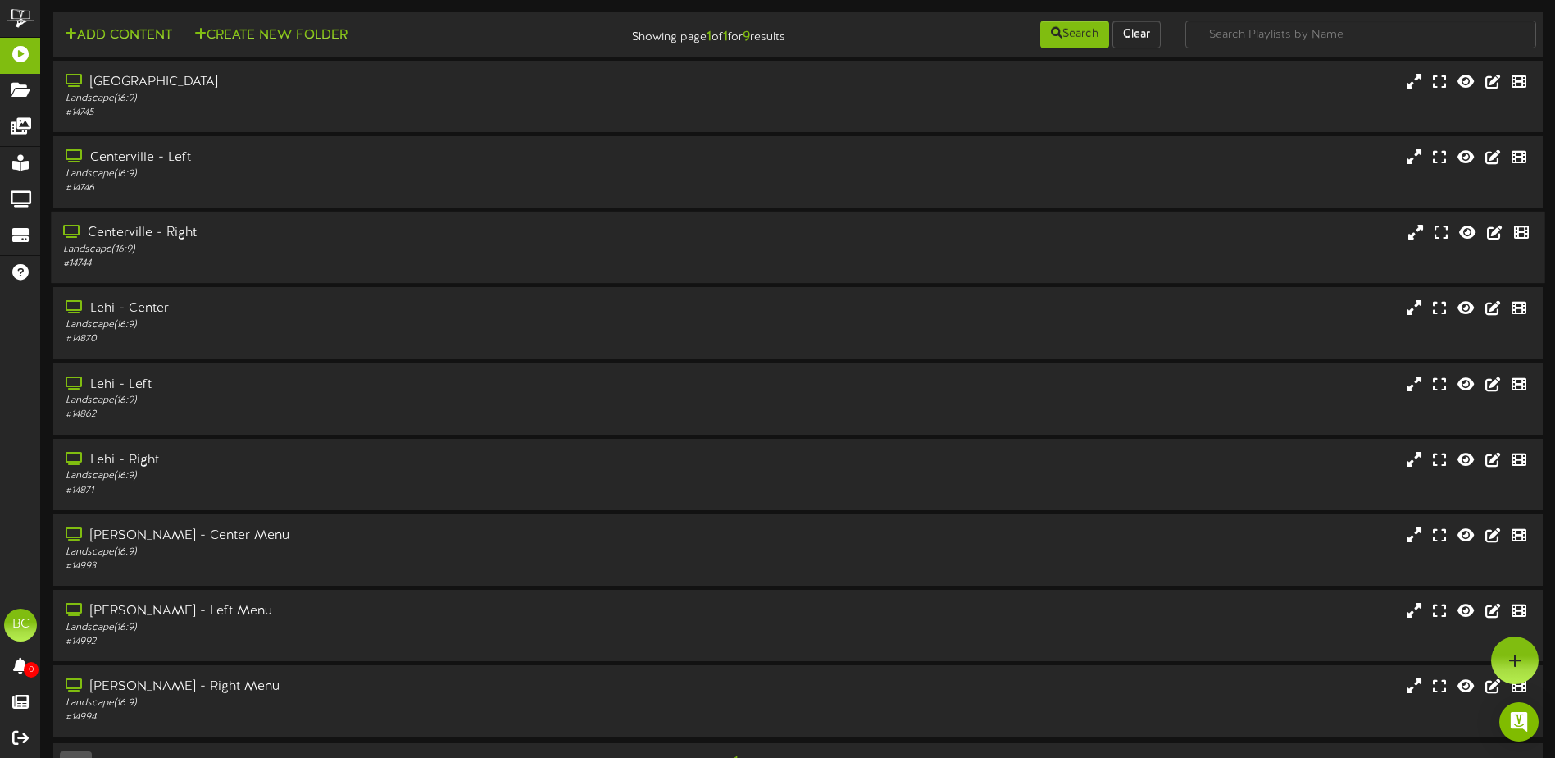
click at [157, 247] on div "Landscape ( 16:9 )" at bounding box center [362, 250] width 598 height 14
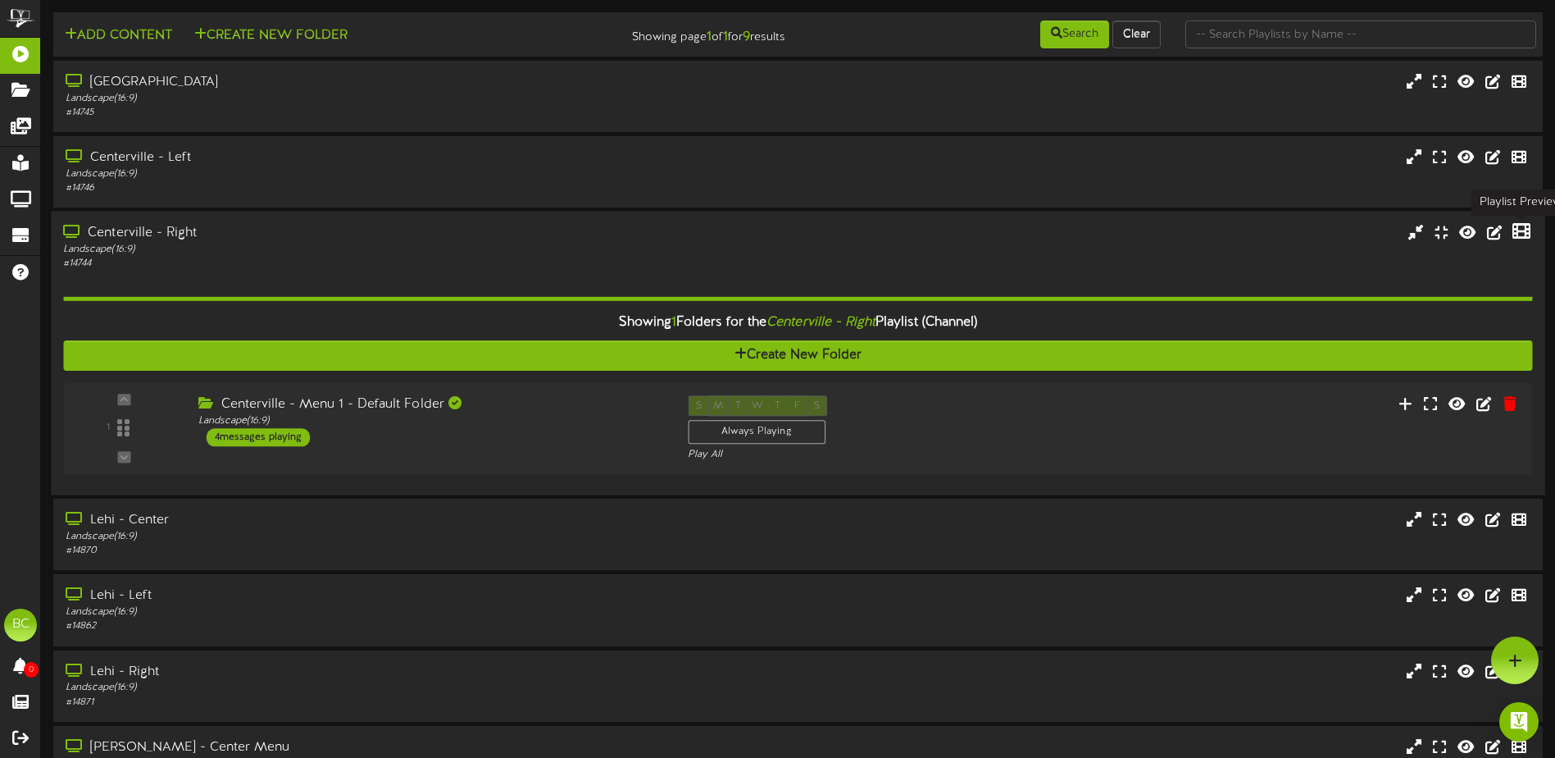
click at [1525, 232] on icon at bounding box center [1522, 231] width 18 height 18
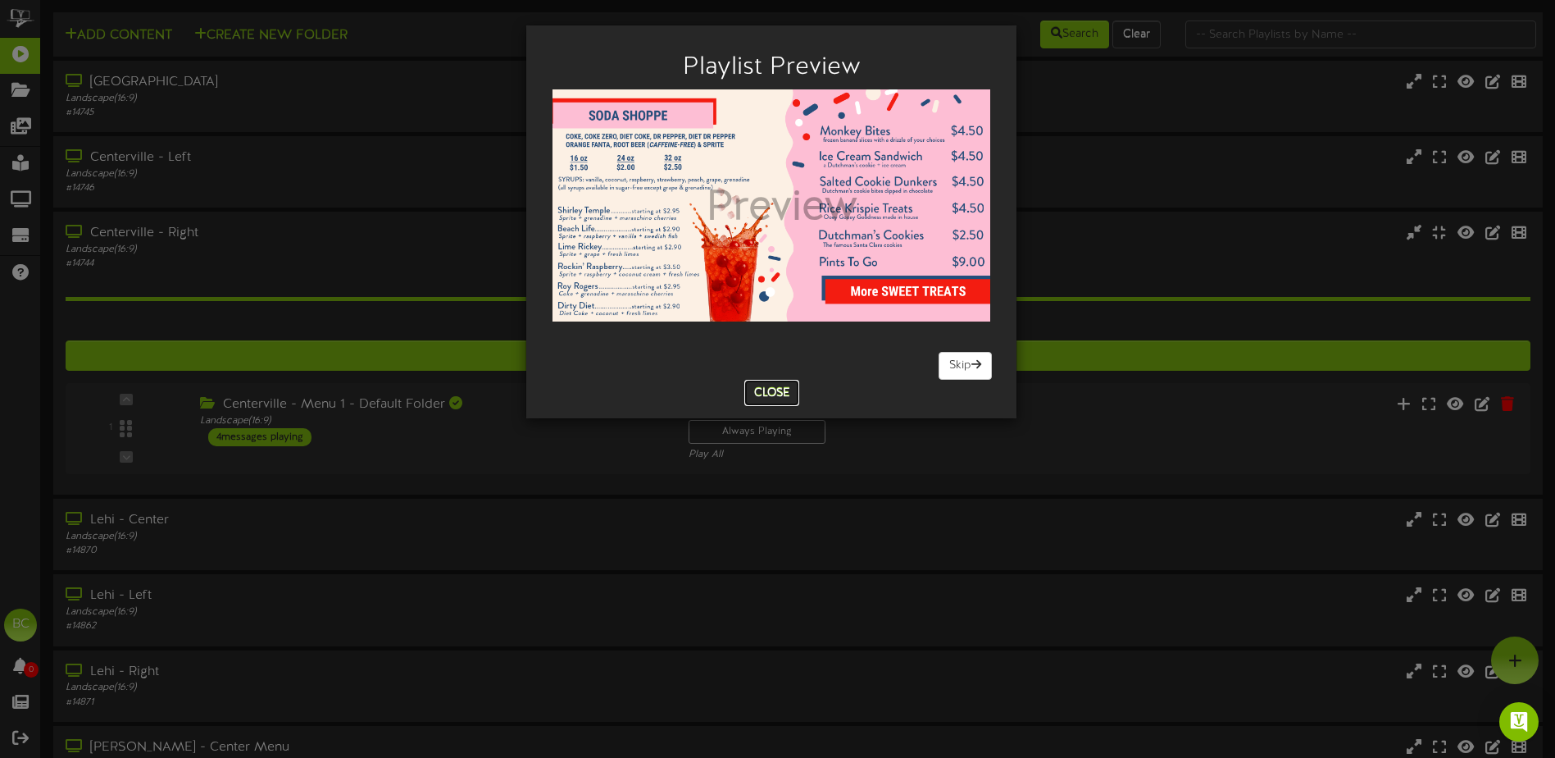
click at [771, 401] on button "Close" at bounding box center [771, 393] width 55 height 26
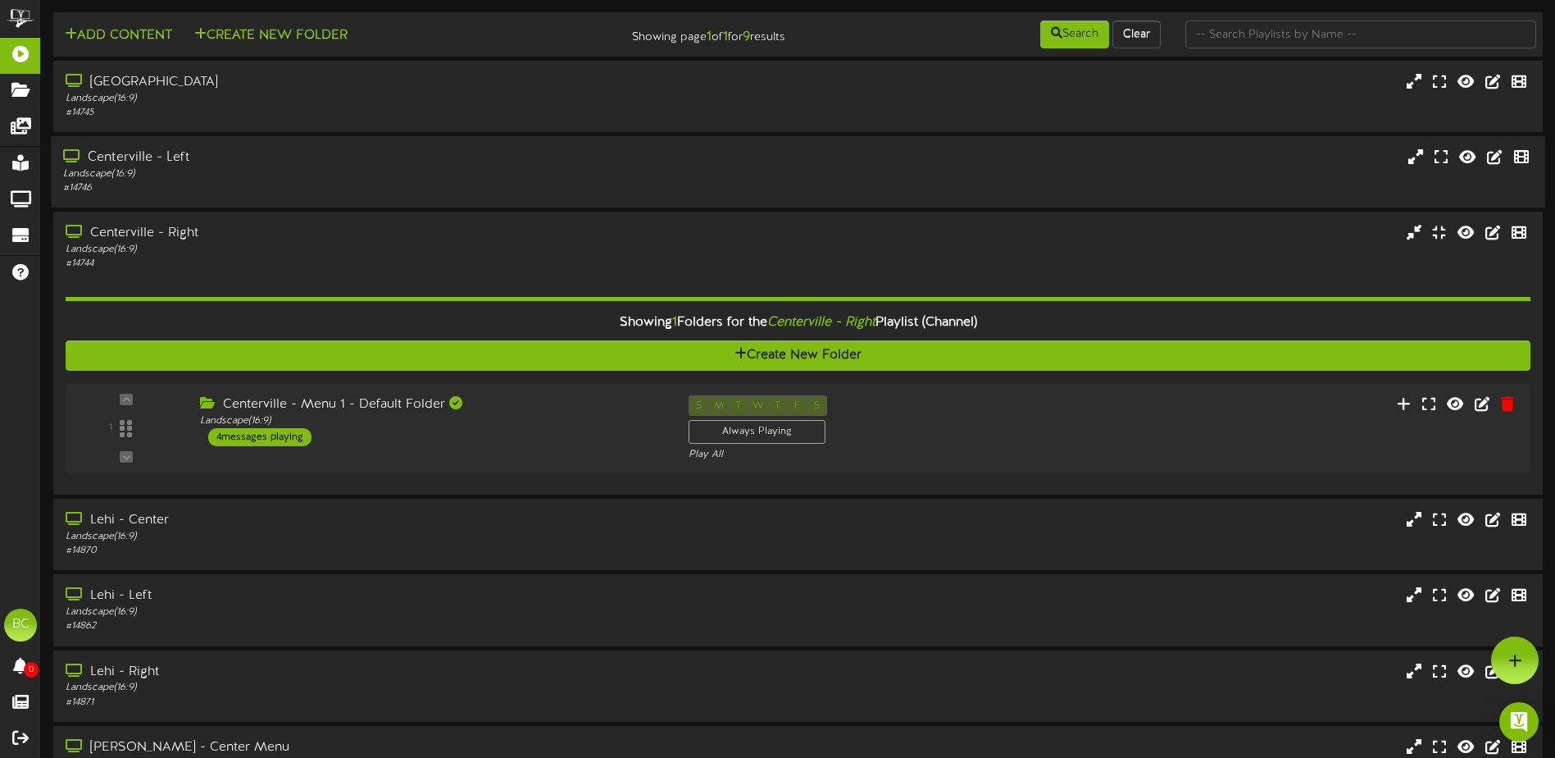
click at [204, 163] on div "Centerville - Left" at bounding box center [362, 157] width 598 height 19
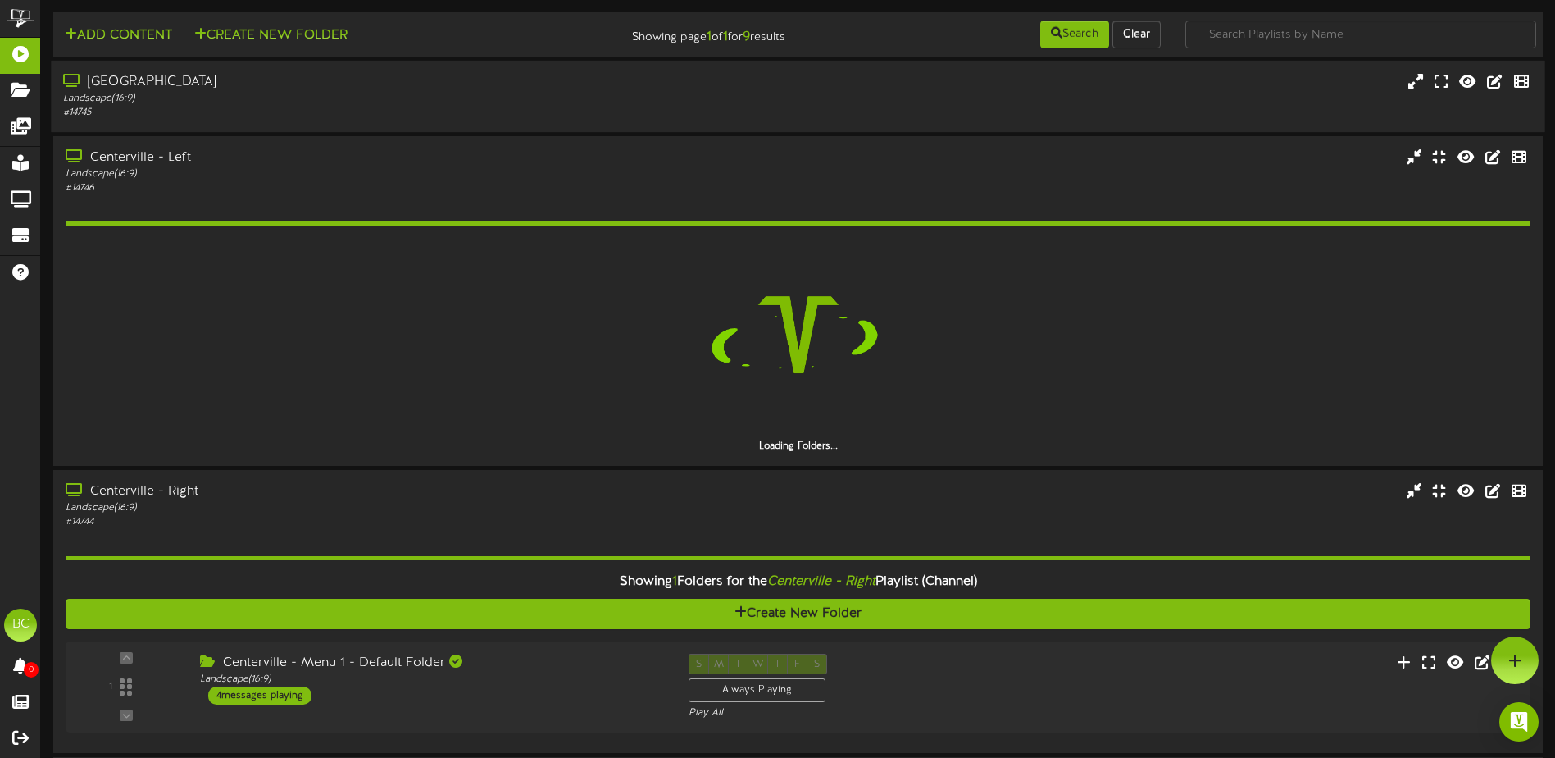
click at [207, 96] on div "Landscape ( 16:9 )" at bounding box center [362, 99] width 598 height 14
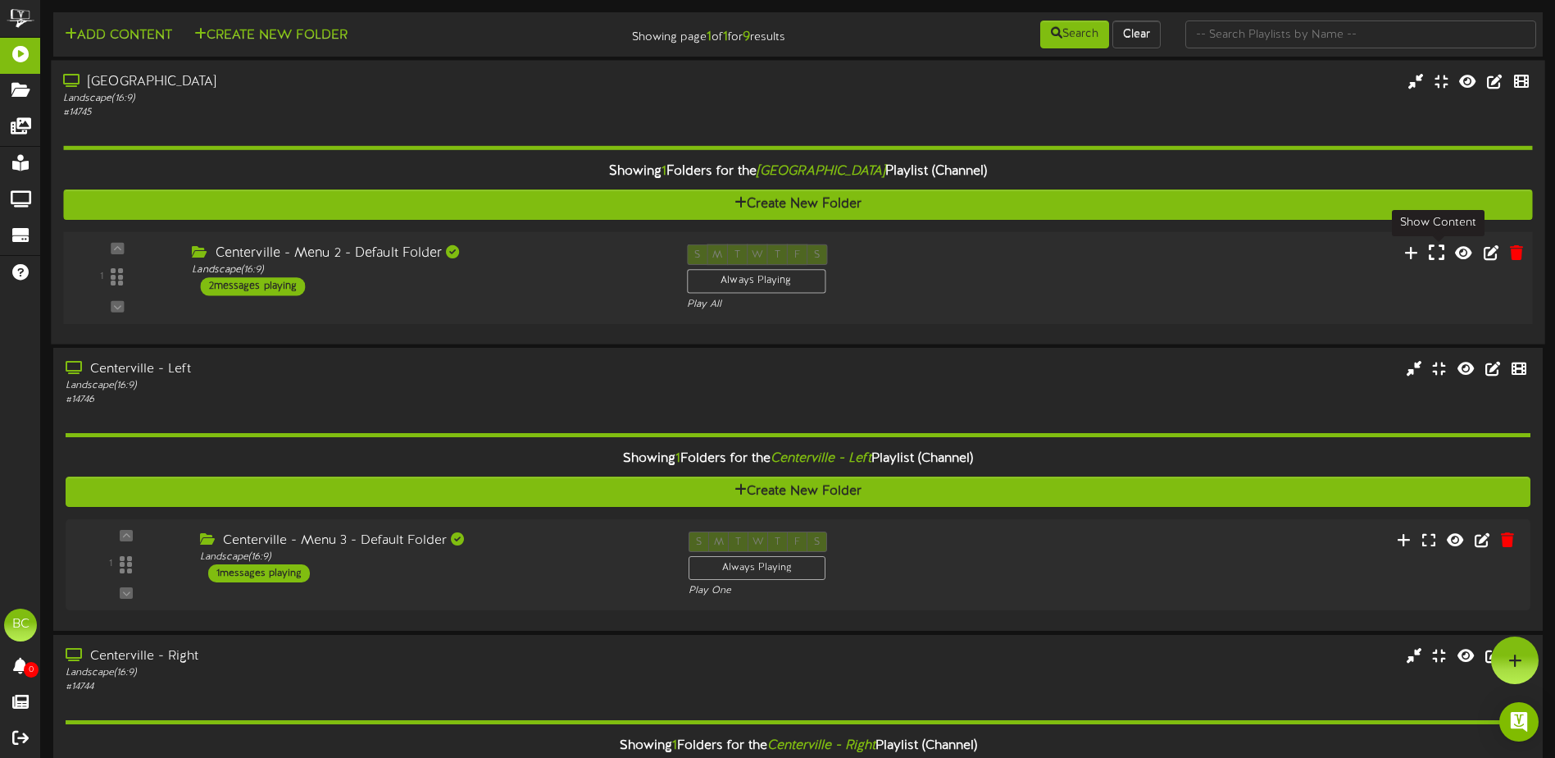
click at [1443, 253] on icon at bounding box center [1437, 252] width 16 height 18
